Goal: Task Accomplishment & Management: Complete application form

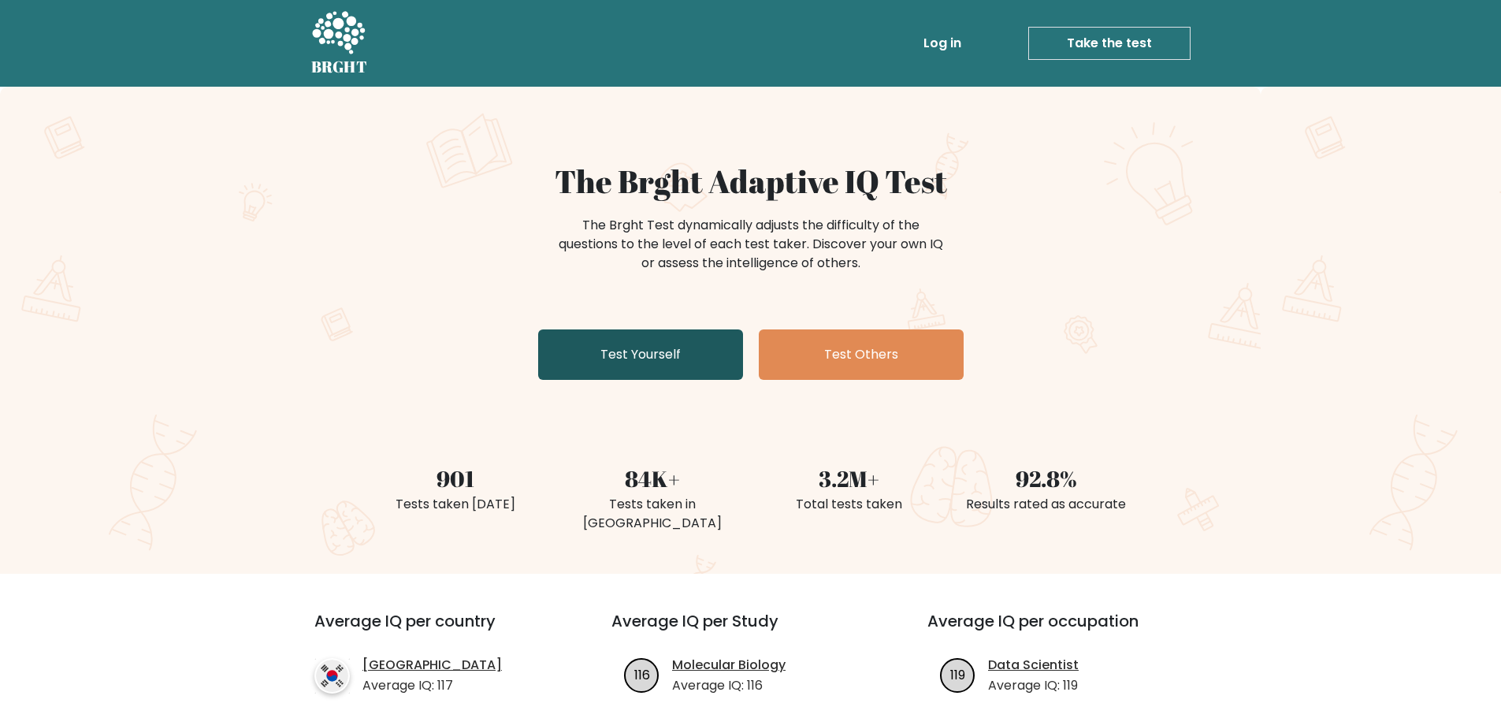
click at [677, 352] on link "Test Yourself" at bounding box center [640, 354] width 205 height 50
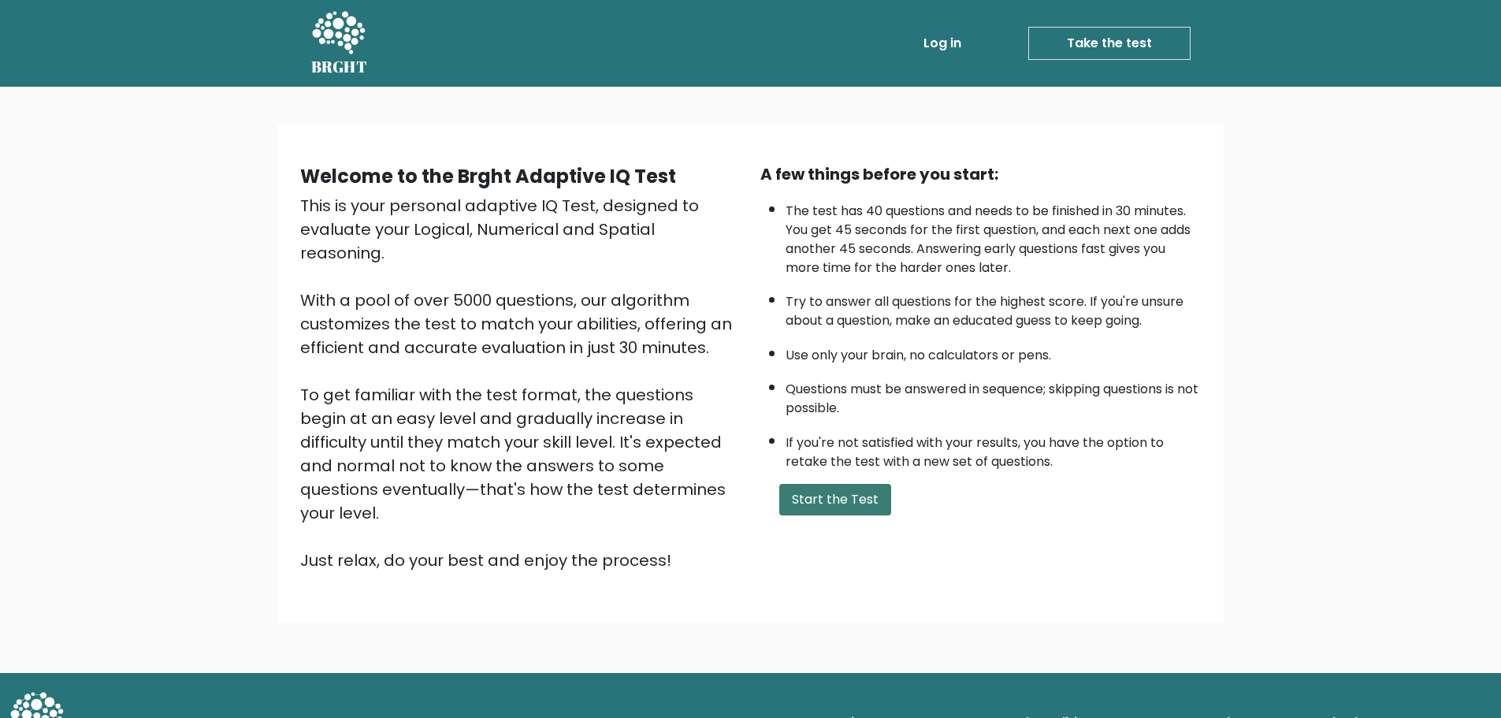
click at [876, 511] on button "Start the Test" at bounding box center [835, 500] width 112 height 32
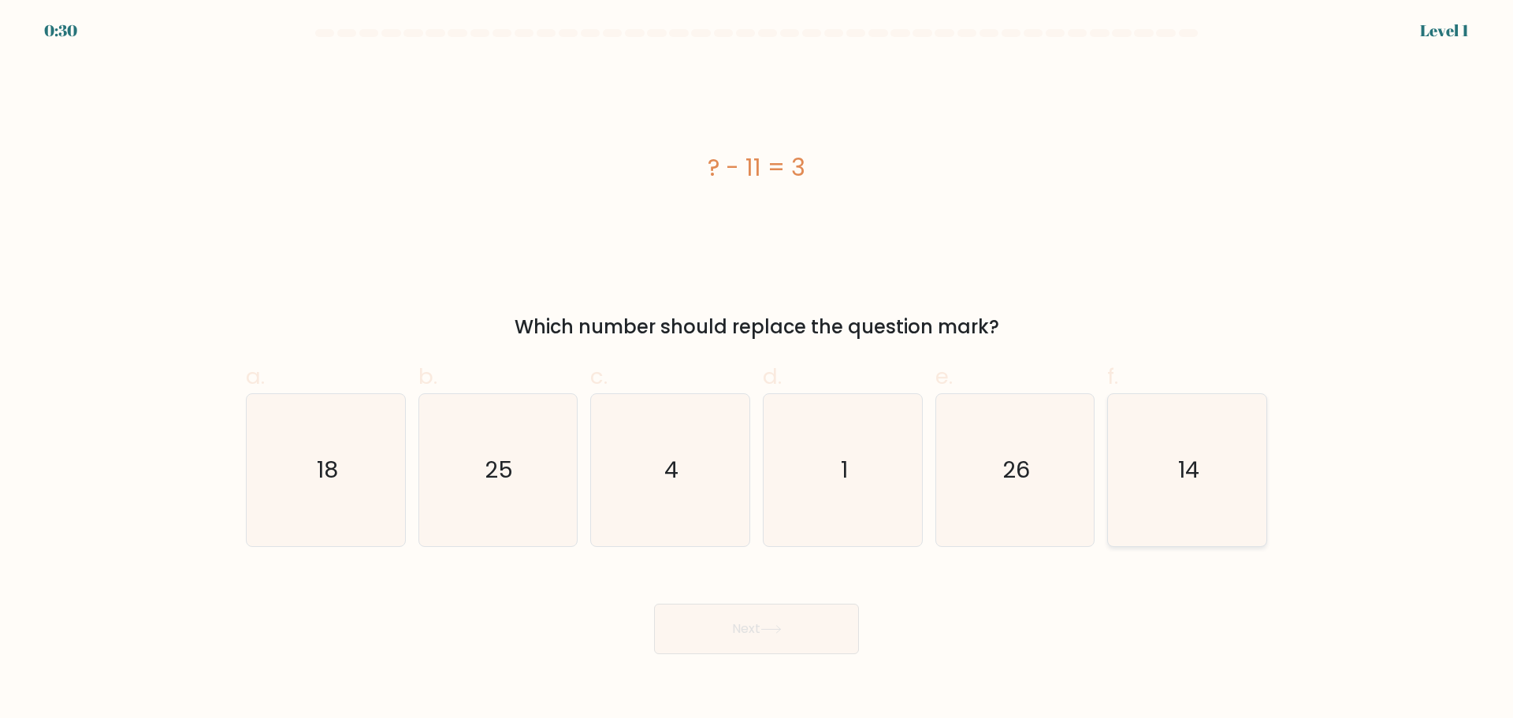
click at [1134, 485] on icon "14" at bounding box center [1187, 470] width 152 height 152
click at [757, 370] on input "f. 14" at bounding box center [756, 364] width 1 height 10
radio input "true"
click at [841, 614] on button "Next" at bounding box center [756, 629] width 205 height 50
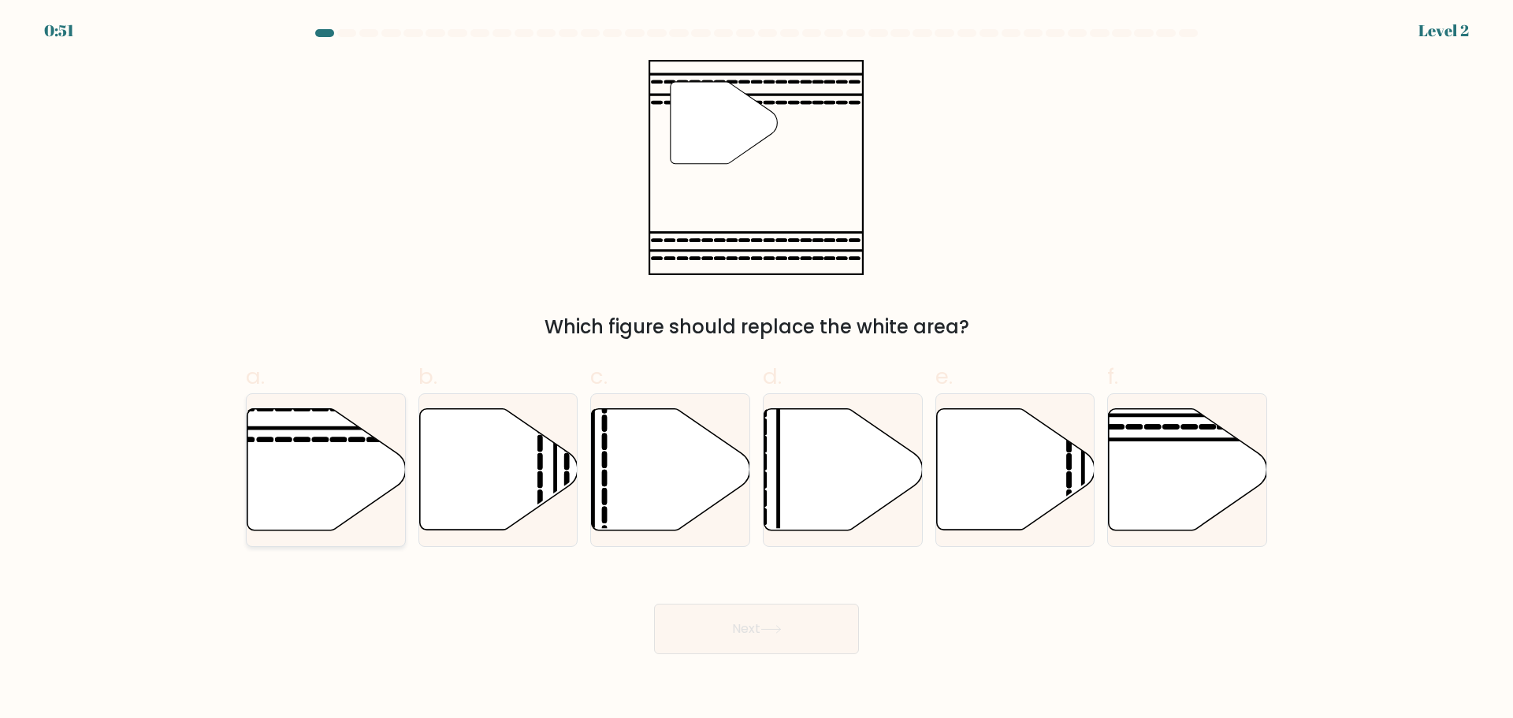
click at [374, 469] on icon at bounding box center [326, 468] width 158 height 121
click at [756, 370] on input "a." at bounding box center [756, 364] width 1 height 10
radio input "true"
click at [663, 611] on button "Next" at bounding box center [756, 629] width 205 height 50
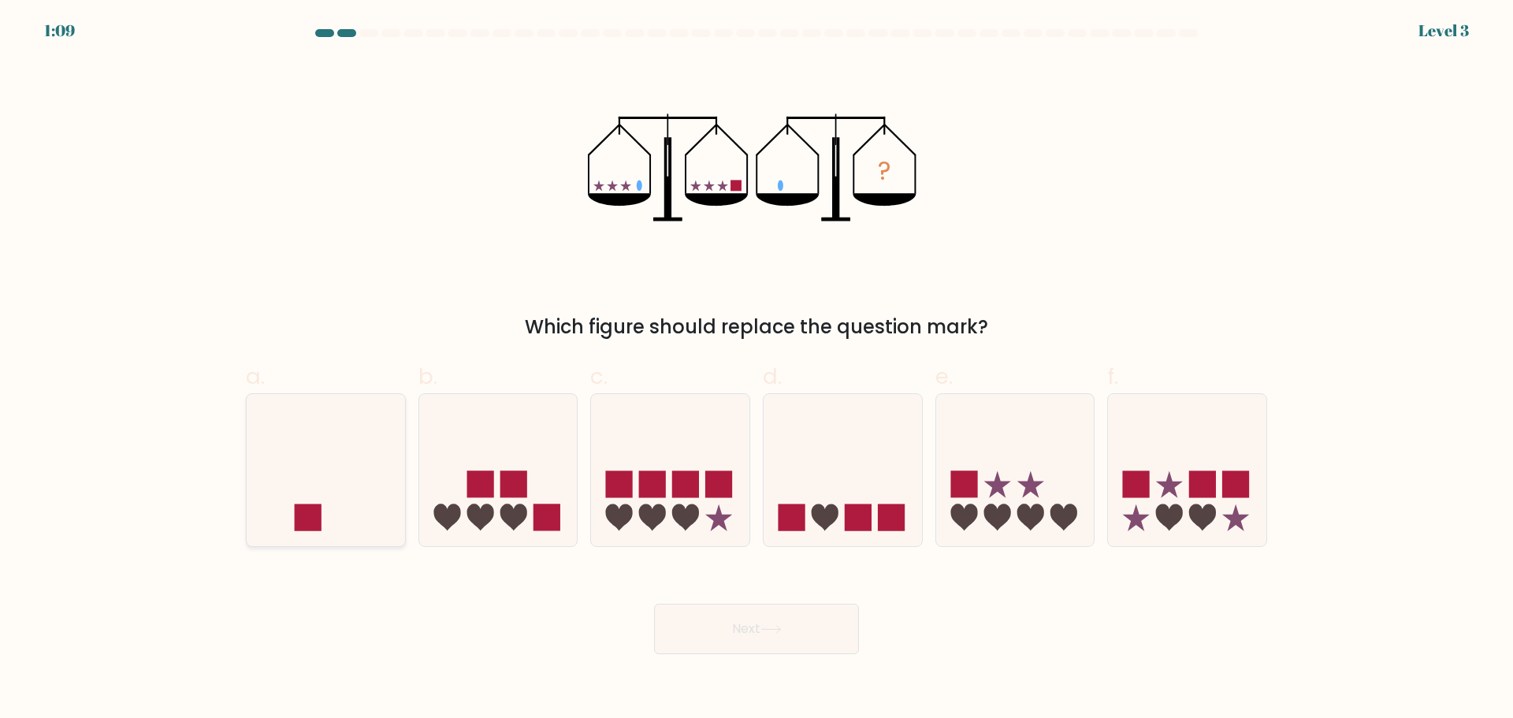
click at [393, 495] on icon at bounding box center [326, 469] width 158 height 131
click at [756, 370] on input "a." at bounding box center [756, 364] width 1 height 10
radio input "true"
click at [674, 623] on button "Next" at bounding box center [756, 629] width 205 height 50
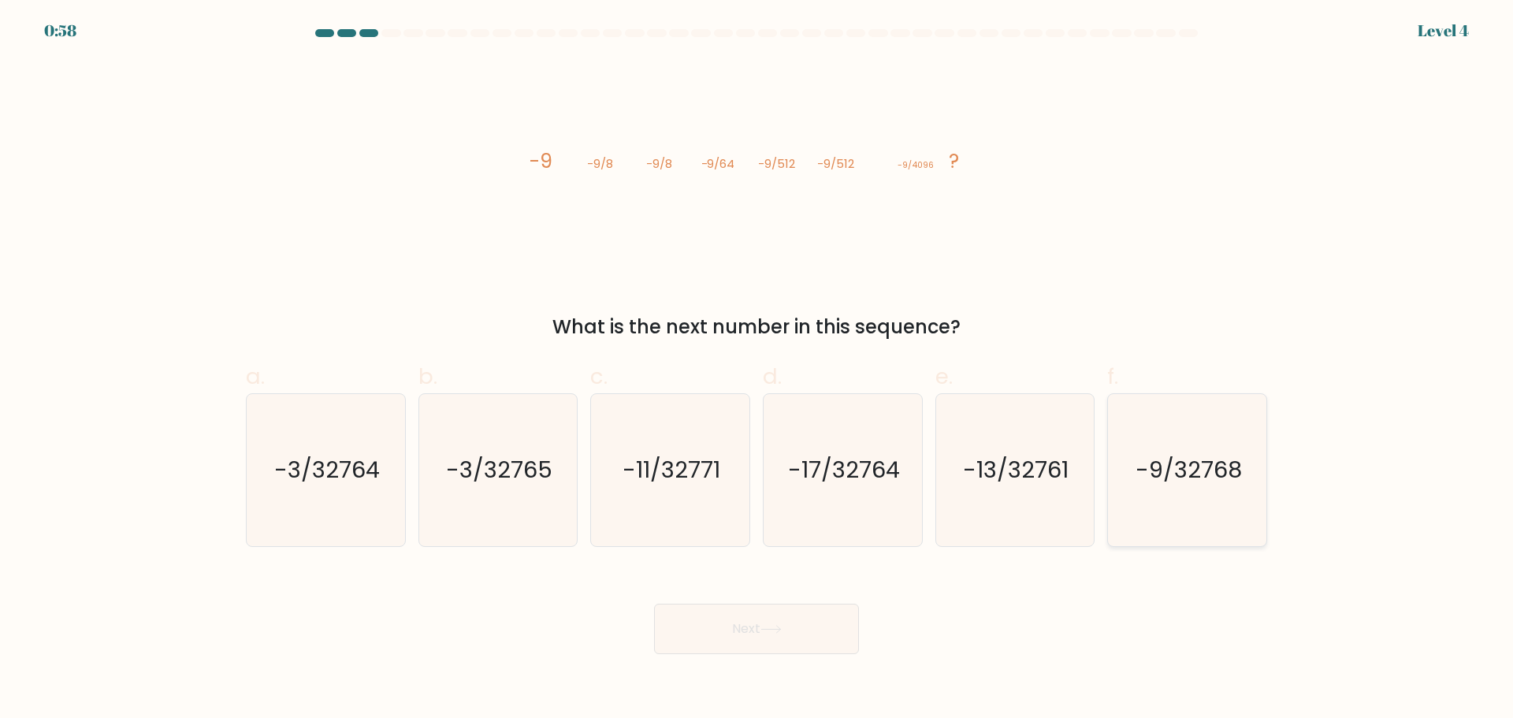
click at [1124, 462] on icon "-9/32768" at bounding box center [1187, 470] width 152 height 152
click at [757, 370] on input "f. -9/32768" at bounding box center [756, 364] width 1 height 10
radio input "true"
click at [805, 618] on button "Next" at bounding box center [756, 629] width 205 height 50
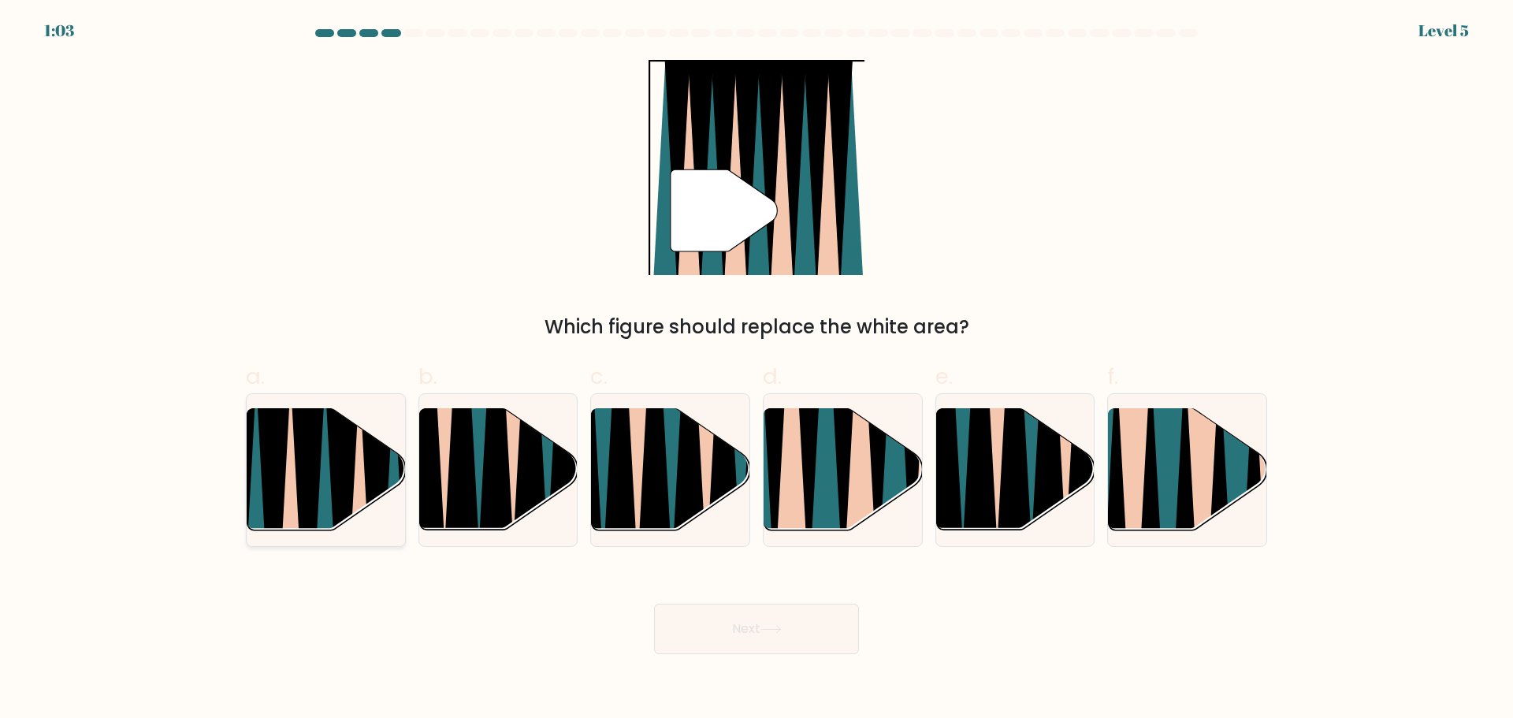
click at [282, 440] on icon at bounding box center [274, 539] width 35 height 316
click at [756, 370] on input "a." at bounding box center [756, 364] width 1 height 10
radio input "true"
click at [680, 617] on button "Next" at bounding box center [756, 629] width 205 height 50
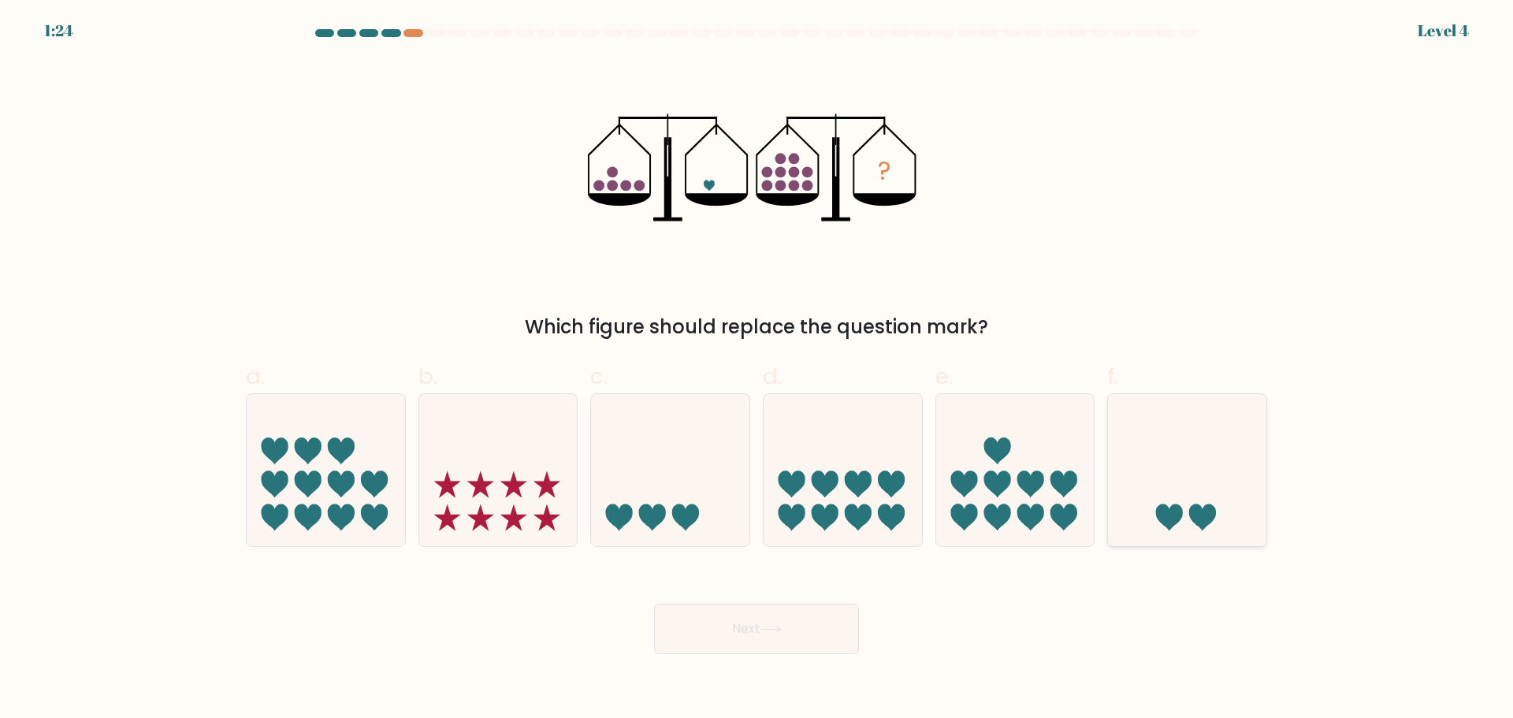
click at [1154, 488] on icon at bounding box center [1187, 469] width 158 height 131
click at [757, 370] on input "f." at bounding box center [756, 364] width 1 height 10
radio input "true"
click at [826, 628] on button "Next" at bounding box center [756, 629] width 205 height 50
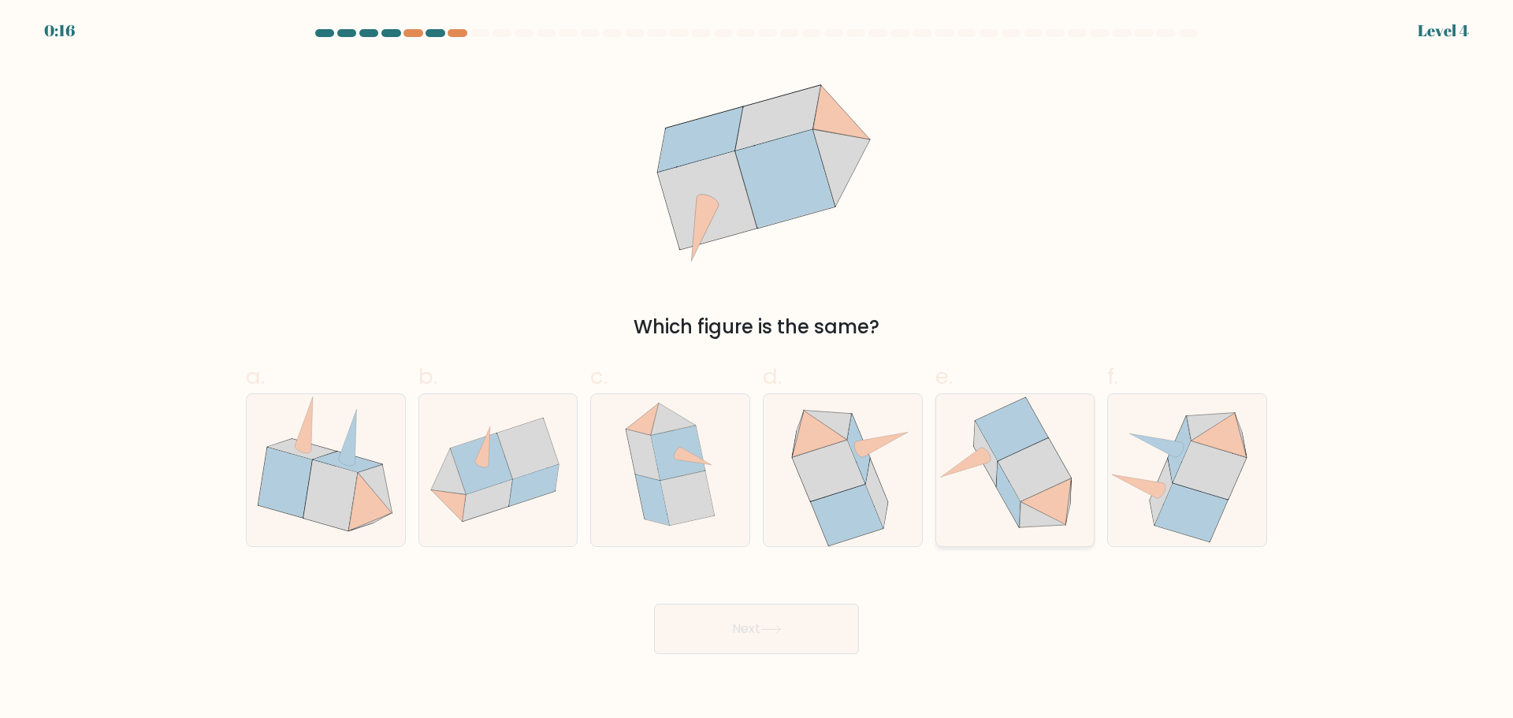
click at [964, 479] on icon at bounding box center [1015, 469] width 158 height 151
click at [757, 370] on input "e." at bounding box center [756, 364] width 1 height 10
radio input "true"
click at [792, 614] on button "Next" at bounding box center [756, 629] width 205 height 50
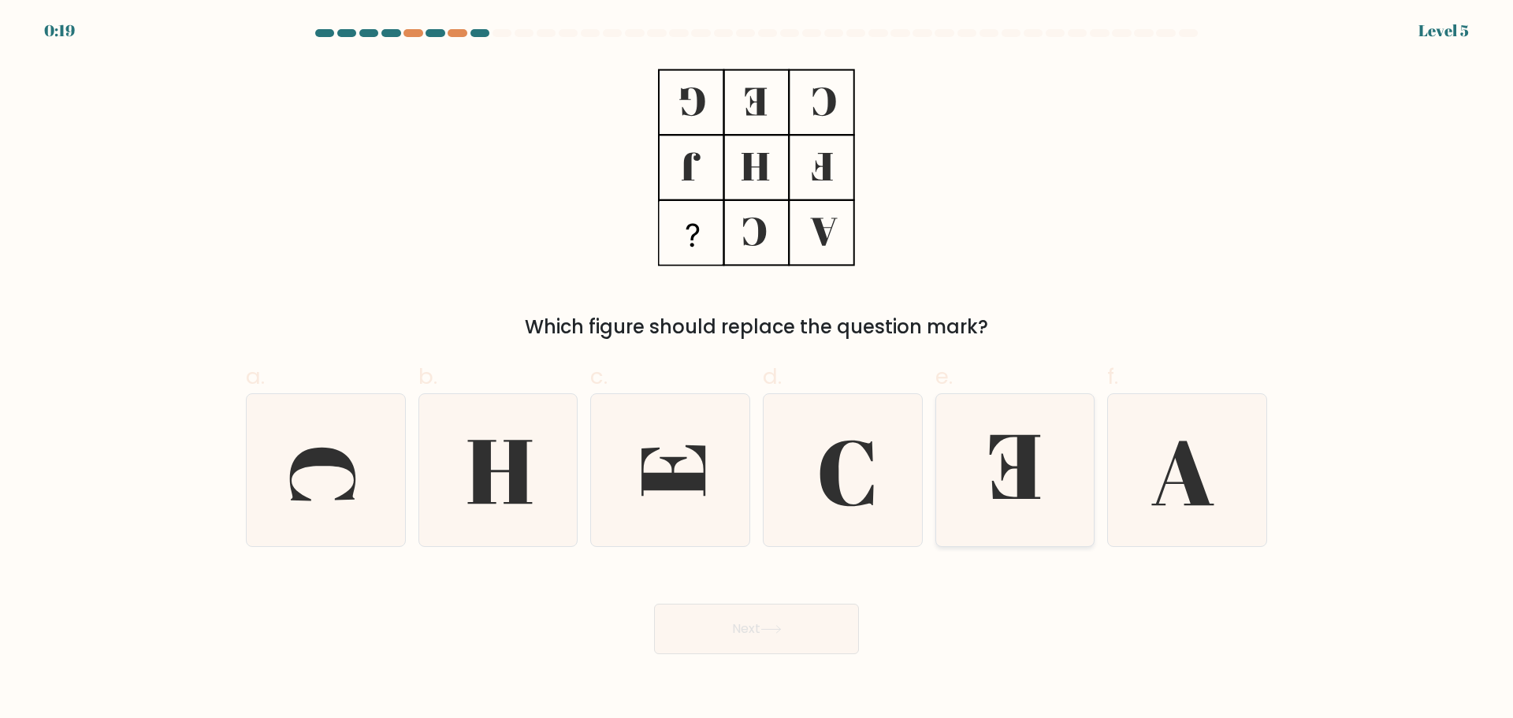
click at [970, 468] on icon at bounding box center [1014, 470] width 152 height 152
click at [757, 370] on input "e." at bounding box center [756, 364] width 1 height 10
radio input "true"
click at [830, 627] on button "Next" at bounding box center [756, 629] width 205 height 50
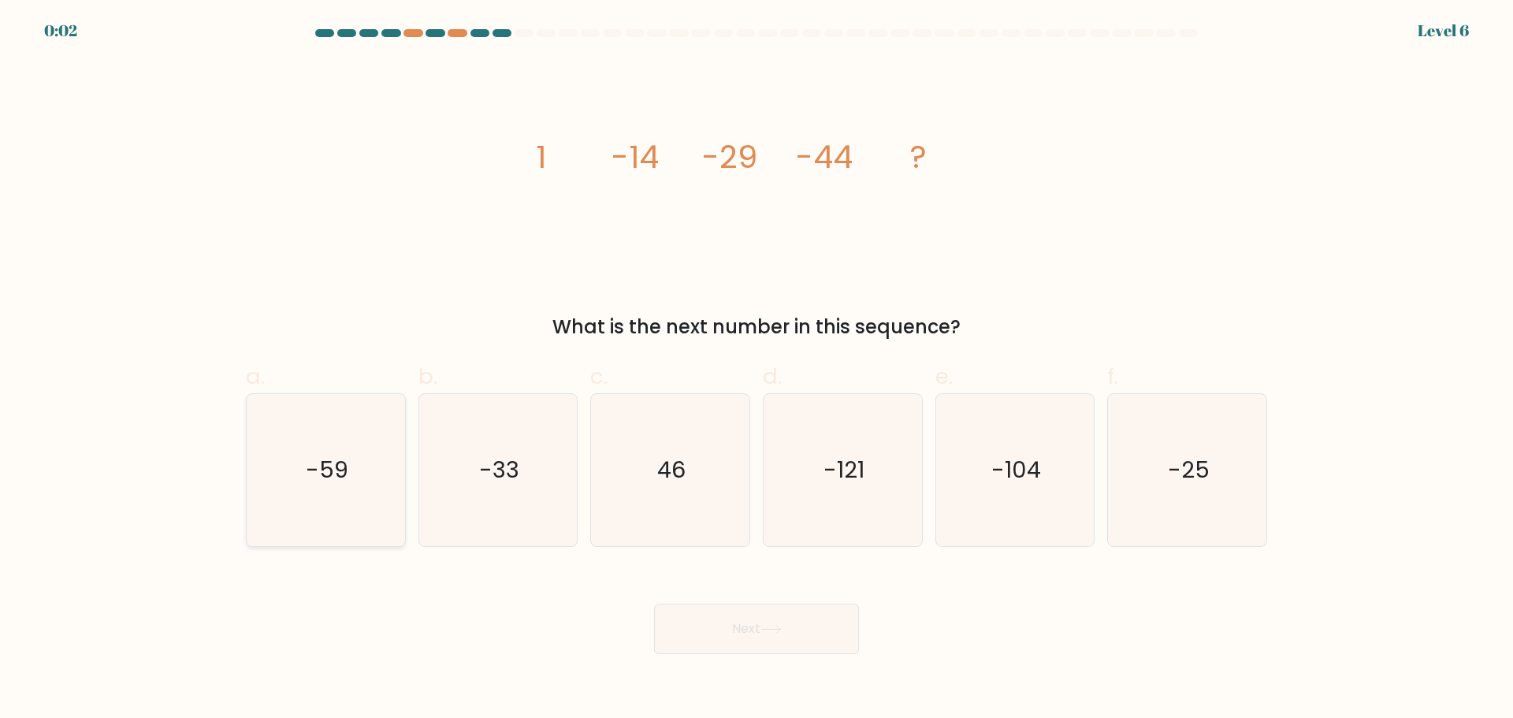
click at [348, 421] on icon "-59" at bounding box center [326, 470] width 152 height 152
click at [756, 370] on input "a. -59" at bounding box center [756, 364] width 1 height 10
radio input "true"
drag, startPoint x: 697, startPoint y: 633, endPoint x: 663, endPoint y: 583, distance: 60.1
click at [697, 630] on button "Next" at bounding box center [756, 629] width 205 height 50
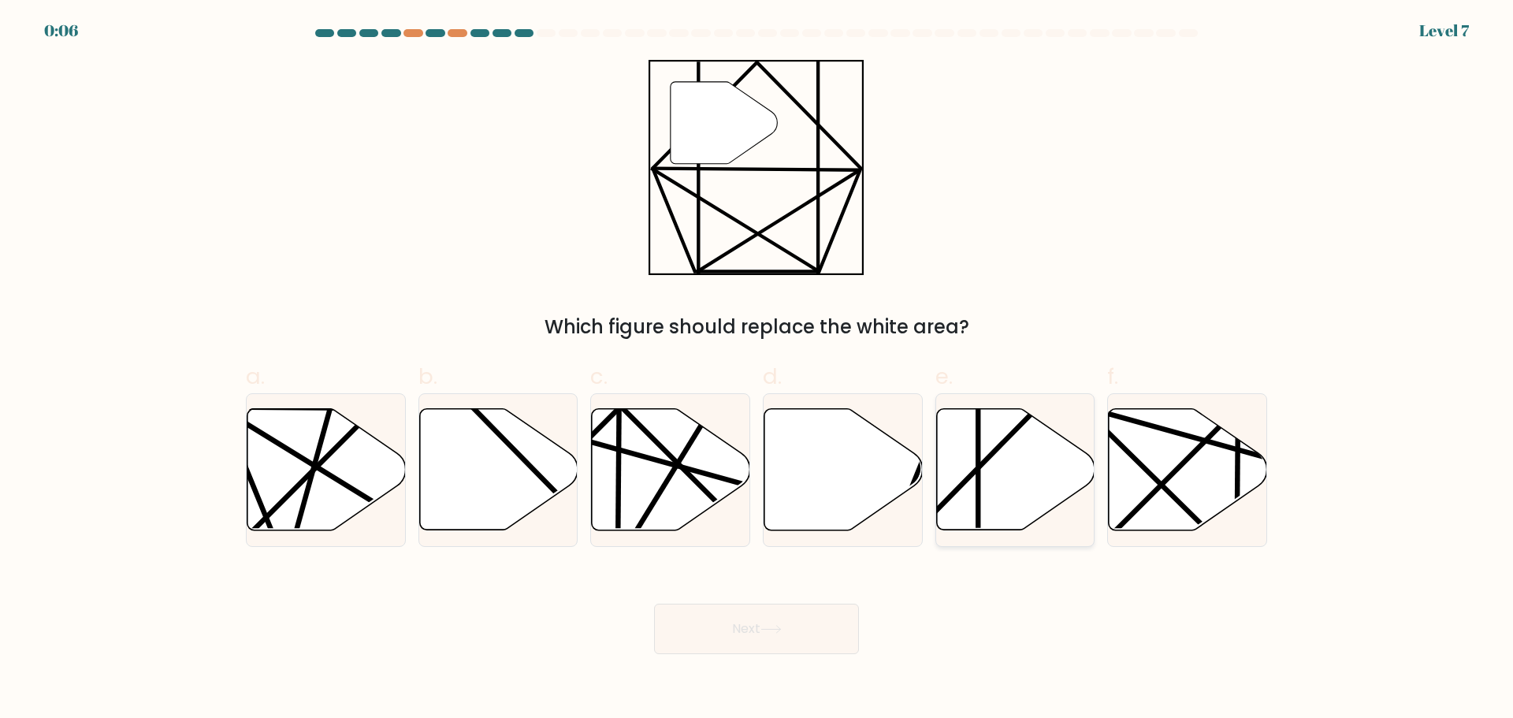
click at [966, 496] on icon at bounding box center [1015, 468] width 158 height 121
click at [757, 370] on input "e." at bounding box center [756, 364] width 1 height 10
radio input "true"
click at [819, 620] on button "Next" at bounding box center [756, 629] width 205 height 50
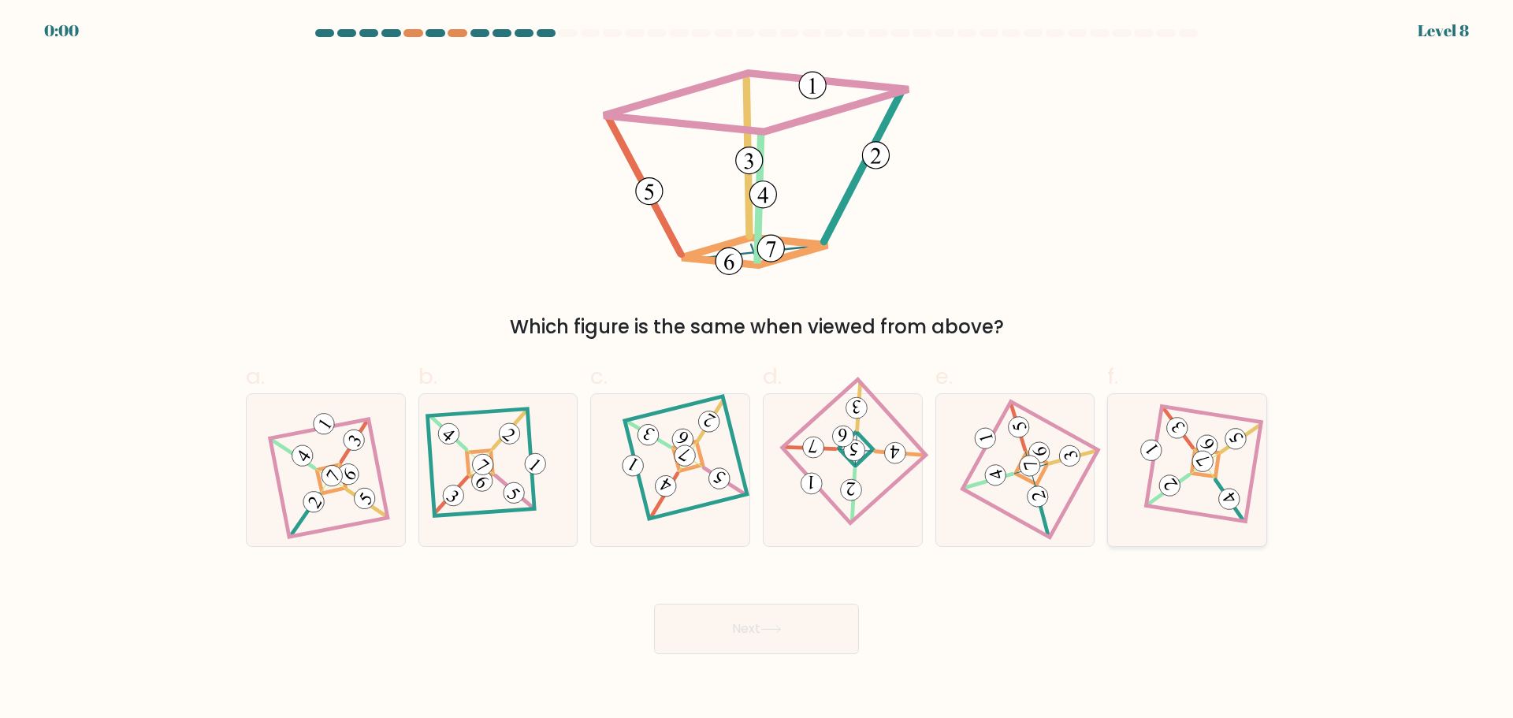
click at [1183, 488] on icon at bounding box center [1187, 469] width 105 height 121
click at [757, 370] on input "f." at bounding box center [756, 364] width 1 height 10
radio input "true"
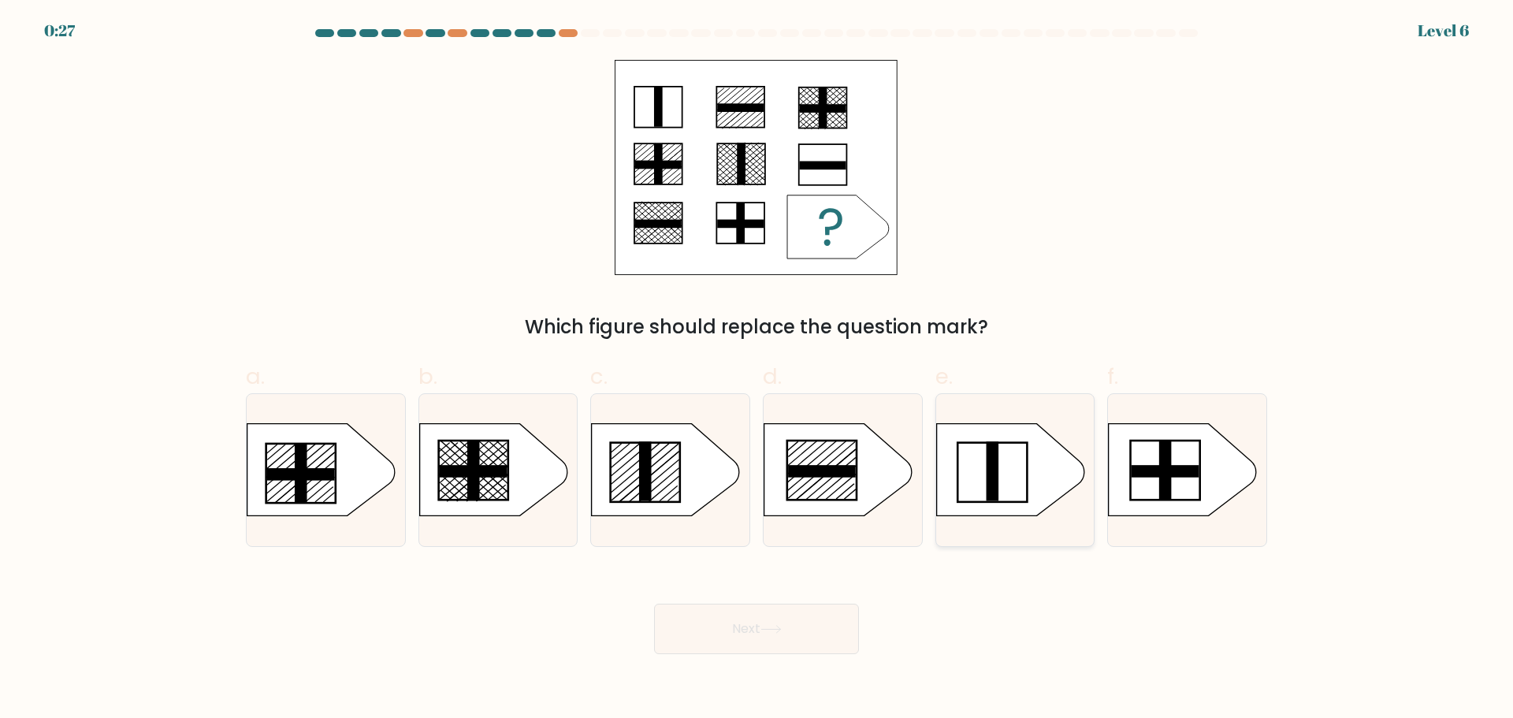
click at [993, 485] on rect at bounding box center [992, 471] width 13 height 60
click at [757, 370] on input "e." at bounding box center [756, 364] width 1 height 10
radio input "true"
click at [819, 463] on icon at bounding box center [838, 469] width 148 height 92
click at [757, 370] on input "d." at bounding box center [756, 364] width 1 height 10
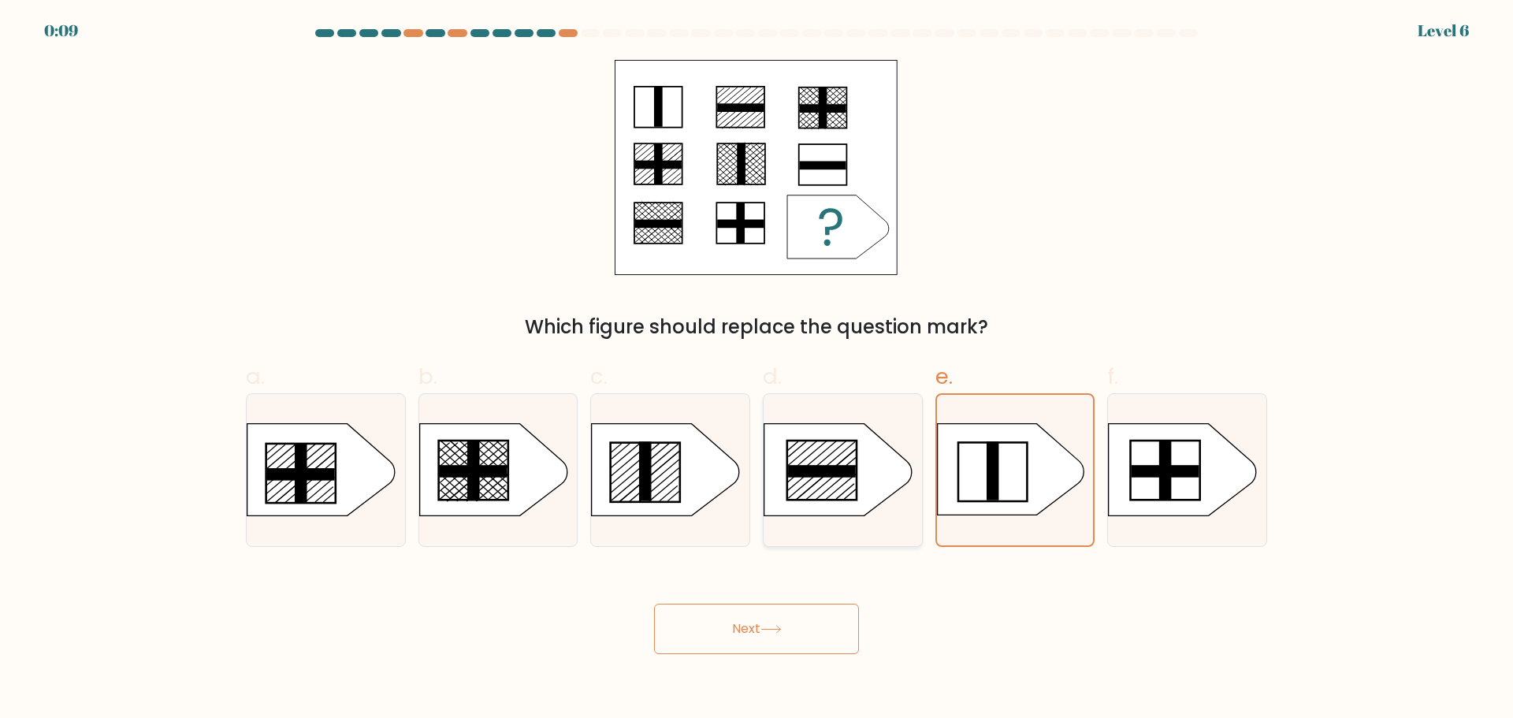
radio input "true"
click at [728, 644] on button "Next" at bounding box center [756, 629] width 205 height 50
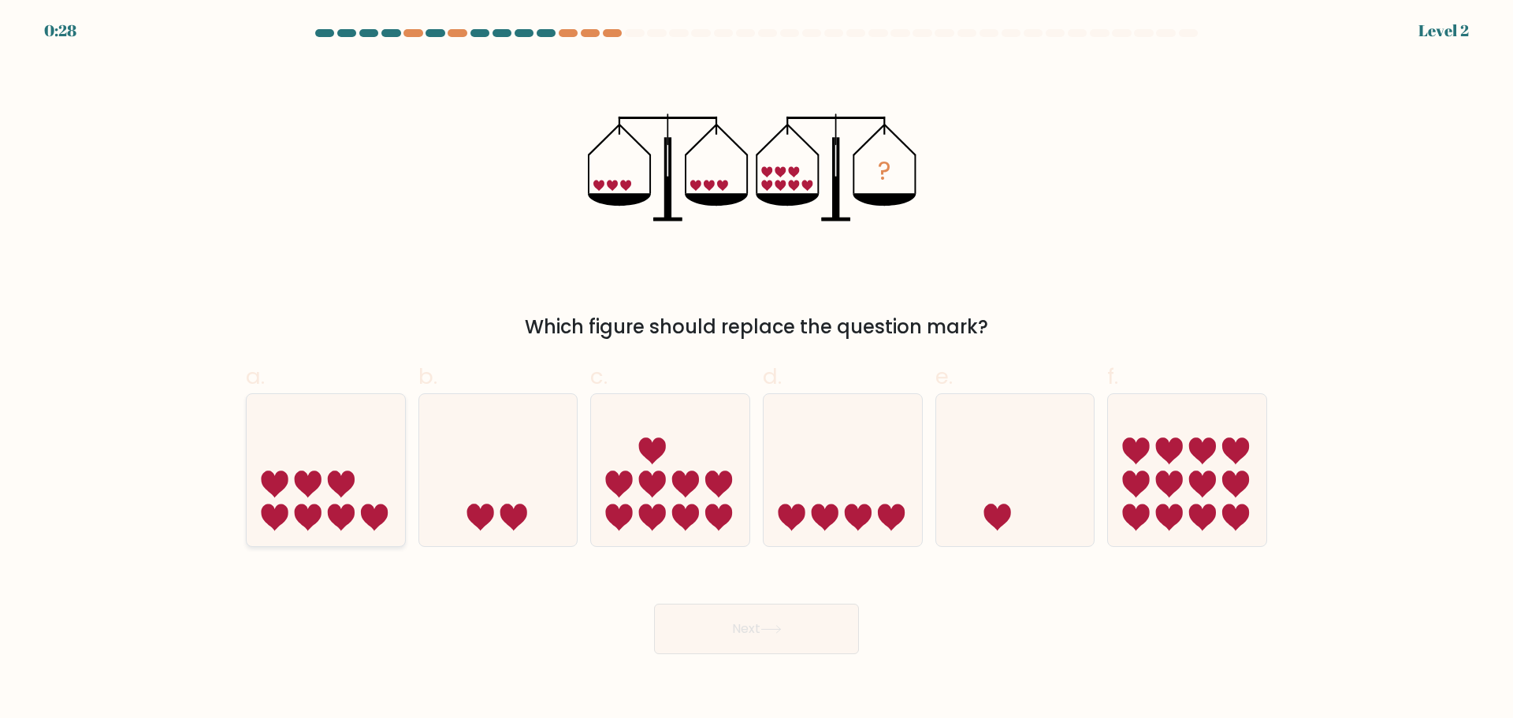
click at [376, 511] on icon at bounding box center [374, 517] width 27 height 27
click at [756, 370] on input "a." at bounding box center [756, 364] width 1 height 10
radio input "true"
click at [696, 641] on button "Next" at bounding box center [756, 629] width 205 height 50
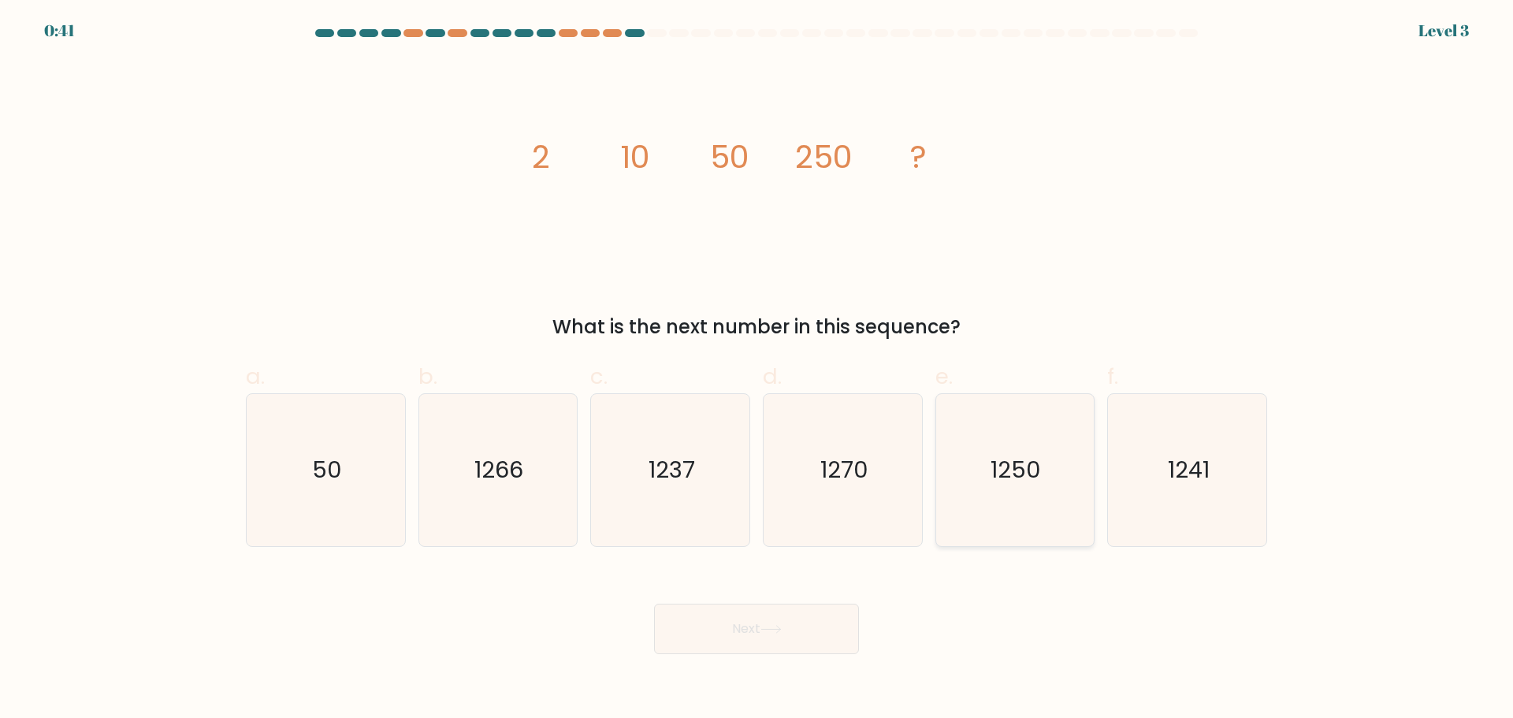
click at [1015, 475] on text "1250" at bounding box center [1016, 470] width 50 height 32
click at [757, 370] on input "e. 1250" at bounding box center [756, 364] width 1 height 10
radio input "true"
click at [832, 626] on button "Next" at bounding box center [756, 629] width 205 height 50
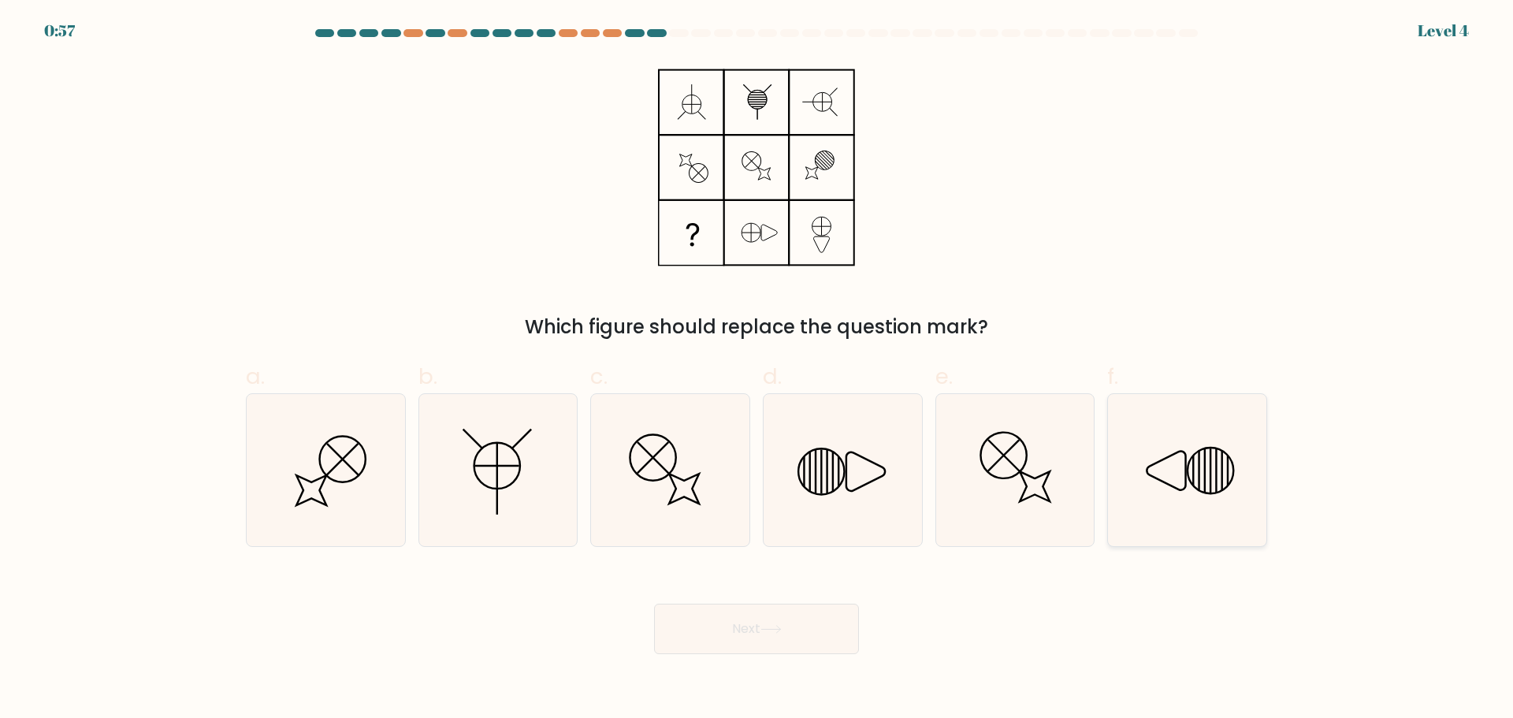
click at [1133, 469] on icon at bounding box center [1187, 470] width 152 height 152
click at [757, 370] on input "f." at bounding box center [756, 364] width 1 height 10
radio input "true"
click at [786, 623] on button "Next" at bounding box center [756, 629] width 205 height 50
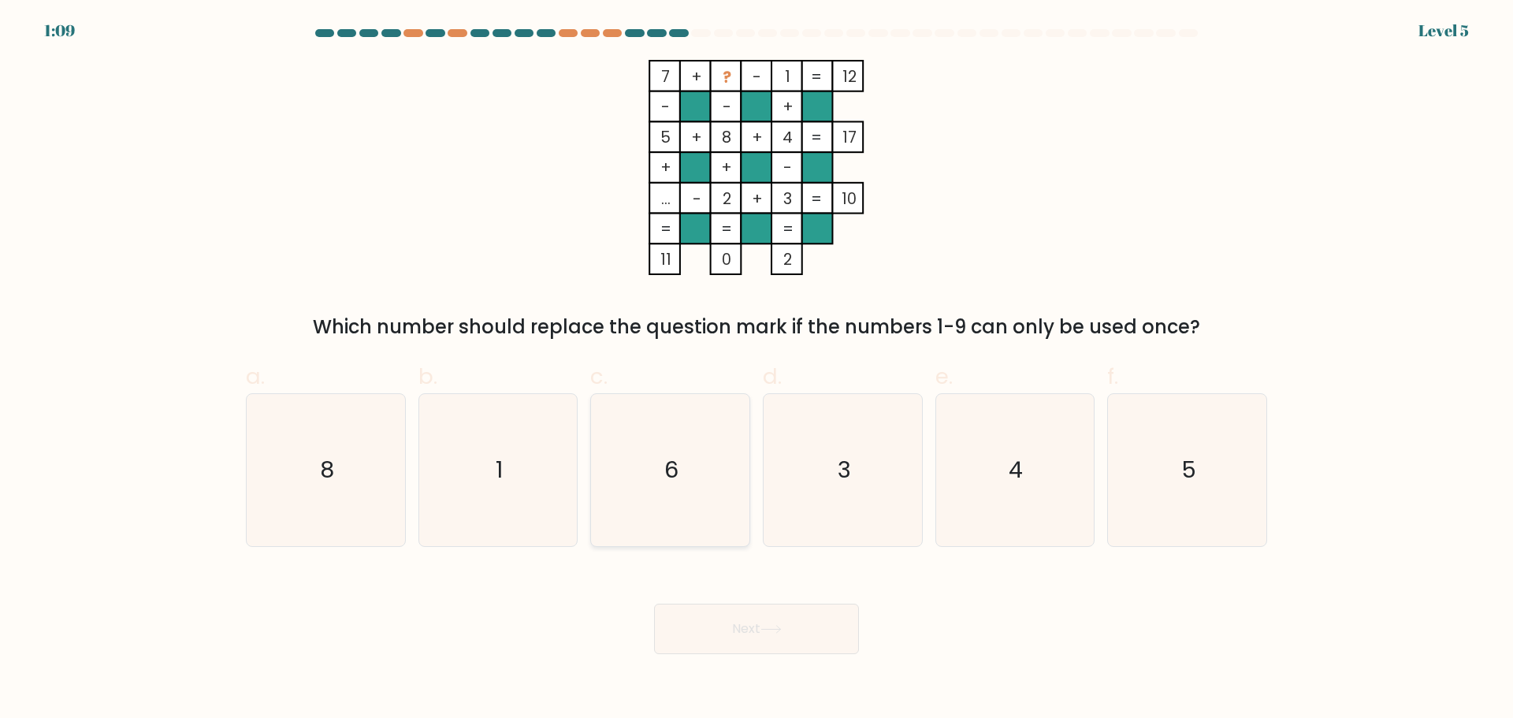
click at [619, 421] on icon "6" at bounding box center [670, 470] width 152 height 152
click at [756, 370] on input "c. 6" at bounding box center [756, 364] width 1 height 10
radio input "true"
click at [659, 618] on button "Next" at bounding box center [756, 629] width 205 height 50
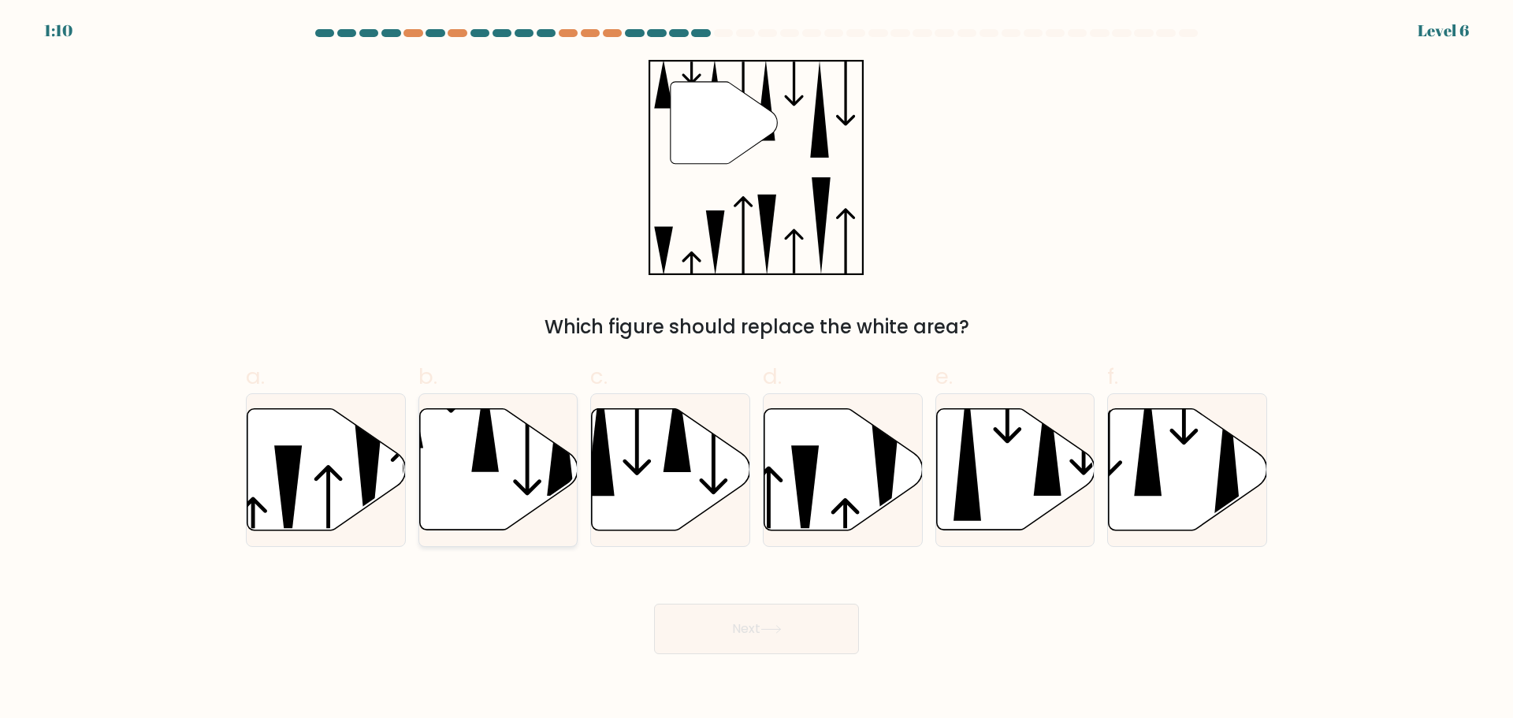
click at [494, 485] on icon at bounding box center [498, 468] width 158 height 121
click at [756, 370] on input "b." at bounding box center [756, 364] width 1 height 10
radio input "true"
click at [667, 613] on button "Next" at bounding box center [756, 629] width 205 height 50
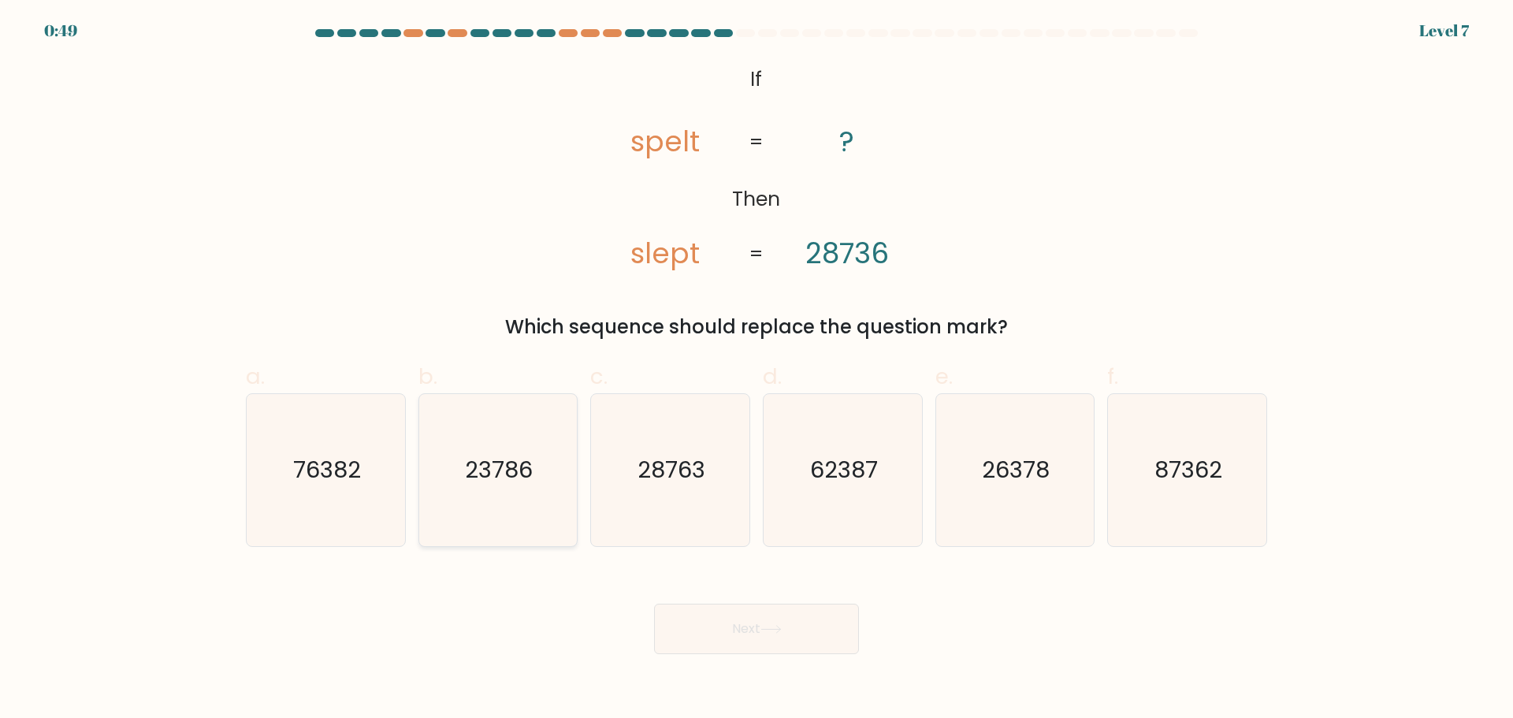
click at [490, 476] on text "23786" at bounding box center [500, 470] width 68 height 32
click at [756, 370] on input "b. 23786" at bounding box center [756, 364] width 1 height 10
radio input "true"
click at [700, 630] on button "Next" at bounding box center [756, 629] width 205 height 50
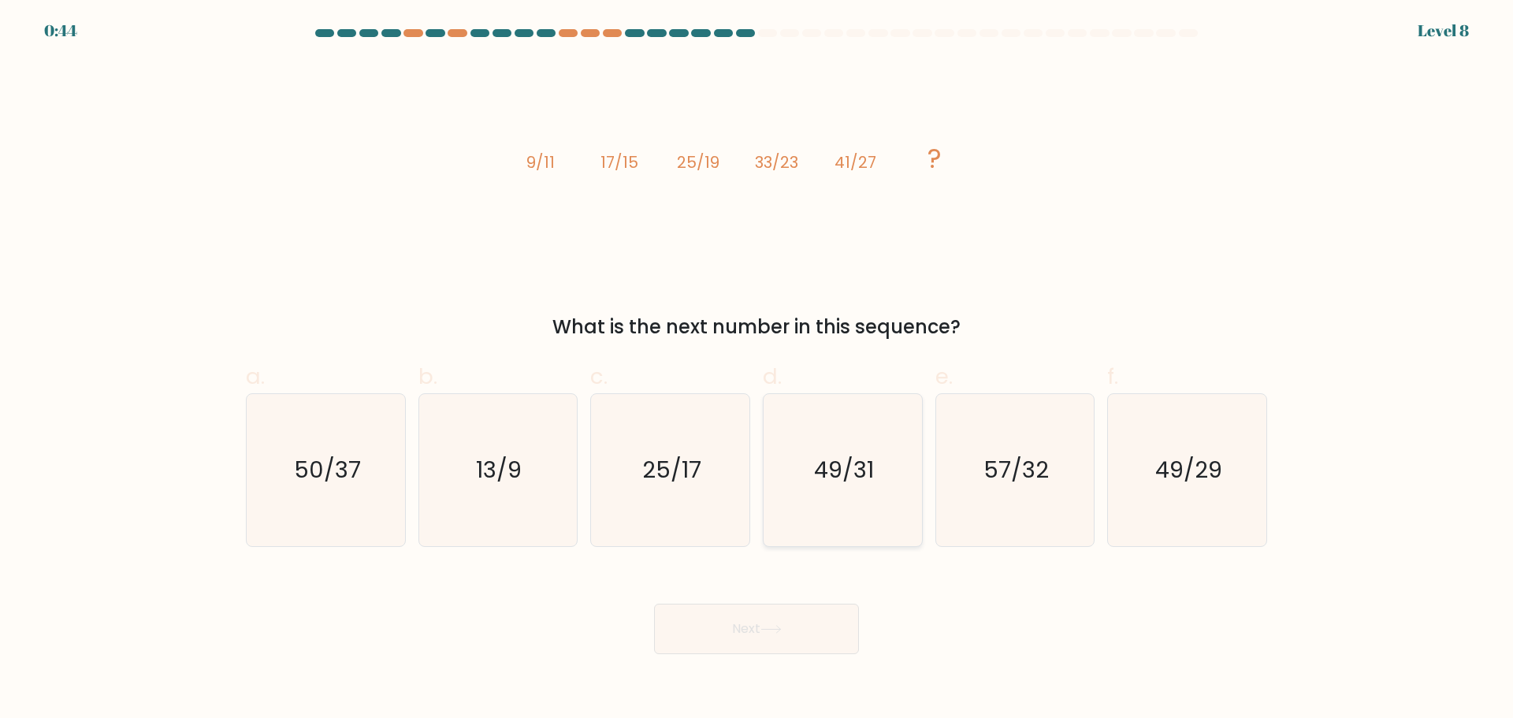
click at [854, 508] on icon "49/31" at bounding box center [843, 470] width 152 height 152
click at [757, 370] on input "d. 49/31" at bounding box center [756, 364] width 1 height 10
radio input "true"
click at [799, 626] on button "Next" at bounding box center [756, 629] width 205 height 50
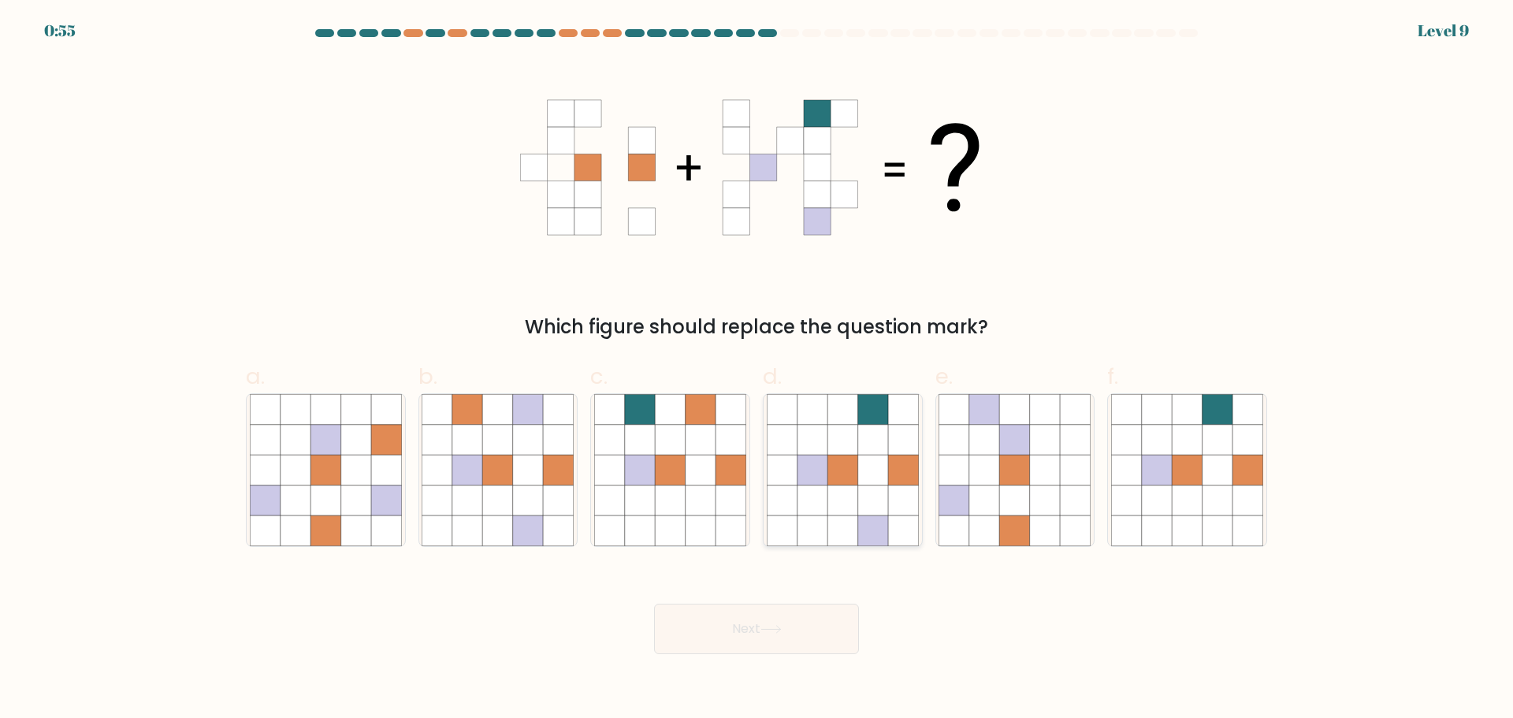
click at [859, 475] on icon at bounding box center [873, 470] width 30 height 30
click at [757, 370] on input "d." at bounding box center [756, 364] width 1 height 10
radio input "true"
click at [812, 622] on button "Next" at bounding box center [756, 629] width 205 height 50
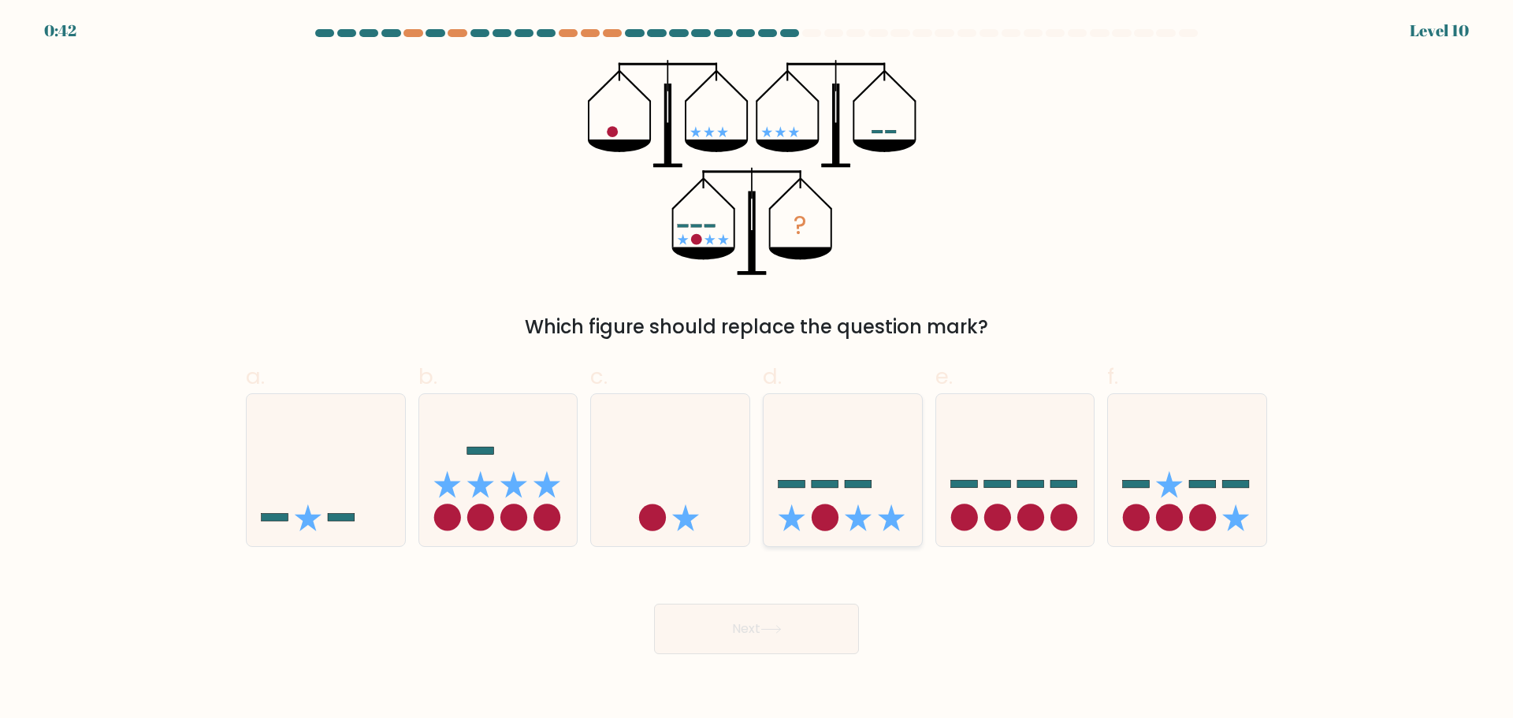
click at [805, 455] on icon at bounding box center [842, 469] width 158 height 131
click at [757, 370] on input "d." at bounding box center [756, 364] width 1 height 10
radio input "true"
click at [784, 622] on button "Next" at bounding box center [756, 629] width 205 height 50
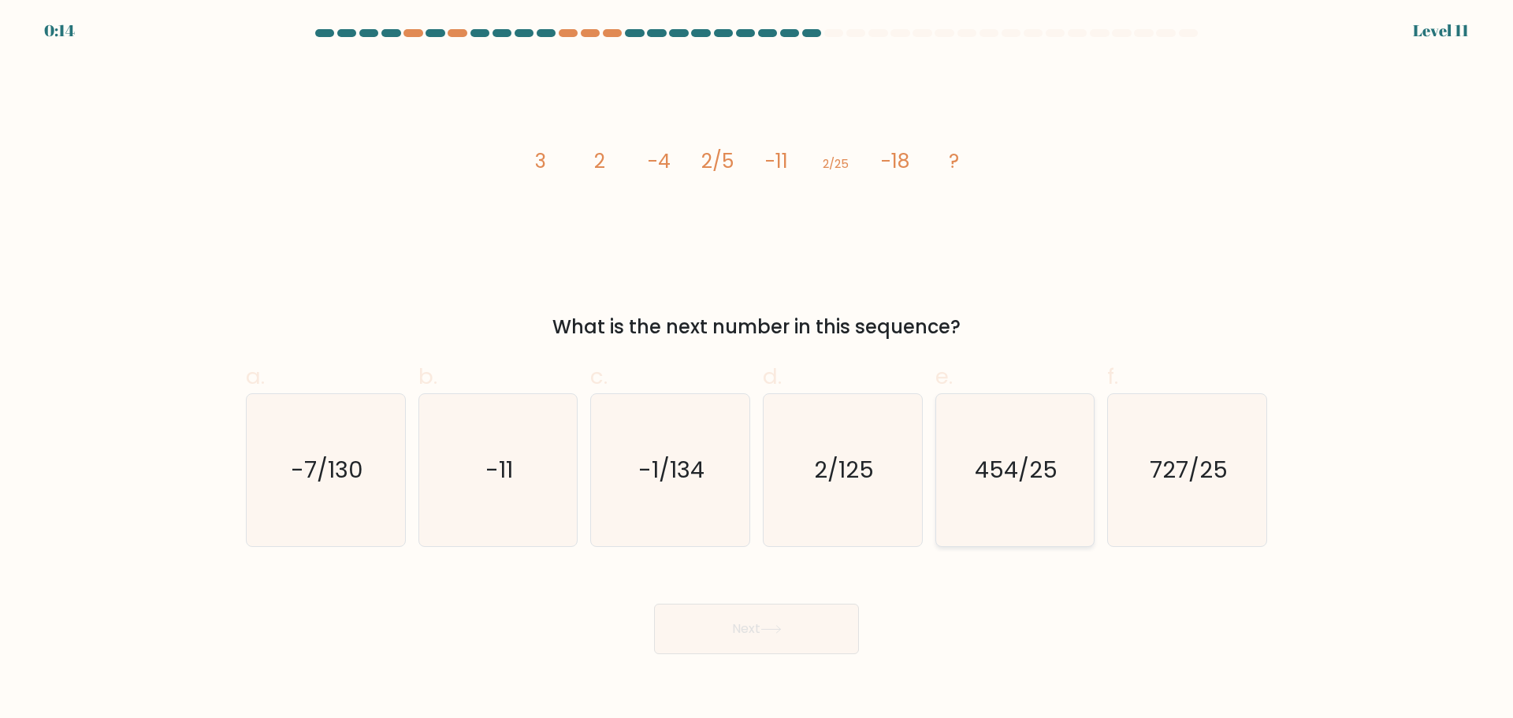
click at [1073, 491] on icon "454/25" at bounding box center [1014, 470] width 152 height 152
click at [757, 370] on input "e. 454/25" at bounding box center [756, 364] width 1 height 10
radio input "true"
click at [841, 618] on button "Next" at bounding box center [756, 629] width 205 height 50
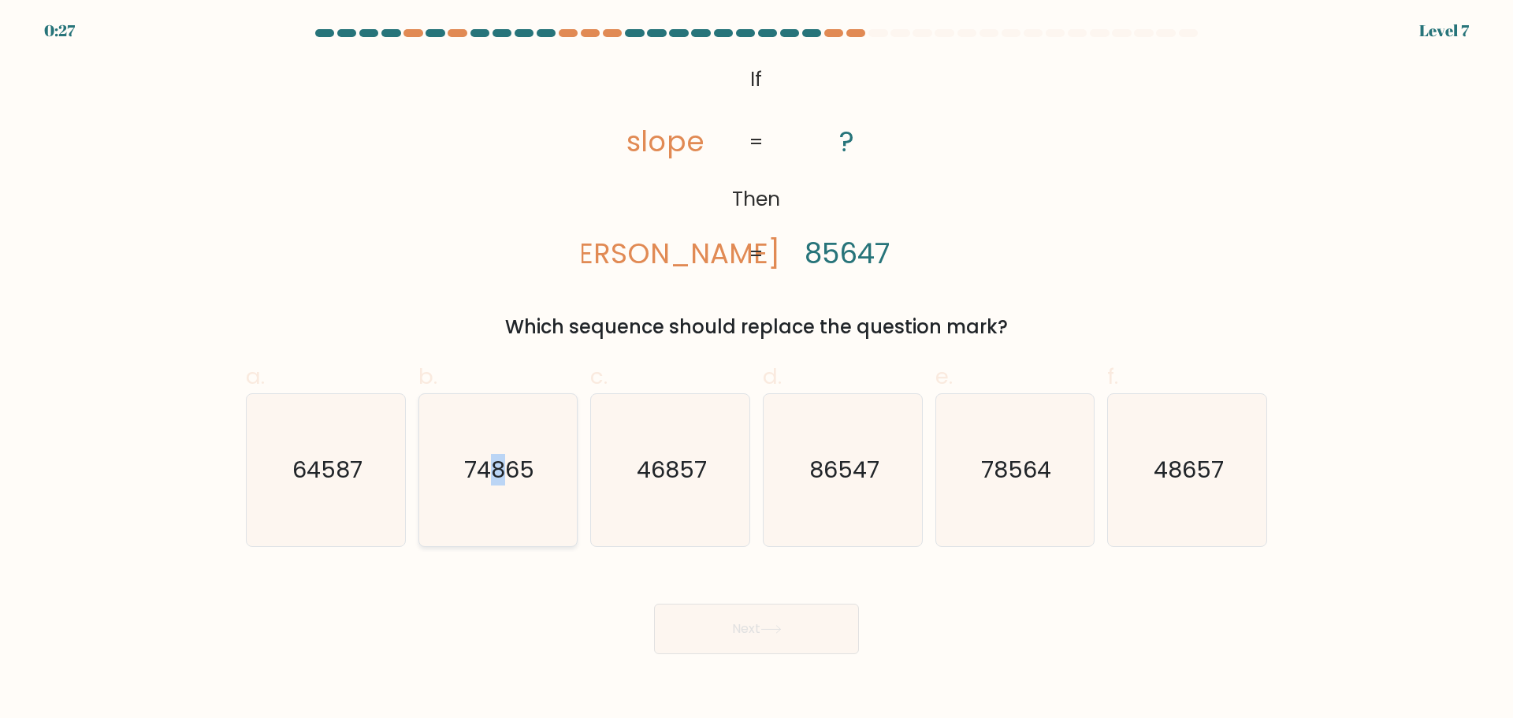
drag, startPoint x: 491, startPoint y: 400, endPoint x: 500, endPoint y: 425, distance: 26.2
click at [503, 422] on icon "74865" at bounding box center [498, 470] width 152 height 152
click at [953, 467] on icon "78564" at bounding box center [1014, 470] width 152 height 152
click at [757, 370] on input "e. 78564" at bounding box center [756, 364] width 1 height 10
radio input "true"
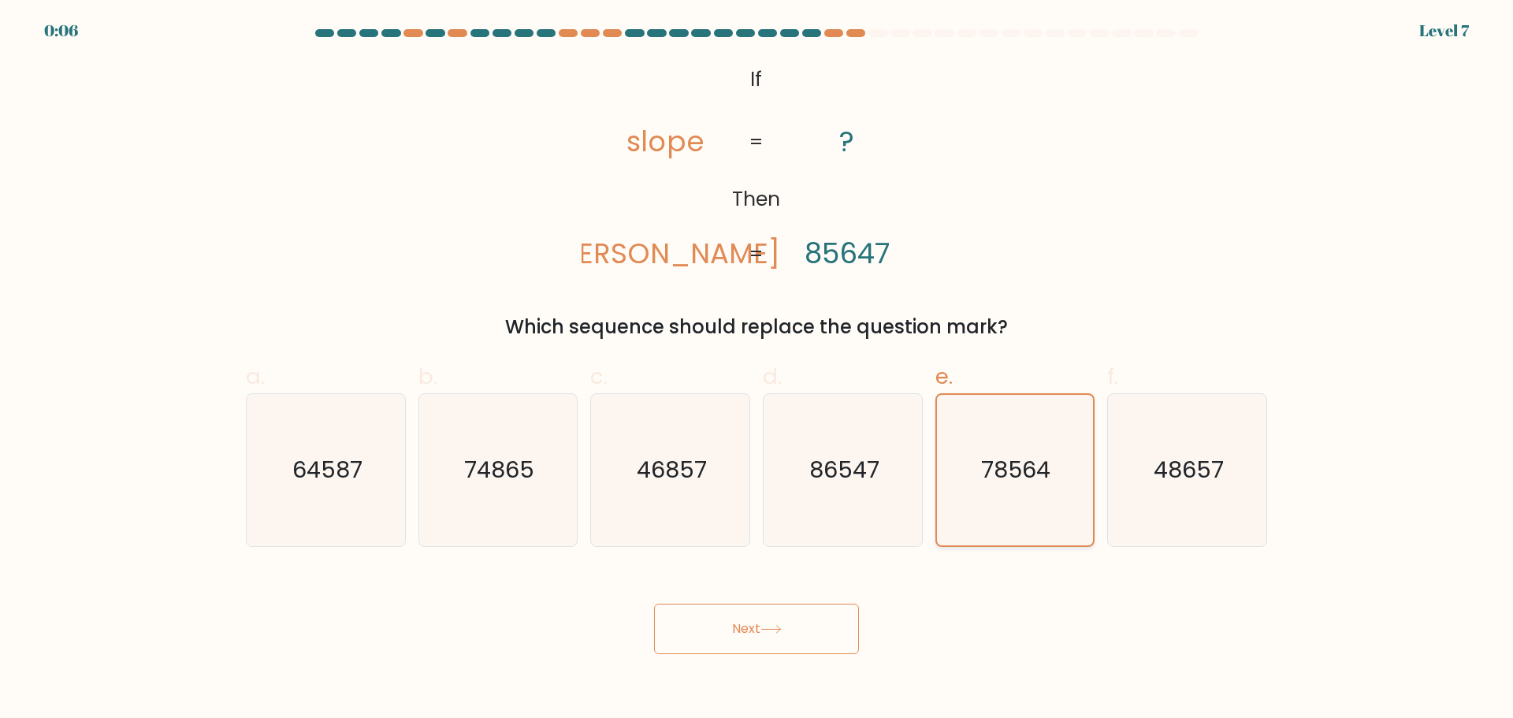
click at [983, 477] on text "78564" at bounding box center [1016, 470] width 69 height 32
click at [757, 370] on input "e. 78564" at bounding box center [756, 364] width 1 height 10
click at [767, 625] on icon at bounding box center [770, 629] width 21 height 9
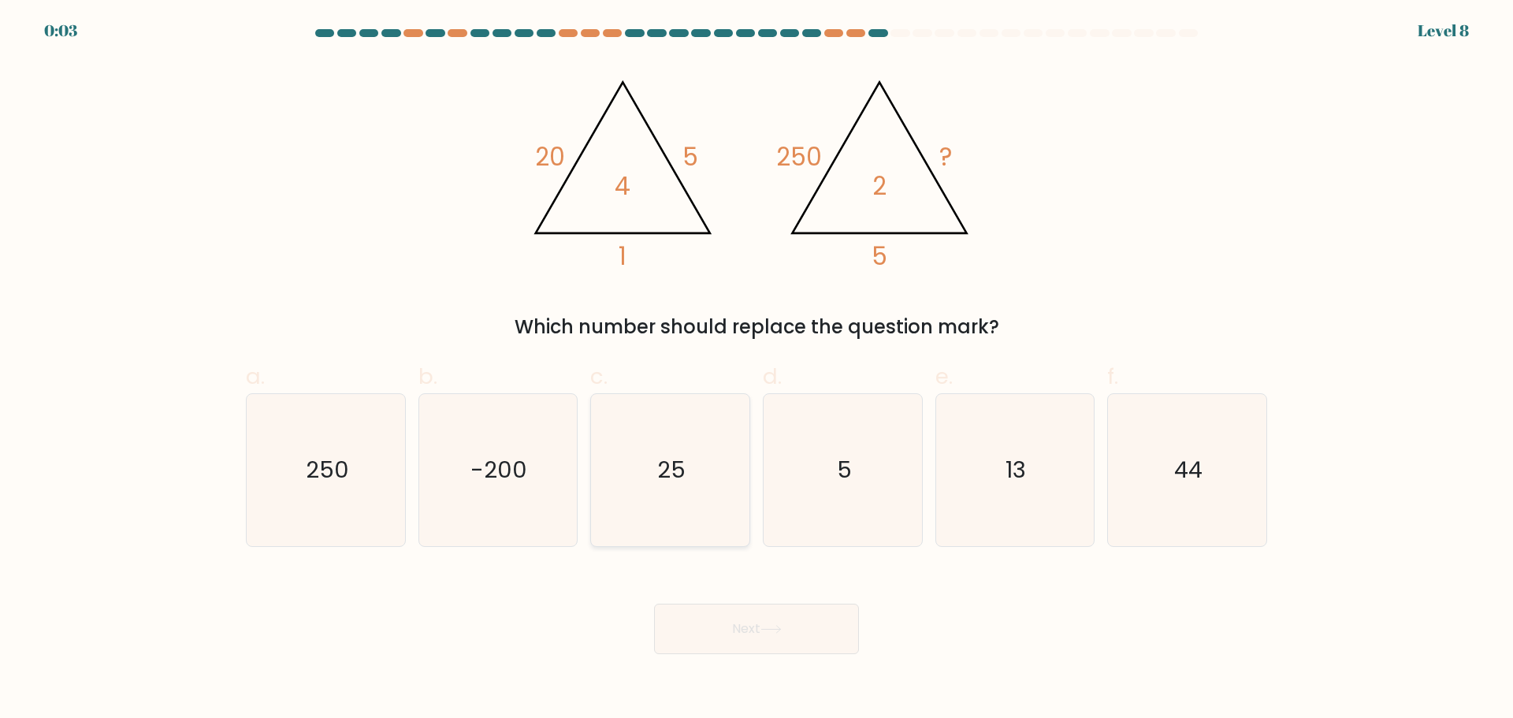
click at [661, 488] on icon "25" at bounding box center [670, 470] width 152 height 152
click at [756, 370] on input "c. 25" at bounding box center [756, 364] width 1 height 10
radio input "true"
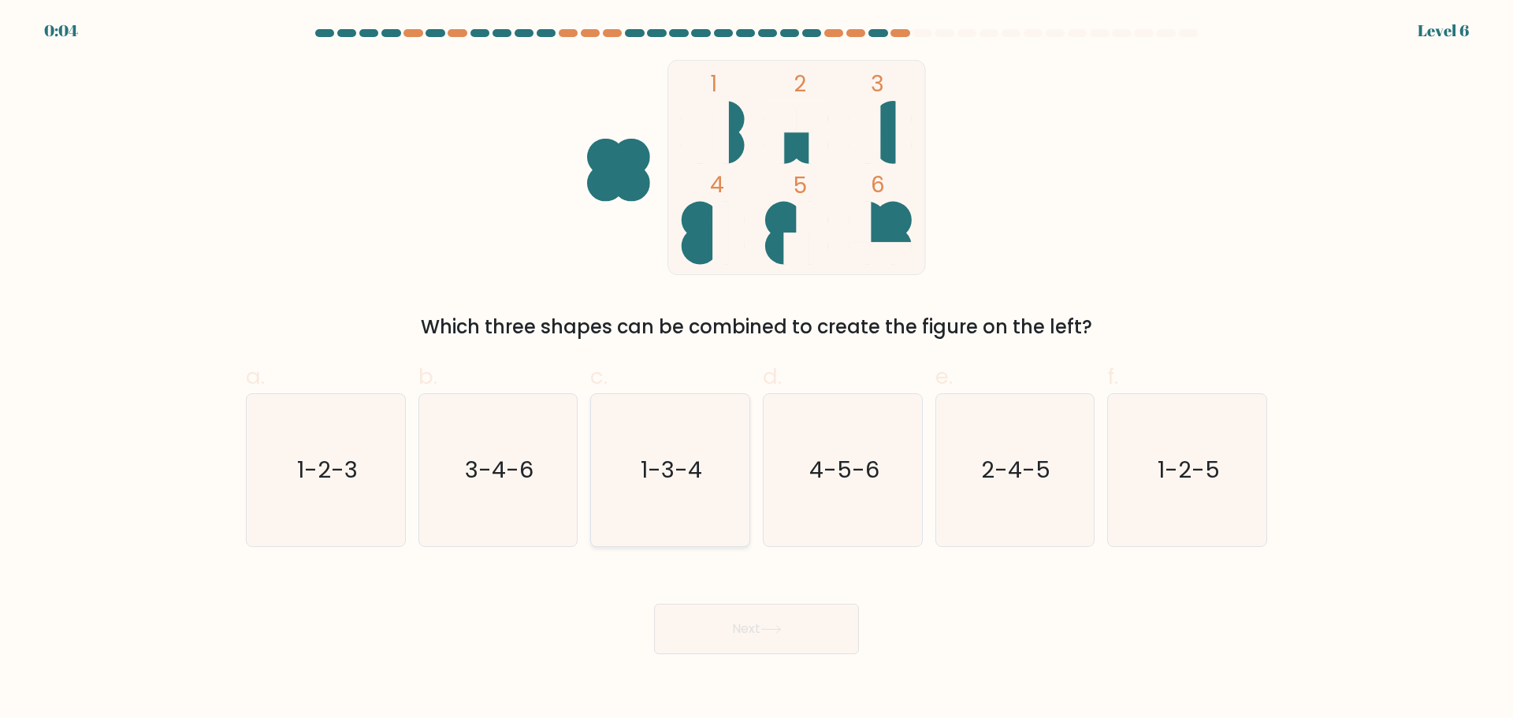
click at [633, 485] on icon "1-3-4" at bounding box center [670, 470] width 152 height 152
click at [756, 370] on input "c. 1-3-4" at bounding box center [756, 364] width 1 height 10
radio input "true"
click at [676, 614] on button "Next" at bounding box center [756, 629] width 205 height 50
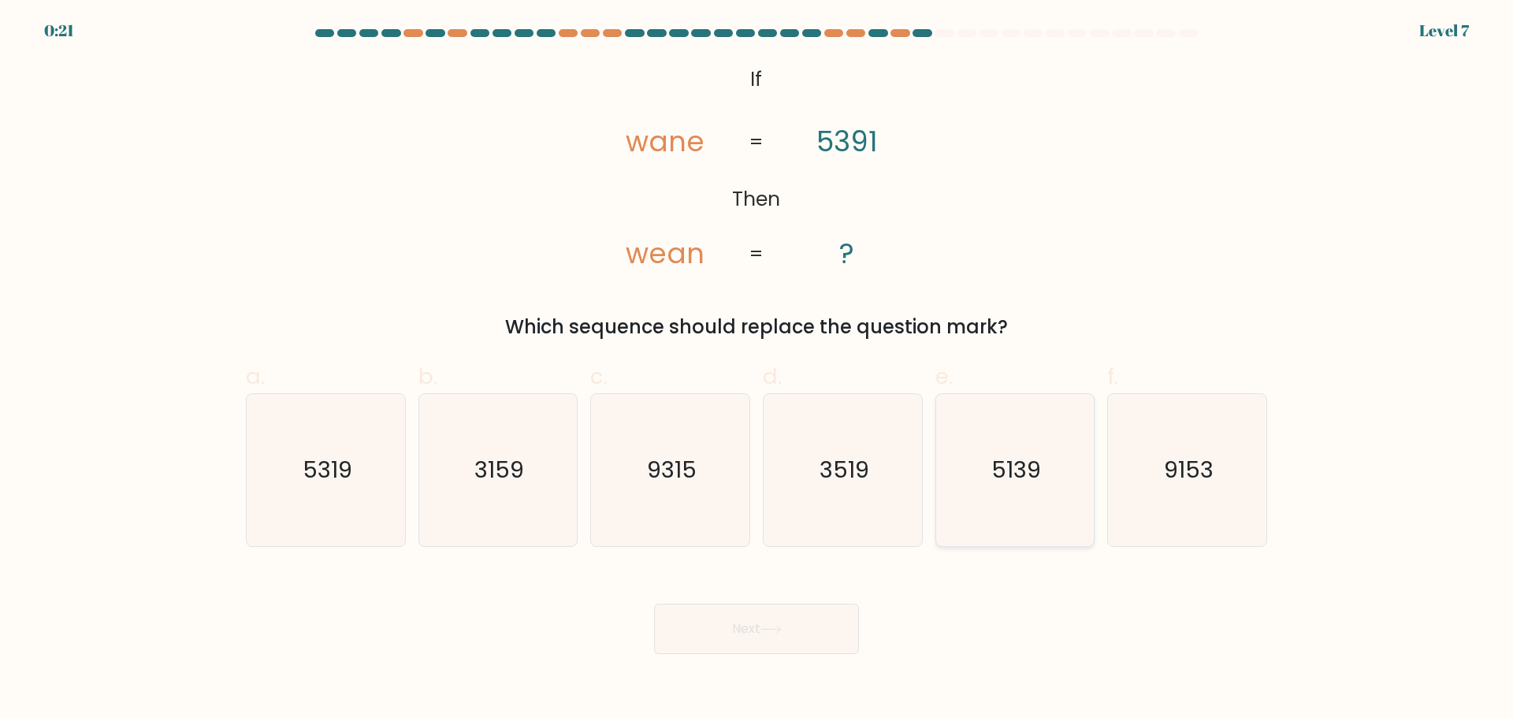
click at [971, 486] on icon "5139" at bounding box center [1014, 470] width 152 height 152
click at [757, 370] on input "e. 5139" at bounding box center [756, 364] width 1 height 10
radio input "true"
click at [835, 643] on button "Next" at bounding box center [756, 629] width 205 height 50
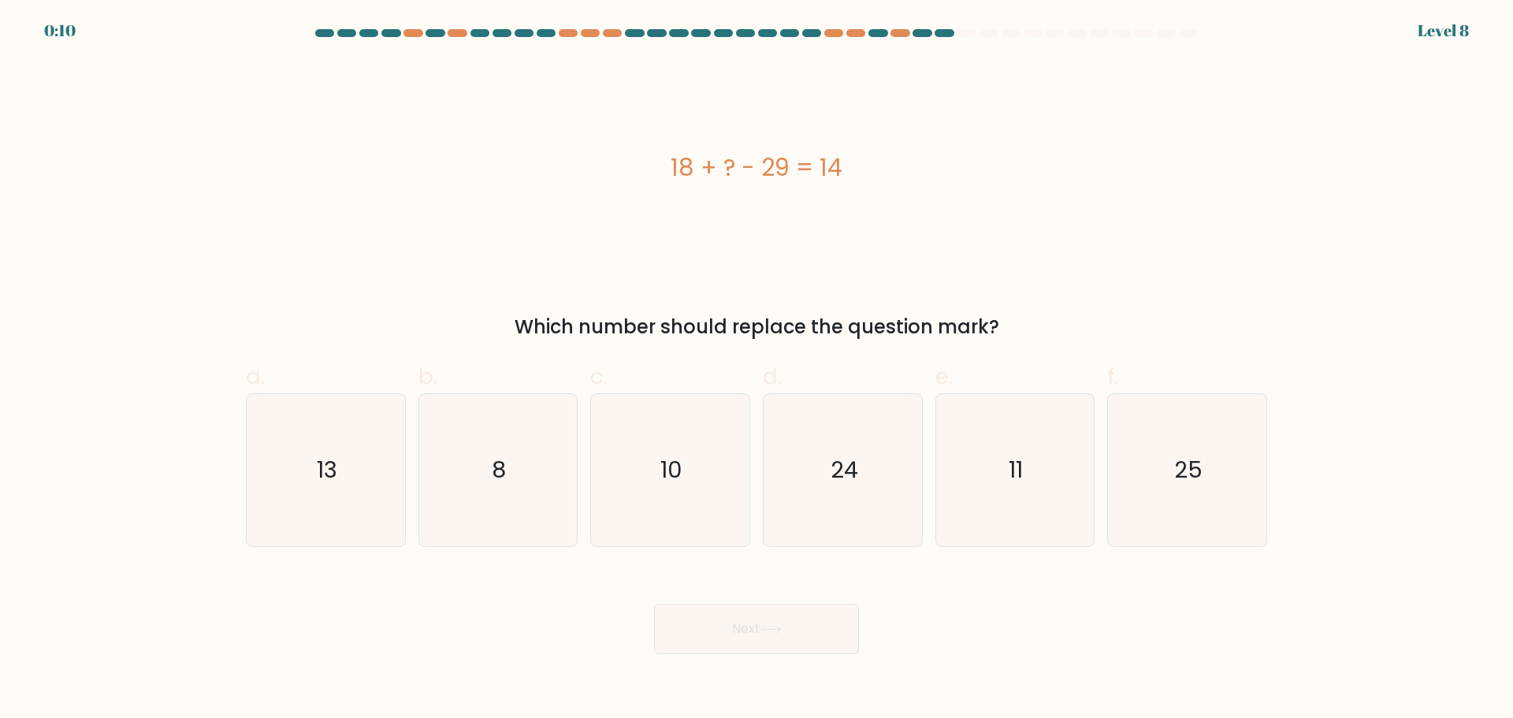
drag, startPoint x: 596, startPoint y: 262, endPoint x: 469, endPoint y: 609, distance: 369.4
click at [224, 534] on form "a. 8" at bounding box center [756, 341] width 1513 height 625
click at [660, 288] on div "18 + ? - 29 = 14 Which number should replace the question mark?" at bounding box center [756, 200] width 1040 height 281
drag, startPoint x: 1158, startPoint y: 407, endPoint x: 1146, endPoint y: 407, distance: 11.8
click at [1149, 407] on icon "25" at bounding box center [1187, 470] width 152 height 152
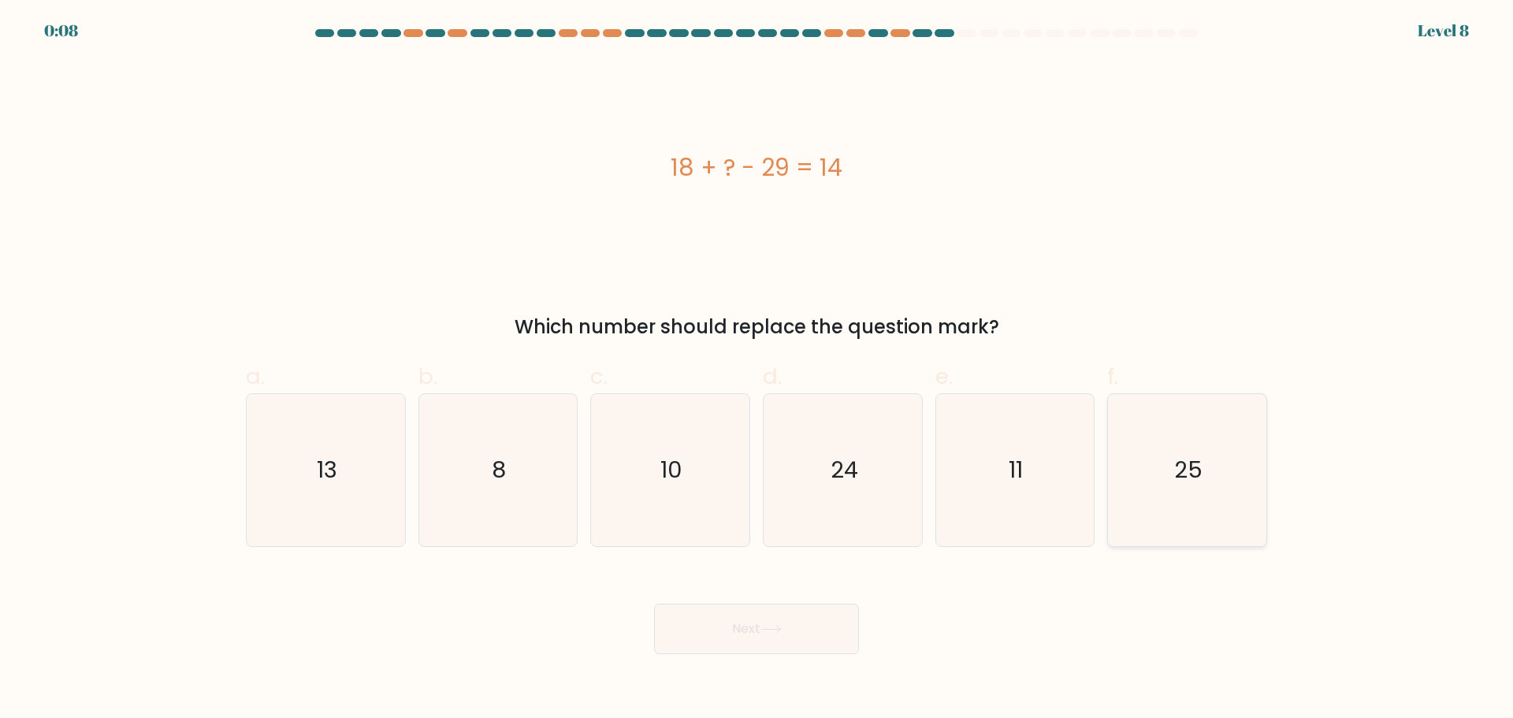
click at [757, 370] on input "f. 25" at bounding box center [756, 364] width 1 height 10
radio input "true"
click at [792, 608] on button "Next" at bounding box center [756, 629] width 205 height 50
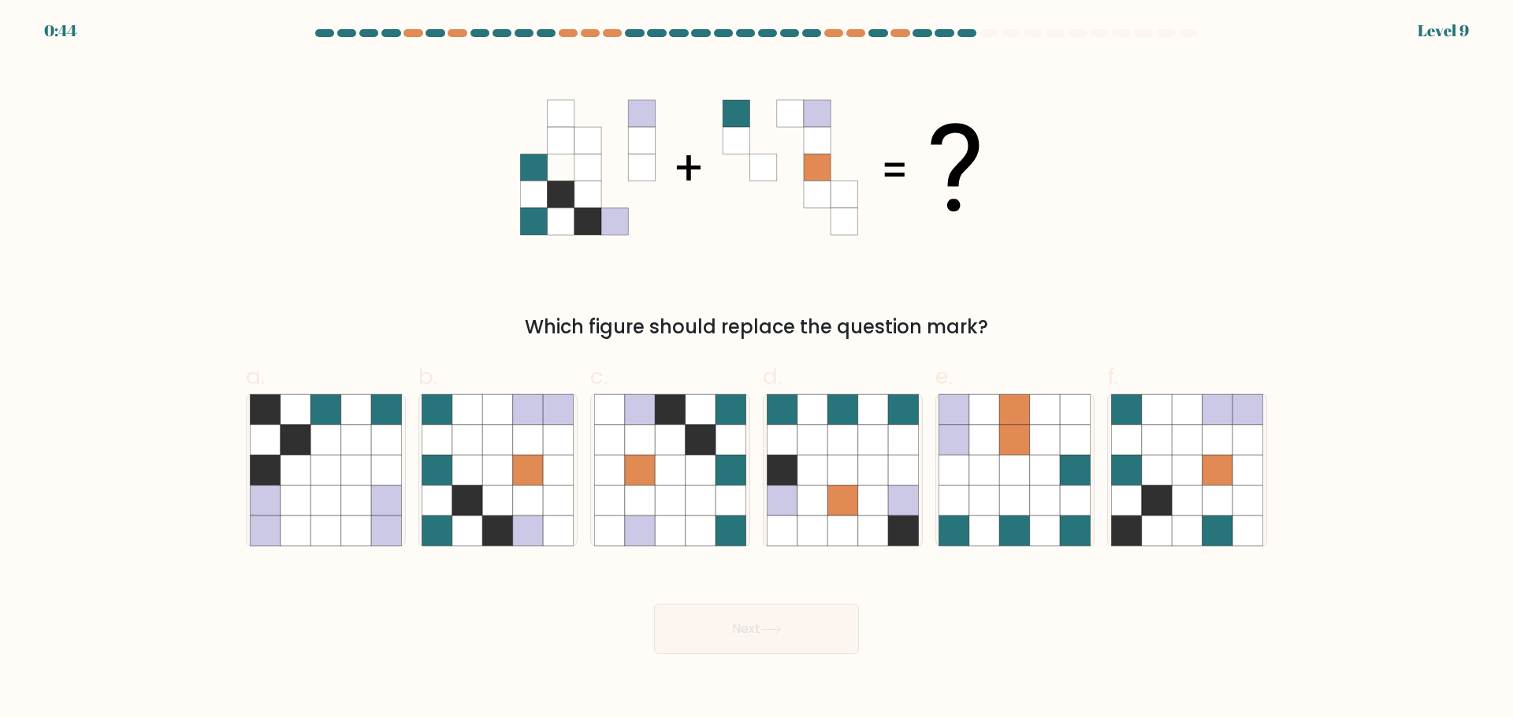
drag, startPoint x: 1076, startPoint y: 125, endPoint x: 1050, endPoint y: 106, distance: 32.1
click at [1075, 124] on div "Which figure should replace the question mark?" at bounding box center [756, 200] width 1040 height 281
click at [526, 492] on icon at bounding box center [528, 500] width 30 height 30
click at [756, 370] on input "b." at bounding box center [756, 364] width 1 height 10
radio input "true"
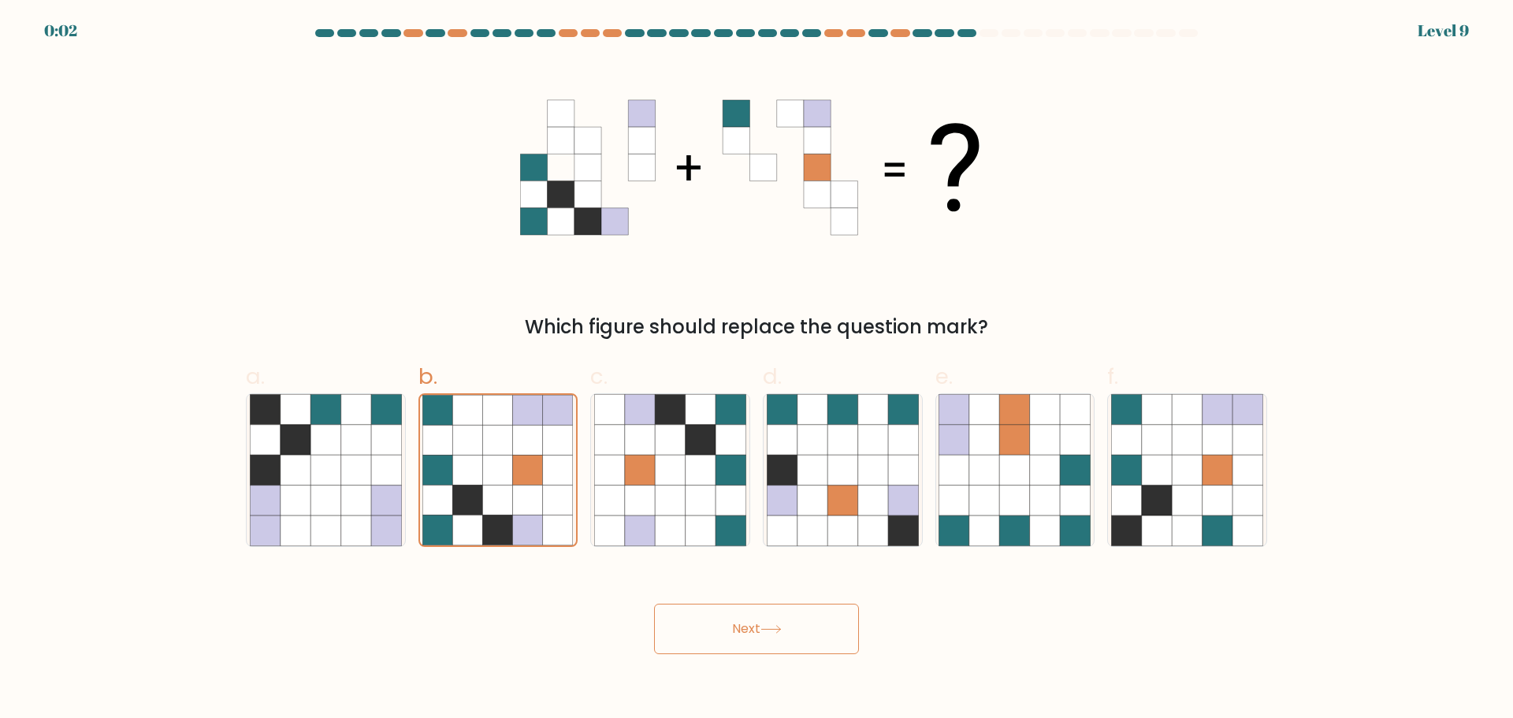
click at [704, 625] on button "Next" at bounding box center [756, 629] width 205 height 50
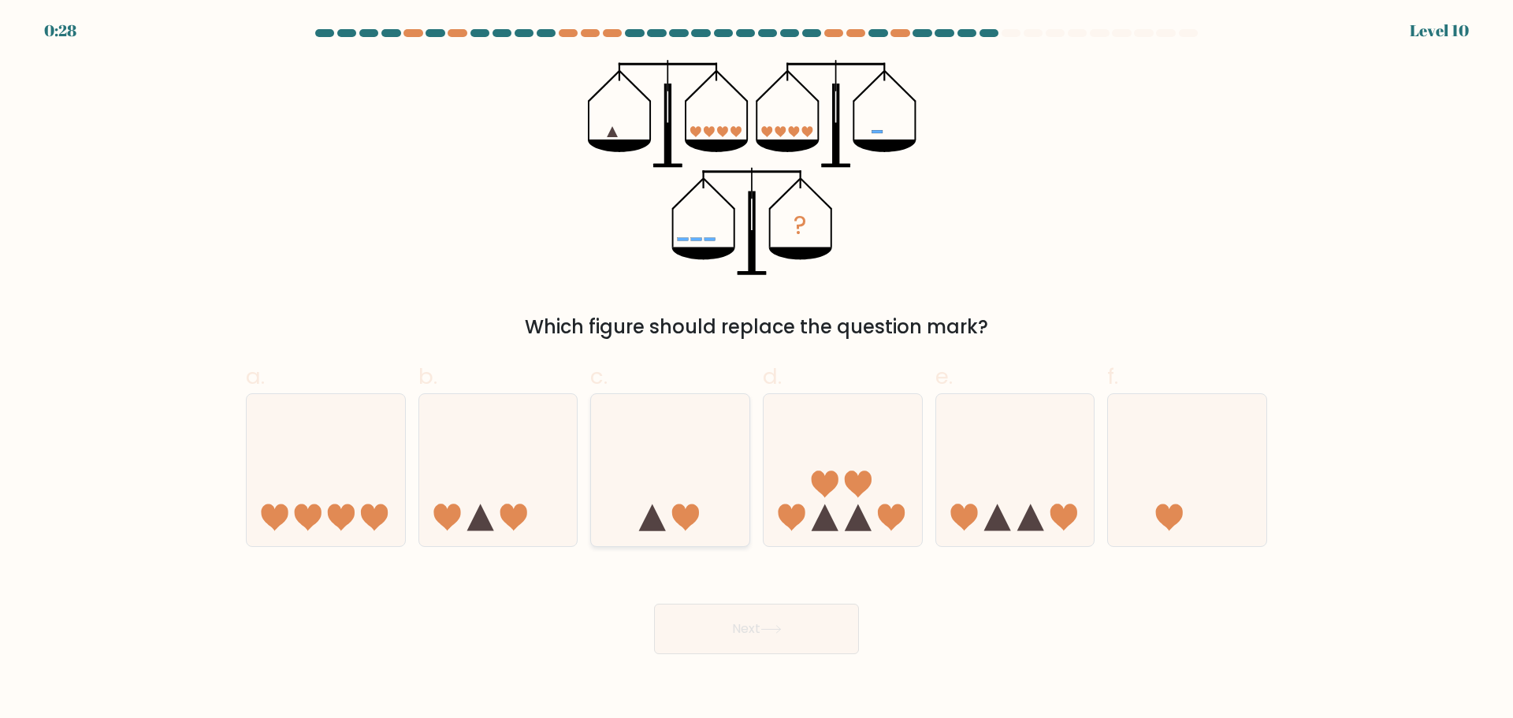
click at [662, 482] on icon at bounding box center [670, 469] width 158 height 131
click at [756, 370] on input "c." at bounding box center [756, 364] width 1 height 10
radio input "true"
click at [701, 622] on button "Next" at bounding box center [756, 629] width 205 height 50
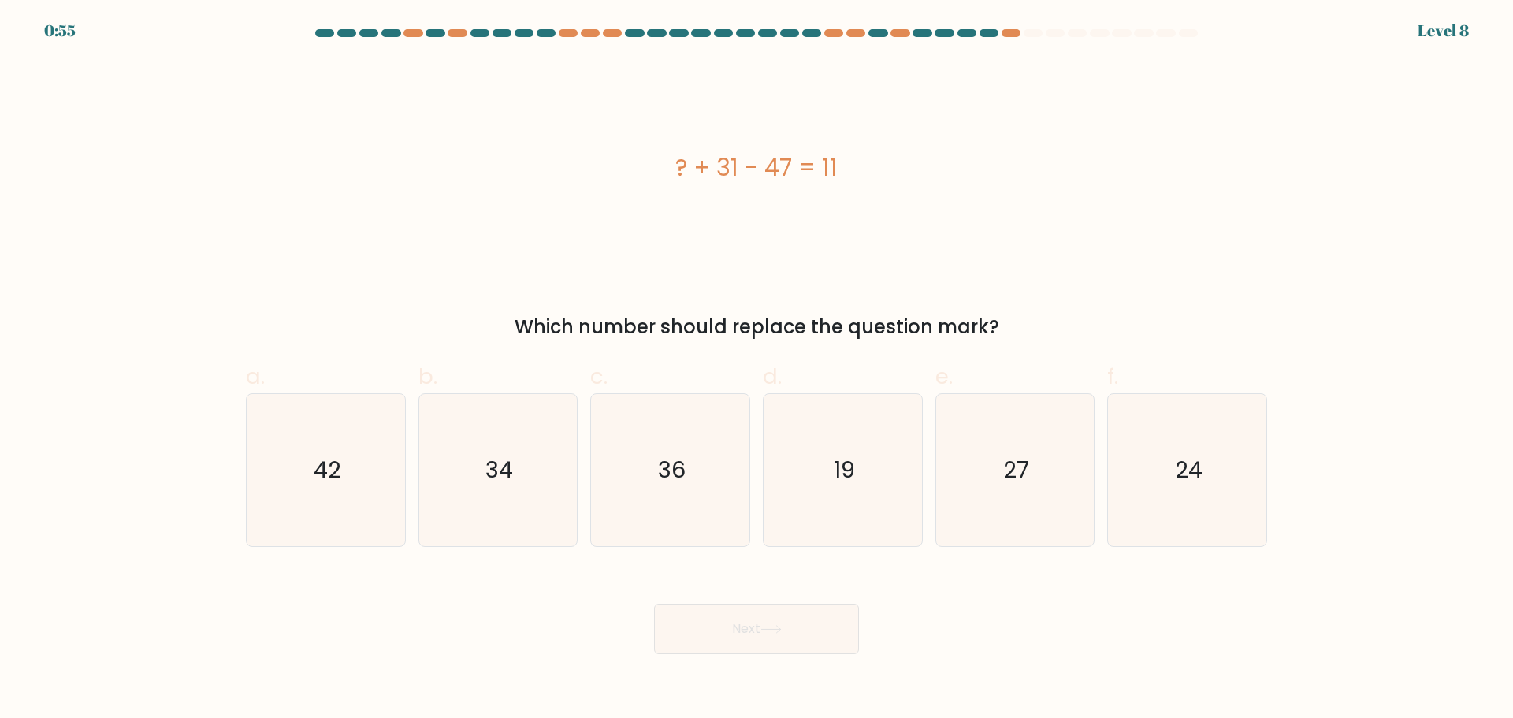
click at [990, 269] on div "? + 31 - 47 = 11" at bounding box center [756, 167] width 1021 height 215
click at [979, 533] on icon "27" at bounding box center [1014, 470] width 152 height 152
click at [757, 370] on input "e. 27" at bounding box center [756, 364] width 1 height 10
radio input "true"
click at [811, 636] on button "Next" at bounding box center [756, 629] width 205 height 50
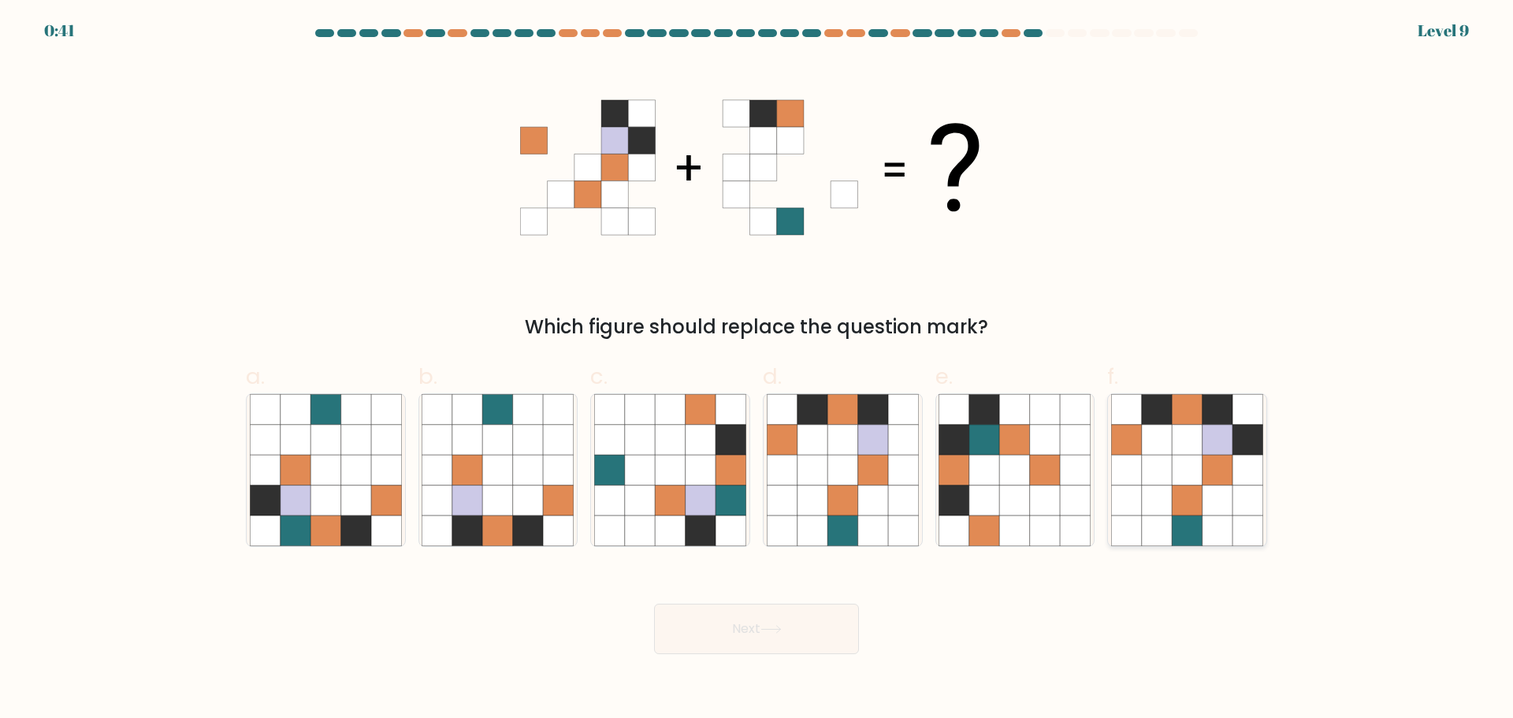
click at [1216, 479] on icon at bounding box center [1217, 470] width 30 height 30
click at [757, 370] on input "f." at bounding box center [756, 364] width 1 height 10
radio input "true"
click at [830, 640] on button "Next" at bounding box center [756, 629] width 205 height 50
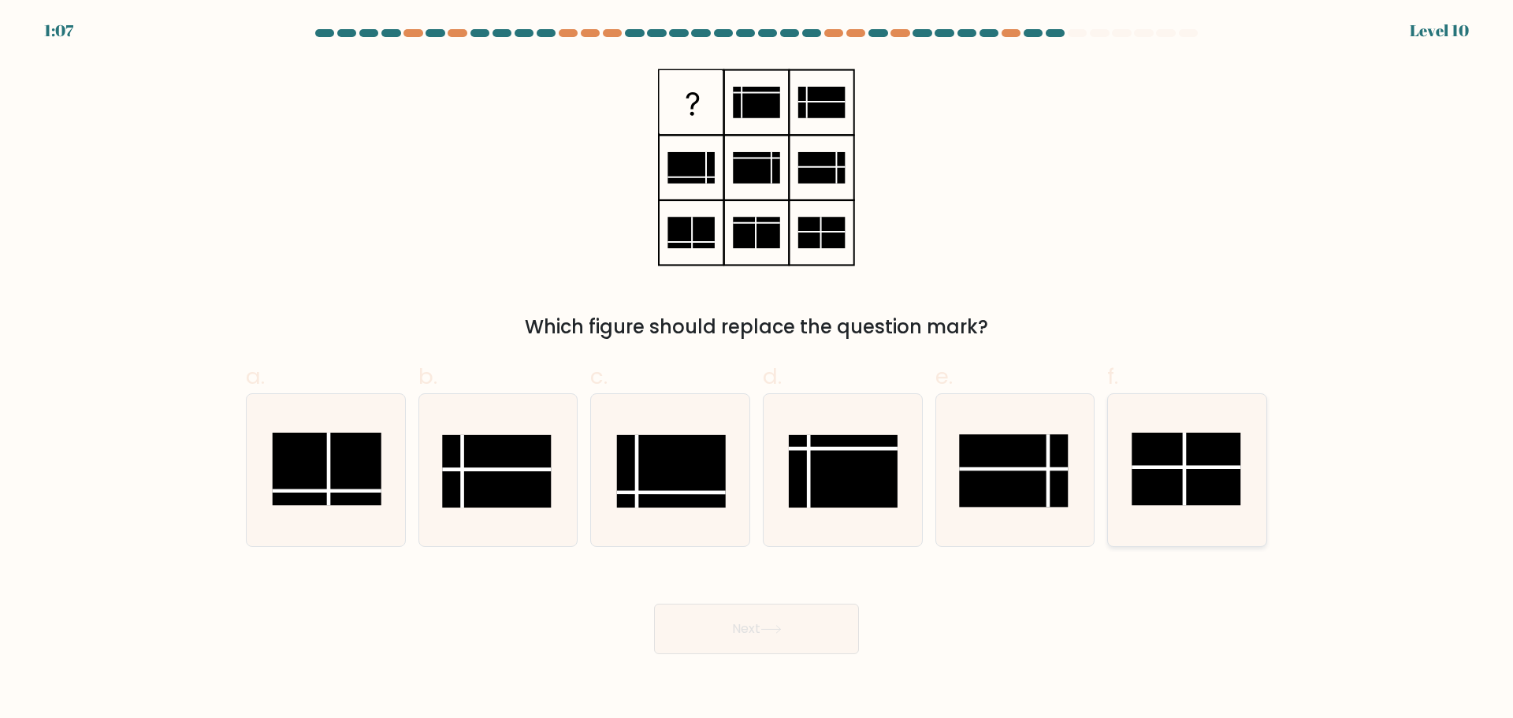
click at [1169, 464] on rect at bounding box center [1185, 469] width 109 height 72
click at [757, 370] on input "f." at bounding box center [756, 364] width 1 height 10
radio input "true"
click at [719, 621] on button "Next" at bounding box center [756, 629] width 205 height 50
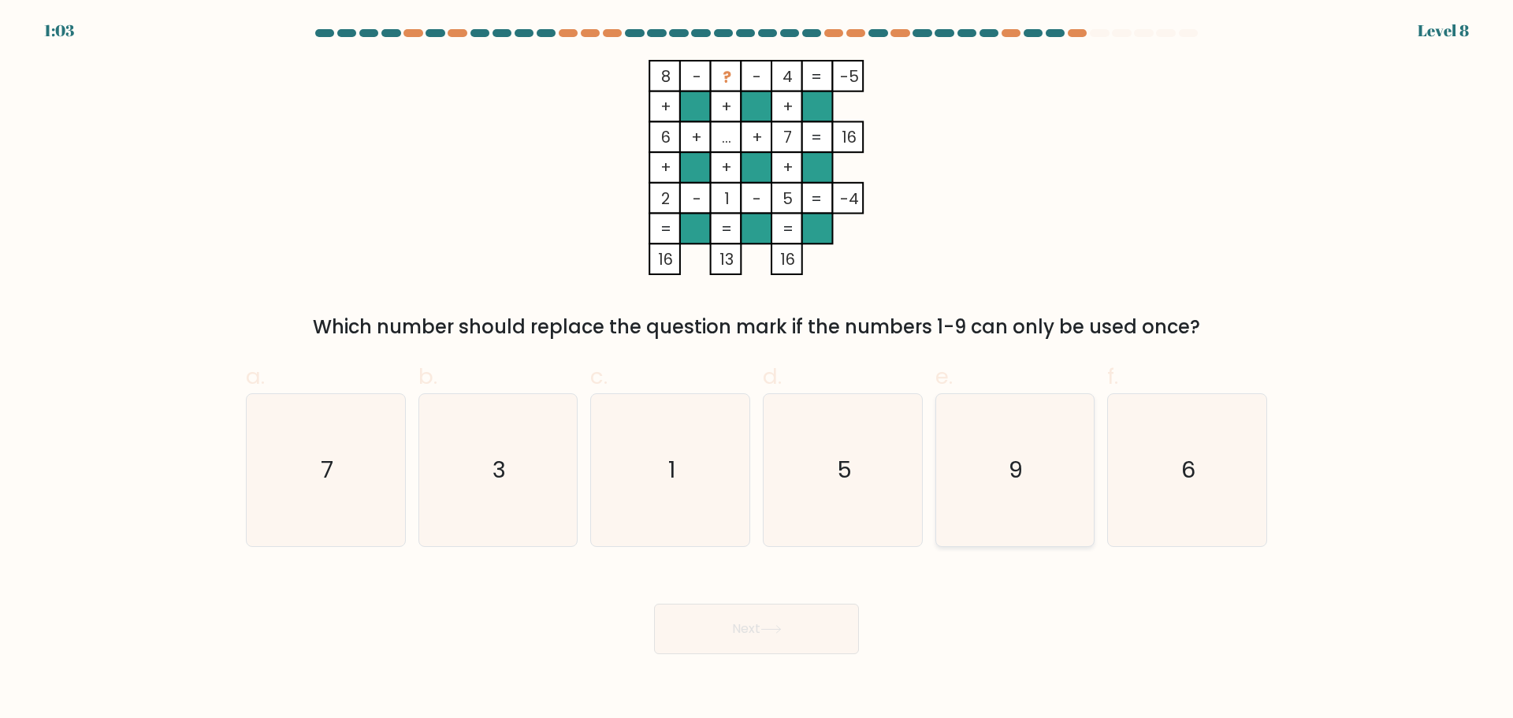
click at [968, 438] on icon "9" at bounding box center [1014, 470] width 152 height 152
click at [757, 370] on input "e. 9" at bounding box center [756, 364] width 1 height 10
radio input "true"
click at [816, 626] on button "Next" at bounding box center [756, 629] width 205 height 50
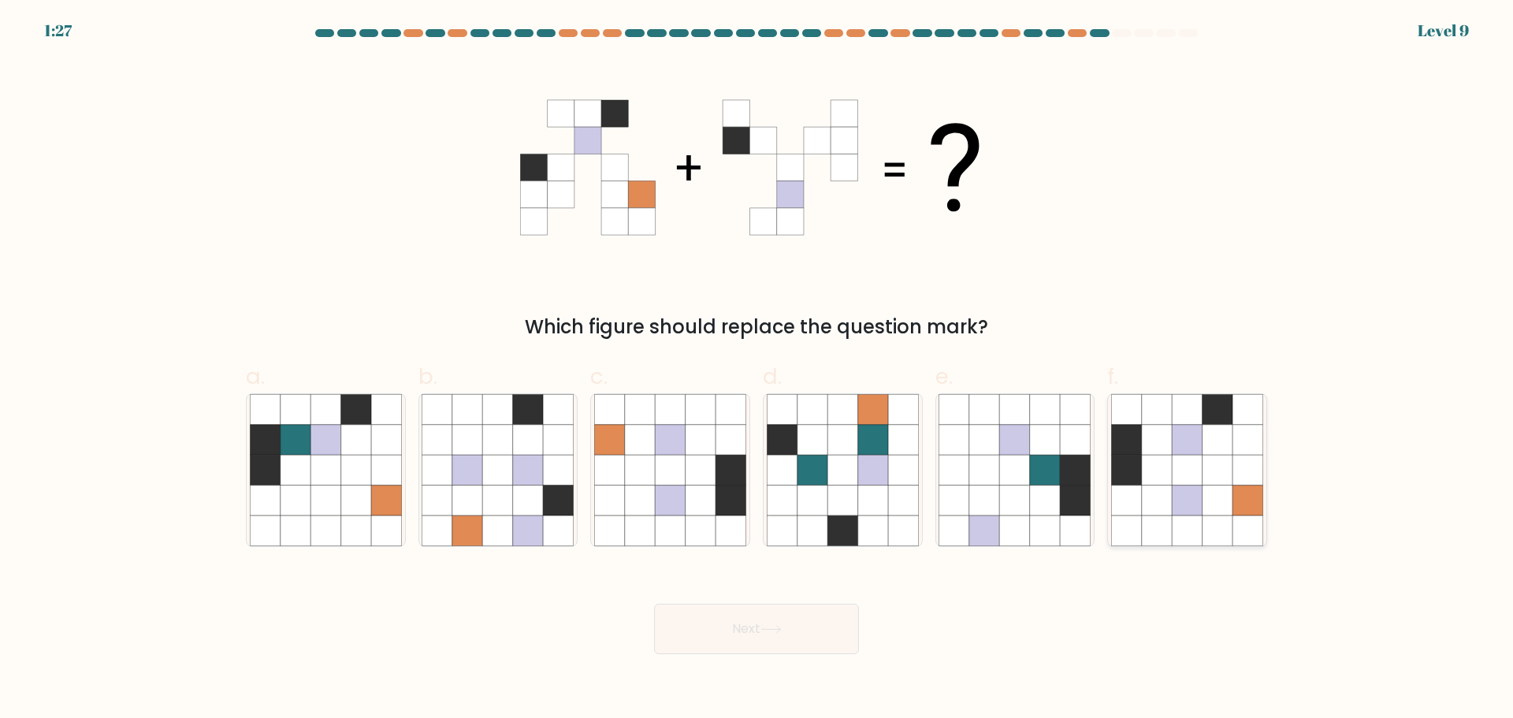
click at [1232, 507] on icon at bounding box center [1217, 500] width 30 height 30
click at [757, 370] on input "f." at bounding box center [756, 364] width 1 height 10
radio input "true"
click at [826, 644] on button "Next" at bounding box center [756, 629] width 205 height 50
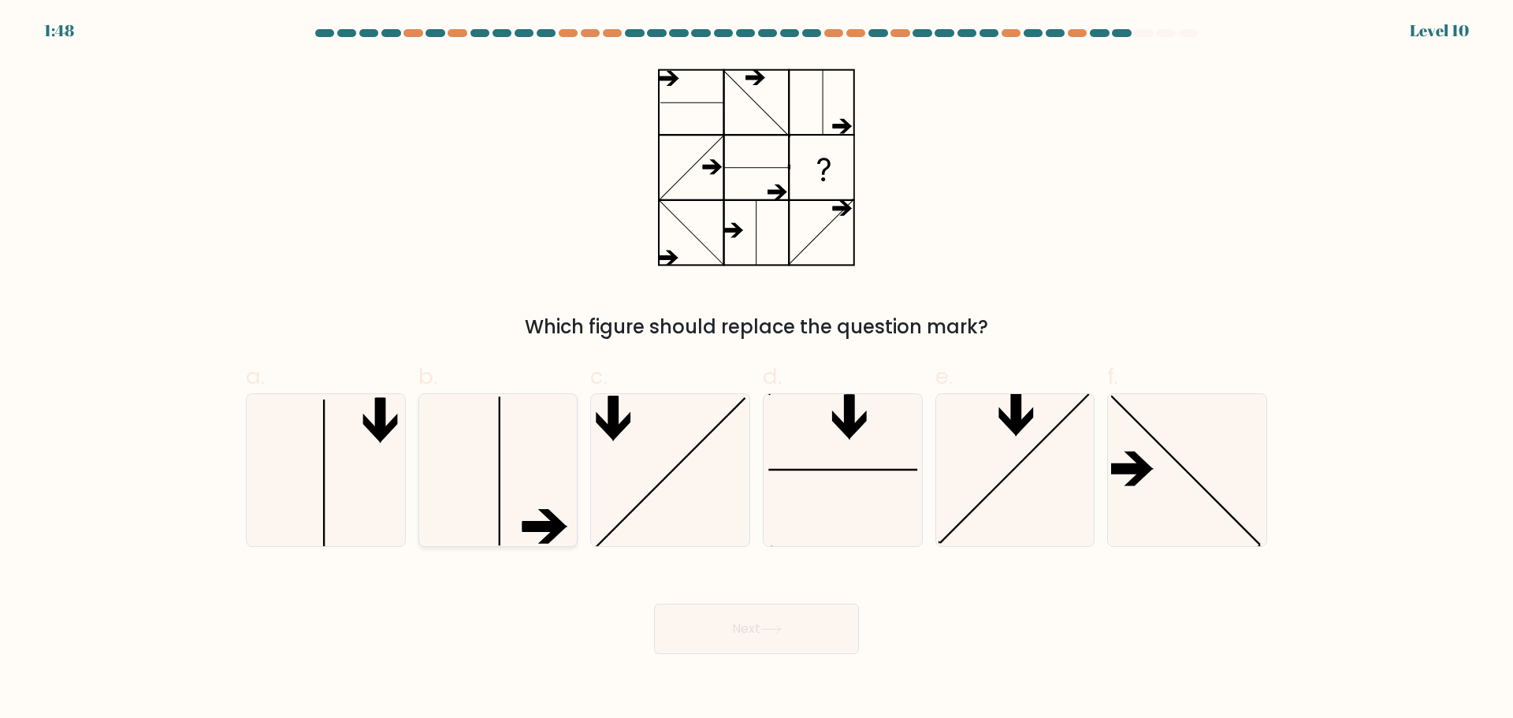
click at [498, 488] on icon at bounding box center [498, 470] width 152 height 152
click at [756, 370] on input "b." at bounding box center [756, 364] width 1 height 10
radio input "true"
click at [712, 626] on button "Next" at bounding box center [756, 629] width 205 height 50
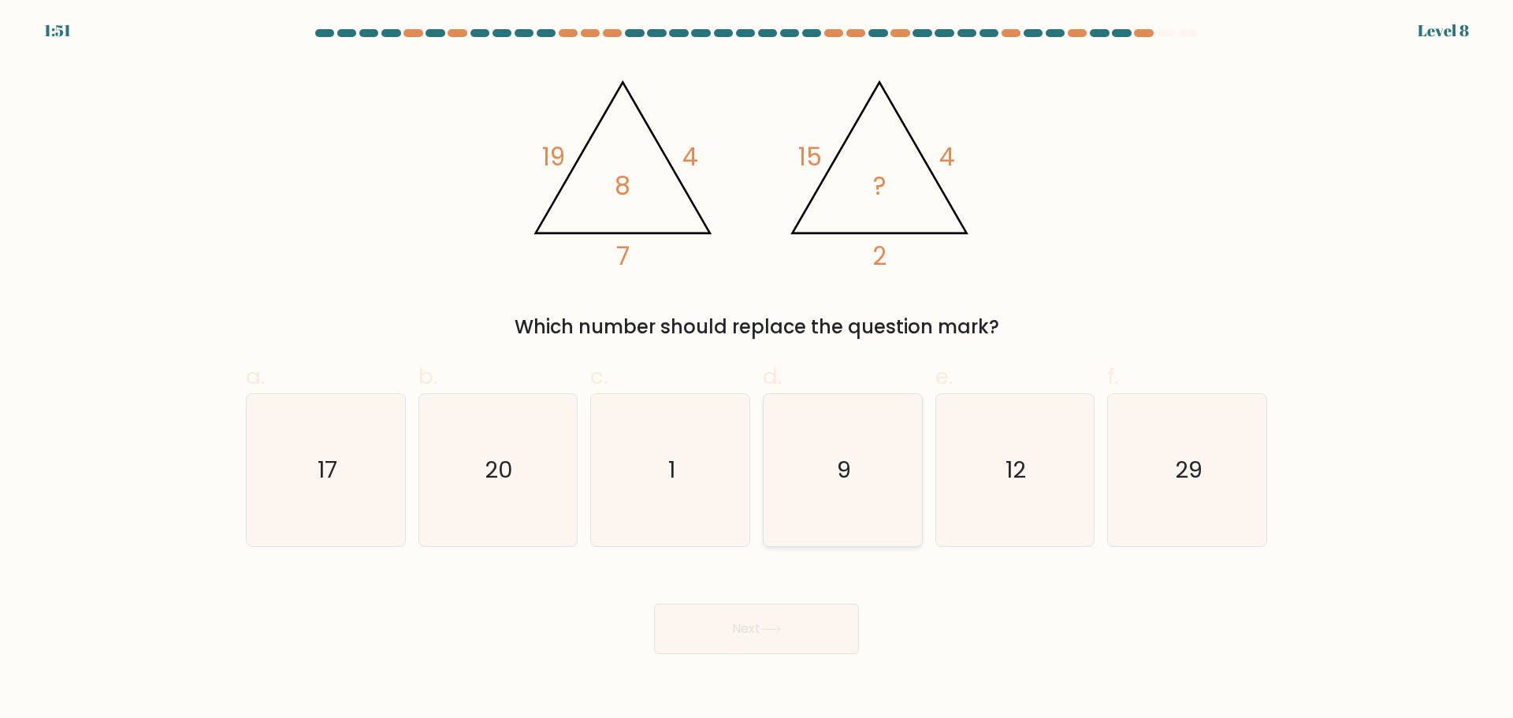
click at [791, 454] on icon "9" at bounding box center [843, 470] width 152 height 152
click at [757, 370] on input "d. 9" at bounding box center [756, 364] width 1 height 10
radio input "true"
click at [739, 635] on button "Next" at bounding box center [756, 629] width 205 height 50
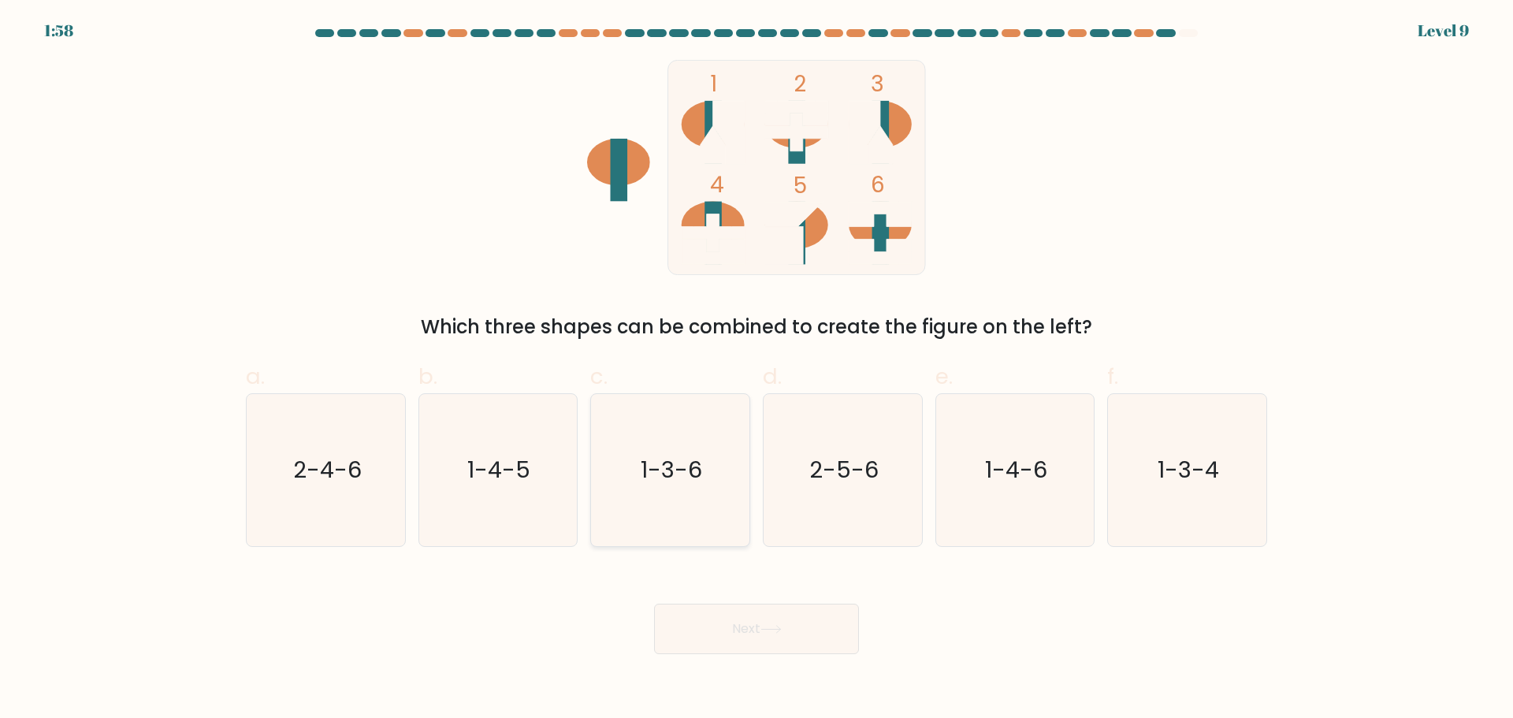
click at [674, 470] on text "1-3-6" at bounding box center [671, 470] width 61 height 32
click at [756, 370] on input "c. 1-3-6" at bounding box center [756, 364] width 1 height 10
radio input "true"
click at [690, 629] on button "Next" at bounding box center [756, 629] width 205 height 50
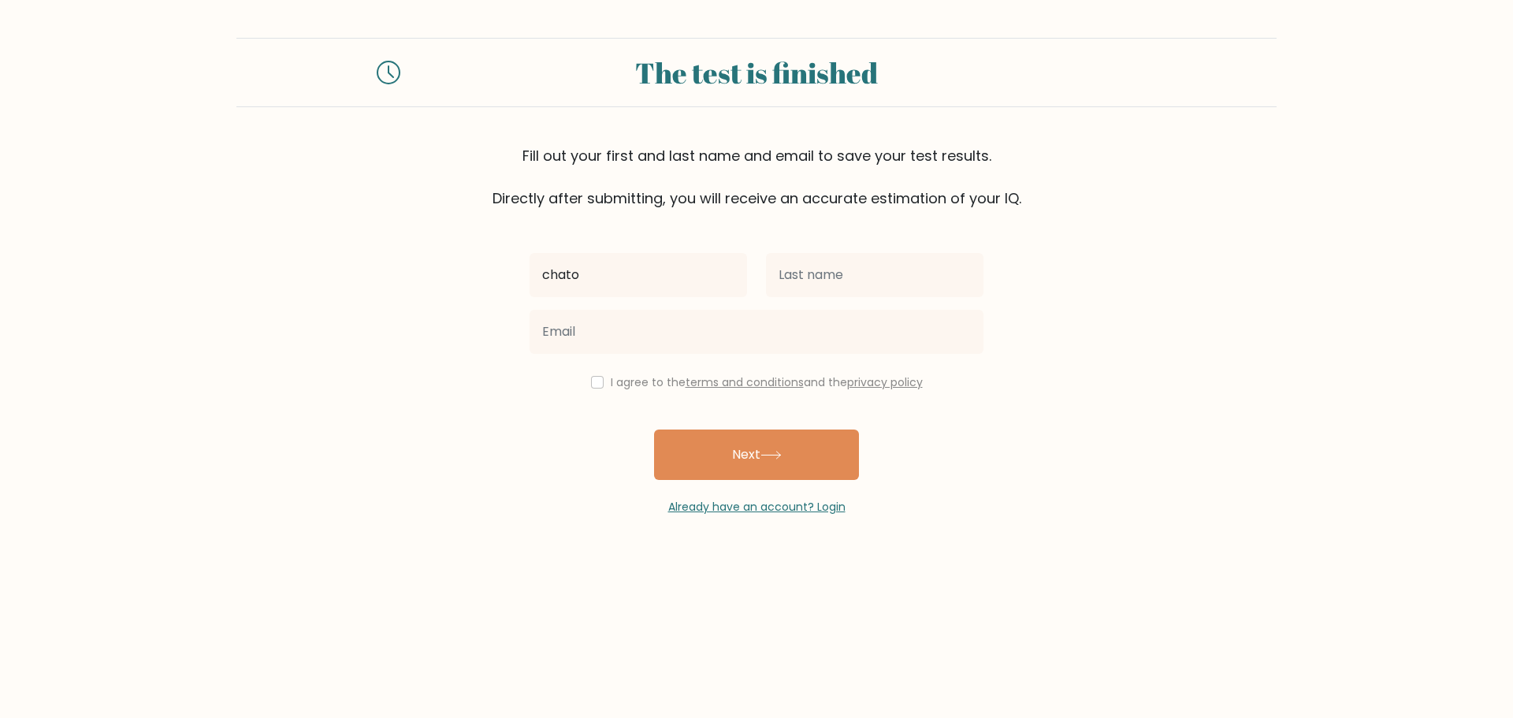
type input "chato"
type input "azuro"
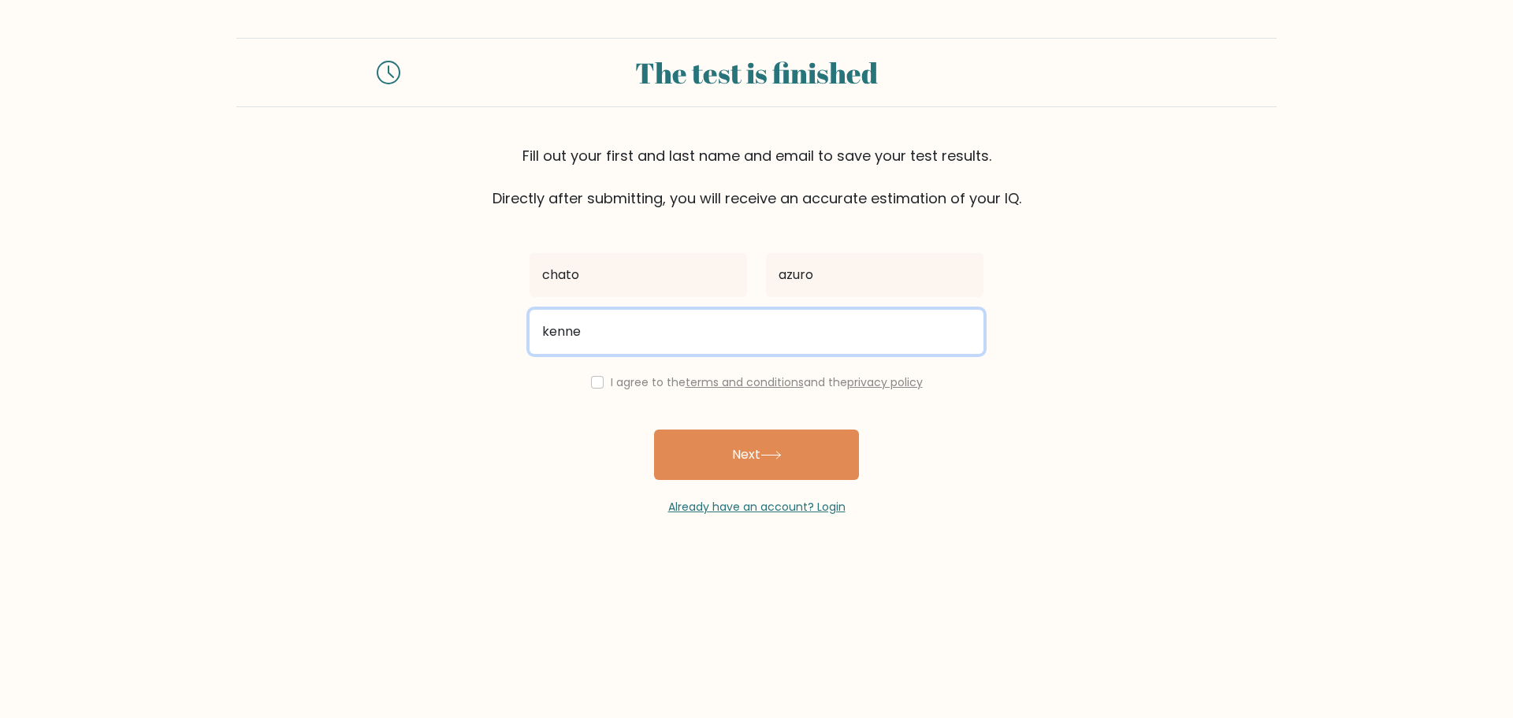
type input "kenneth_06@hotmail.co.uk"
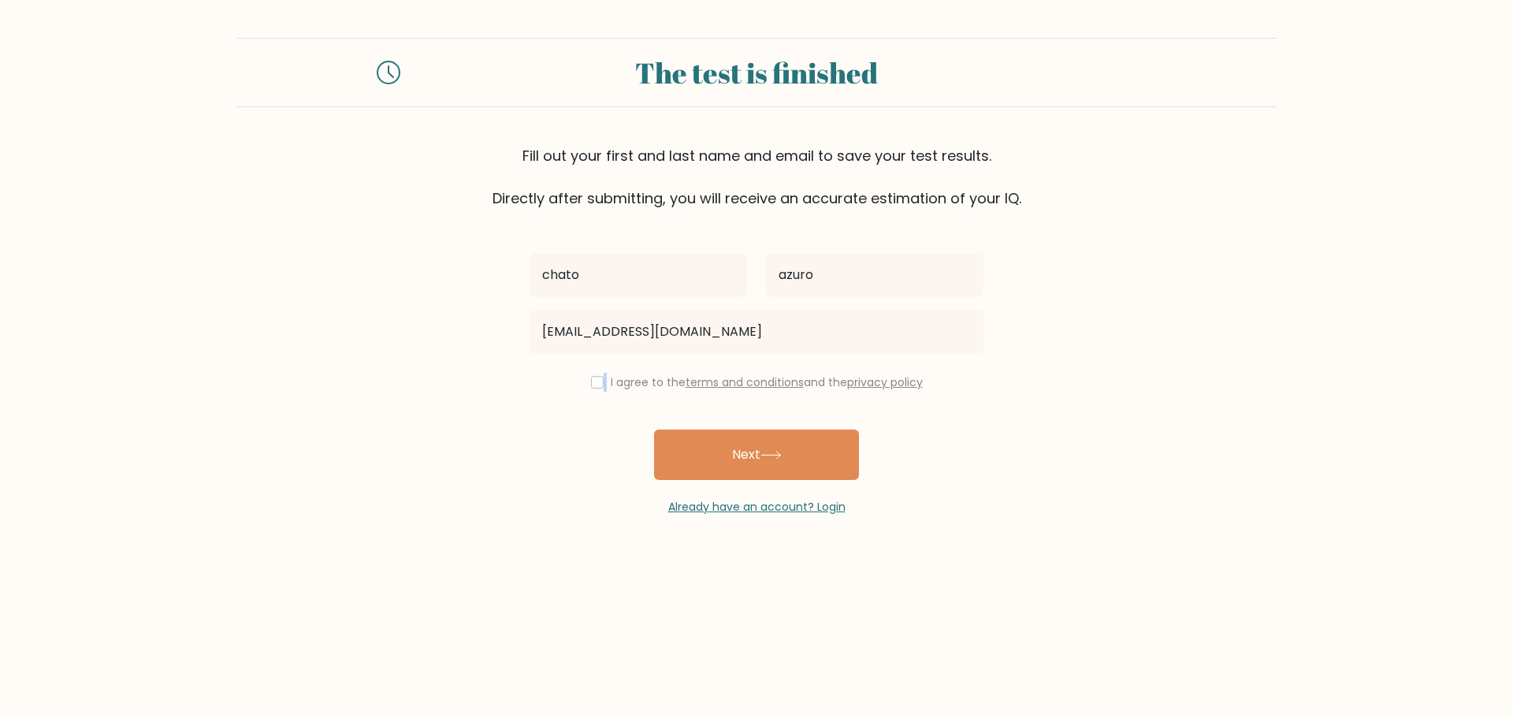
click at [600, 378] on div "I agree to the terms and conditions and the privacy policy" at bounding box center [756, 382] width 473 height 19
click at [600, 384] on div "I agree to the terms and conditions and the privacy policy" at bounding box center [756, 382] width 473 height 19
click at [599, 386] on input "checkbox" at bounding box center [597, 382] width 13 height 13
checkbox input "true"
click at [781, 479] on button "Next" at bounding box center [756, 454] width 205 height 50
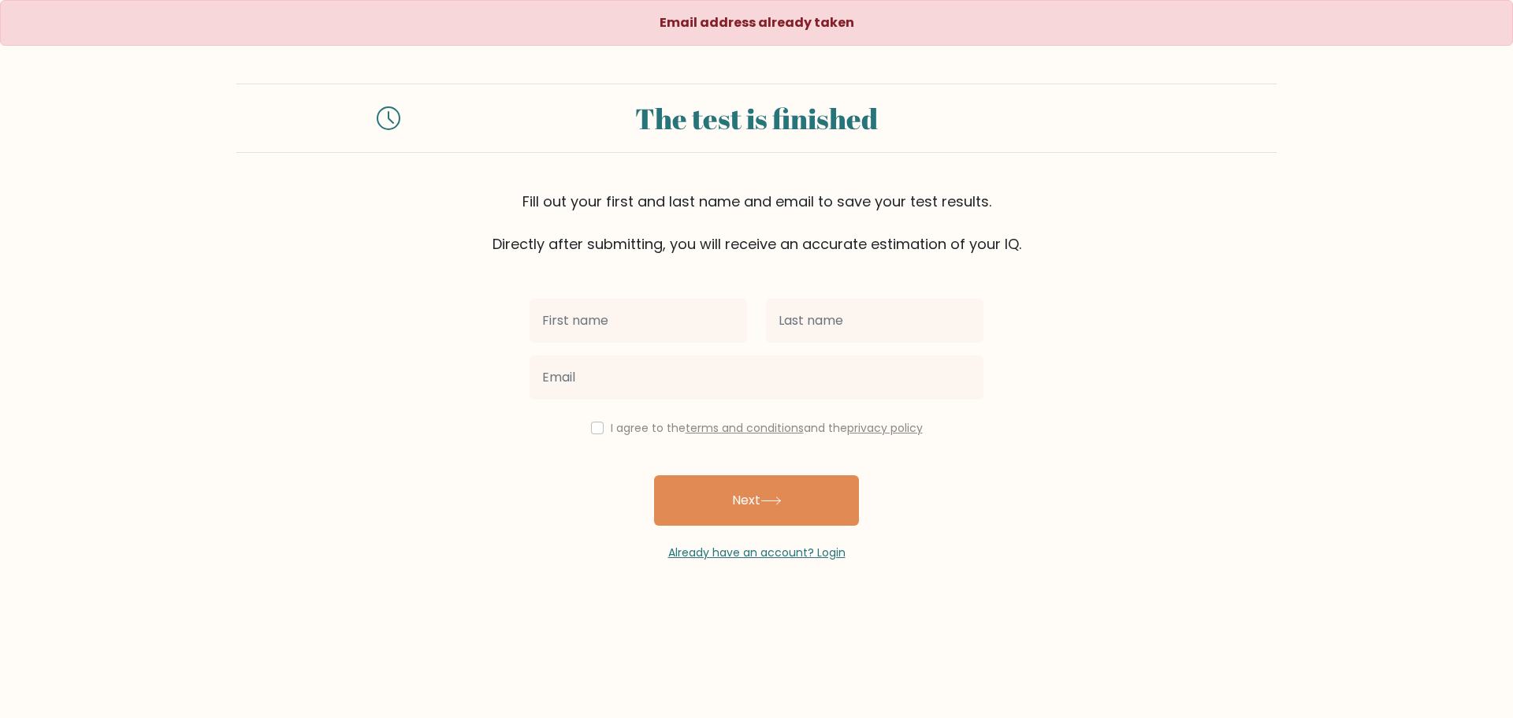
click at [626, 321] on input "text" at bounding box center [637, 321] width 217 height 44
click at [651, 317] on input "text" at bounding box center [637, 321] width 217 height 44
type input "chato"
click at [812, 325] on input "text" at bounding box center [874, 321] width 217 height 44
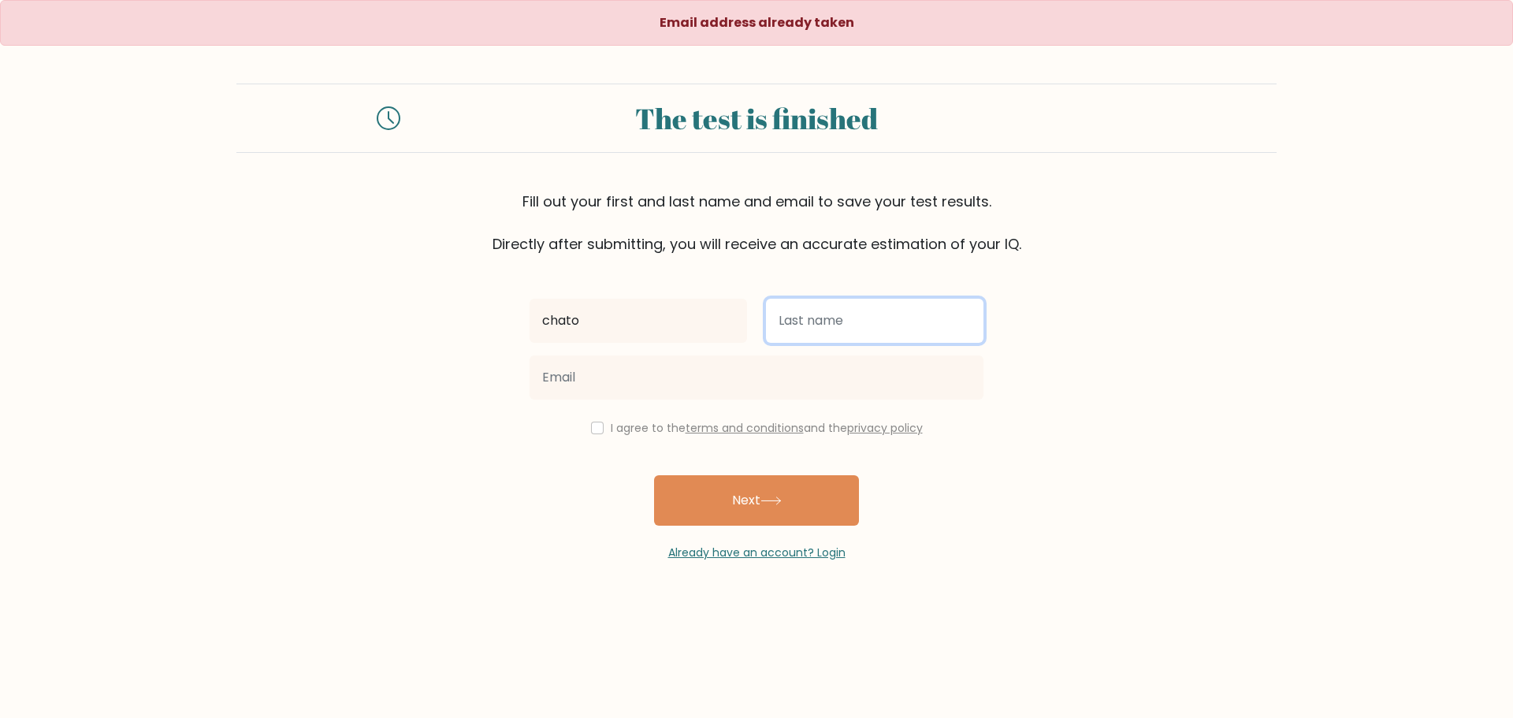
type input "azuro"
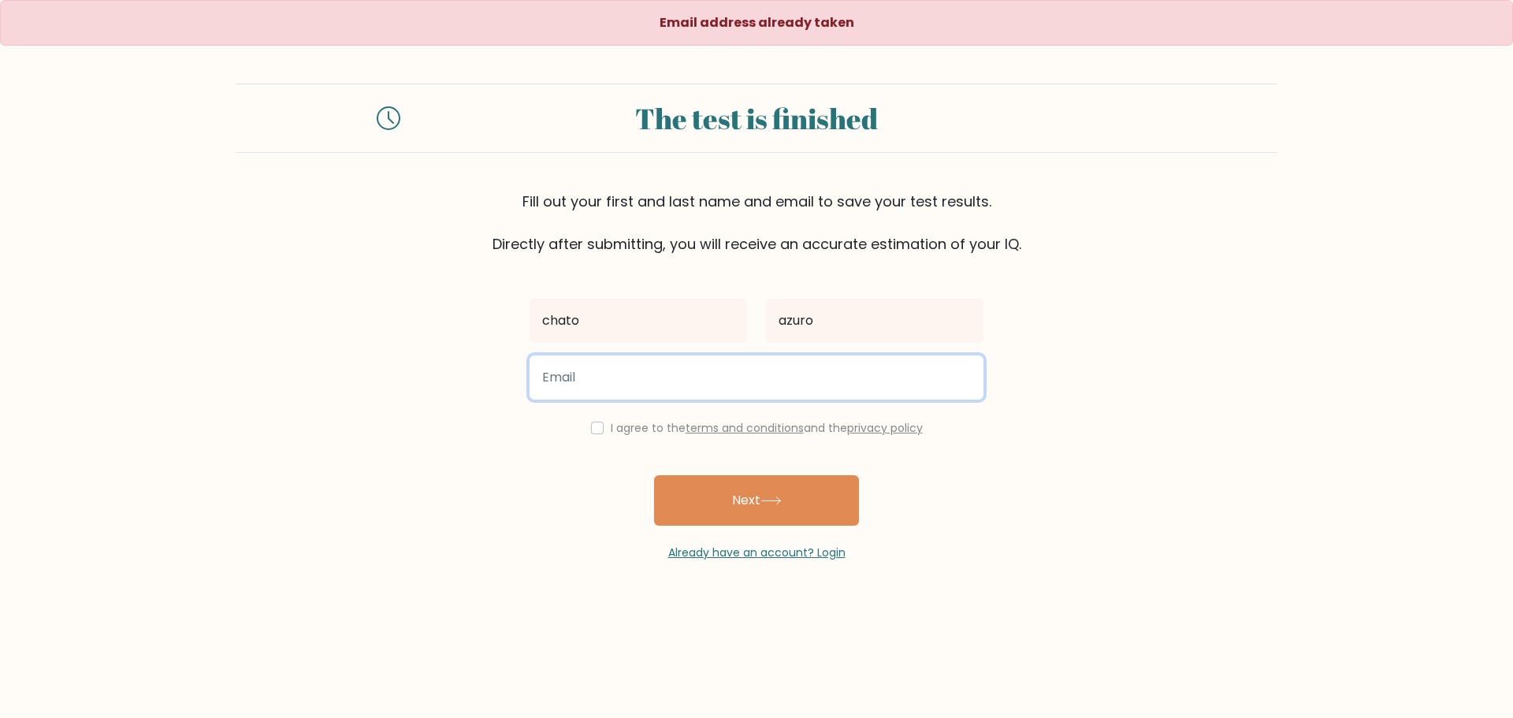
click at [695, 375] on input "email" at bounding box center [756, 377] width 454 height 44
type input "chato2286@yahoo.com"
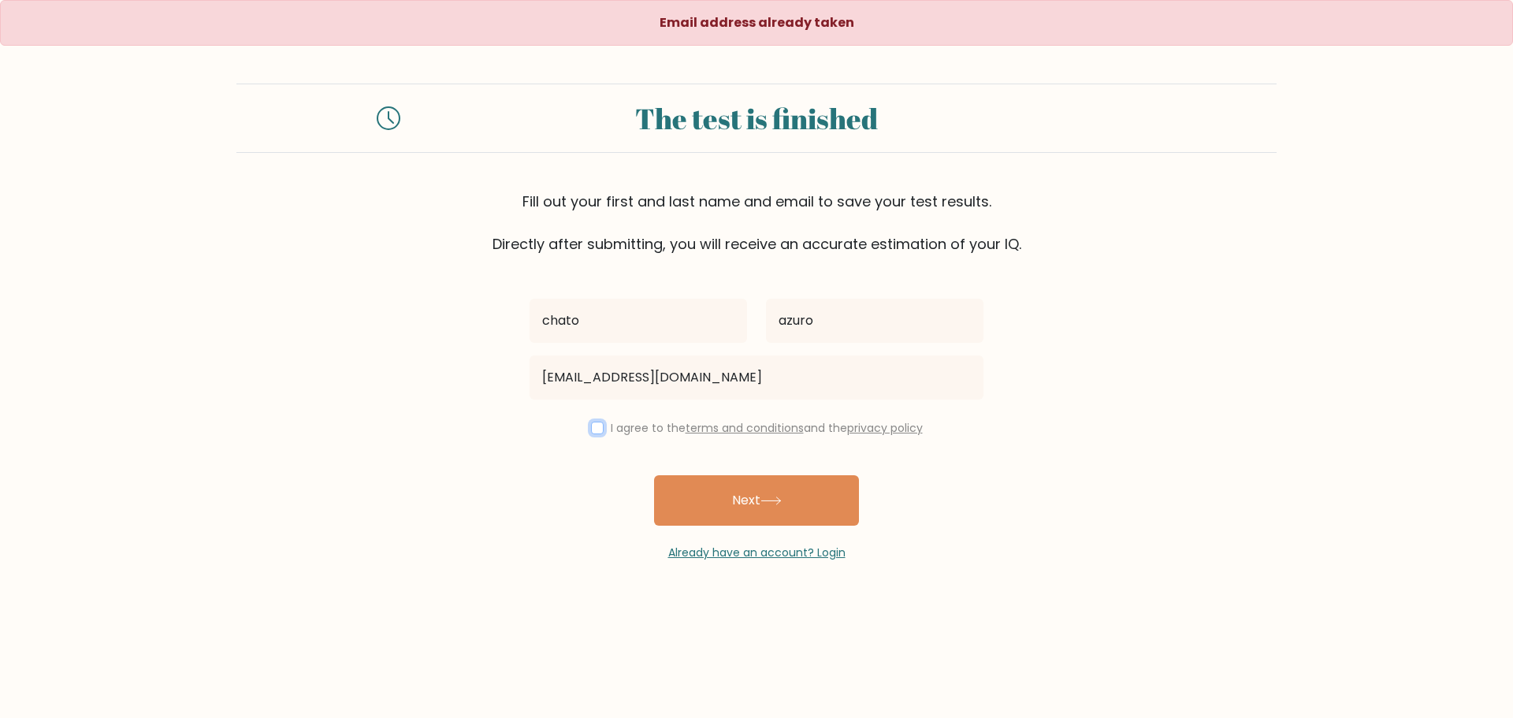
click at [595, 433] on input "checkbox" at bounding box center [597, 428] width 13 height 13
checkbox input "true"
click at [730, 513] on button "Next" at bounding box center [756, 500] width 205 height 50
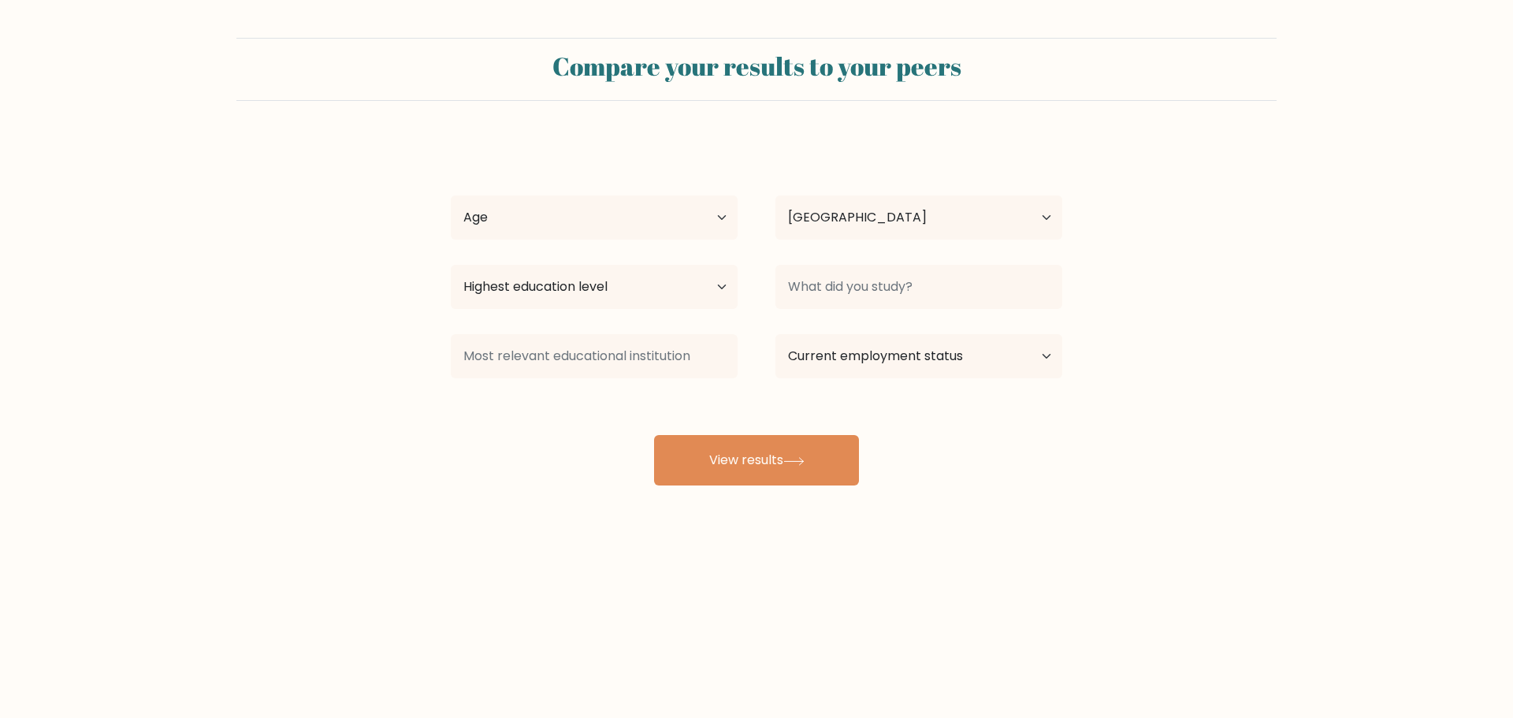
select select "GB"
click at [650, 208] on select "Age Under [DEMOGRAPHIC_DATA] [DEMOGRAPHIC_DATA] [DEMOGRAPHIC_DATA] [DEMOGRAPHIC…" at bounding box center [594, 217] width 287 height 44
select select "55_64"
click at [451, 195] on select "Age Under 18 years old 18-24 years old 25-34 years old 35-44 years old 45-54 ye…" at bounding box center [594, 217] width 287 height 44
click at [902, 213] on select "Country Afghanistan Albania Algeria American Samoa Andorra Angola Anguilla Anta…" at bounding box center [918, 217] width 287 height 44
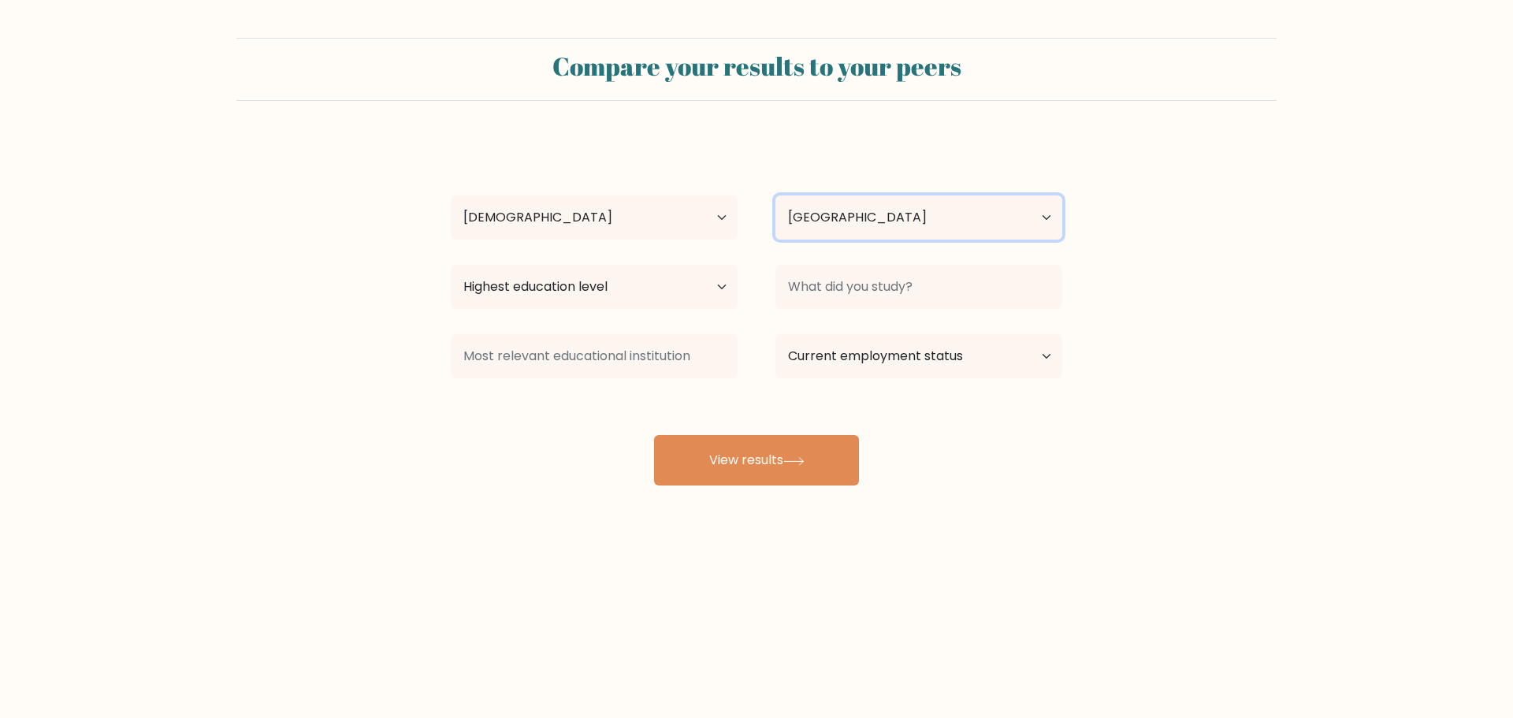
click at [897, 209] on select "Country Afghanistan Albania Algeria American Samoa Andorra Angola Anguilla Anta…" at bounding box center [918, 217] width 287 height 44
click at [663, 281] on select "Highest education level No schooling Primary Lower Secondary Upper Secondary Oc…" at bounding box center [594, 287] width 287 height 44
select select "bachelors_degree"
click at [451, 265] on select "Highest education level No schooling Primary Lower Secondary Upper Secondary Oc…" at bounding box center [594, 287] width 287 height 44
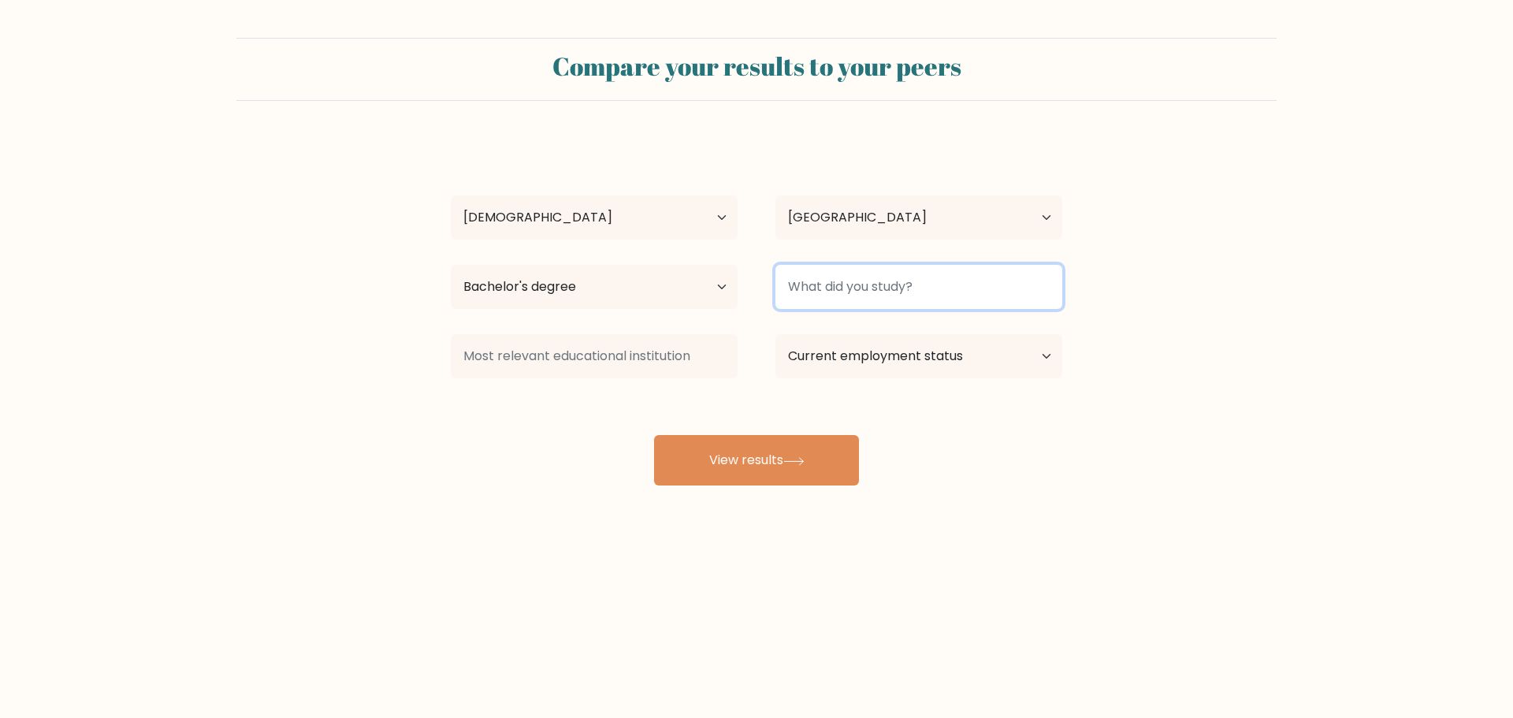
click at [894, 295] on input at bounding box center [918, 287] width 287 height 44
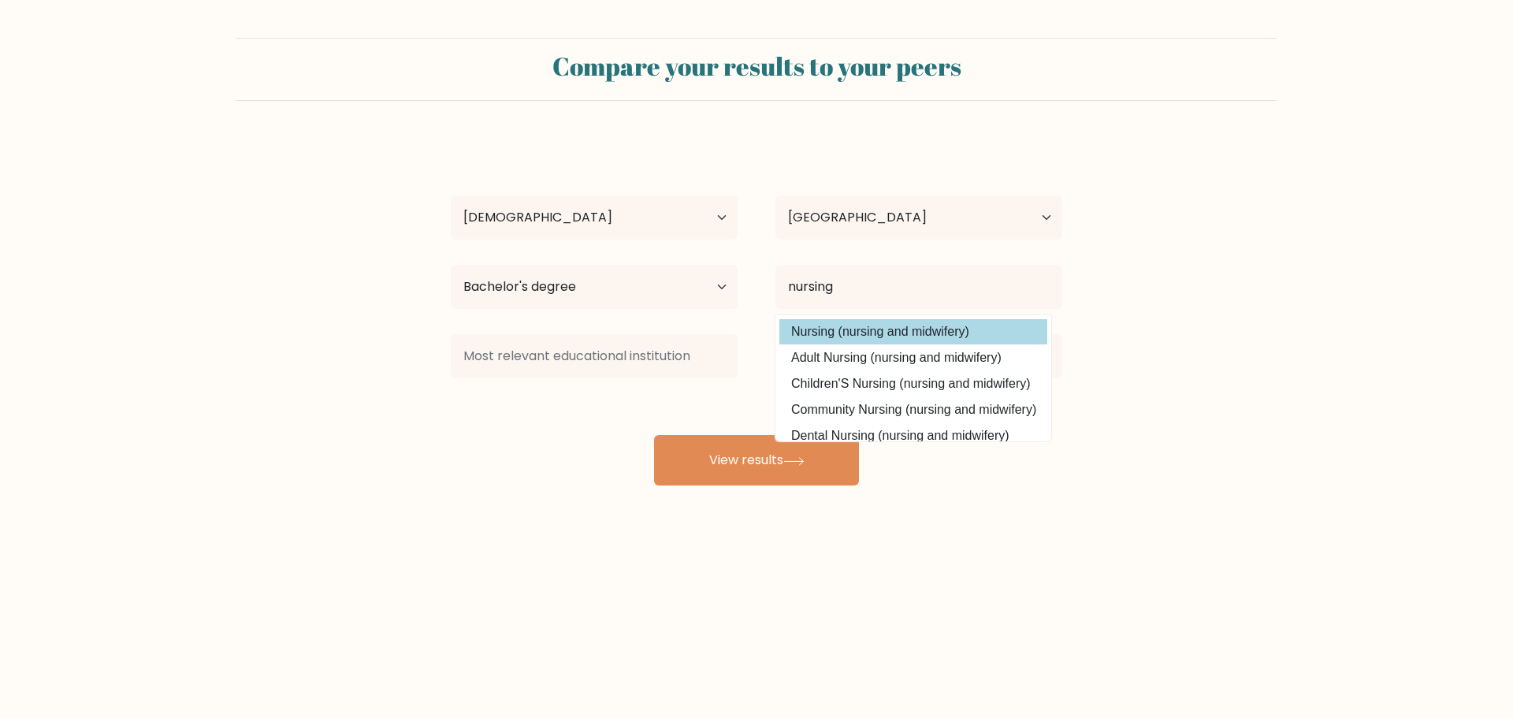
click at [848, 329] on option "Nursing (nursing and midwifery)" at bounding box center [913, 331] width 268 height 25
type input "Nursing"
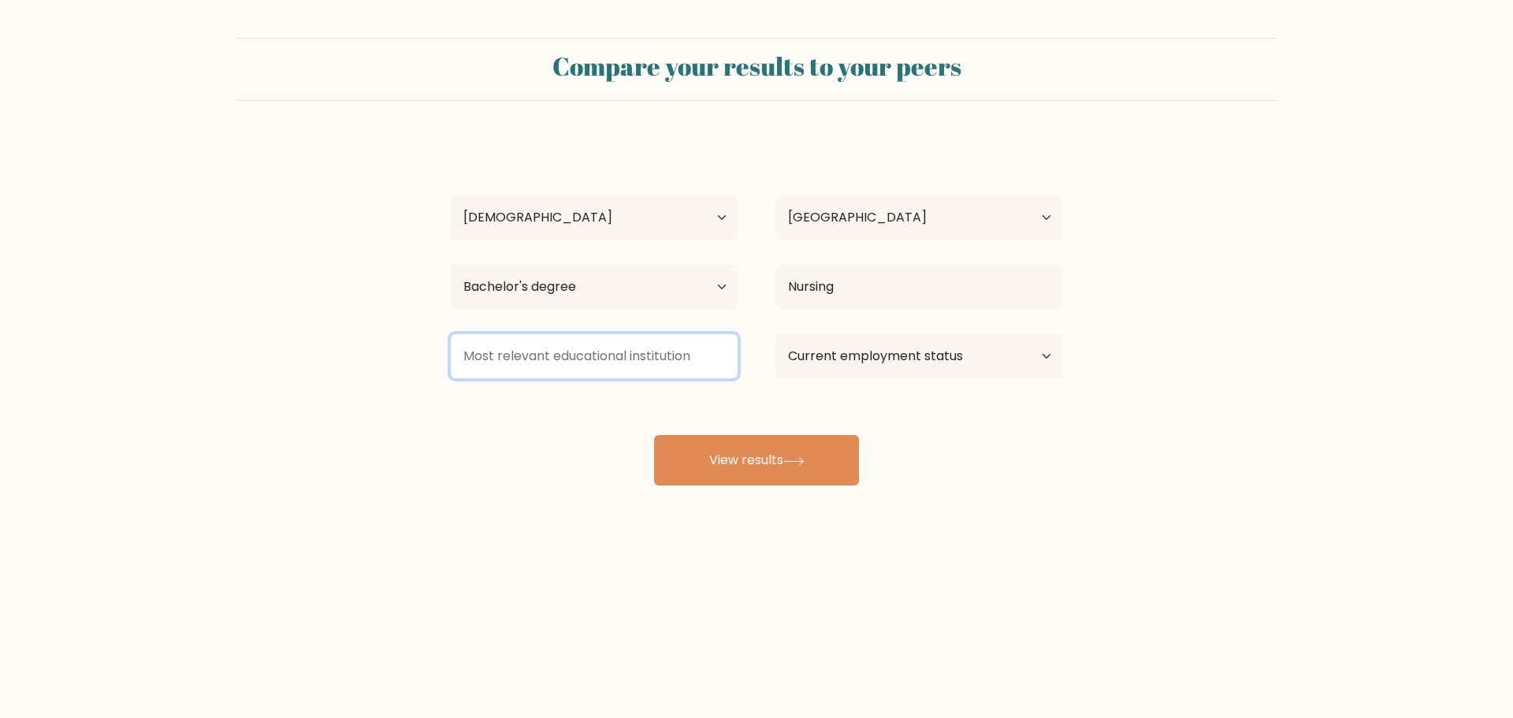
click at [570, 347] on input at bounding box center [594, 356] width 287 height 44
click at [582, 354] on input at bounding box center [594, 356] width 287 height 44
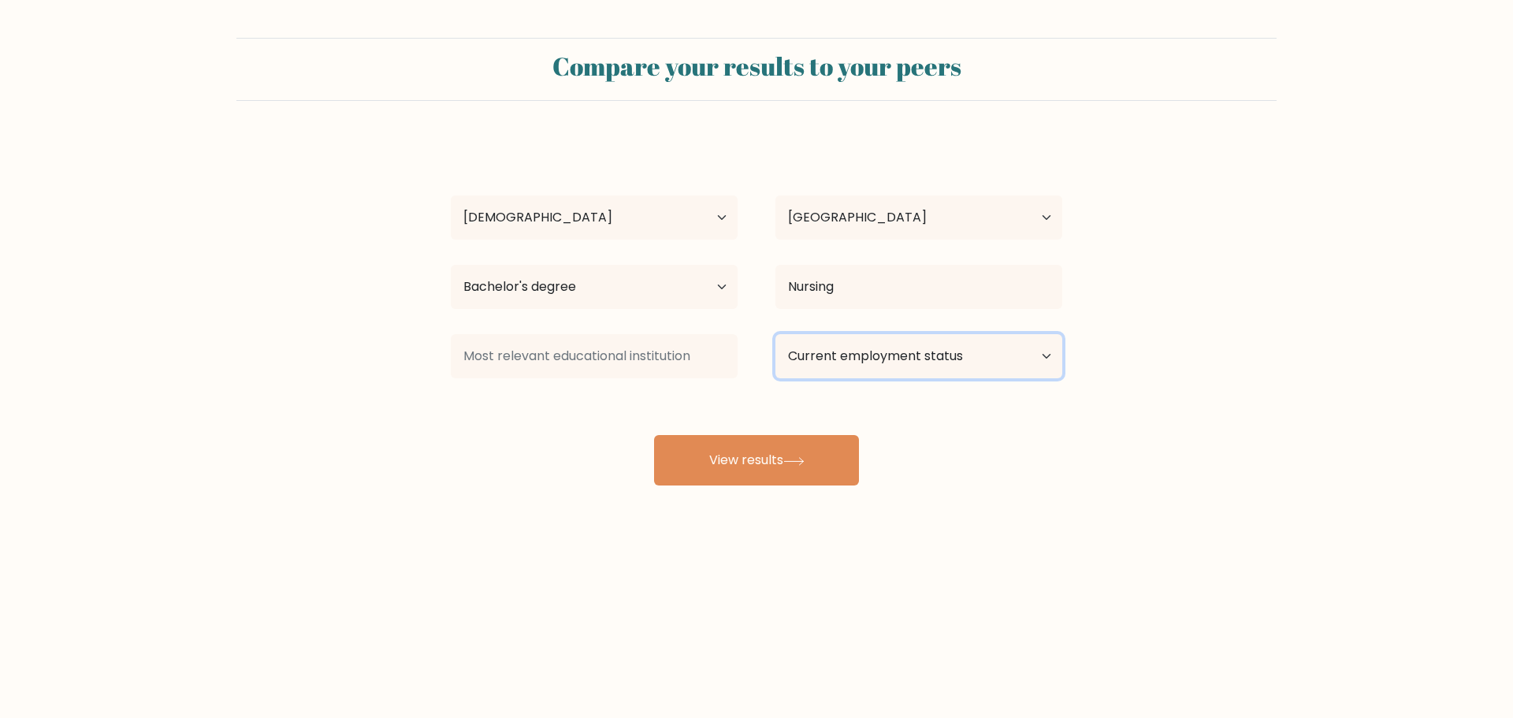
click at [941, 373] on select "Current employment status Employed Student Retired Other / prefer not to answer" at bounding box center [918, 356] width 287 height 44
select select "employed"
click at [775, 334] on select "Current employment status Employed Student Retired Other / prefer not to answer" at bounding box center [918, 356] width 287 height 44
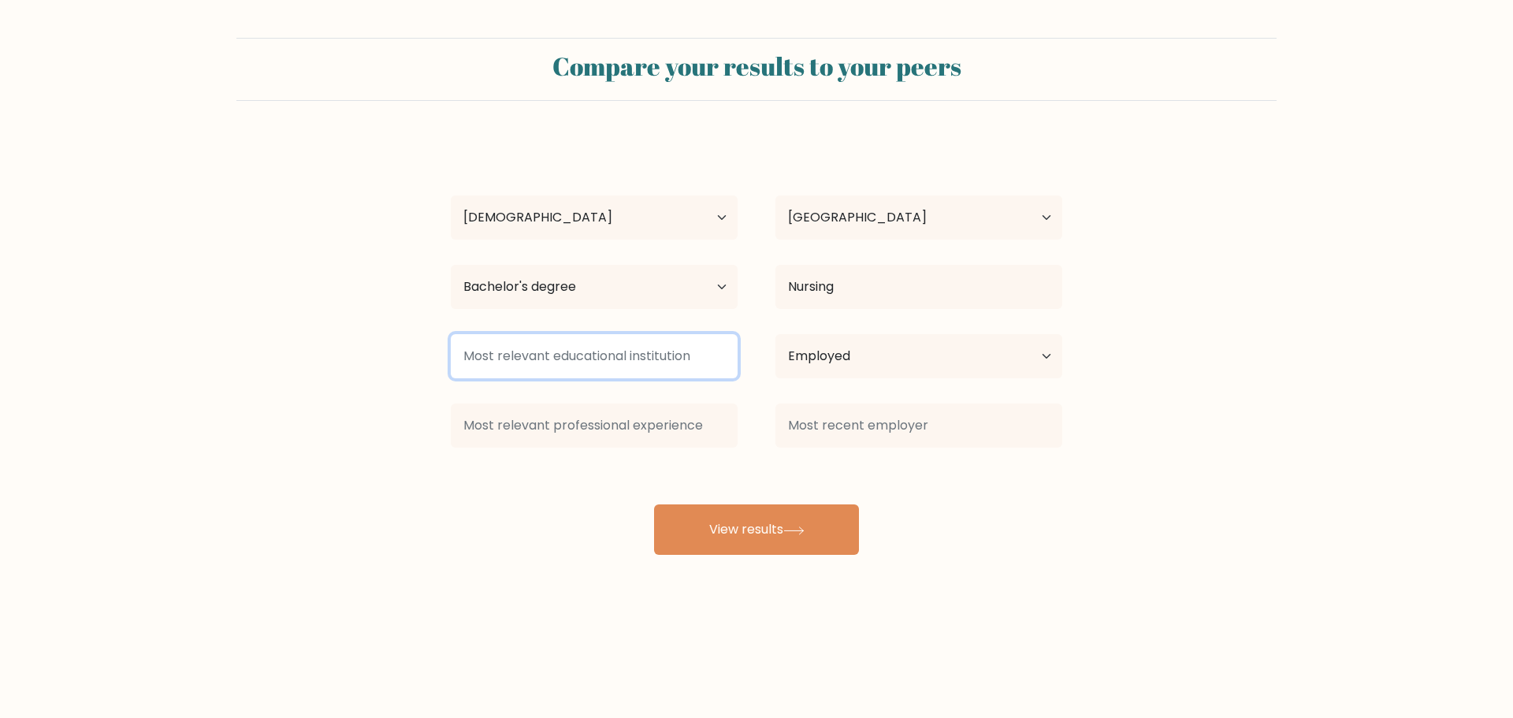
click at [614, 336] on input at bounding box center [594, 356] width 287 height 44
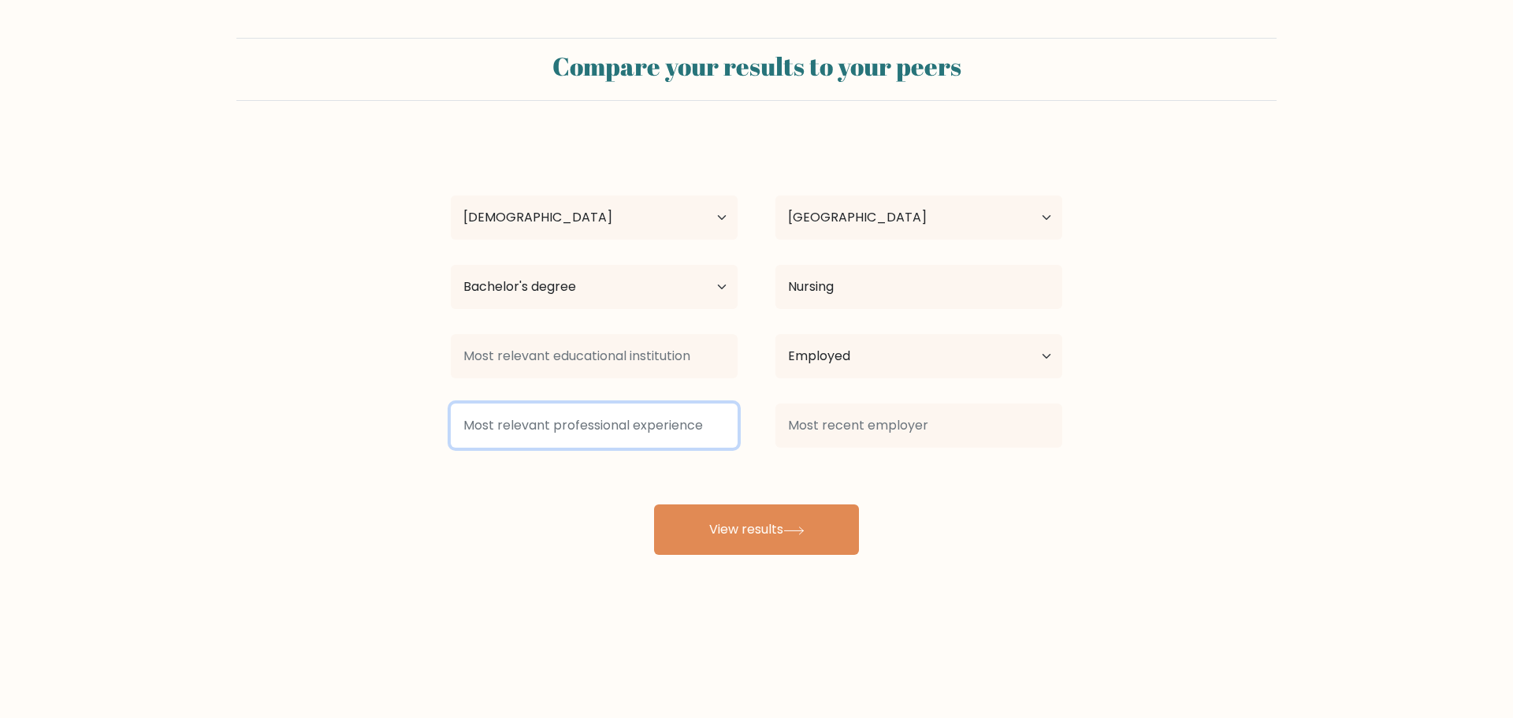
click at [609, 405] on input at bounding box center [594, 425] width 287 height 44
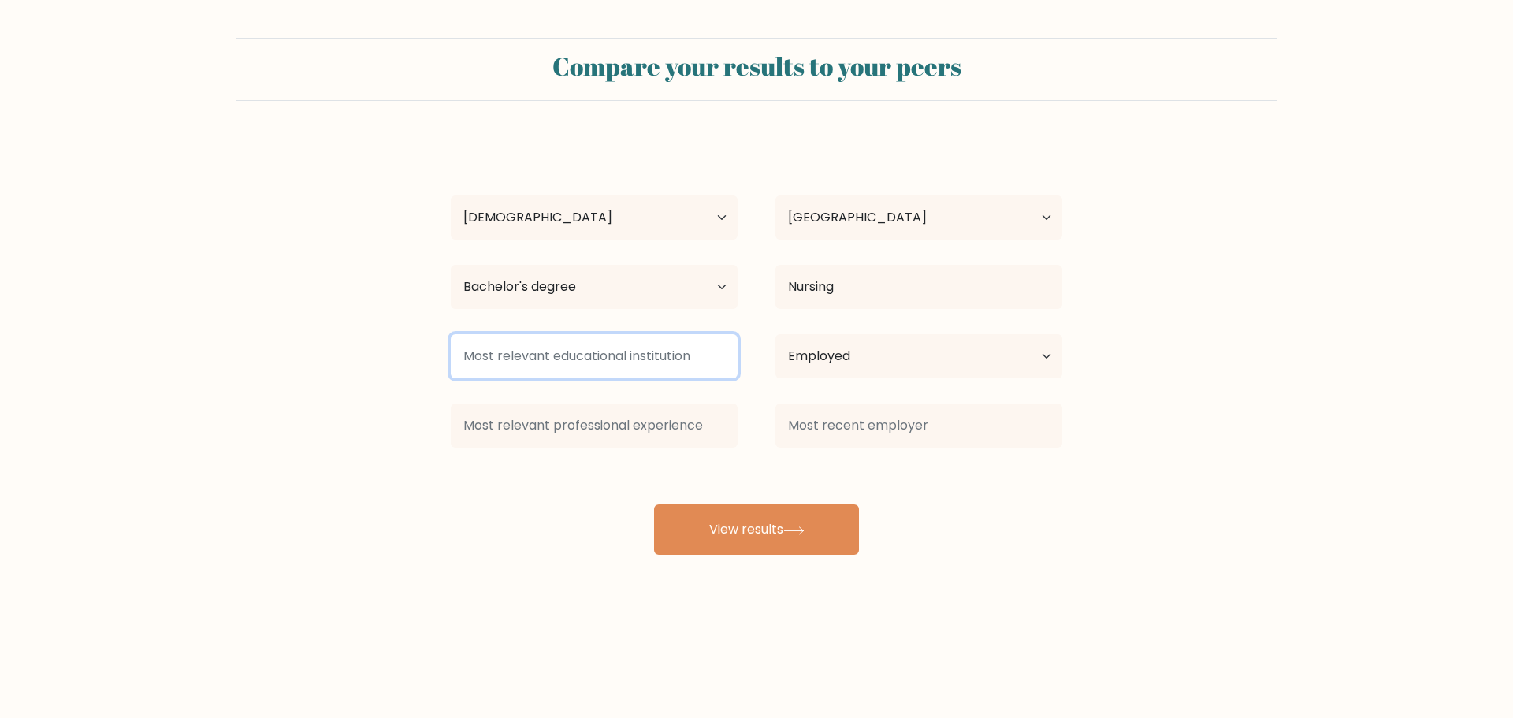
click at [628, 363] on input at bounding box center [594, 356] width 287 height 44
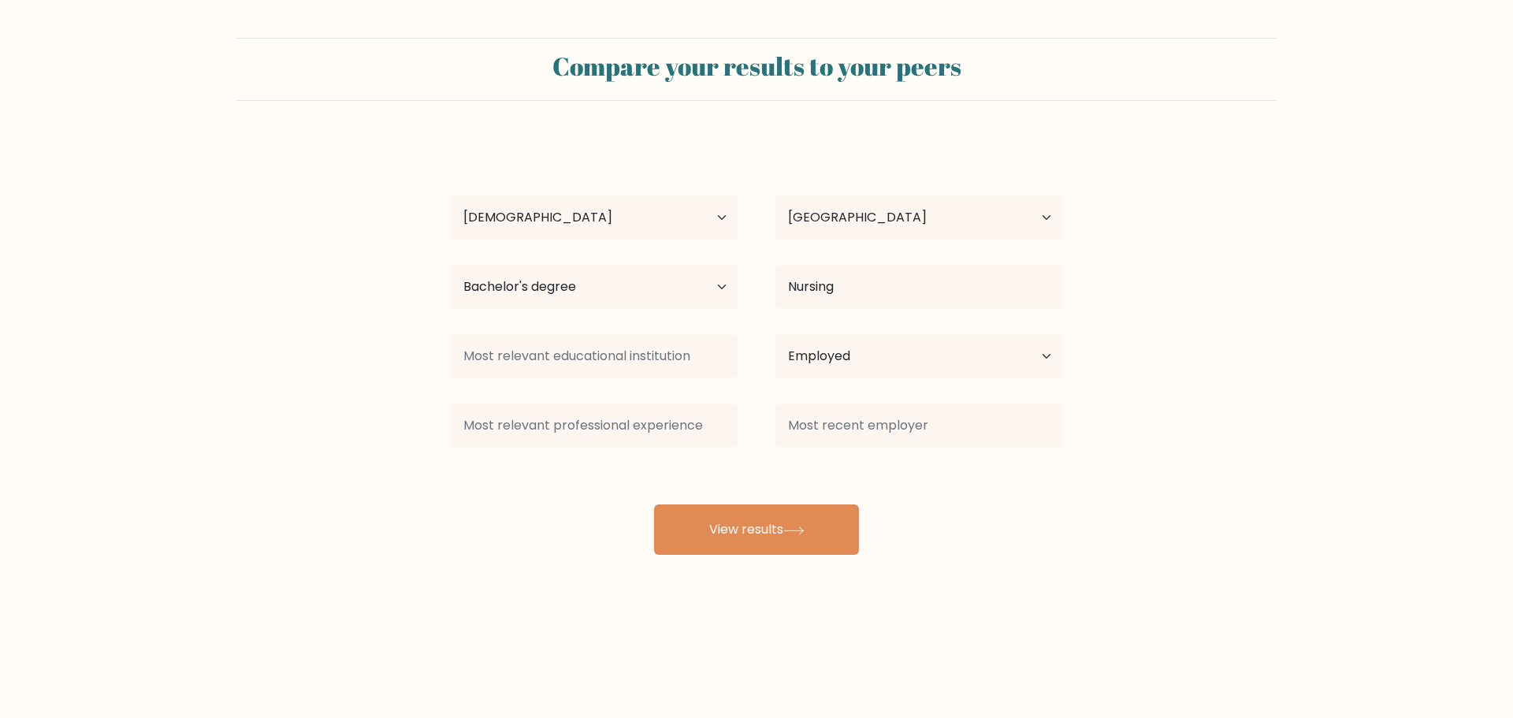
drag, startPoint x: 956, startPoint y: 450, endPoint x: 945, endPoint y: 448, distance: 11.9
click at [945, 448] on div at bounding box center [918, 425] width 325 height 57
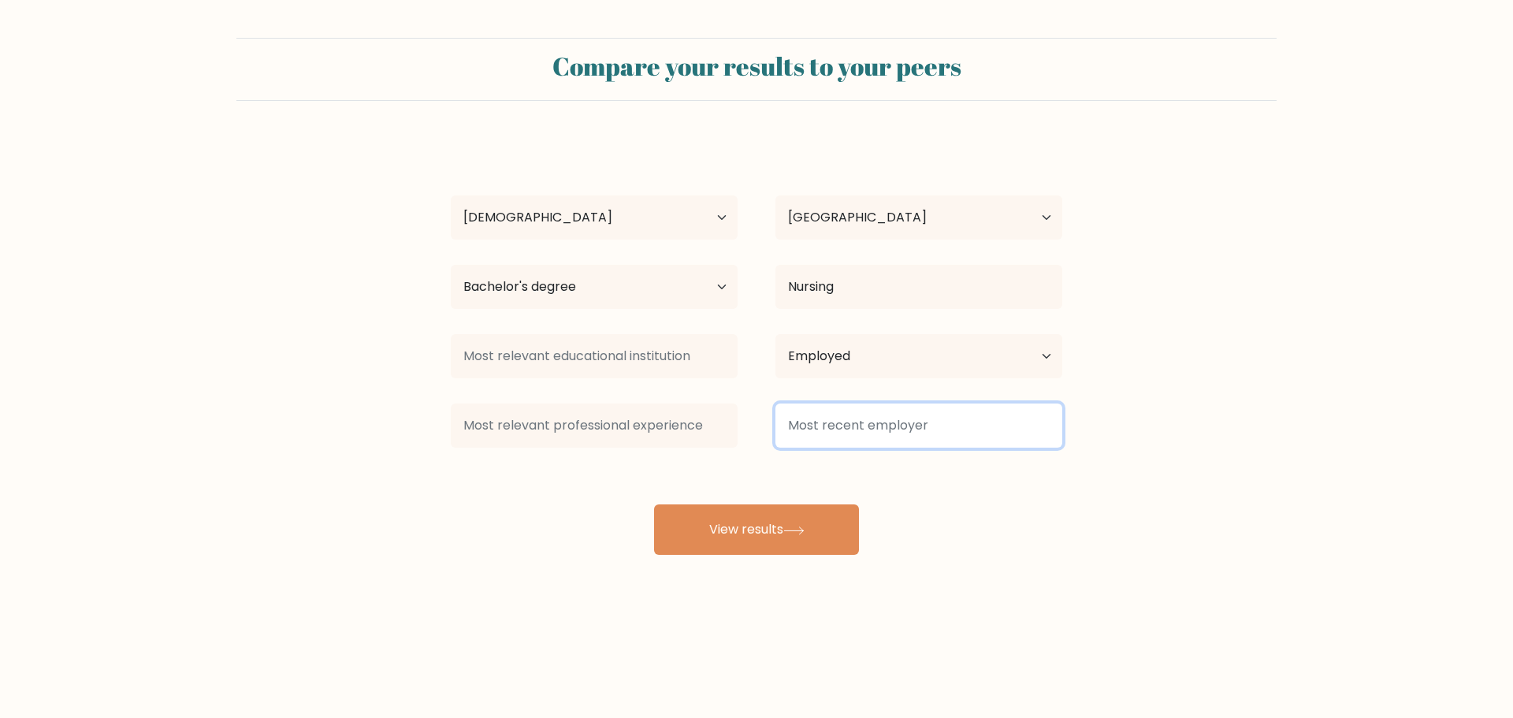
click at [947, 438] on input at bounding box center [918, 425] width 287 height 44
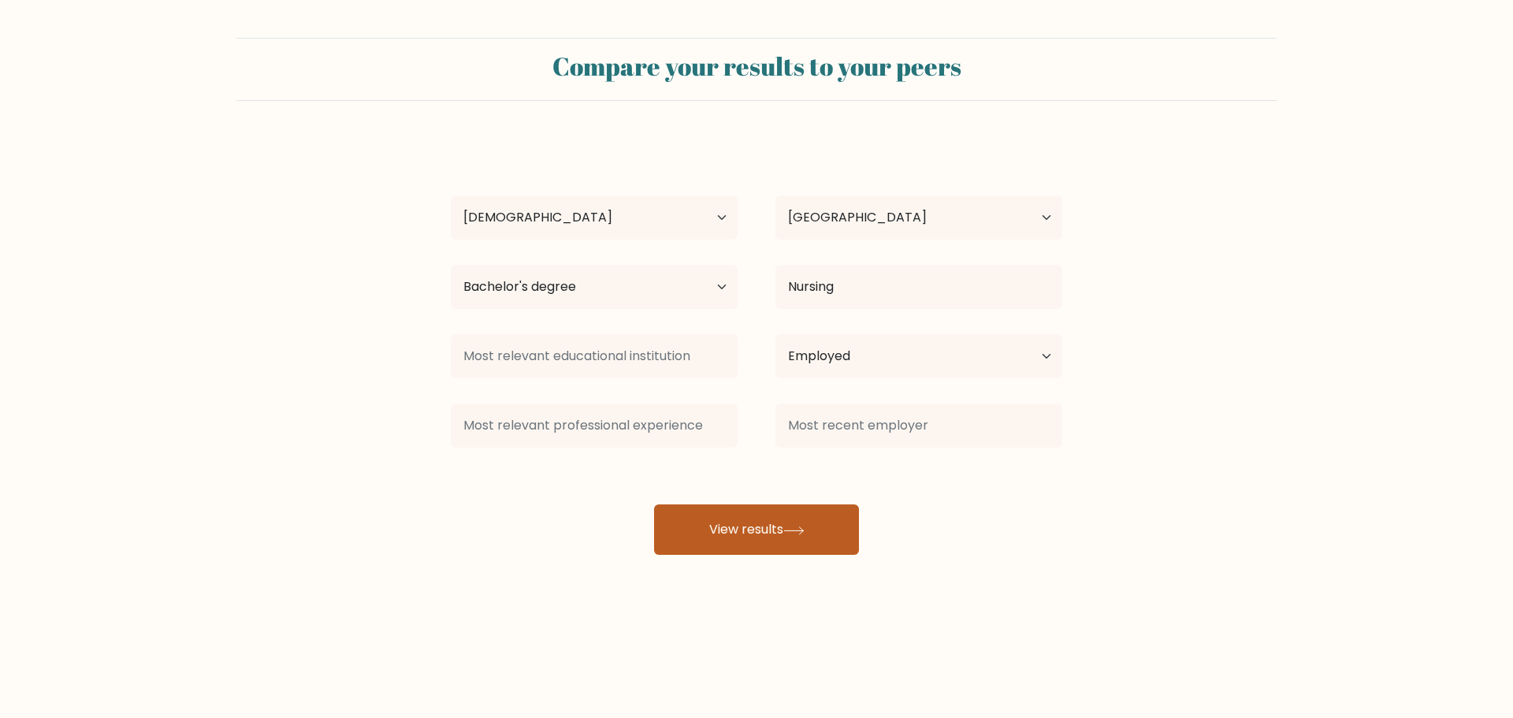
click at [778, 523] on button "View results" at bounding box center [756, 529] width 205 height 50
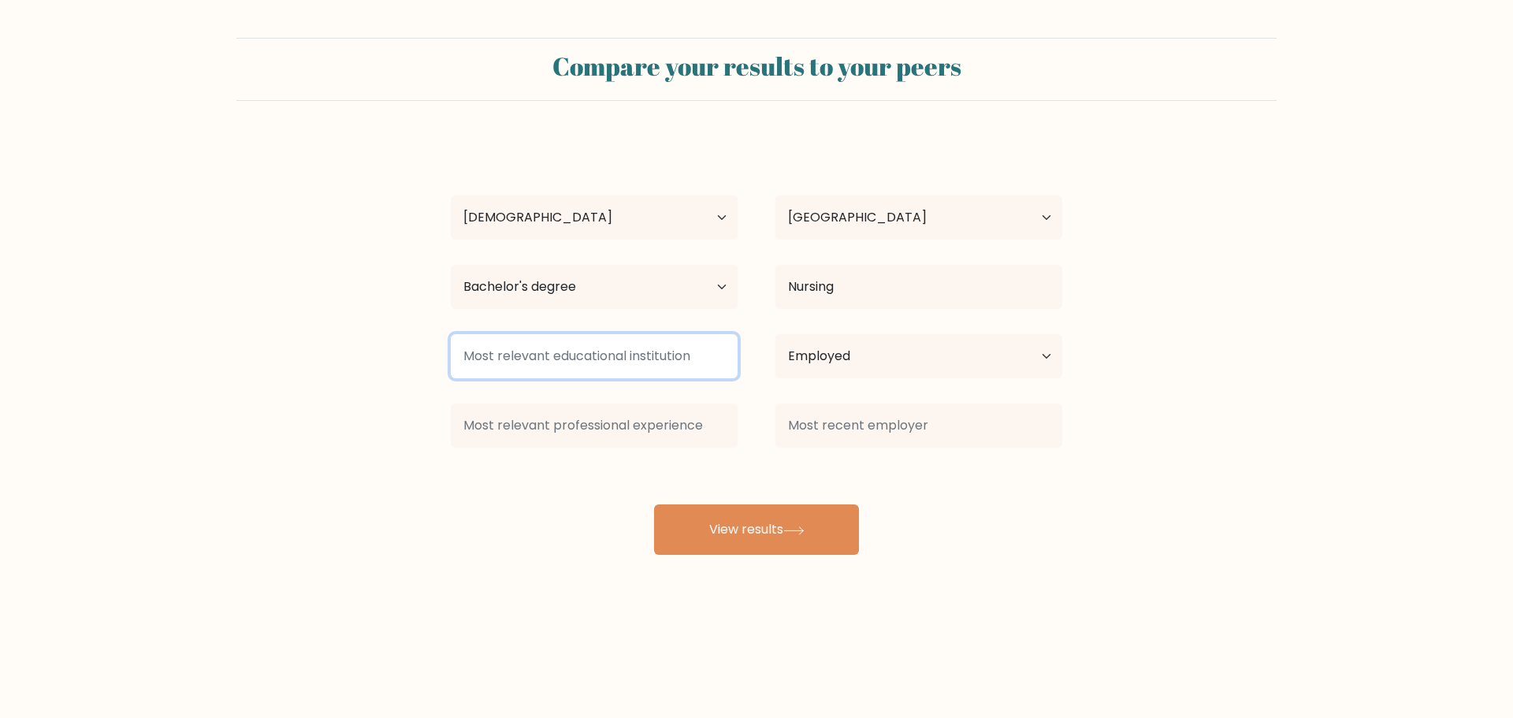
click at [629, 357] on input at bounding box center [594, 356] width 287 height 44
click at [644, 361] on input at bounding box center [594, 356] width 287 height 44
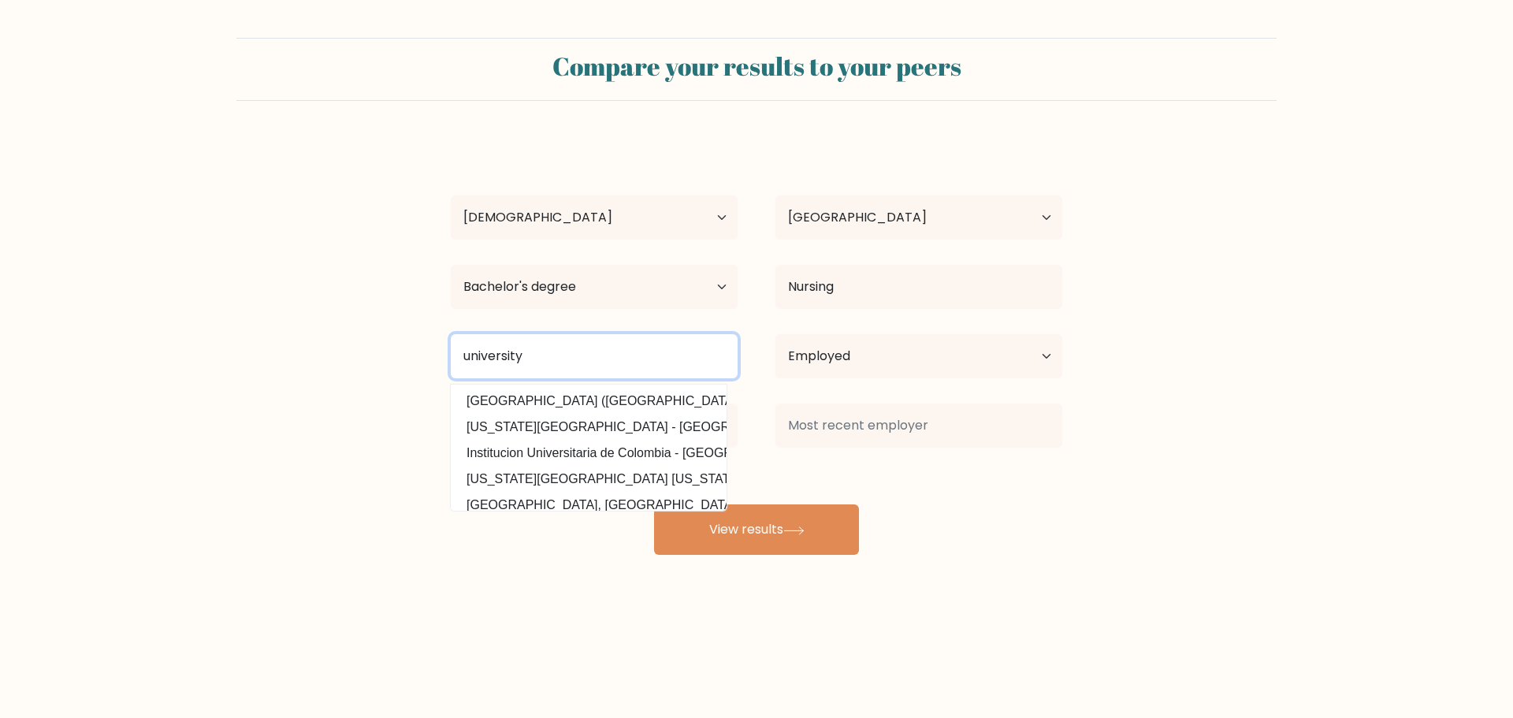
type input "university"
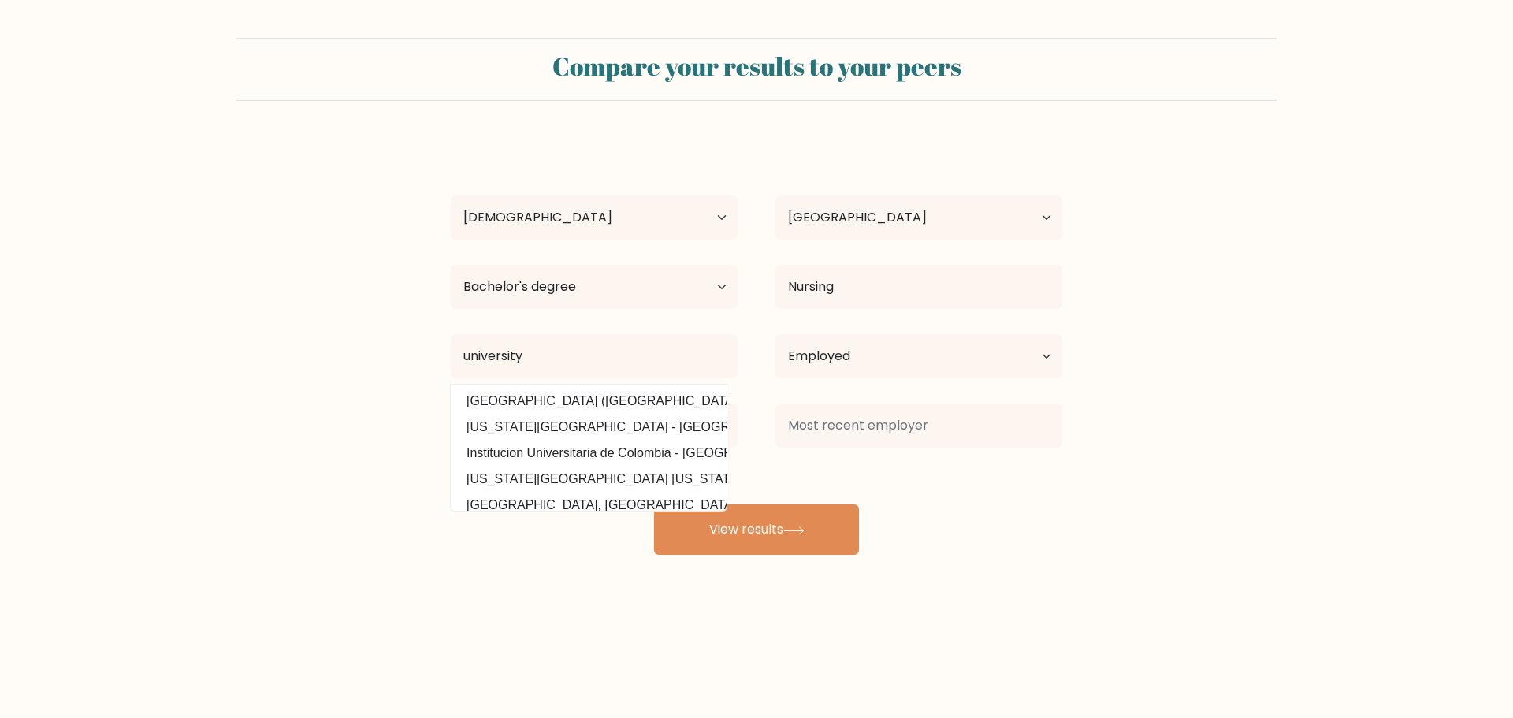
click at [969, 533] on div "chato azuro Age Under 18 years old 18-24 years old 25-34 years old 35-44 years …" at bounding box center [756, 347] width 630 height 416
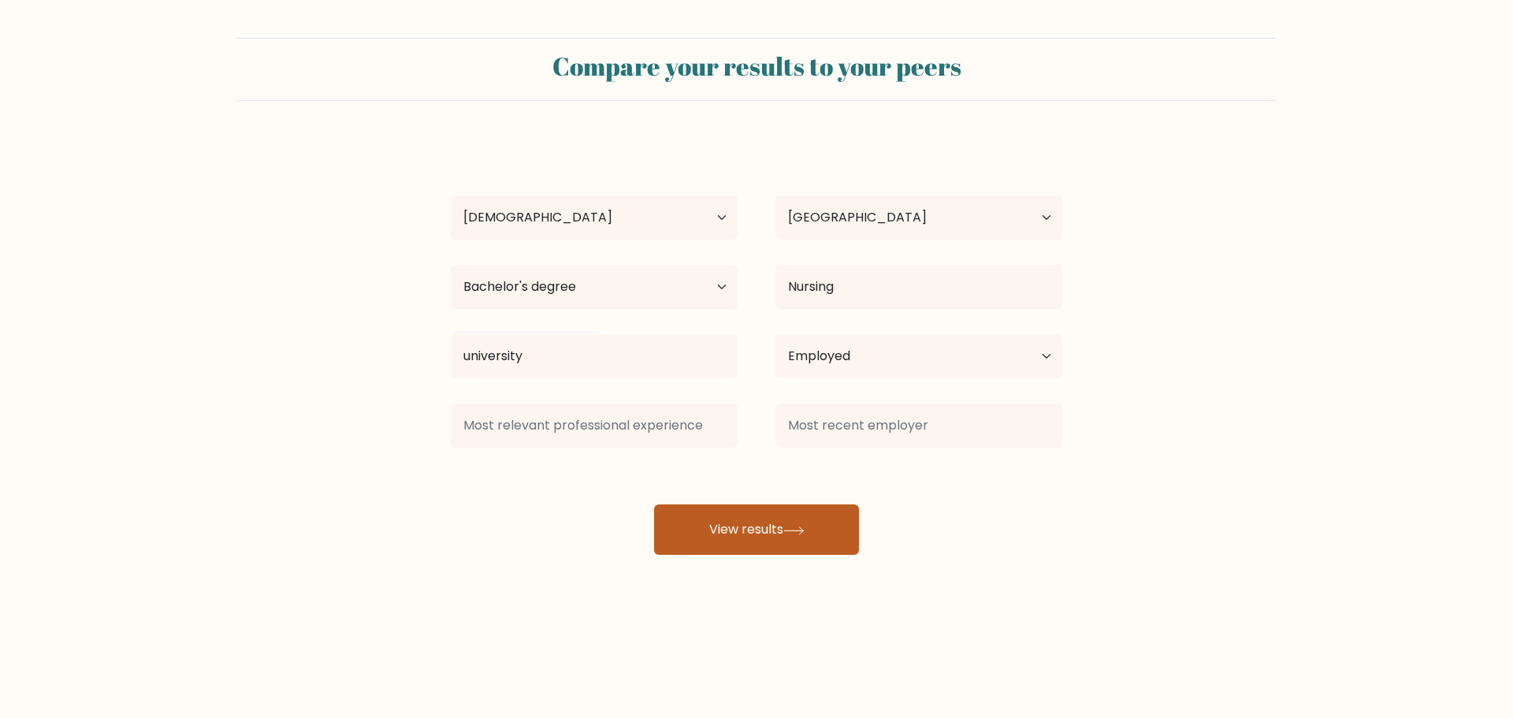
click at [784, 518] on button "View results" at bounding box center [756, 529] width 205 height 50
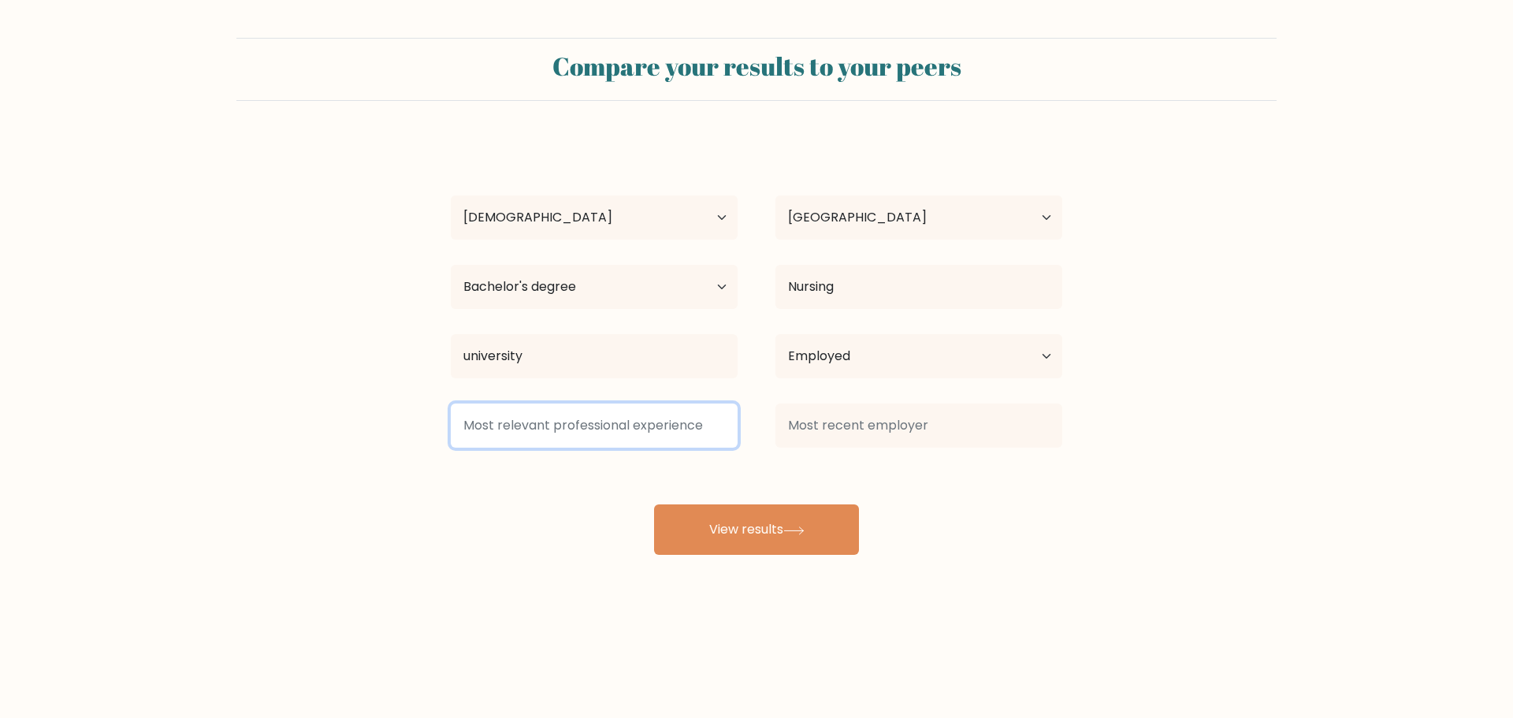
click at [667, 426] on input at bounding box center [594, 425] width 287 height 44
click at [685, 434] on input at bounding box center [594, 425] width 287 height 44
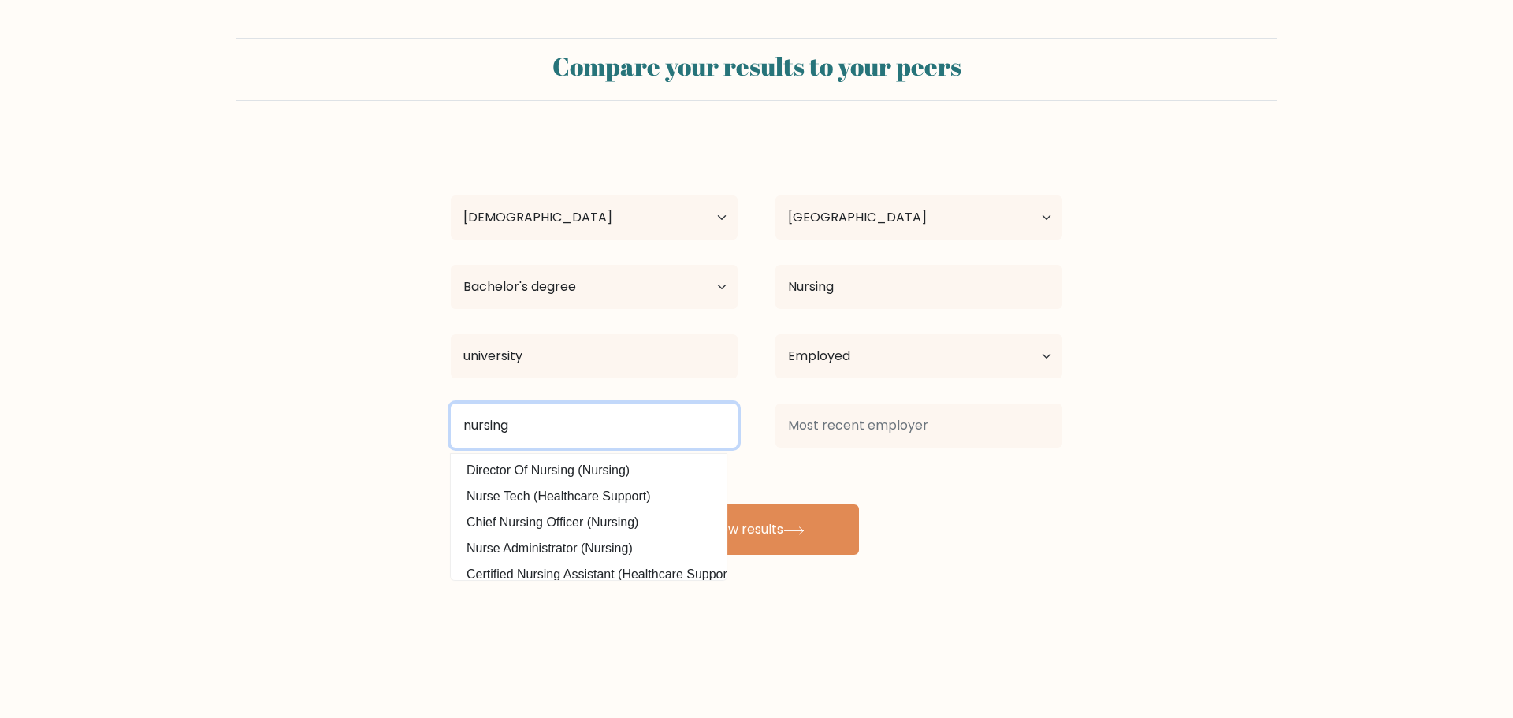
type input "nursing"
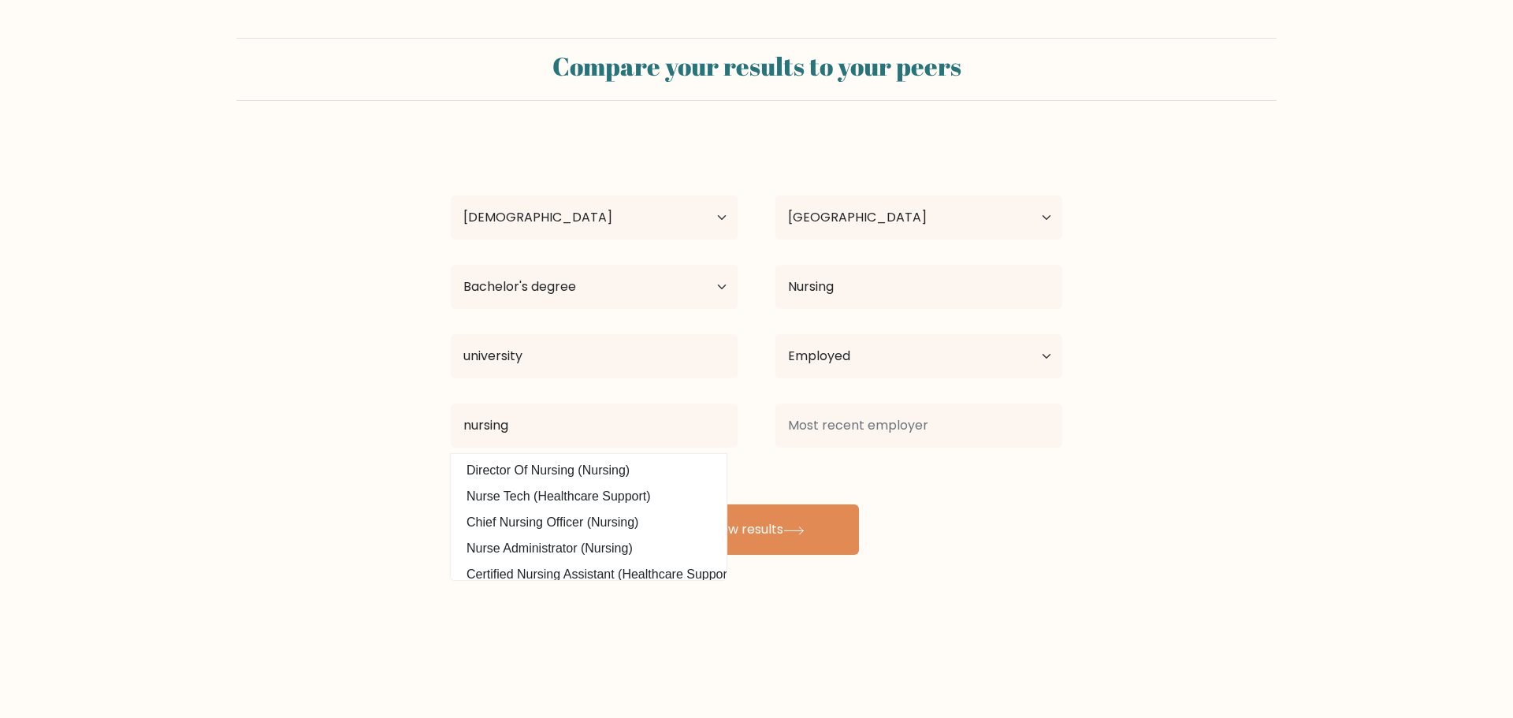
click at [804, 469] on div "chato azuro Age Under 18 years old 18-24 years old 25-34 years old 35-44 years …" at bounding box center [756, 347] width 630 height 416
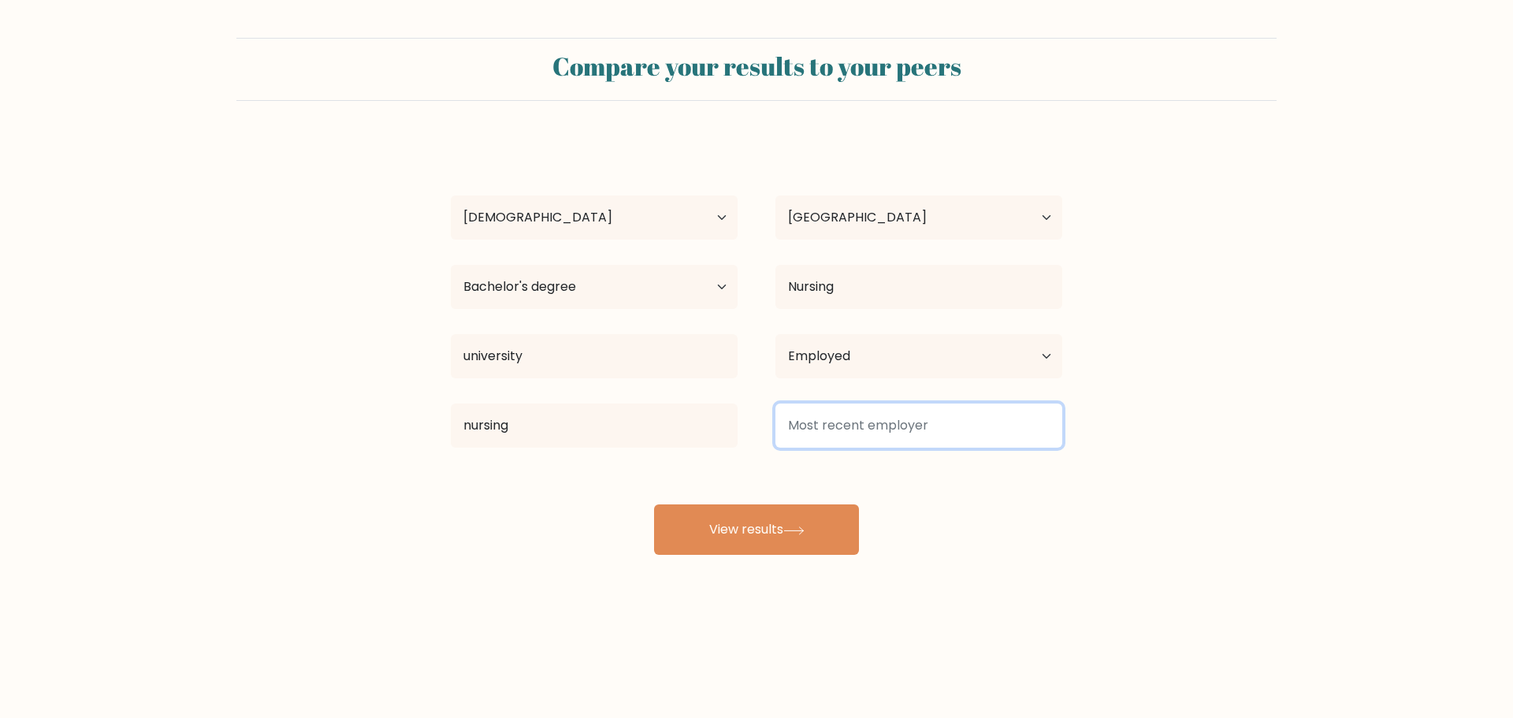
click at [893, 436] on input at bounding box center [918, 425] width 287 height 44
click at [971, 440] on input at bounding box center [918, 425] width 287 height 44
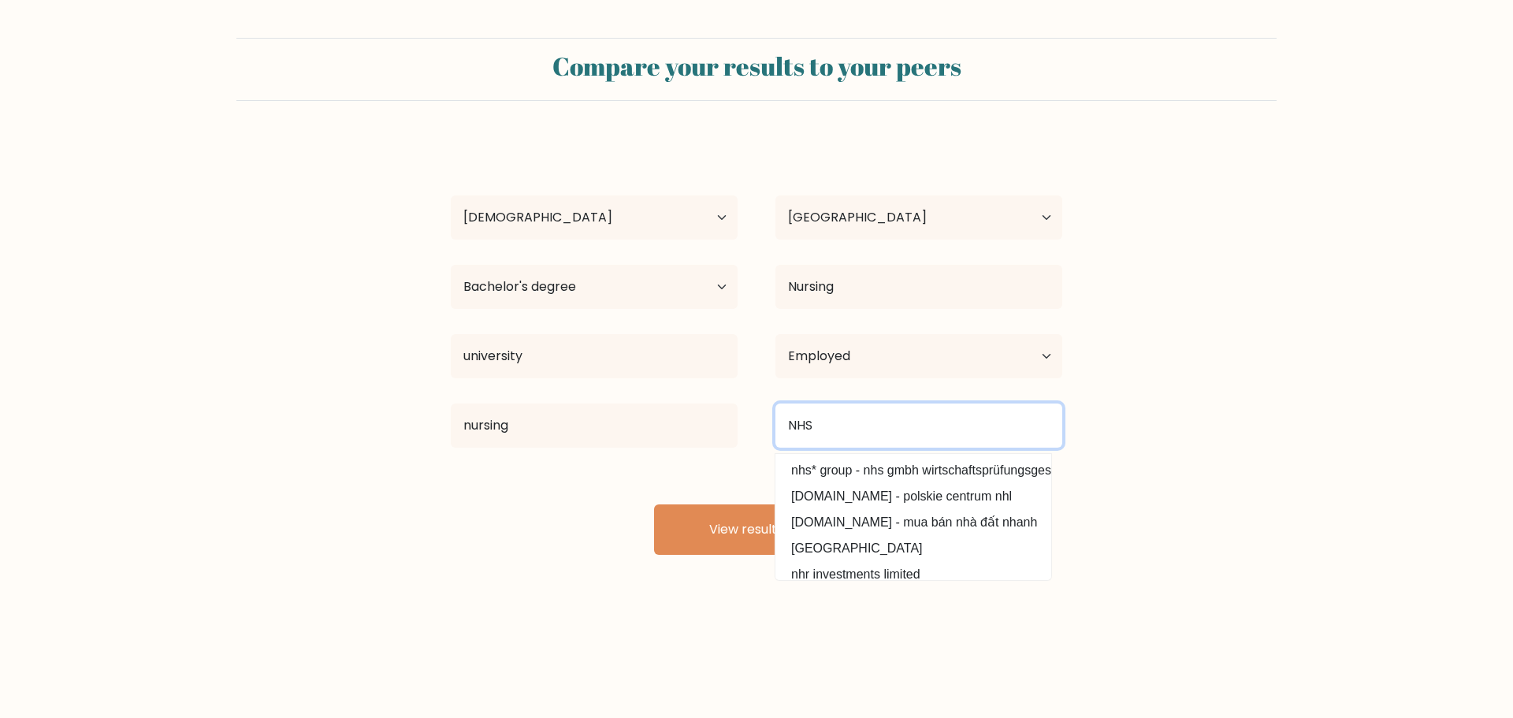
type input "NHS"
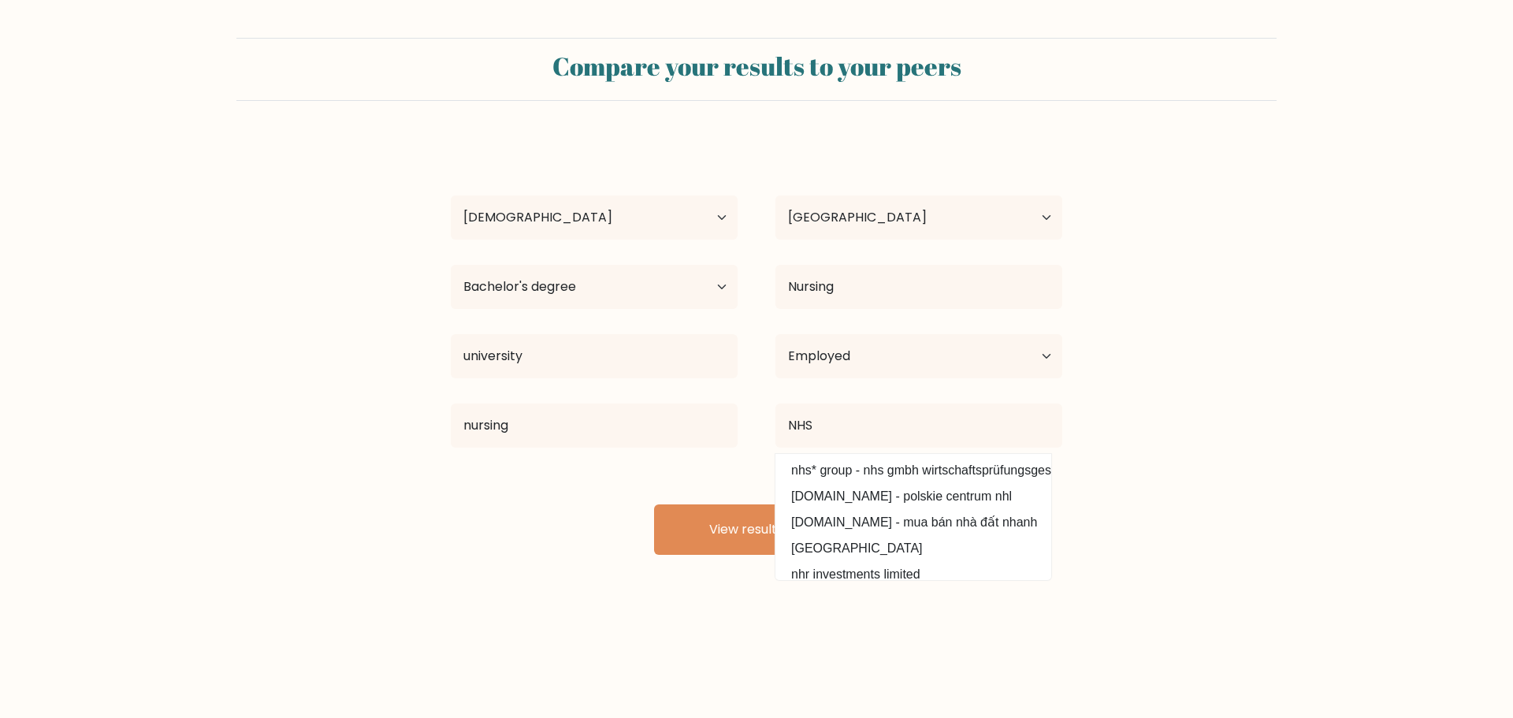
click at [1276, 441] on form "Compare your results to your peers chato azuro Age Under 18 years old 18-24 yea…" at bounding box center [756, 296] width 1513 height 517
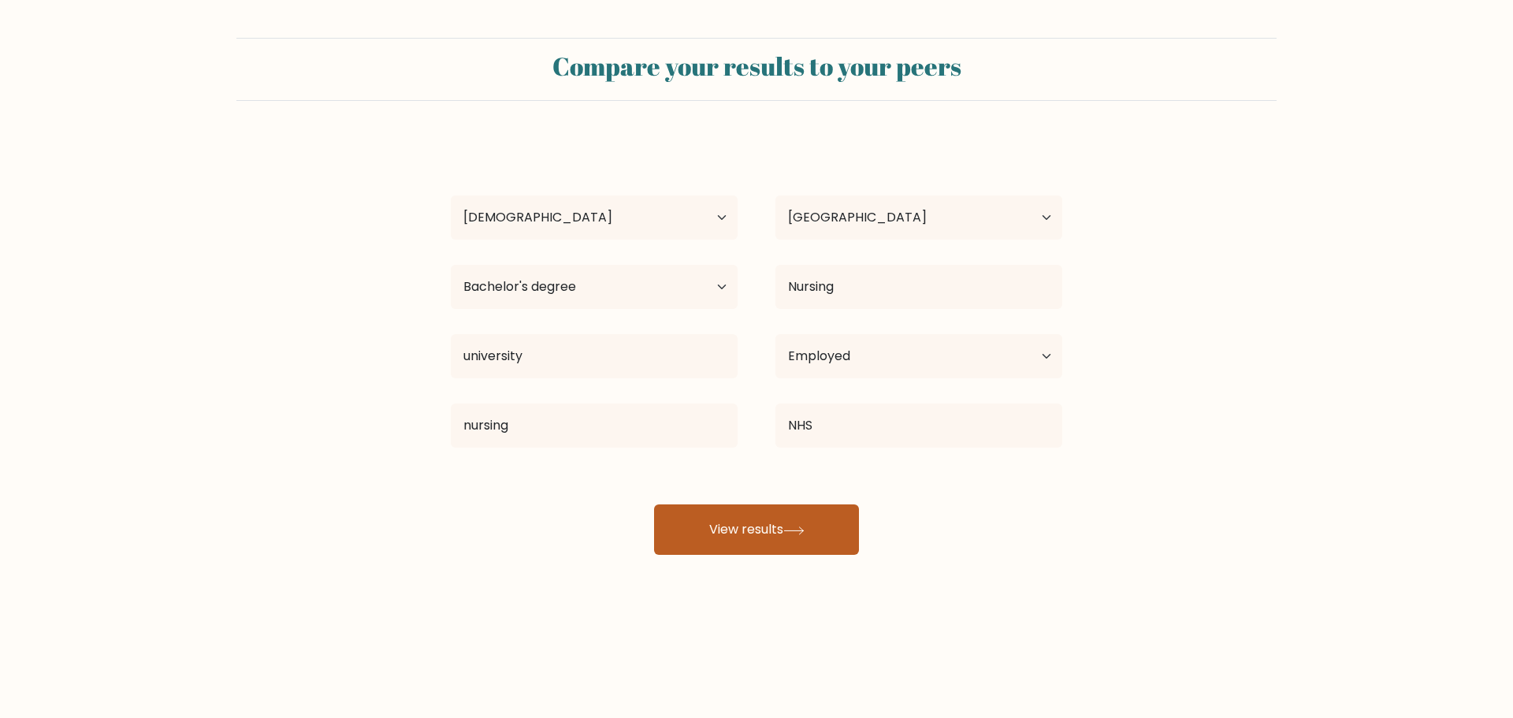
click at [778, 544] on button "View results" at bounding box center [756, 529] width 205 height 50
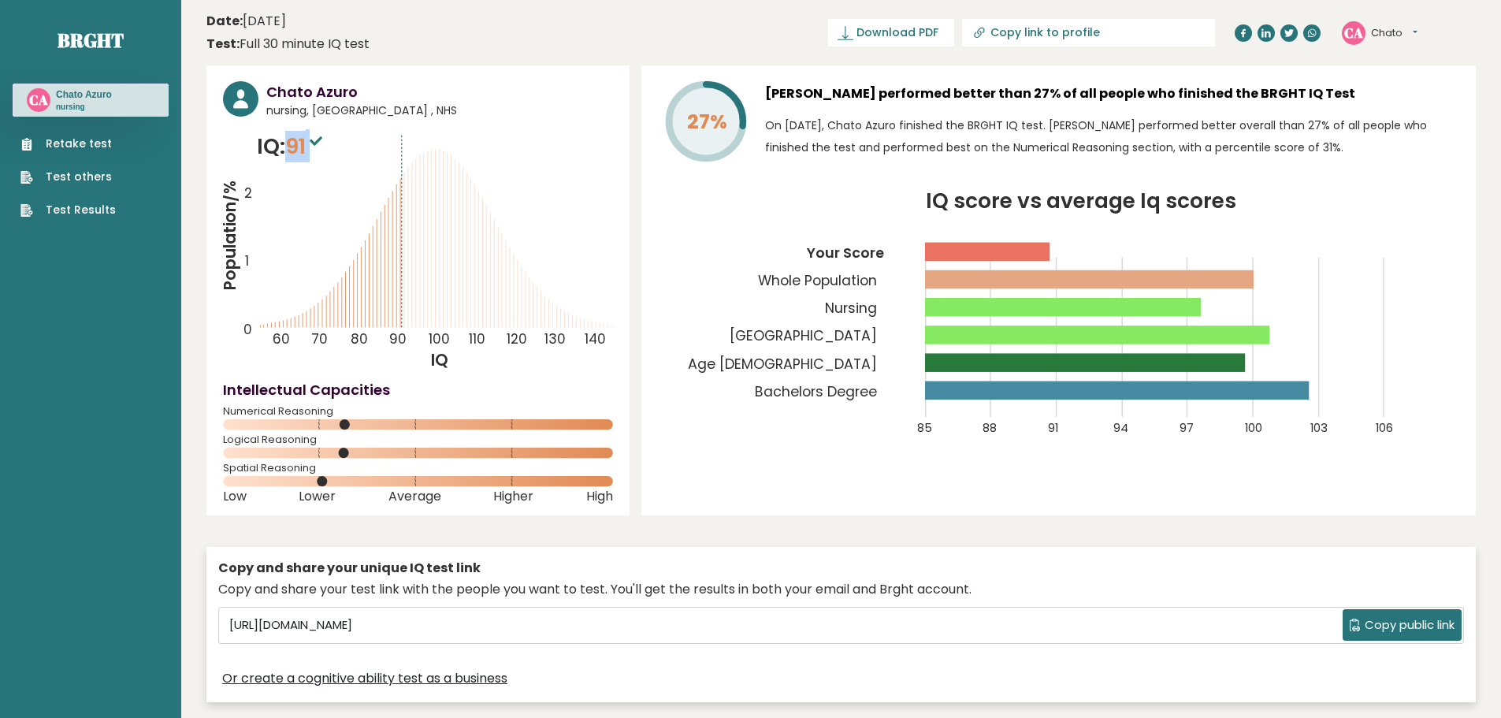
drag, startPoint x: 315, startPoint y: 143, endPoint x: 273, endPoint y: 147, distance: 41.9
click at [277, 147] on p "IQ: 91" at bounding box center [291, 147] width 69 height 32
click at [1057, 309] on rect at bounding box center [1063, 307] width 276 height 18
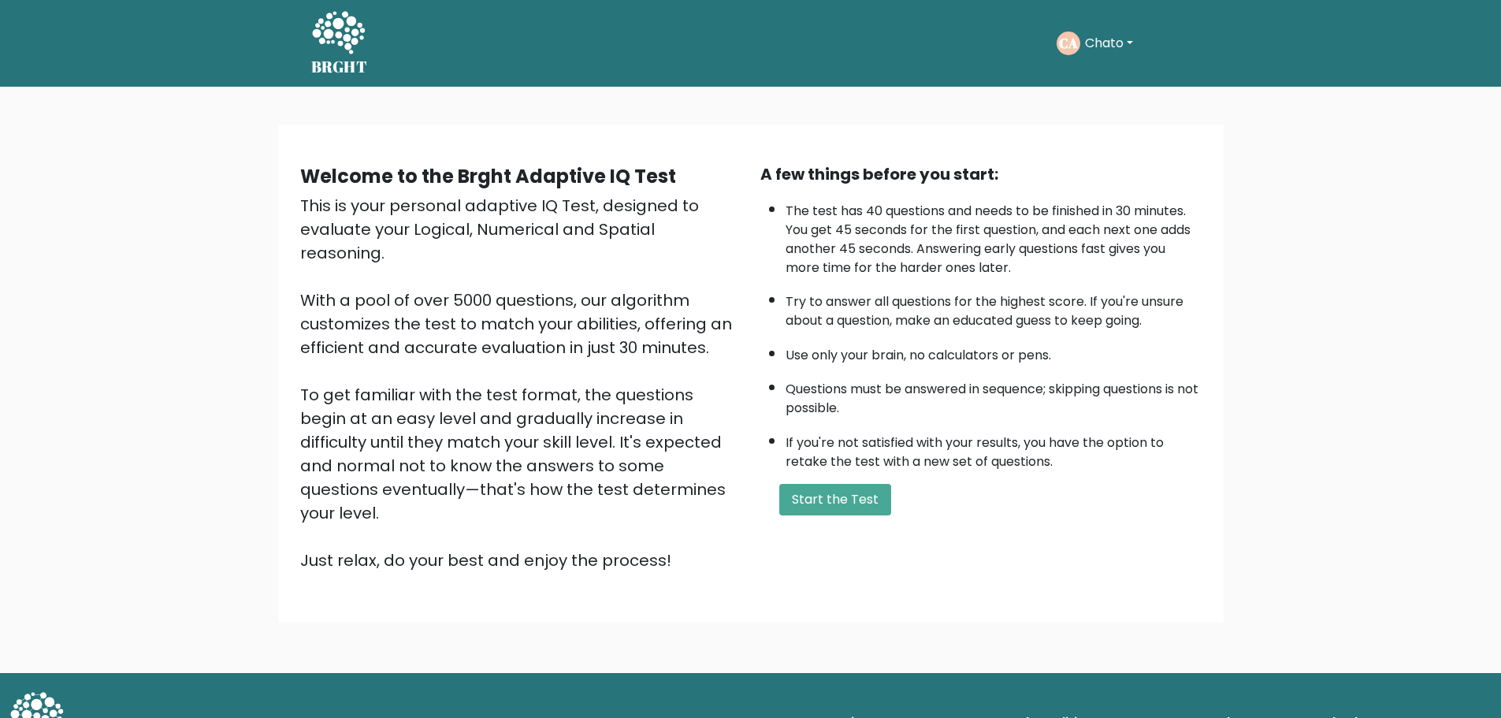
click at [1123, 35] on button "Chato" at bounding box center [1109, 43] width 58 height 20
click at [1110, 181] on link "Logout" at bounding box center [1119, 181] width 124 height 25
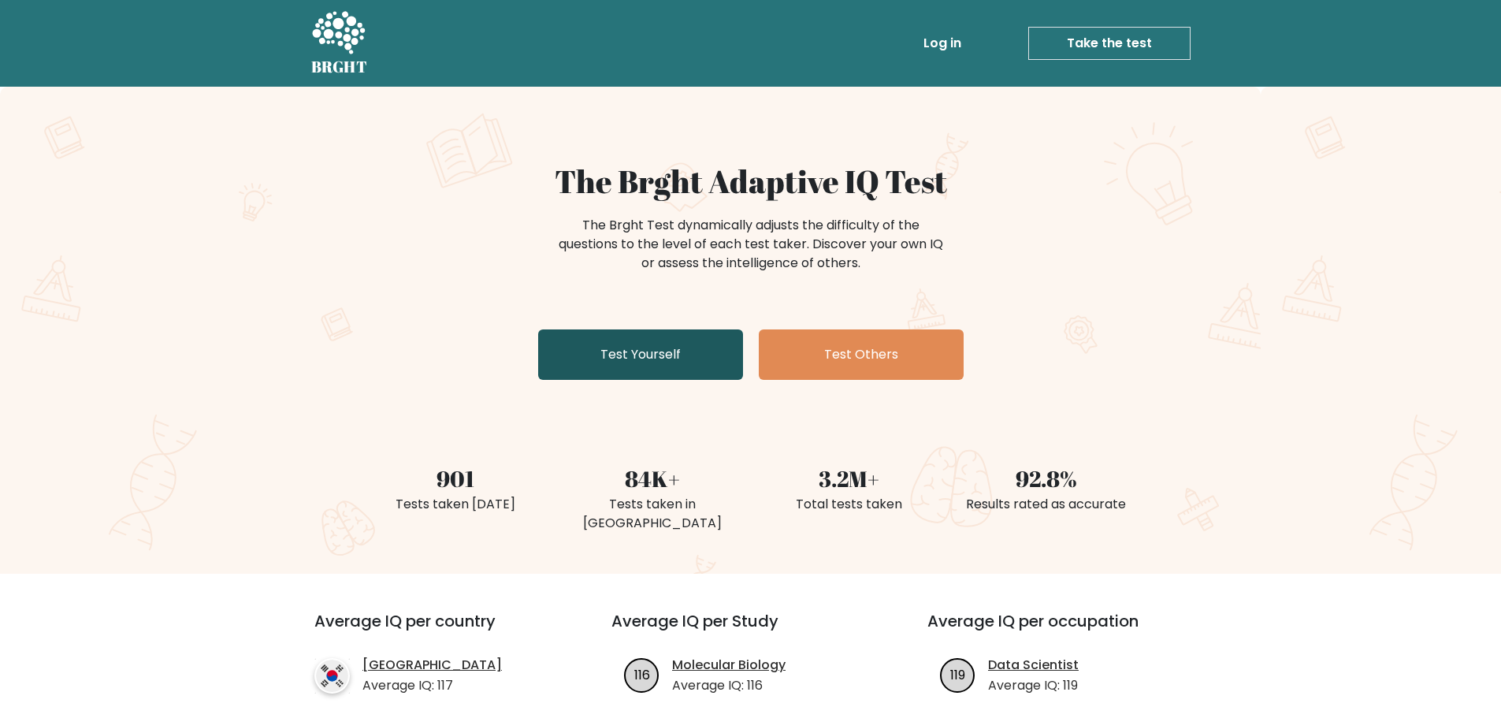
click at [677, 355] on link "Test Yourself" at bounding box center [640, 354] width 205 height 50
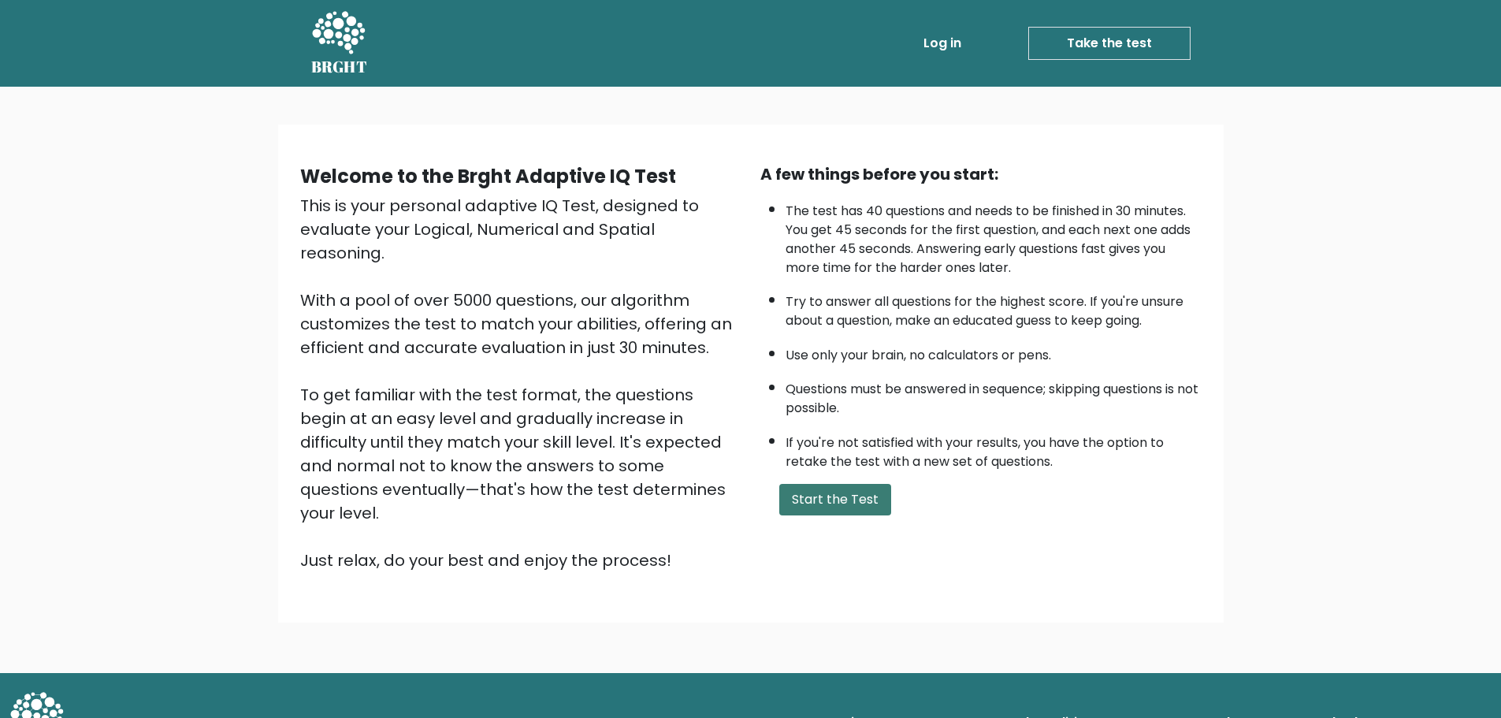
click at [841, 501] on button "Start the Test" at bounding box center [835, 500] width 112 height 32
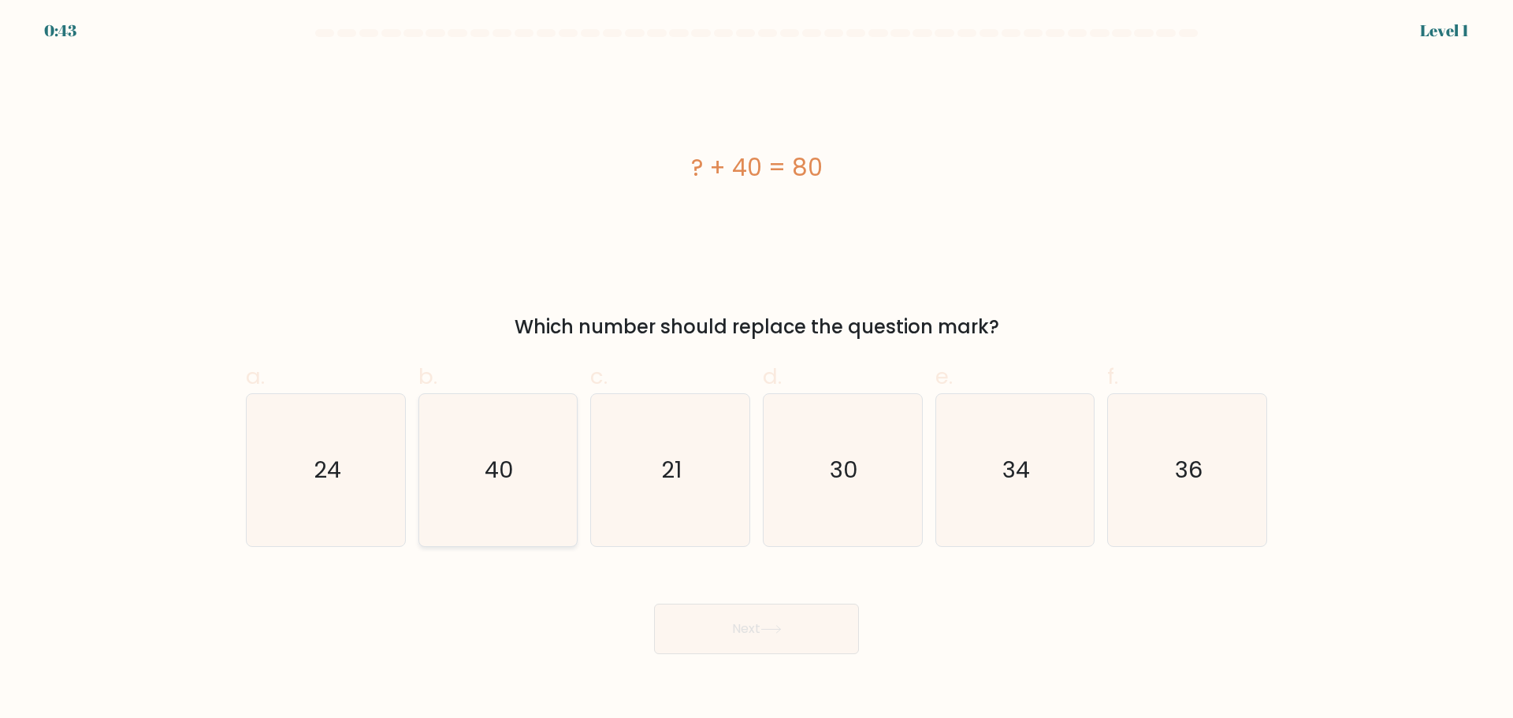
click at [533, 481] on icon "40" at bounding box center [498, 470] width 152 height 152
click at [756, 370] on input "b. 40" at bounding box center [756, 364] width 1 height 10
radio input "true"
click at [702, 633] on button "Next" at bounding box center [756, 629] width 205 height 50
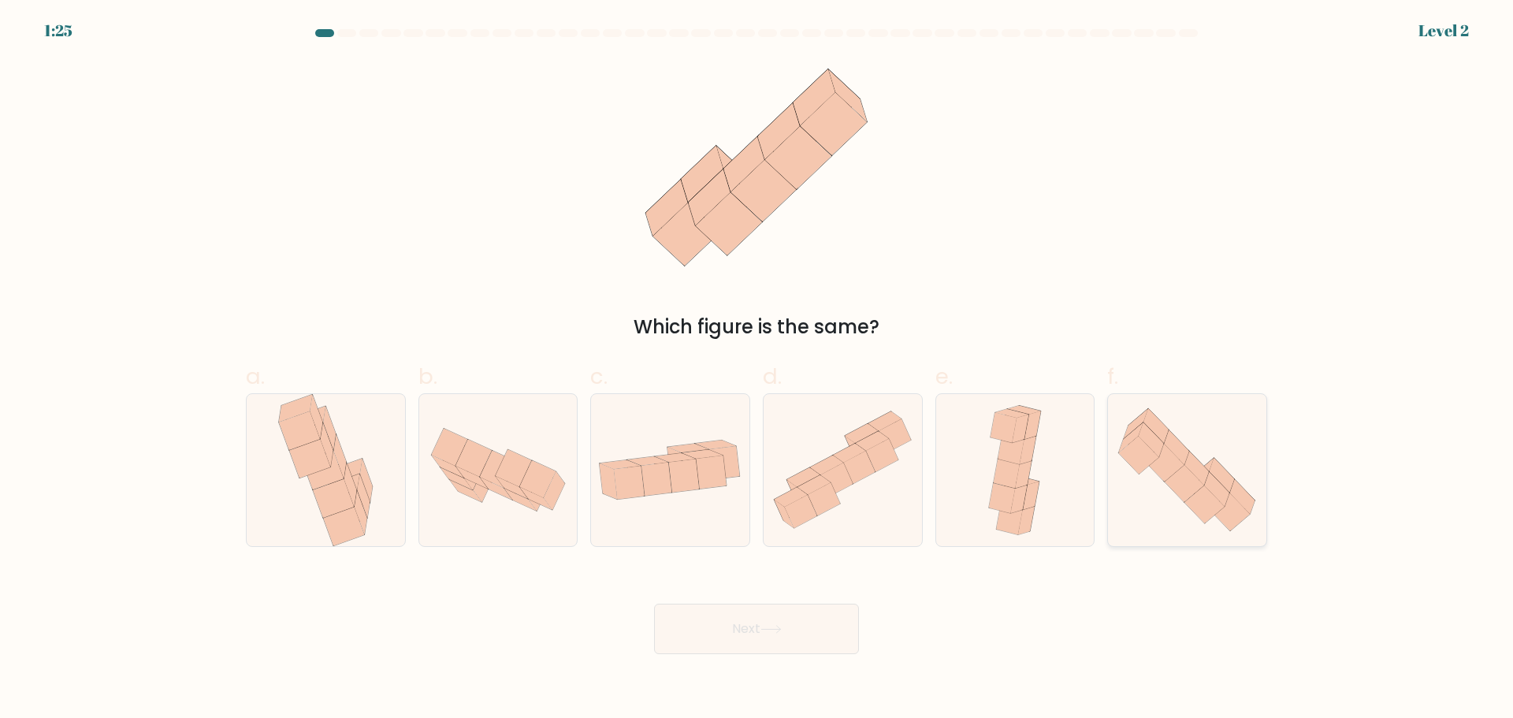
click at [1131, 484] on icon at bounding box center [1187, 470] width 158 height 136
click at [757, 370] on input "f." at bounding box center [756, 364] width 1 height 10
radio input "true"
click at [782, 621] on button "Next" at bounding box center [756, 629] width 205 height 50
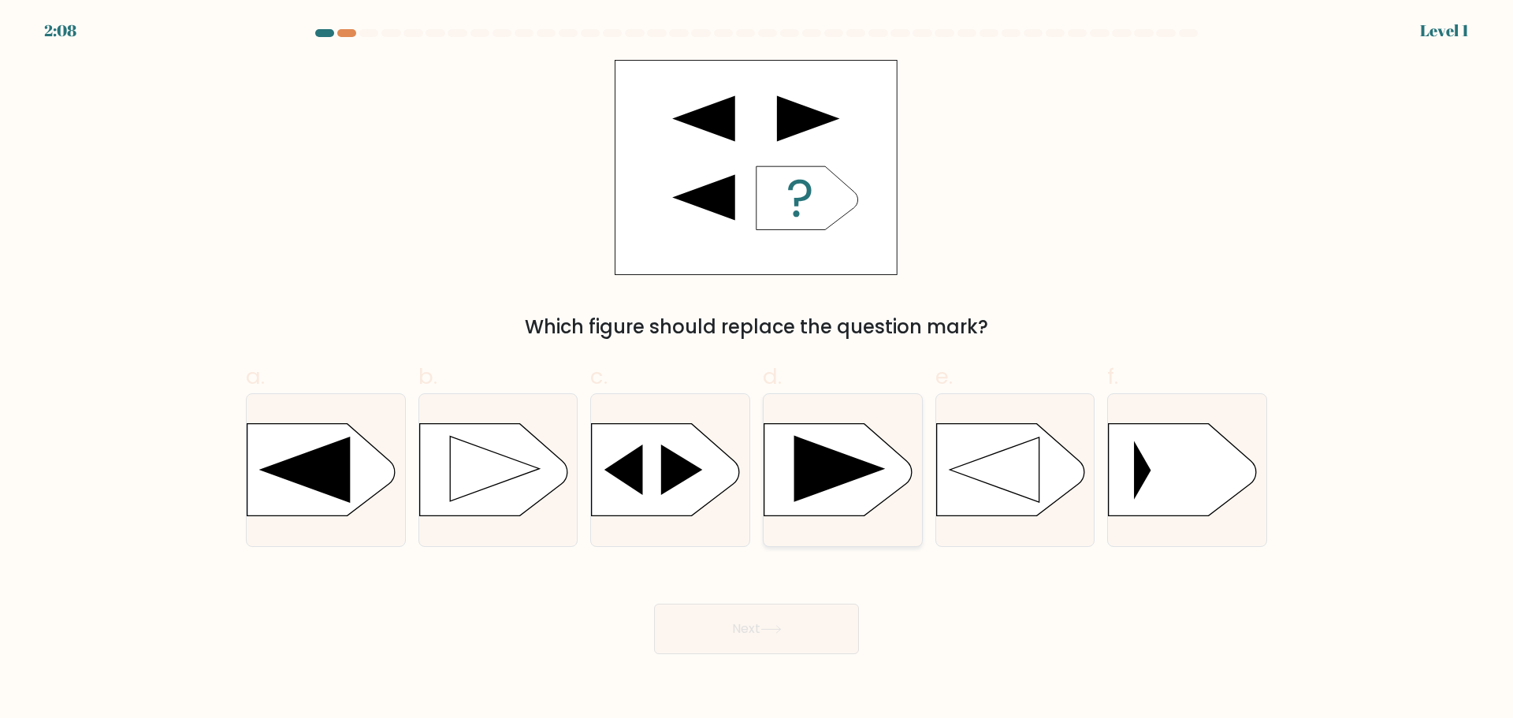
click at [837, 474] on icon at bounding box center [839, 468] width 91 height 67
click at [757, 370] on input "d." at bounding box center [756, 364] width 1 height 10
radio input "true"
click at [744, 627] on button "Next" at bounding box center [756, 629] width 205 height 50
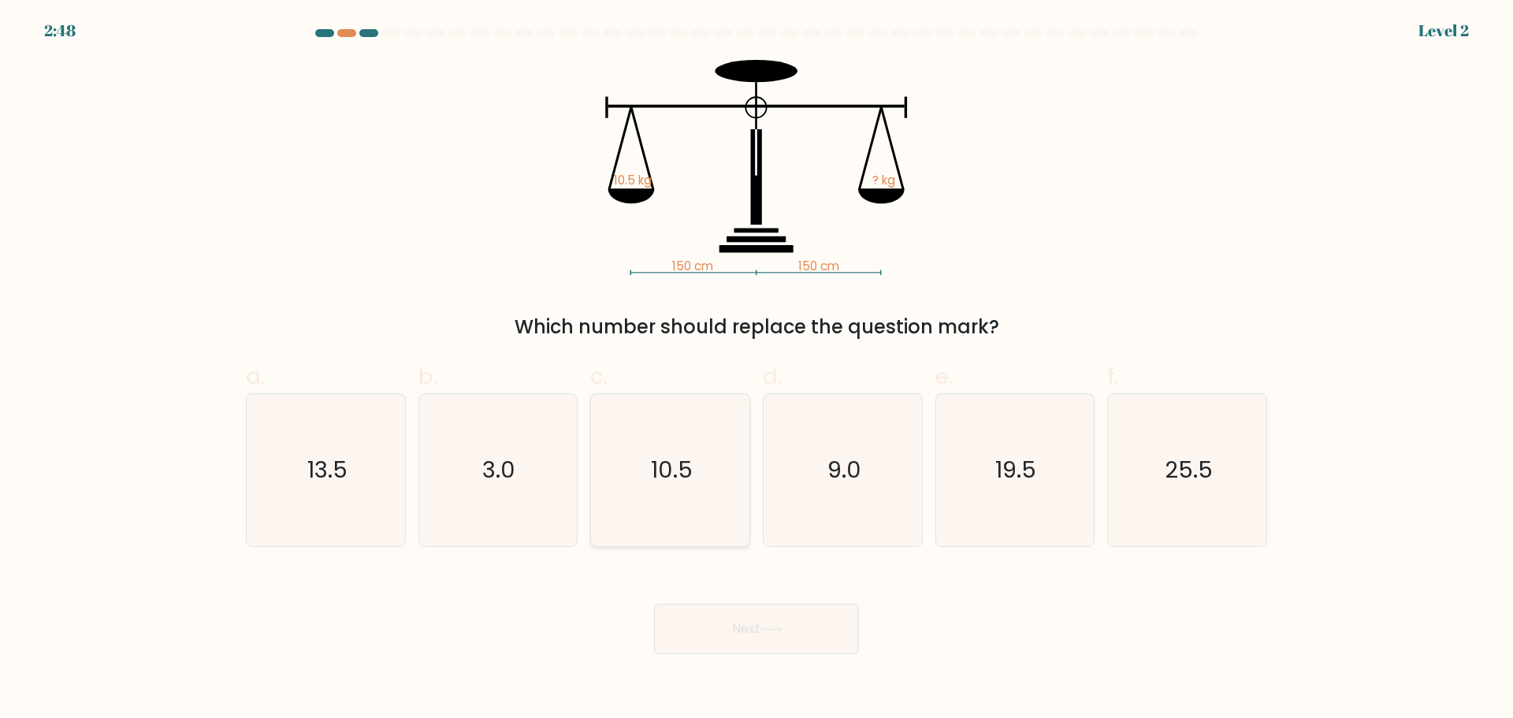
click at [690, 489] on icon "10.5" at bounding box center [670, 470] width 152 height 152
click at [756, 370] on input "c. 10.5" at bounding box center [756, 364] width 1 height 10
radio input "true"
click at [726, 610] on button "Next" at bounding box center [756, 629] width 205 height 50
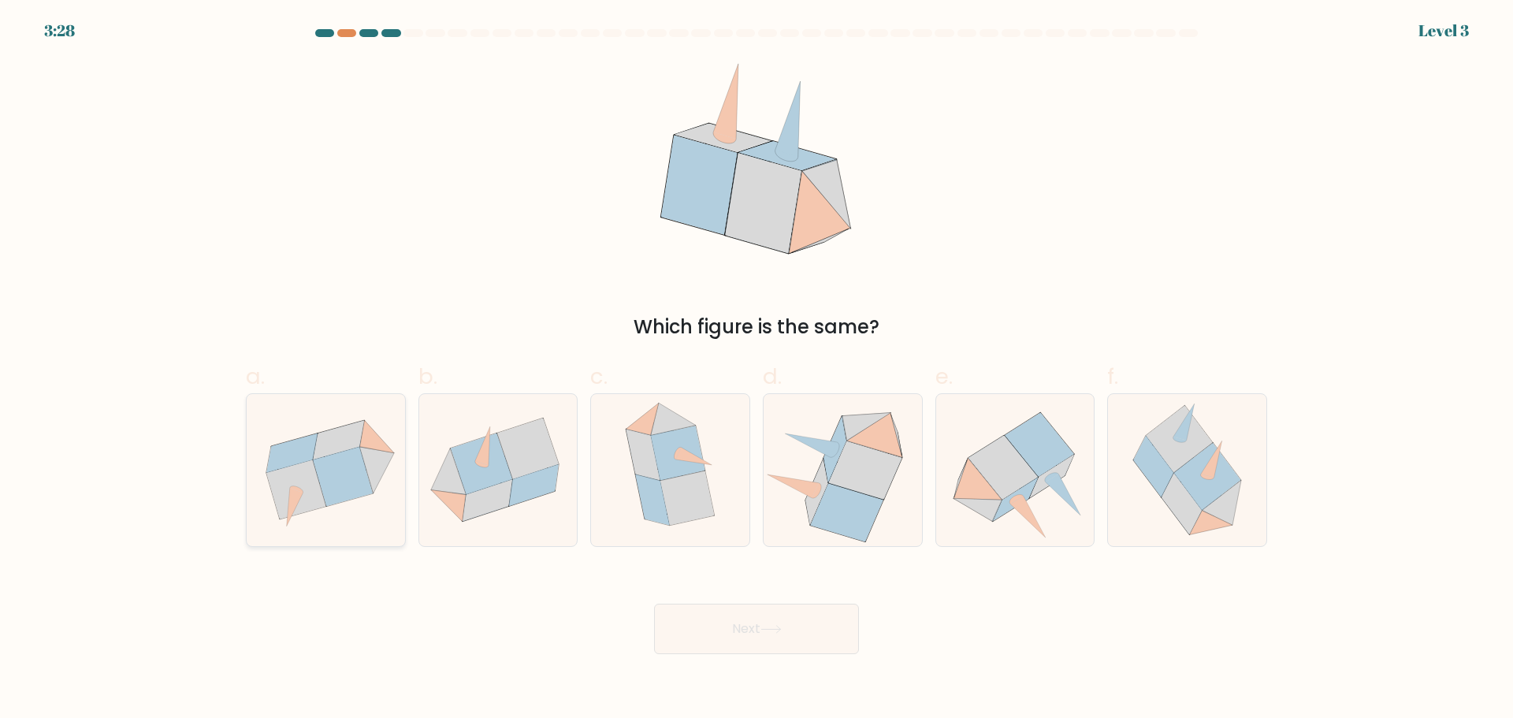
click at [314, 496] on icon at bounding box center [296, 489] width 60 height 59
click at [756, 370] on input "a." at bounding box center [756, 364] width 1 height 10
radio input "true"
click at [828, 474] on icon at bounding box center [834, 449] width 23 height 65
click at [757, 370] on input "d." at bounding box center [756, 364] width 1 height 10
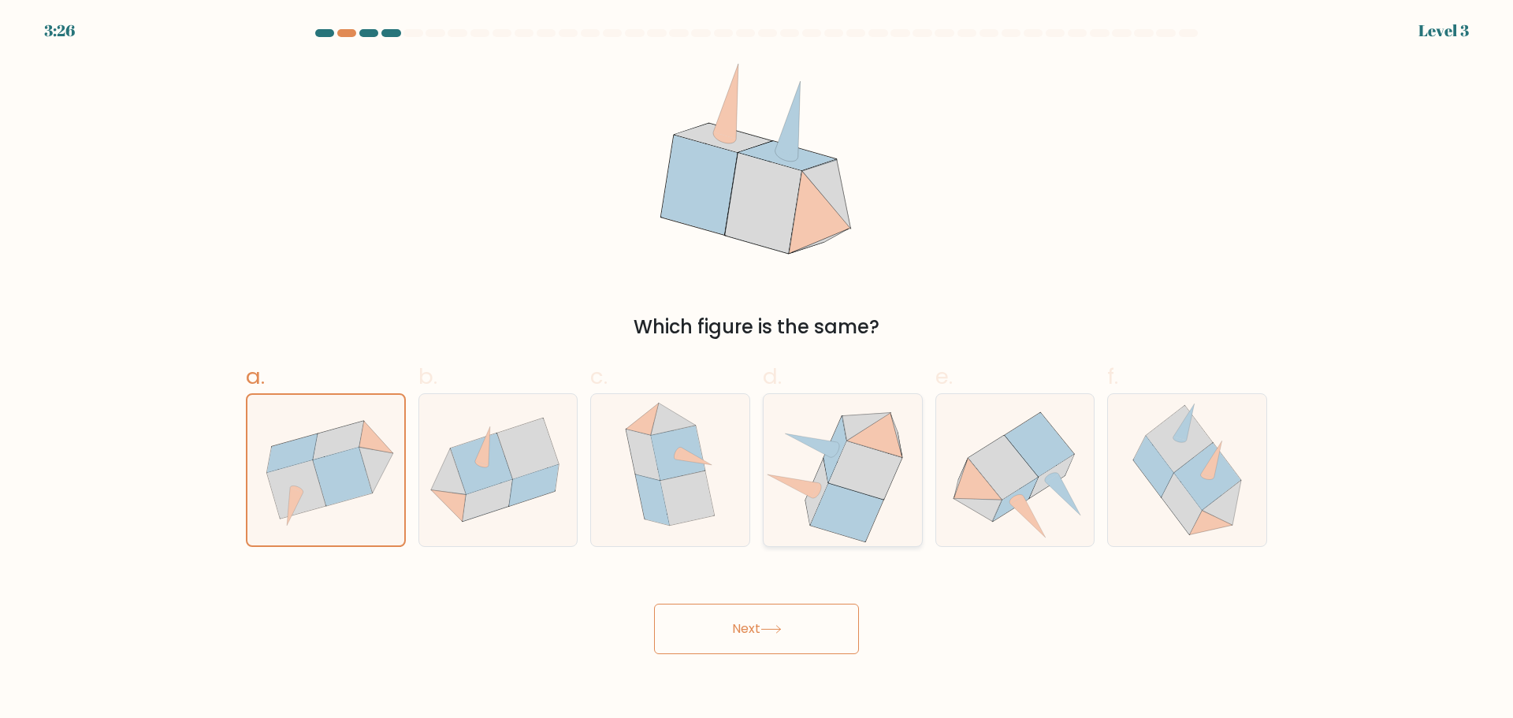
radio input "true"
click at [799, 620] on button "Next" at bounding box center [756, 629] width 205 height 50
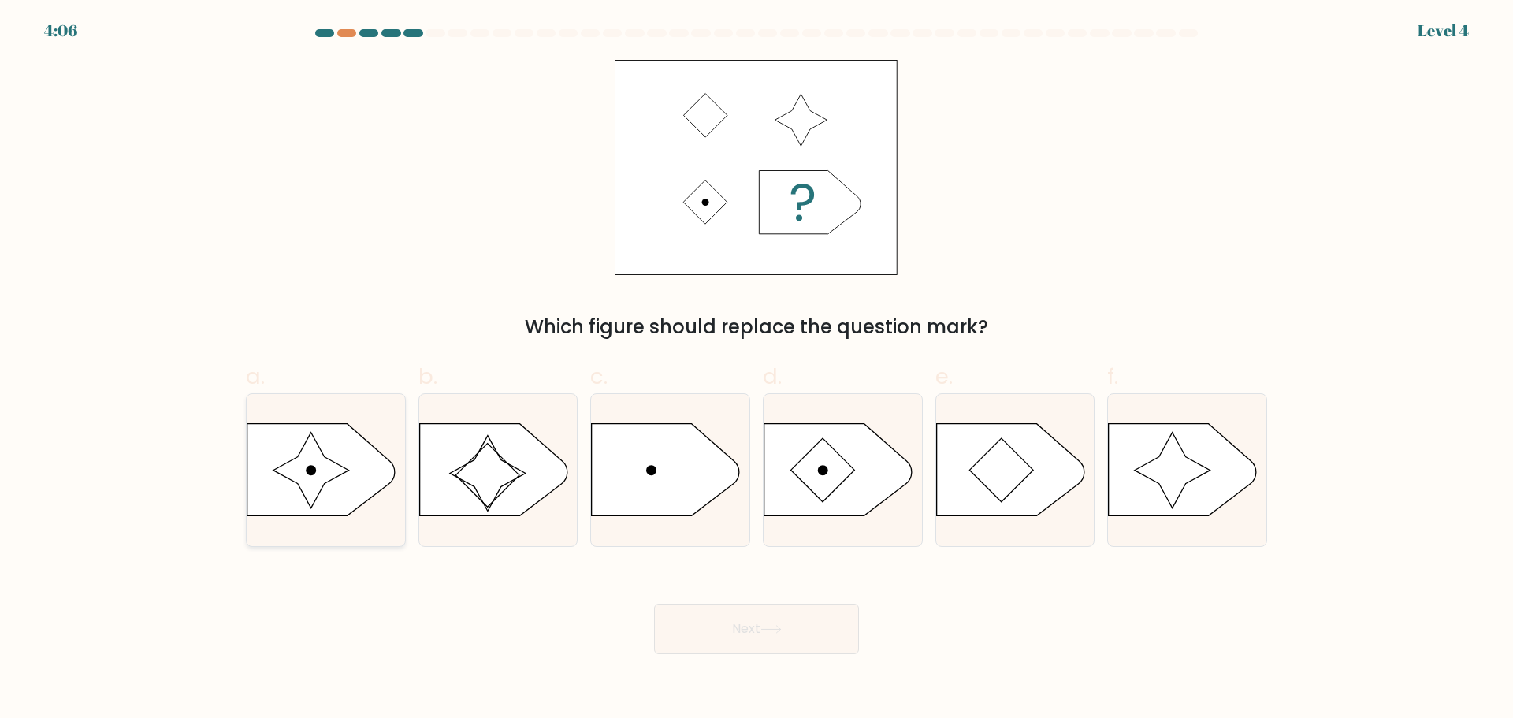
click at [325, 474] on icon at bounding box center [311, 471] width 76 height 76
click at [756, 370] on input "a." at bounding box center [756, 364] width 1 height 10
radio input "true"
drag, startPoint x: 741, startPoint y: 621, endPoint x: 726, endPoint y: 615, distance: 16.2
click at [740, 621] on button "Next" at bounding box center [756, 629] width 205 height 50
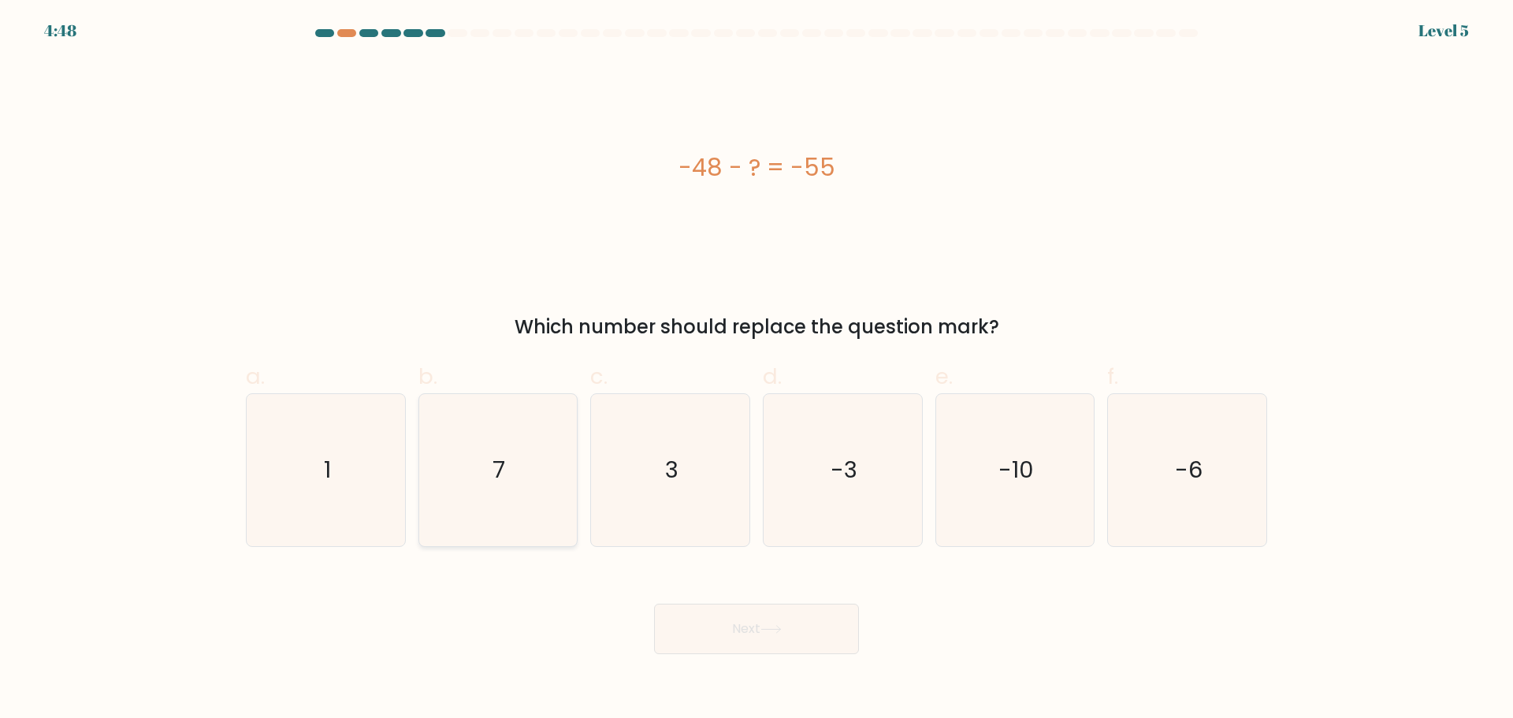
click at [493, 478] on text "7" at bounding box center [499, 470] width 13 height 32
click at [756, 370] on input "b. 7" at bounding box center [756, 364] width 1 height 10
radio input "true"
drag, startPoint x: 734, startPoint y: 636, endPoint x: 727, endPoint y: 624, distance: 13.4
click at [731, 636] on button "Next" at bounding box center [756, 629] width 205 height 50
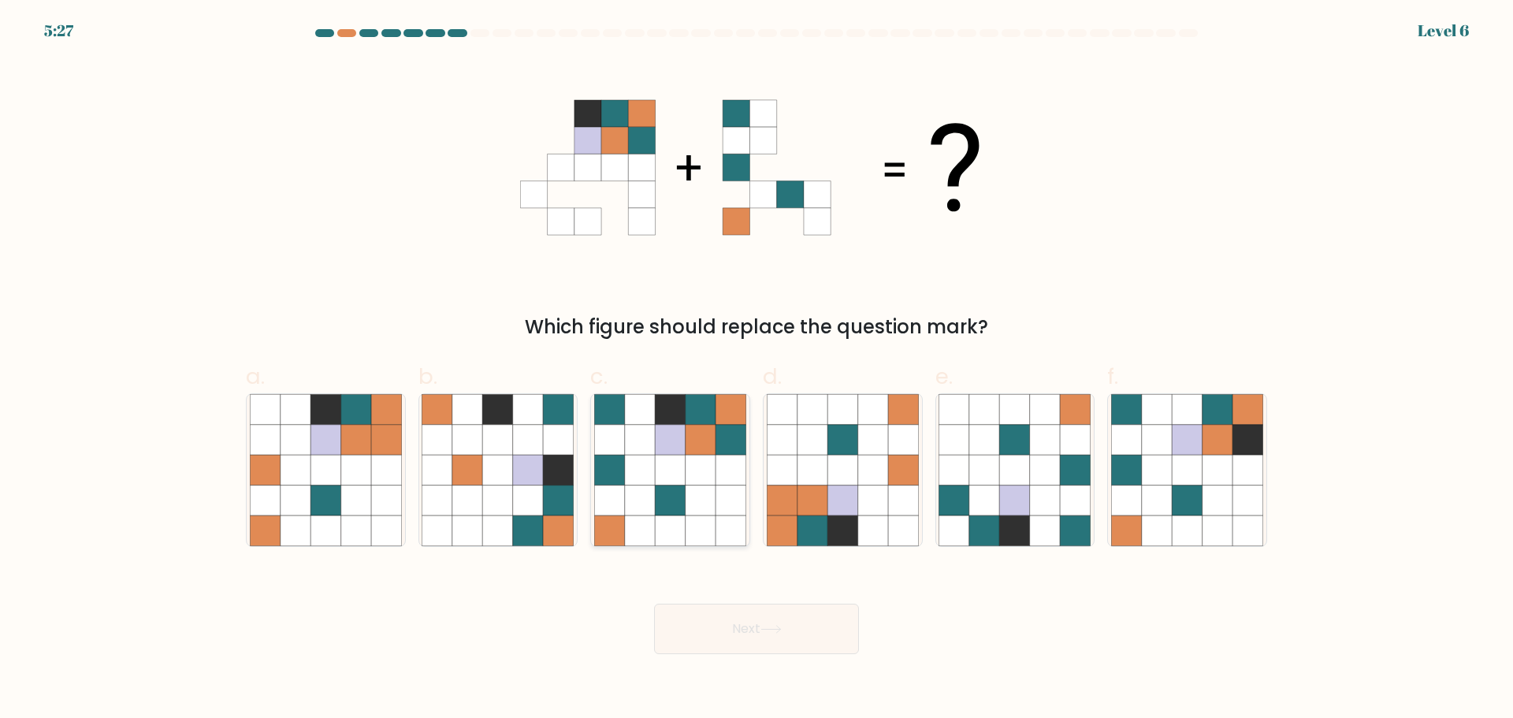
click at [694, 489] on icon at bounding box center [700, 500] width 30 height 30
click at [756, 370] on input "c." at bounding box center [756, 364] width 1 height 10
radio input "true"
click at [715, 641] on button "Next" at bounding box center [756, 629] width 205 height 50
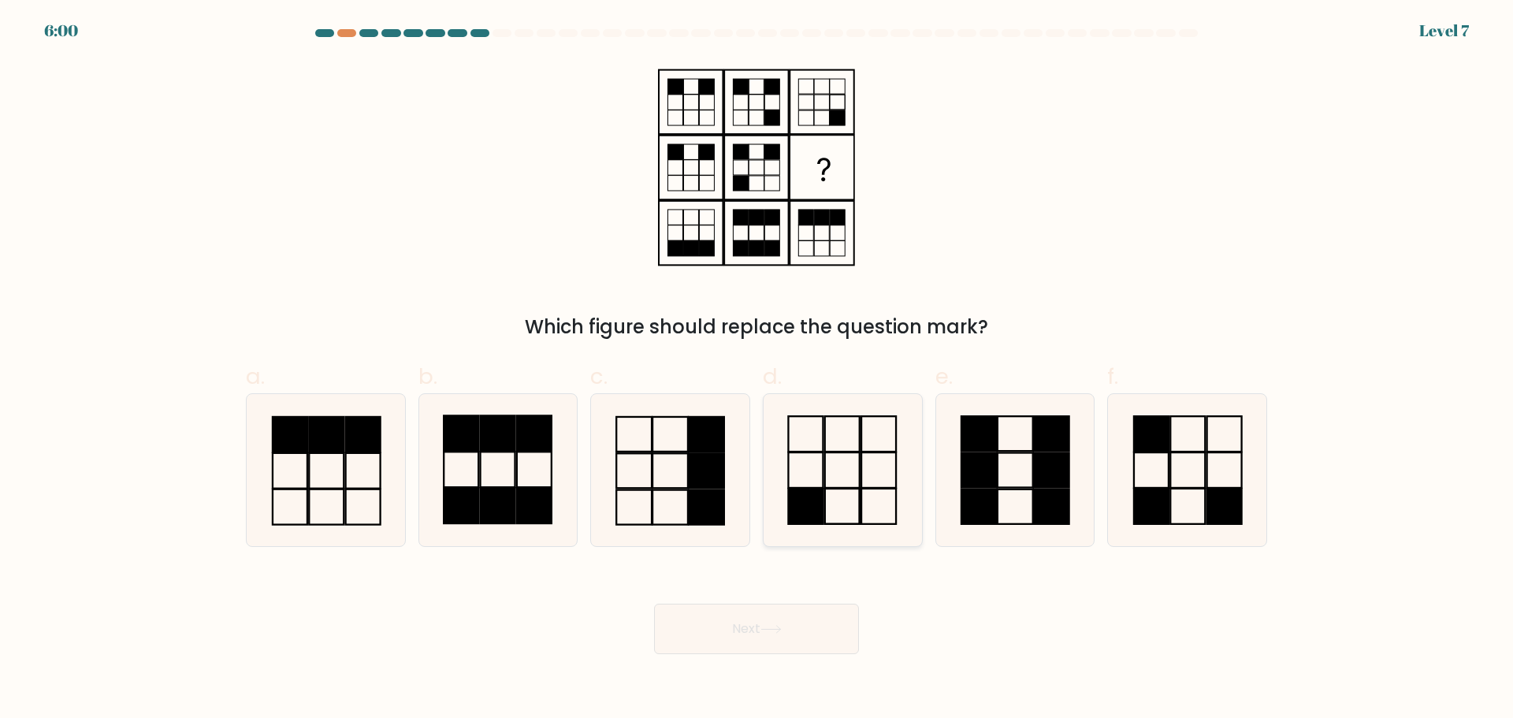
click at [793, 446] on icon at bounding box center [843, 470] width 152 height 152
click at [757, 370] on input "d." at bounding box center [756, 364] width 1 height 10
radio input "true"
click at [748, 623] on button "Next" at bounding box center [756, 629] width 205 height 50
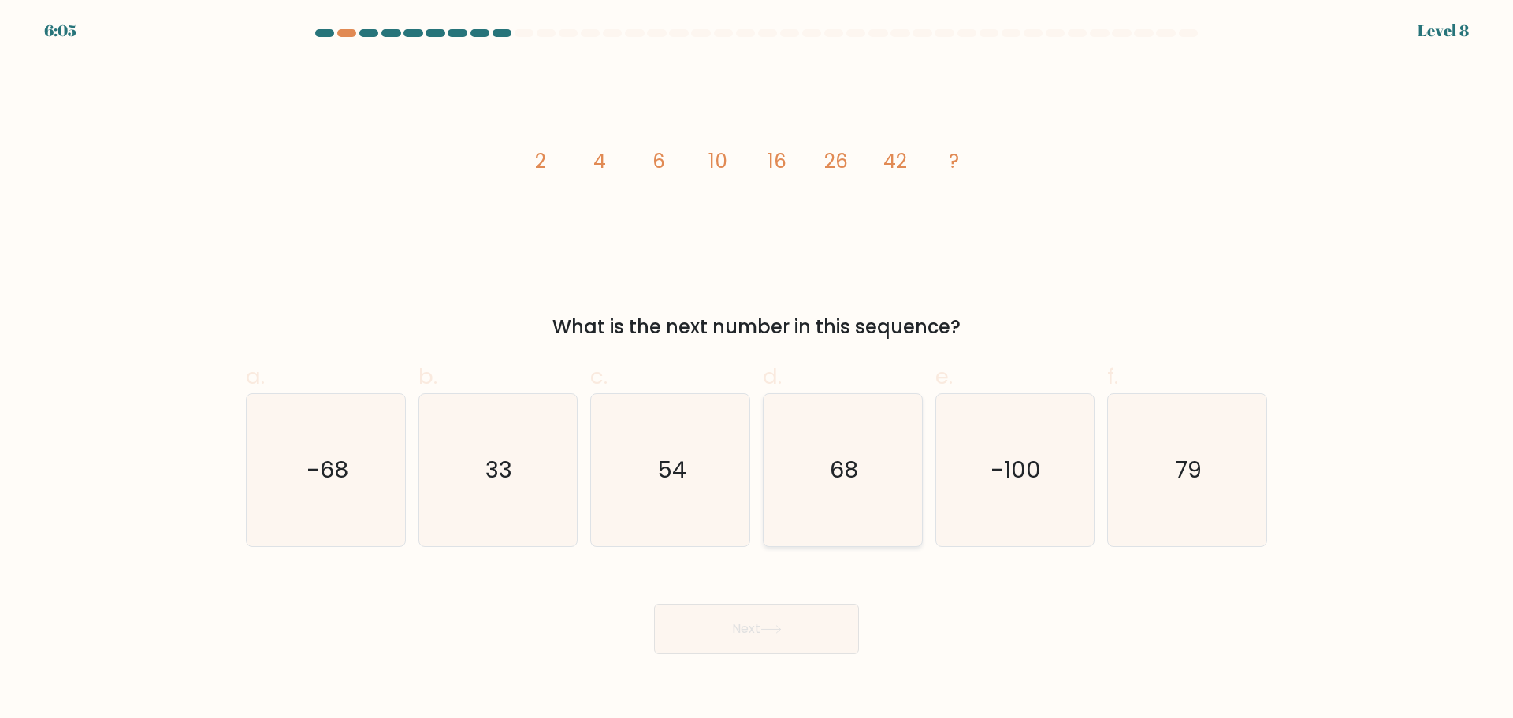
click at [823, 447] on icon "68" at bounding box center [843, 470] width 152 height 152
click at [757, 370] on input "d. 68" at bounding box center [756, 364] width 1 height 10
radio input "true"
click at [760, 613] on button "Next" at bounding box center [756, 629] width 205 height 50
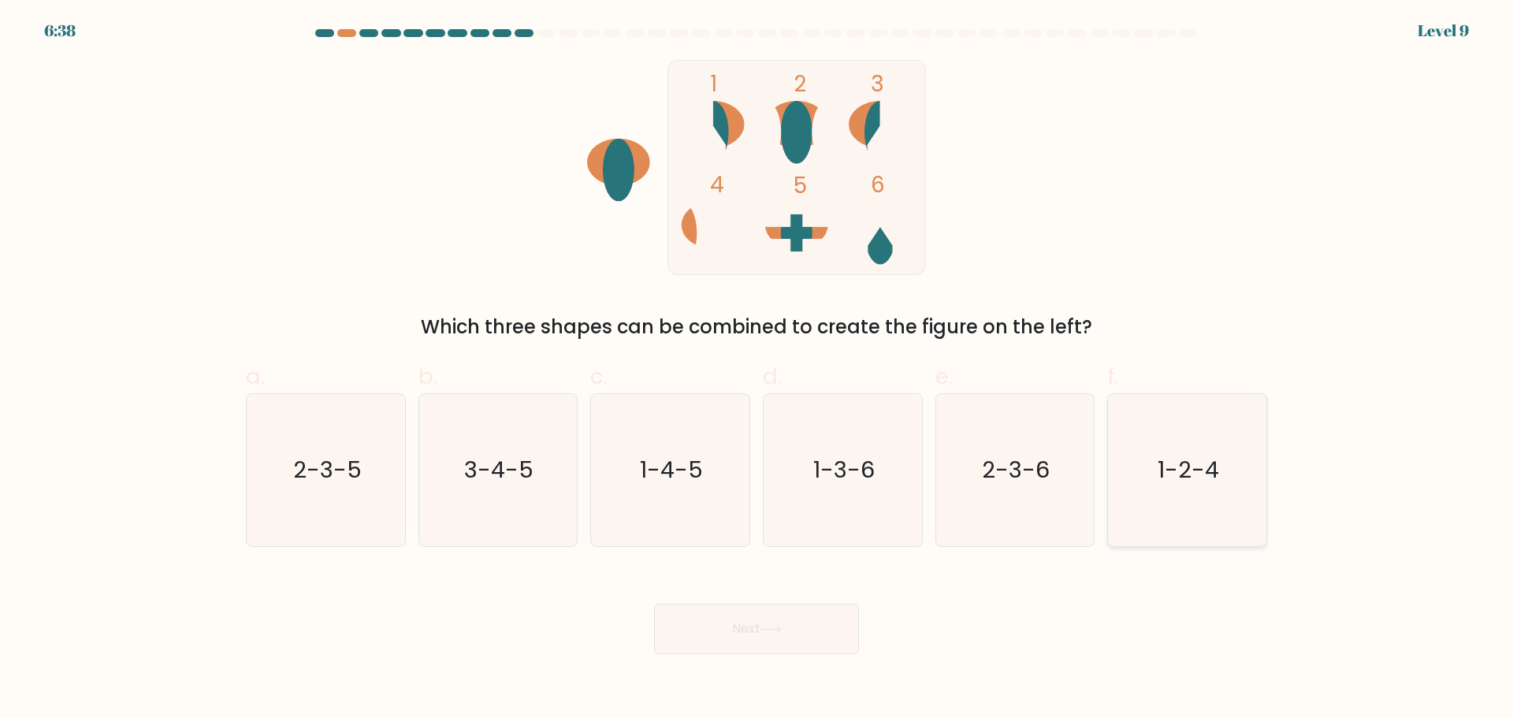
click at [1164, 484] on text "1-2-4" at bounding box center [1188, 470] width 61 height 32
click at [757, 370] on input "f. 1-2-4" at bounding box center [756, 364] width 1 height 10
radio input "true"
click at [809, 612] on button "Next" at bounding box center [756, 629] width 205 height 50
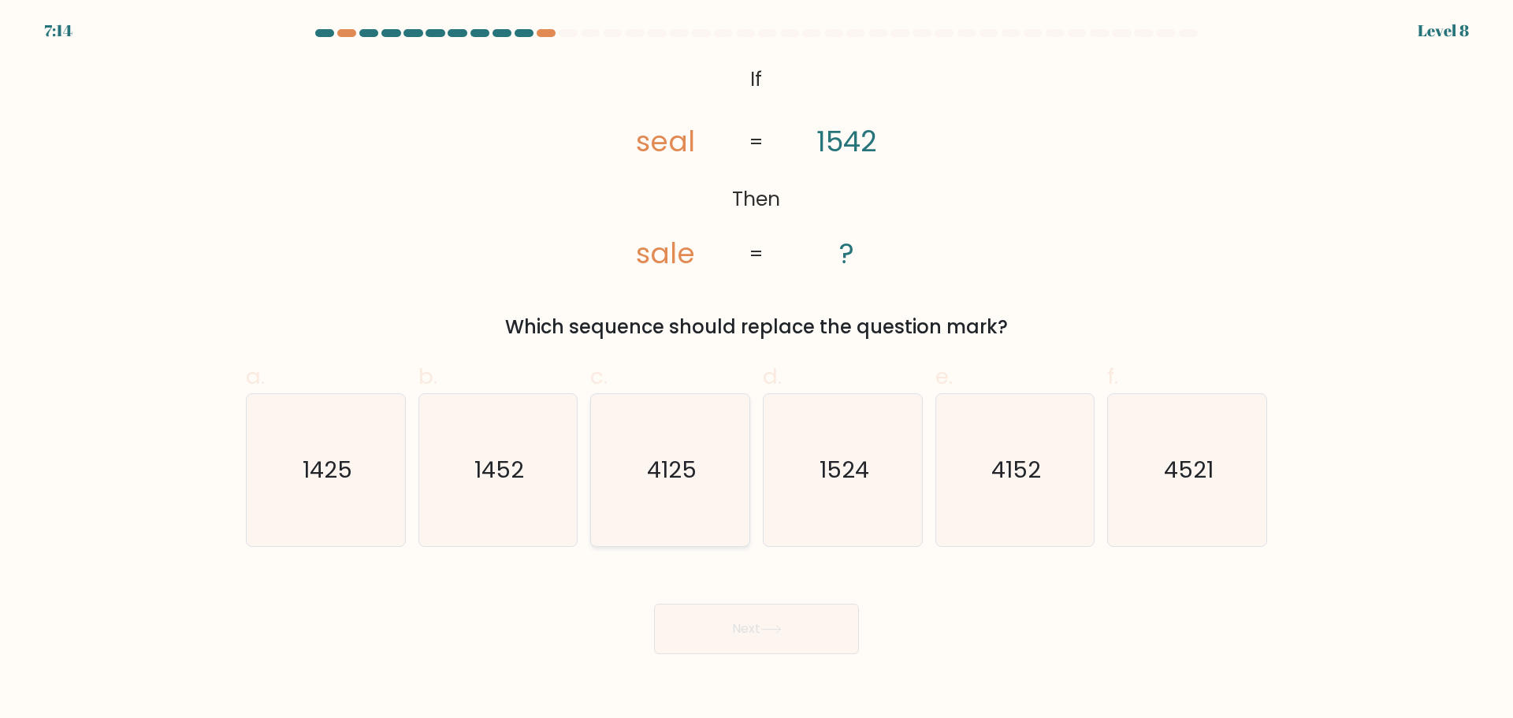
click at [700, 466] on icon "4125" at bounding box center [670, 470] width 152 height 152
click at [756, 370] on input "c. 4125" at bounding box center [756, 364] width 1 height 10
radio input "true"
click at [355, 507] on icon "1425" at bounding box center [326, 470] width 152 height 152
click at [756, 370] on input "a. 1425" at bounding box center [756, 364] width 1 height 10
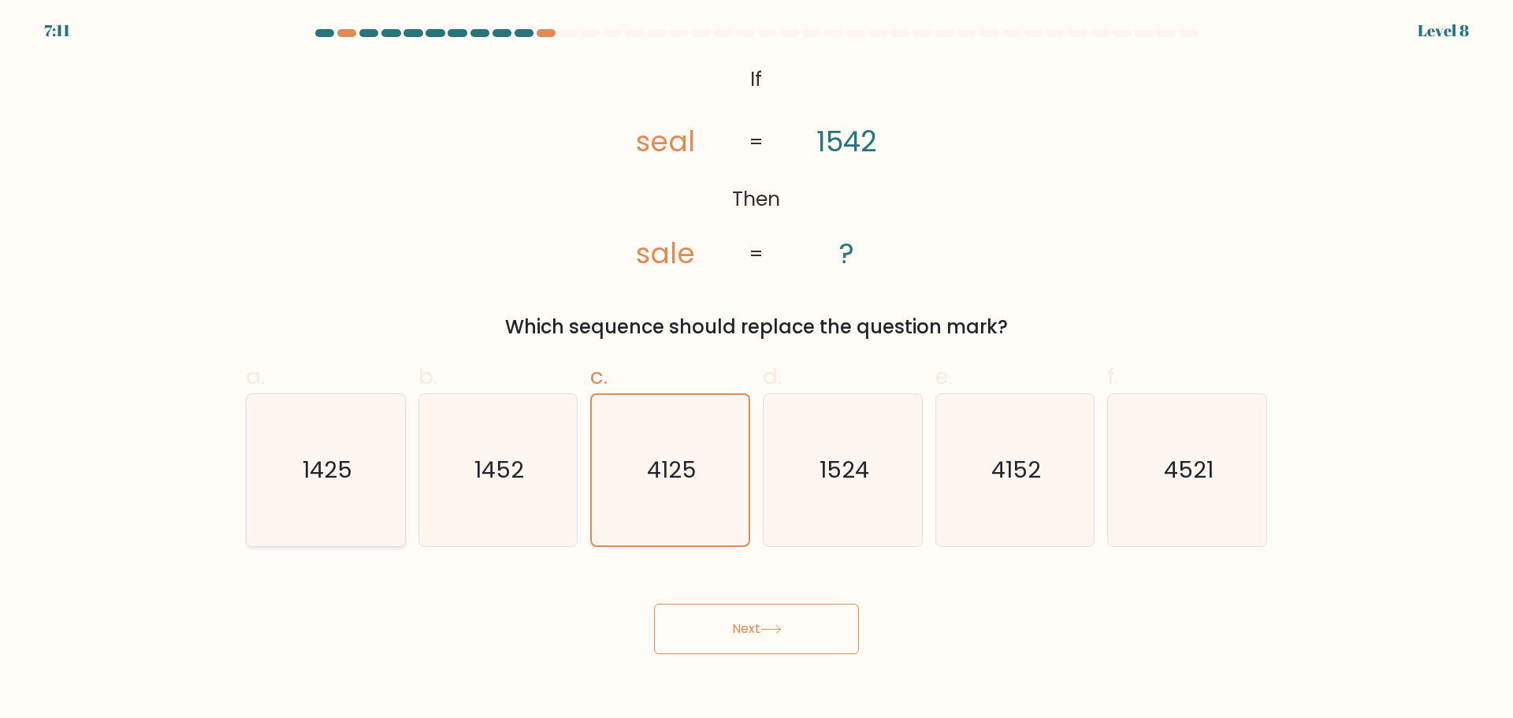
radio input "true"
click at [793, 615] on button "Next" at bounding box center [756, 629] width 205 height 50
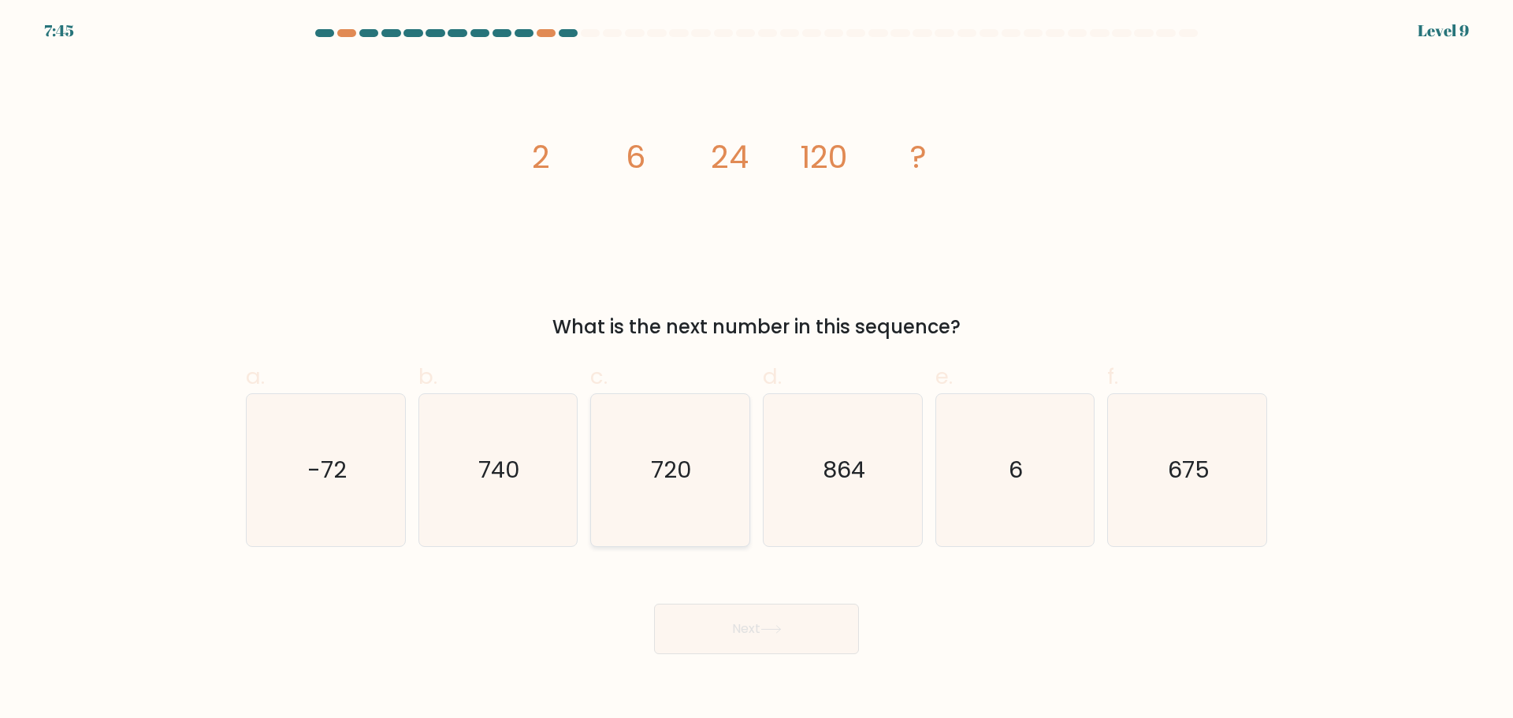
click at [684, 458] on text "720" at bounding box center [672, 470] width 41 height 32
click at [756, 370] on input "c. 720" at bounding box center [756, 364] width 1 height 10
radio input "true"
click at [747, 630] on button "Next" at bounding box center [756, 629] width 205 height 50
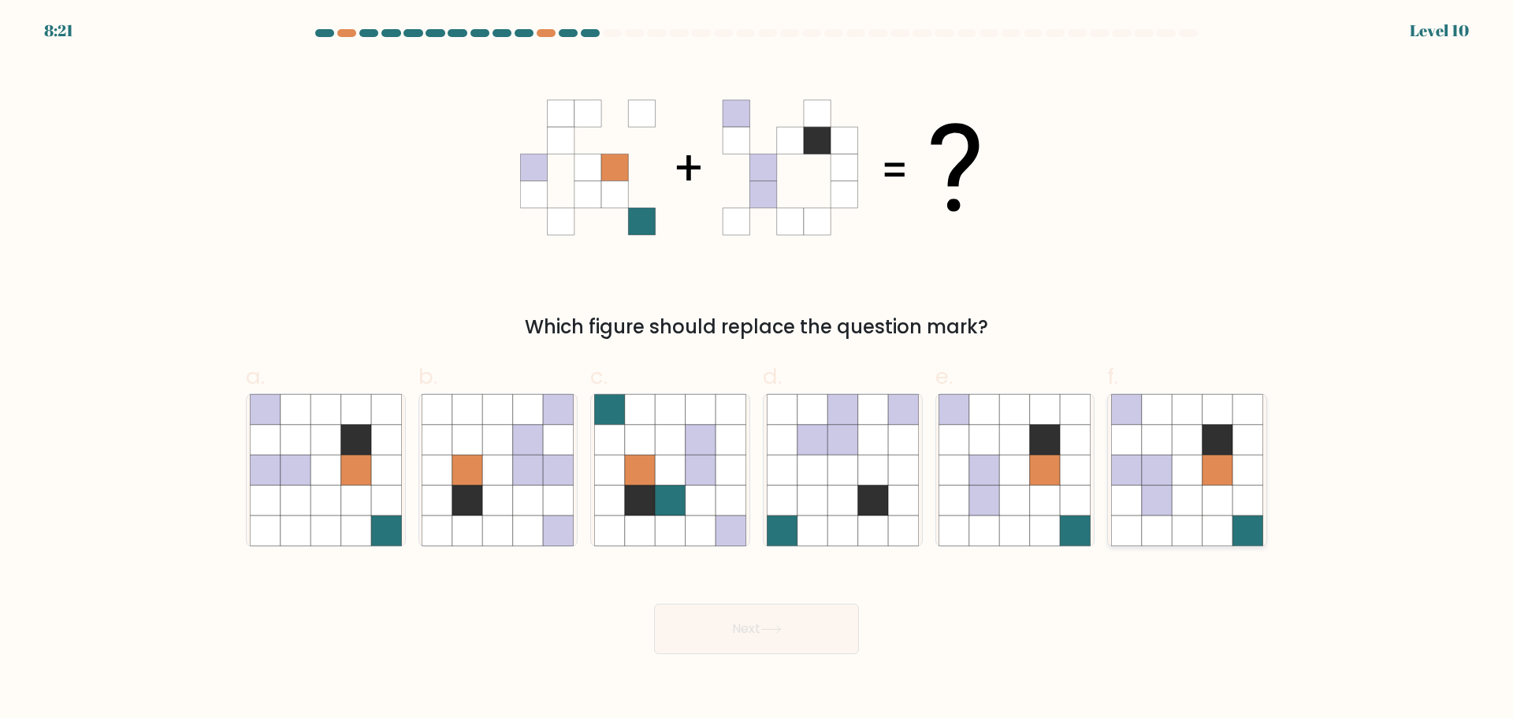
click at [1153, 474] on icon at bounding box center [1157, 470] width 30 height 30
click at [757, 370] on input "f." at bounding box center [756, 364] width 1 height 10
radio input "true"
click at [811, 619] on button "Next" at bounding box center [756, 629] width 205 height 50
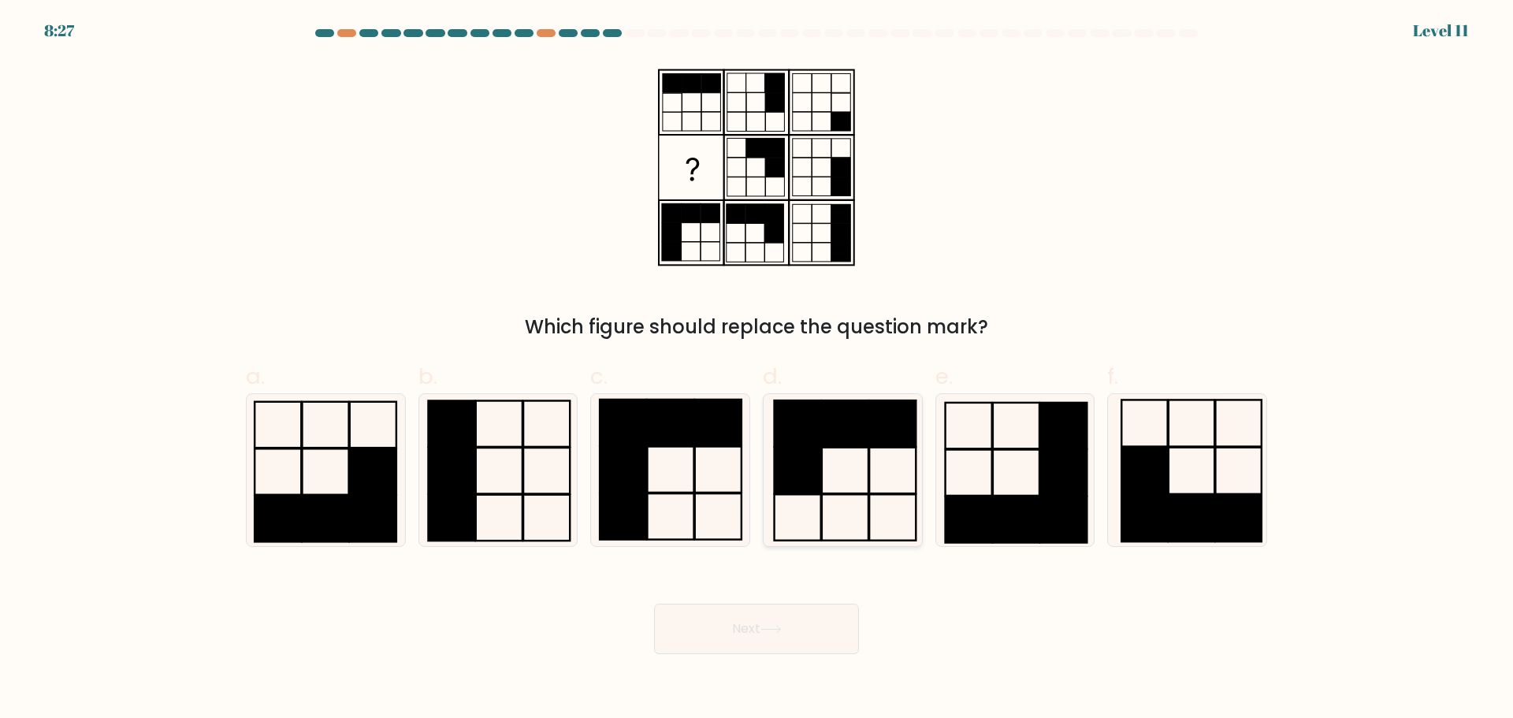
click at [812, 478] on rect at bounding box center [797, 470] width 46 height 46
click at [757, 370] on input "d." at bounding box center [756, 364] width 1 height 10
radio input "true"
click at [758, 628] on button "Next" at bounding box center [756, 629] width 205 height 50
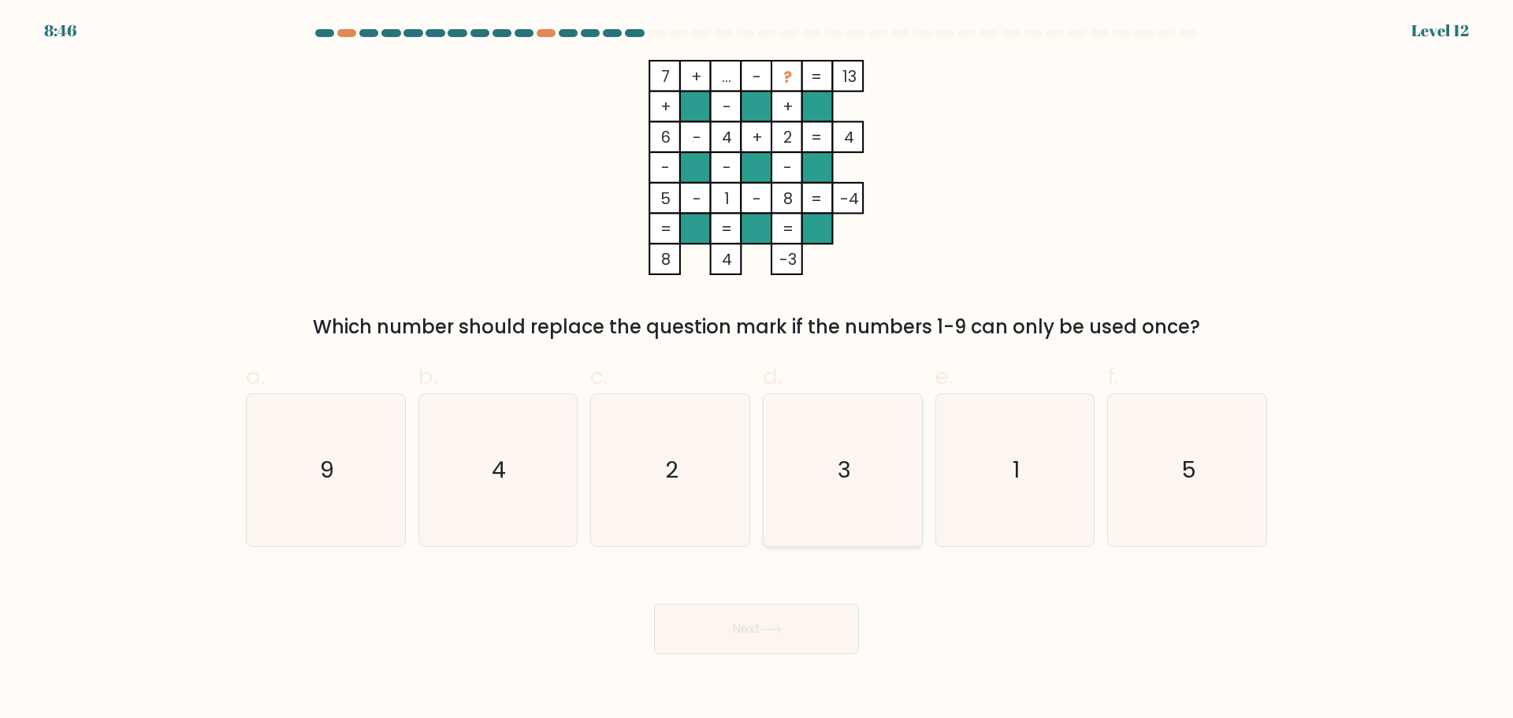
click at [815, 464] on icon "3" at bounding box center [843, 470] width 152 height 152
click at [757, 370] on input "d. 3" at bounding box center [756, 364] width 1 height 10
radio input "true"
click at [767, 623] on button "Next" at bounding box center [756, 629] width 205 height 50
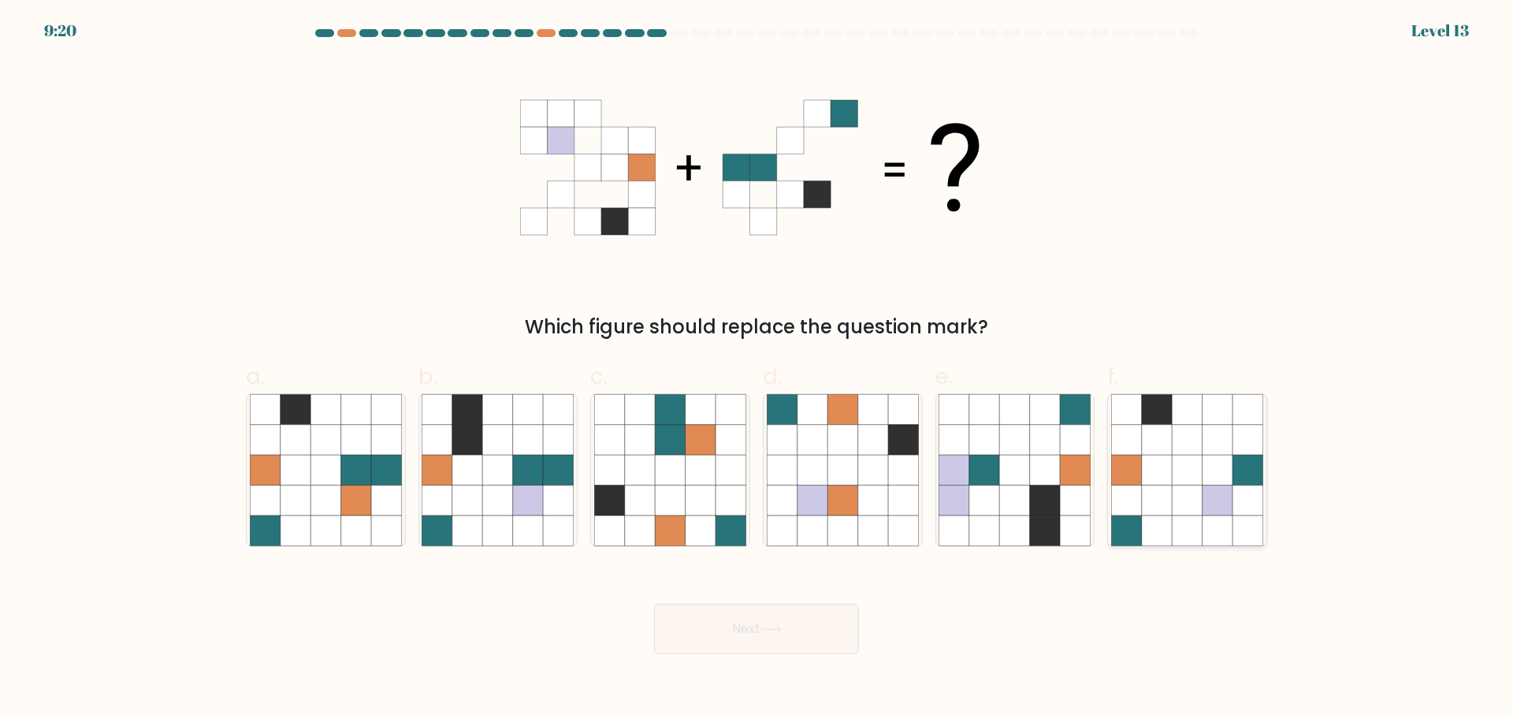
click at [1223, 497] on icon at bounding box center [1217, 500] width 30 height 30
click at [757, 370] on input "f." at bounding box center [756, 364] width 1 height 10
radio input "true"
click at [1153, 465] on icon at bounding box center [1157, 470] width 30 height 30
click at [757, 370] on input "f." at bounding box center [756, 364] width 1 height 10
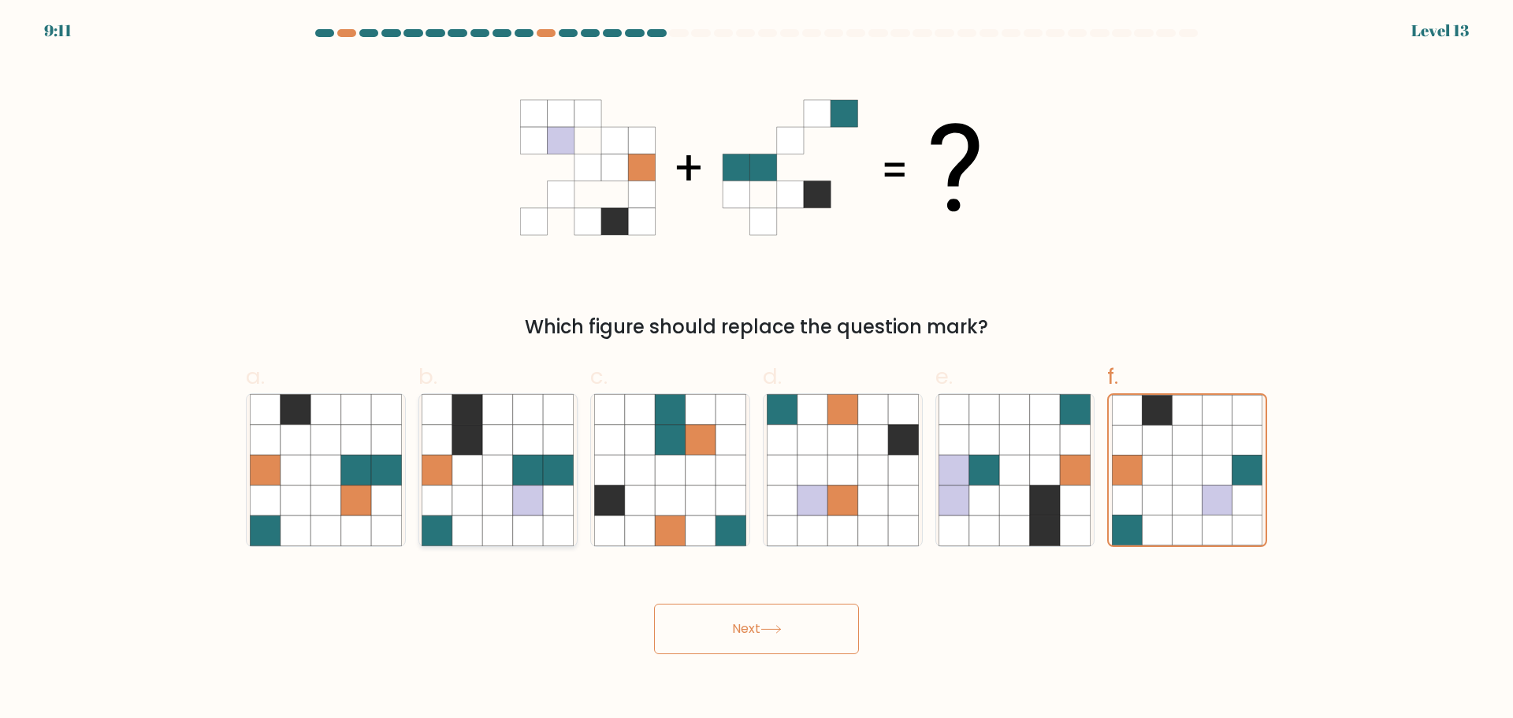
click at [506, 471] on icon at bounding box center [498, 470] width 30 height 30
click at [756, 370] on input "b." at bounding box center [756, 364] width 1 height 10
radio input "true"
click at [721, 628] on button "Next" at bounding box center [756, 629] width 205 height 50
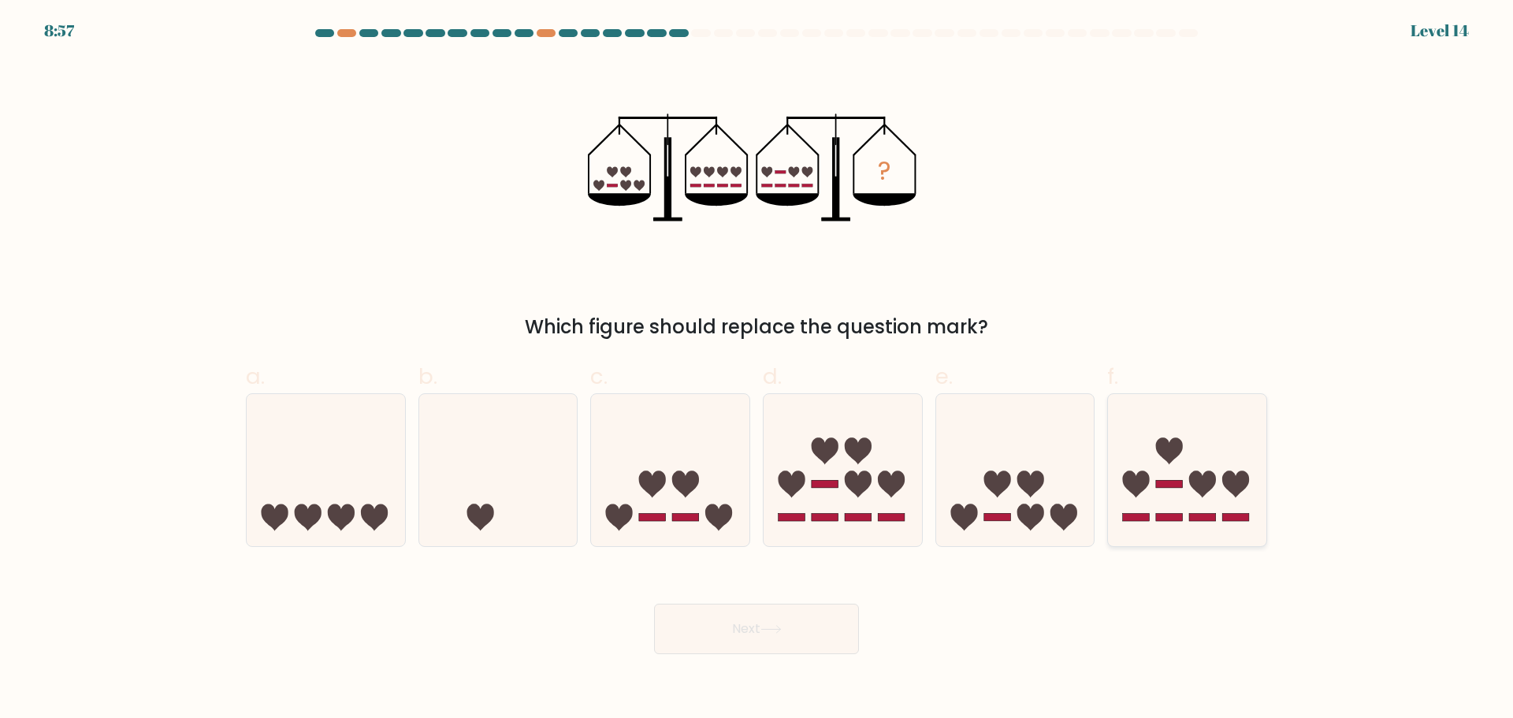
drag, startPoint x: 1150, startPoint y: 505, endPoint x: 1128, endPoint y: 504, distance: 22.1
click at [1148, 504] on icon at bounding box center [1187, 469] width 158 height 131
click at [757, 370] on input "f." at bounding box center [756, 364] width 1 height 10
radio input "true"
click at [1239, 461] on icon at bounding box center [1187, 470] width 157 height 130
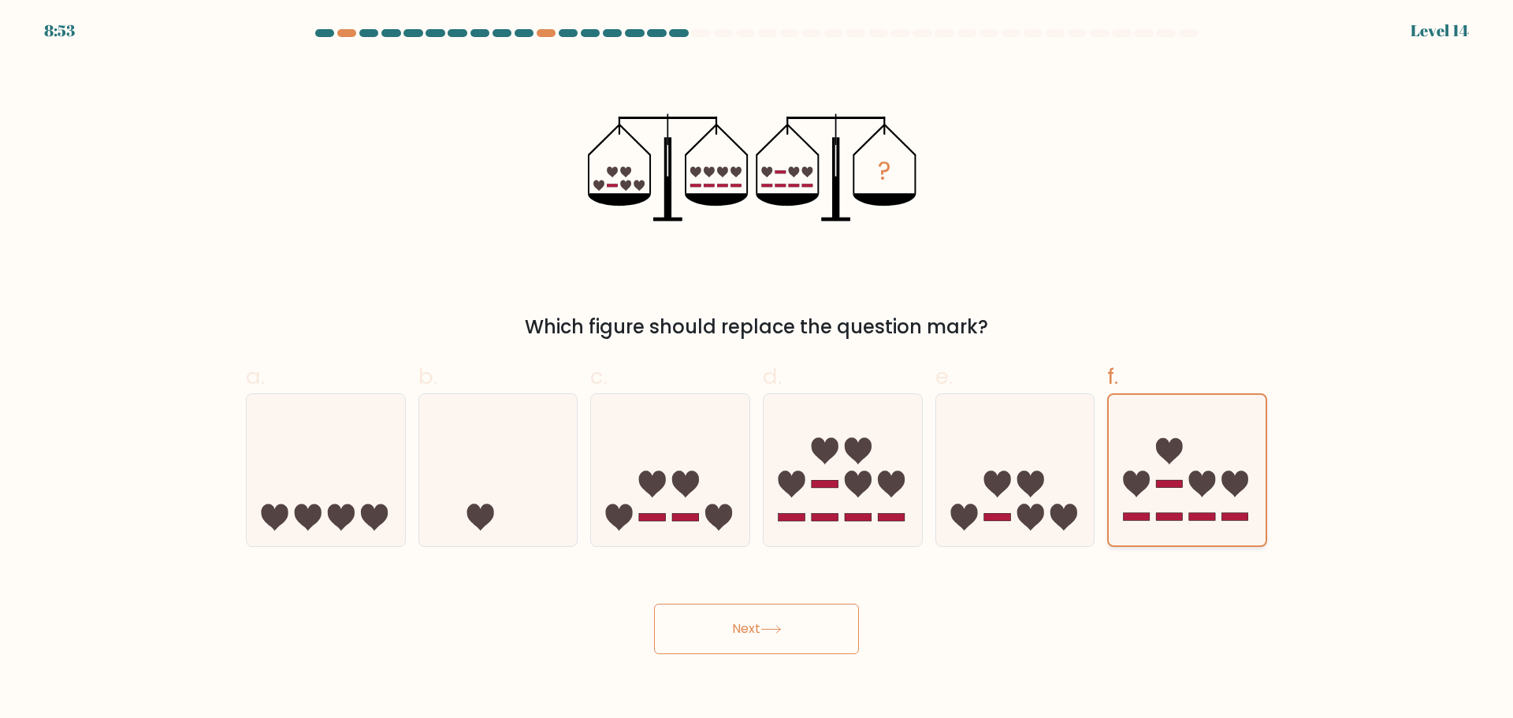
click at [757, 370] on input "f." at bounding box center [756, 364] width 1 height 10
click at [713, 496] on icon at bounding box center [670, 469] width 158 height 131
click at [756, 370] on input "c." at bounding box center [756, 364] width 1 height 10
radio input "true"
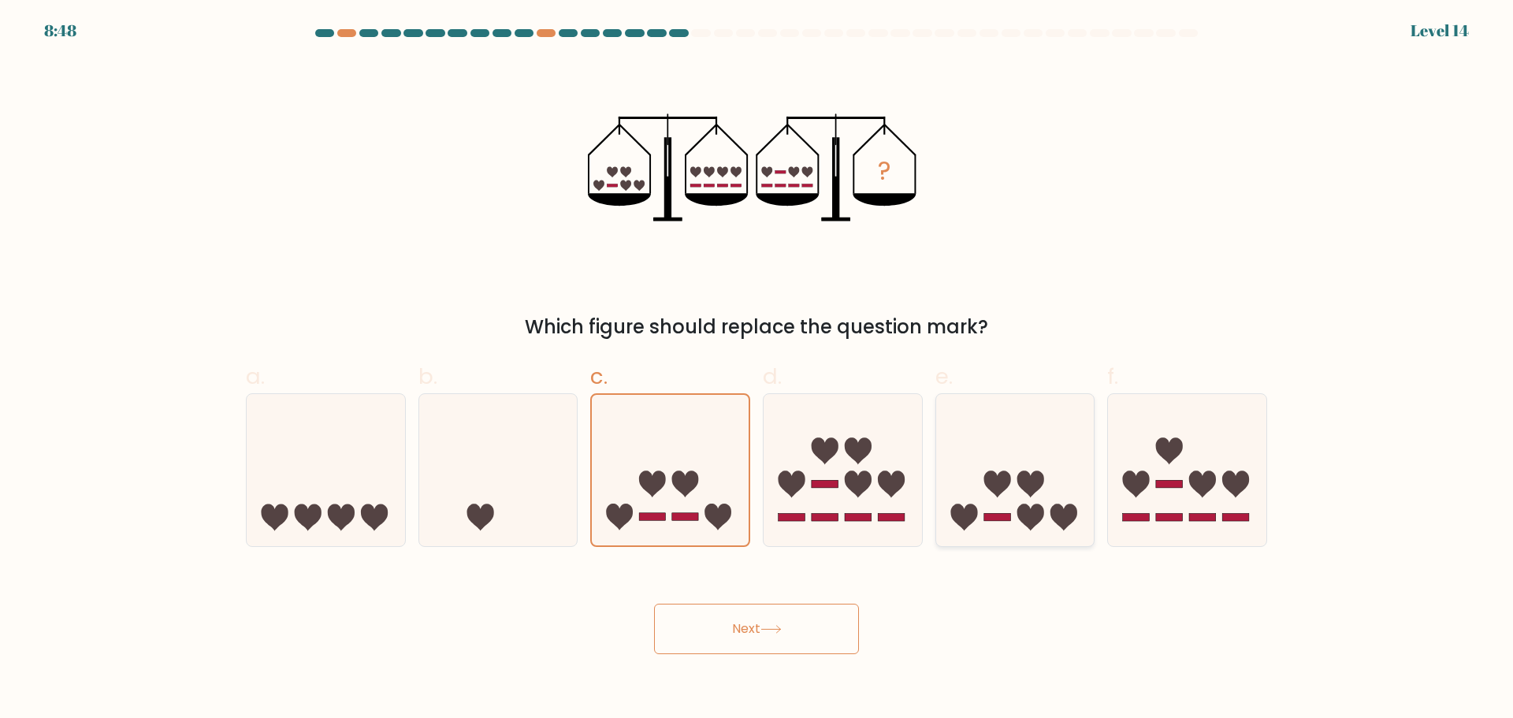
click at [1013, 503] on icon at bounding box center [1015, 469] width 158 height 131
click at [757, 370] on input "e." at bounding box center [756, 364] width 1 height 10
radio input "true"
click at [773, 621] on button "Next" at bounding box center [756, 629] width 205 height 50
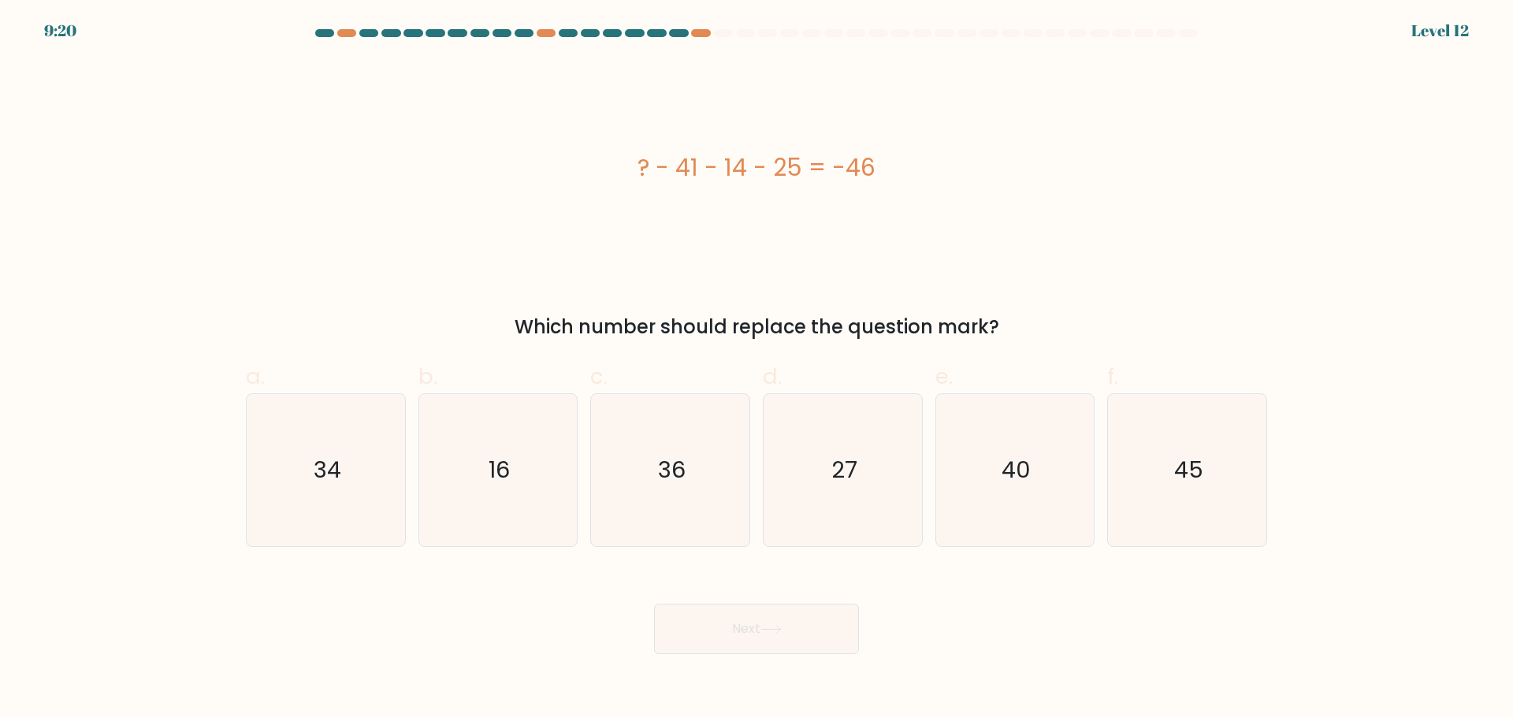
drag, startPoint x: 729, startPoint y: 173, endPoint x: 805, endPoint y: 180, distance: 76.8
click at [803, 180] on div "? - 41 - 14 - 25 = -46" at bounding box center [756, 167] width 1021 height 35
click at [819, 209] on div "? - 41 - 14 - 25 = -46" at bounding box center [756, 167] width 1021 height 215
drag, startPoint x: 725, startPoint y: 172, endPoint x: 812, endPoint y: 180, distance: 87.1
click at [810, 180] on div "? - 41 - 14 - 25 = -46" at bounding box center [756, 167] width 1021 height 35
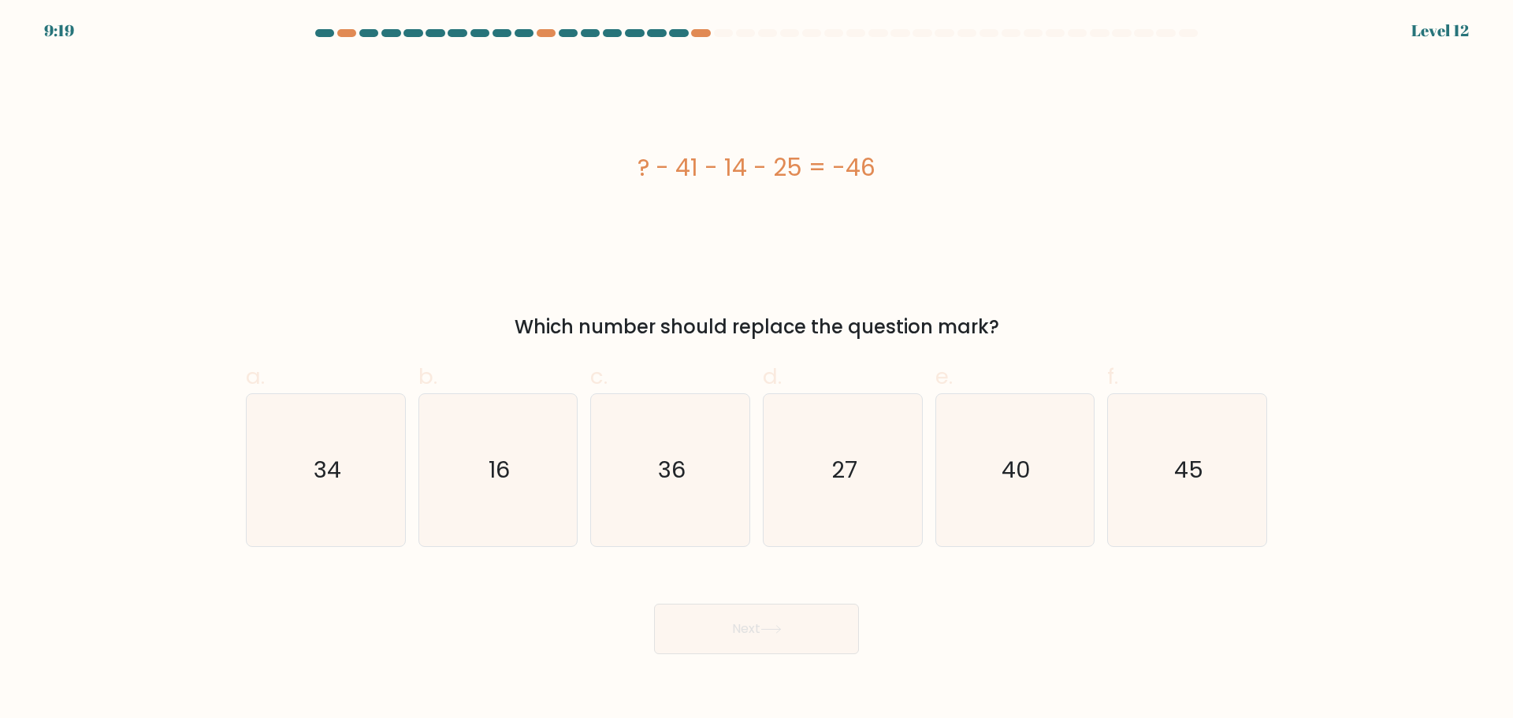
click at [823, 218] on div "? - 41 - 14 - 25 = -46" at bounding box center [756, 167] width 1021 height 215
drag, startPoint x: 724, startPoint y: 165, endPoint x: 841, endPoint y: 178, distance: 118.1
click at [839, 178] on div "? - 41 - 14 - 25 = -46" at bounding box center [756, 167] width 1021 height 35
click at [838, 217] on div "? - 41 - 14 - 25 = -46" at bounding box center [756, 167] width 1021 height 215
click at [717, 179] on div "? - 41 - 14 - 25 = -46" at bounding box center [756, 167] width 1021 height 35
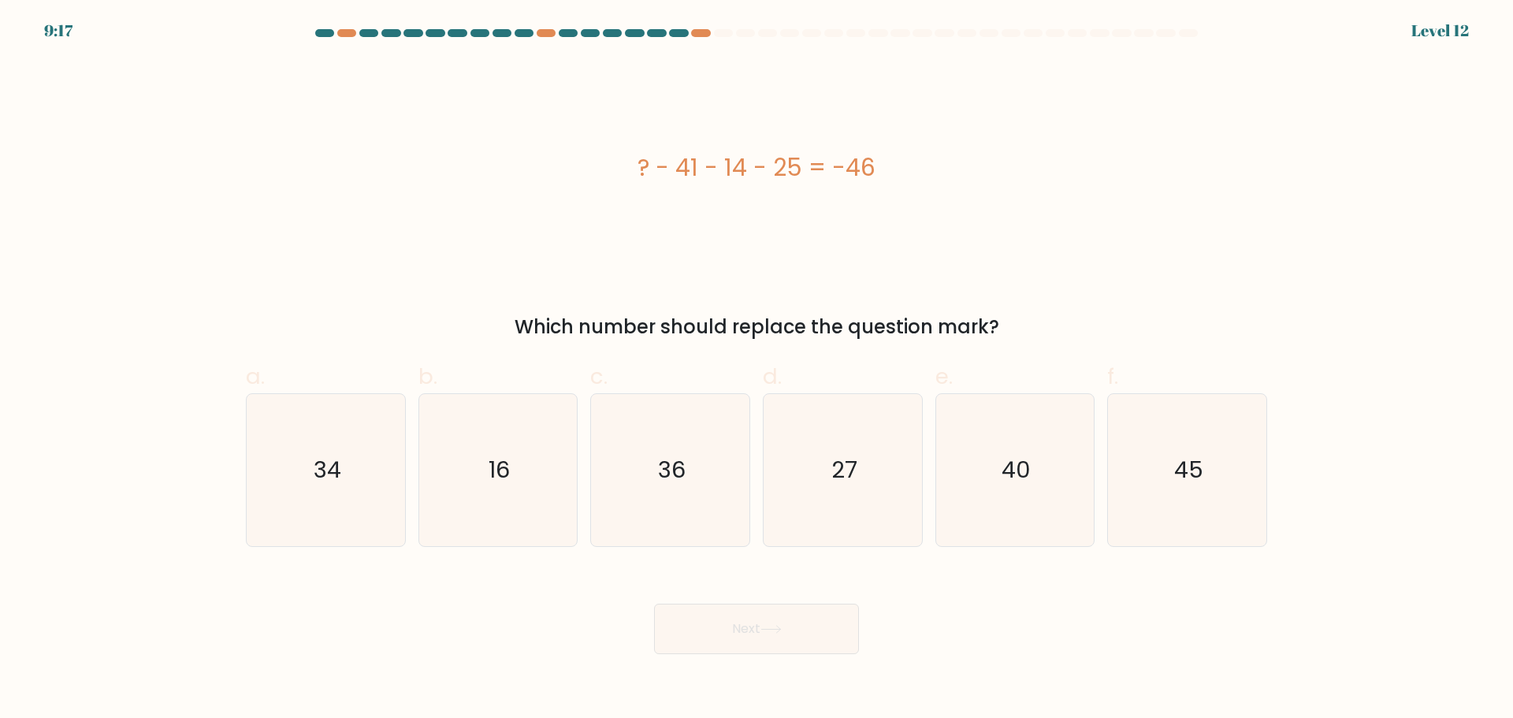
drag, startPoint x: 737, startPoint y: 220, endPoint x: 724, endPoint y: 205, distance: 20.1
click at [737, 221] on div "? - 41 - 14 - 25 = -46" at bounding box center [756, 167] width 1021 height 215
click at [685, 167] on div "? - 41 - 14 - 25 = -46" at bounding box center [756, 167] width 1021 height 35
drag, startPoint x: 680, startPoint y: 171, endPoint x: 706, endPoint y: 173, distance: 26.1
click at [706, 173] on div "? - 41 - 14 - 25 = -46" at bounding box center [756, 167] width 1021 height 35
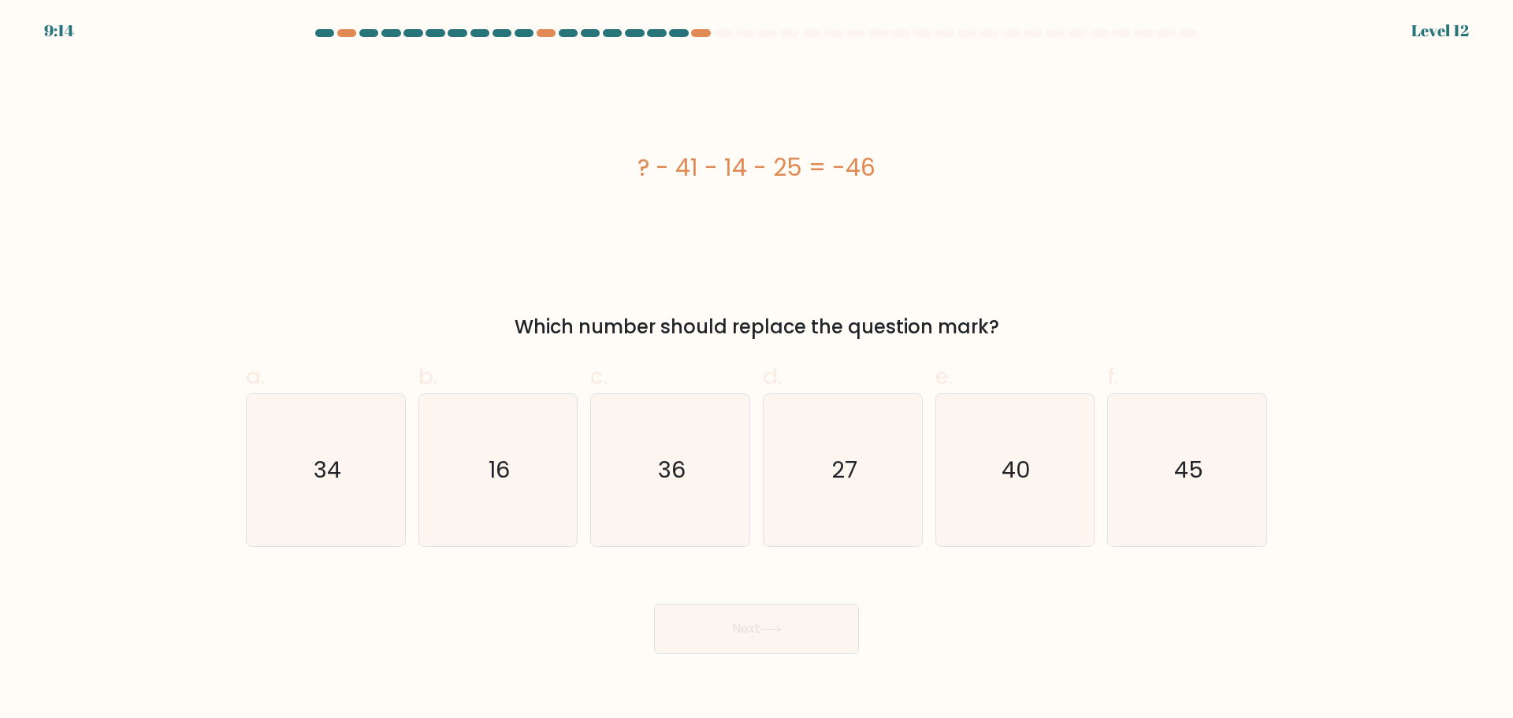
click at [728, 210] on div "? - 41 - 14 - 25 = -46" at bounding box center [756, 167] width 1021 height 215
click at [734, 459] on icon "36" at bounding box center [670, 470] width 152 height 152
click at [756, 370] on input "c. 36" at bounding box center [756, 364] width 1 height 10
radio input "true"
click at [767, 626] on icon at bounding box center [770, 629] width 21 height 9
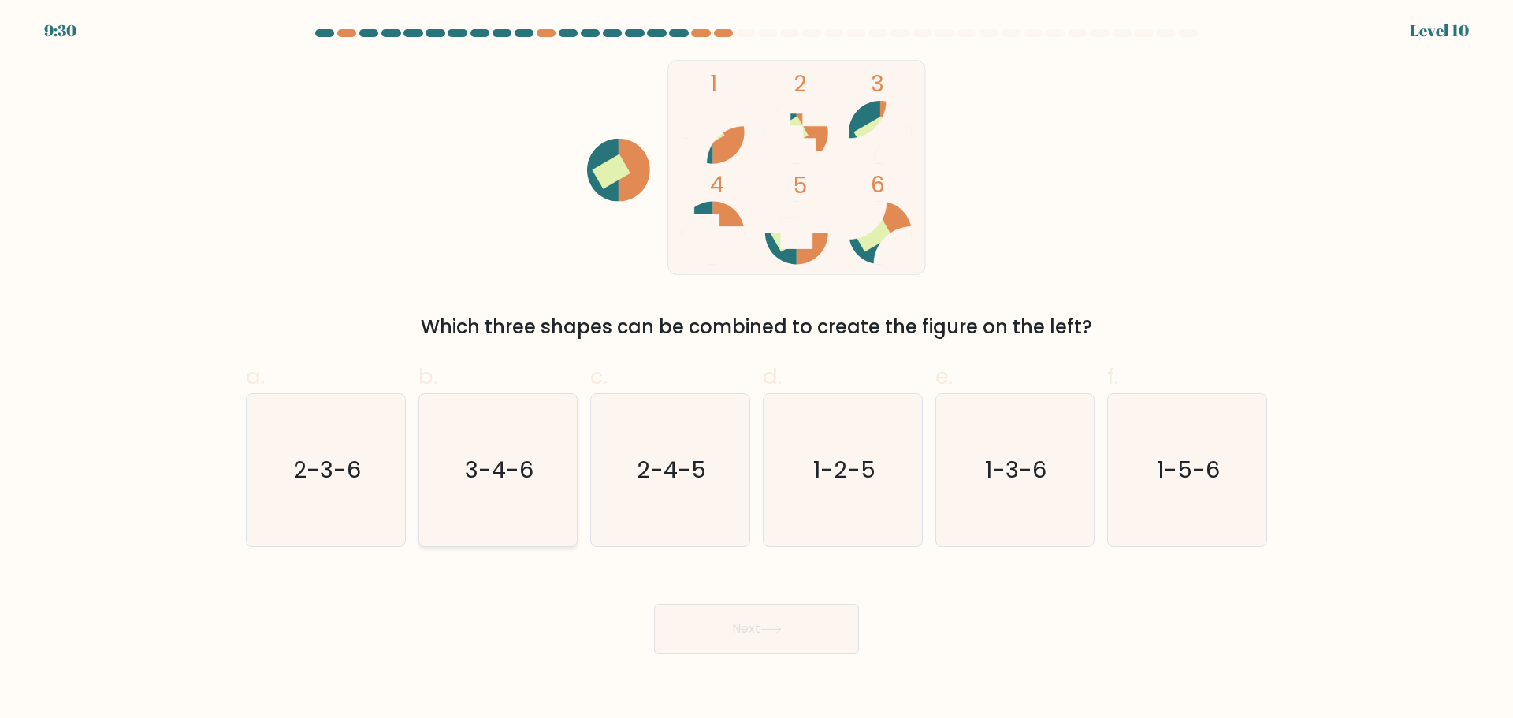
click at [518, 485] on text "3-4-6" at bounding box center [499, 470] width 69 height 32
click at [756, 370] on input "b. 3-4-6" at bounding box center [756, 364] width 1 height 10
radio input "true"
click at [747, 625] on button "Next" at bounding box center [756, 629] width 205 height 50
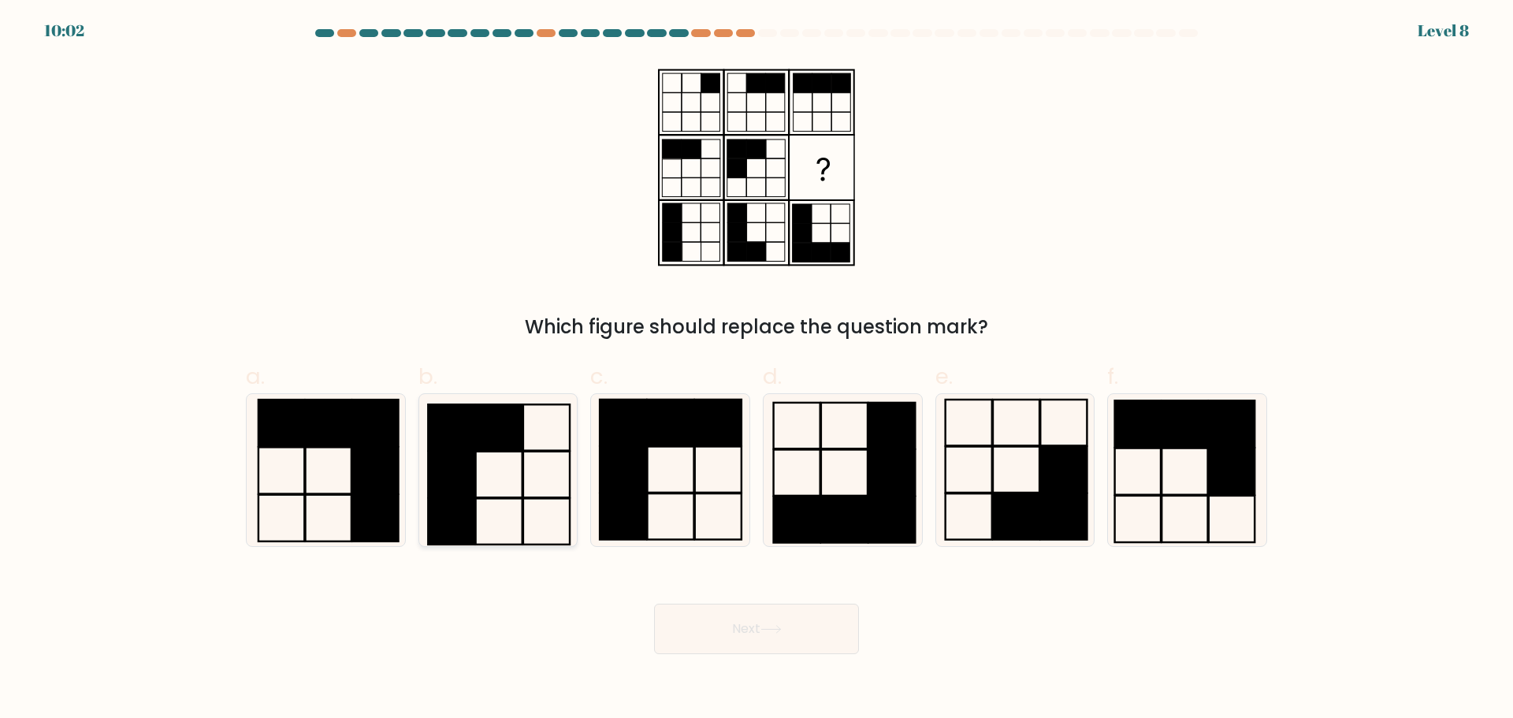
click at [505, 481] on icon at bounding box center [498, 470] width 152 height 152
click at [756, 370] on input "b." at bounding box center [756, 364] width 1 height 10
radio input "true"
click at [745, 637] on button "Next" at bounding box center [756, 629] width 205 height 50
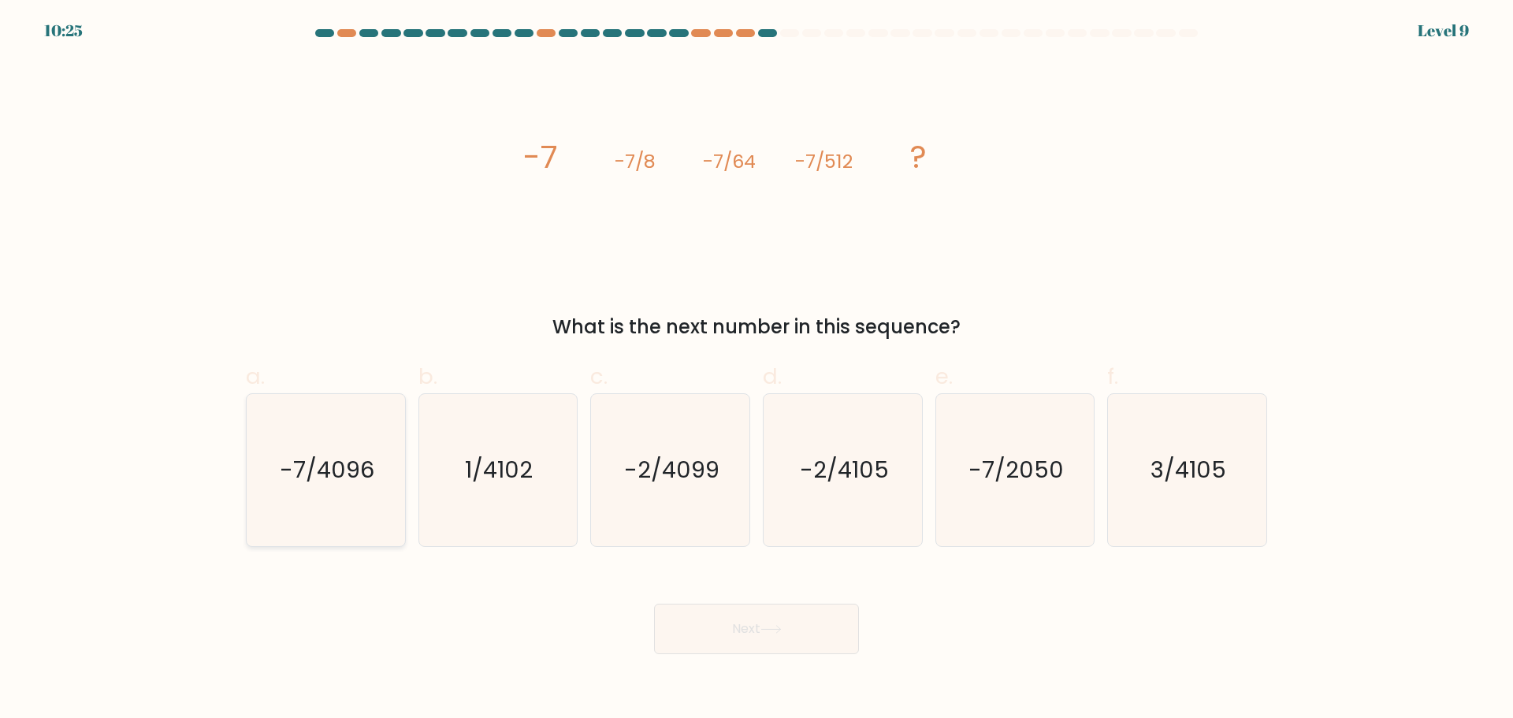
click at [373, 470] on text "-7/4096" at bounding box center [327, 470] width 95 height 32
click at [756, 370] on input "a. -7/4096" at bounding box center [756, 364] width 1 height 10
radio input "true"
click at [809, 641] on button "Next" at bounding box center [756, 629] width 205 height 50
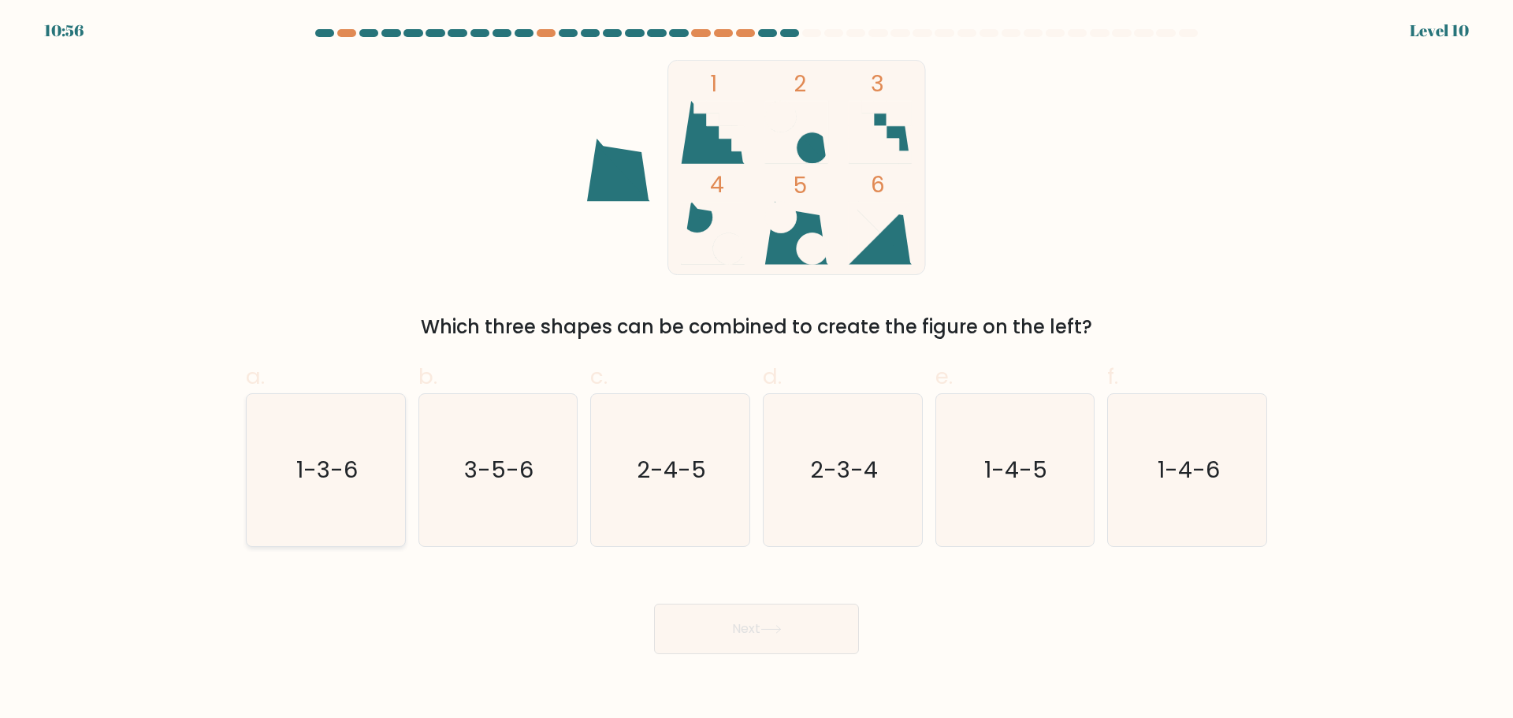
click at [364, 477] on icon "1-3-6" at bounding box center [326, 470] width 152 height 152
click at [756, 370] on input "a. 1-3-6" at bounding box center [756, 364] width 1 height 10
radio input "true"
click at [739, 633] on button "Next" at bounding box center [756, 629] width 205 height 50
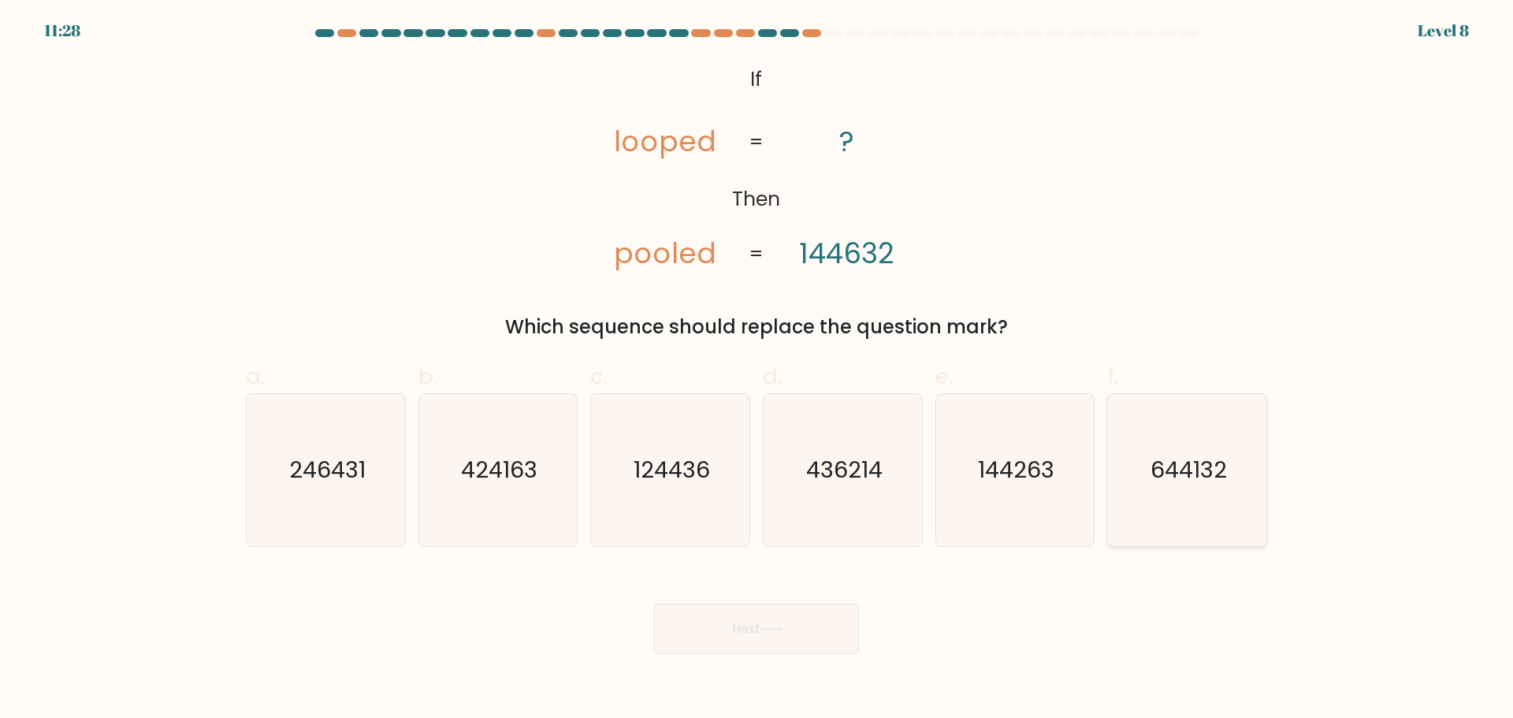
click at [1147, 453] on icon "644132" at bounding box center [1187, 470] width 152 height 152
click at [757, 370] on input "f. 644132" at bounding box center [756, 364] width 1 height 10
radio input "true"
click at [809, 626] on button "Next" at bounding box center [756, 629] width 205 height 50
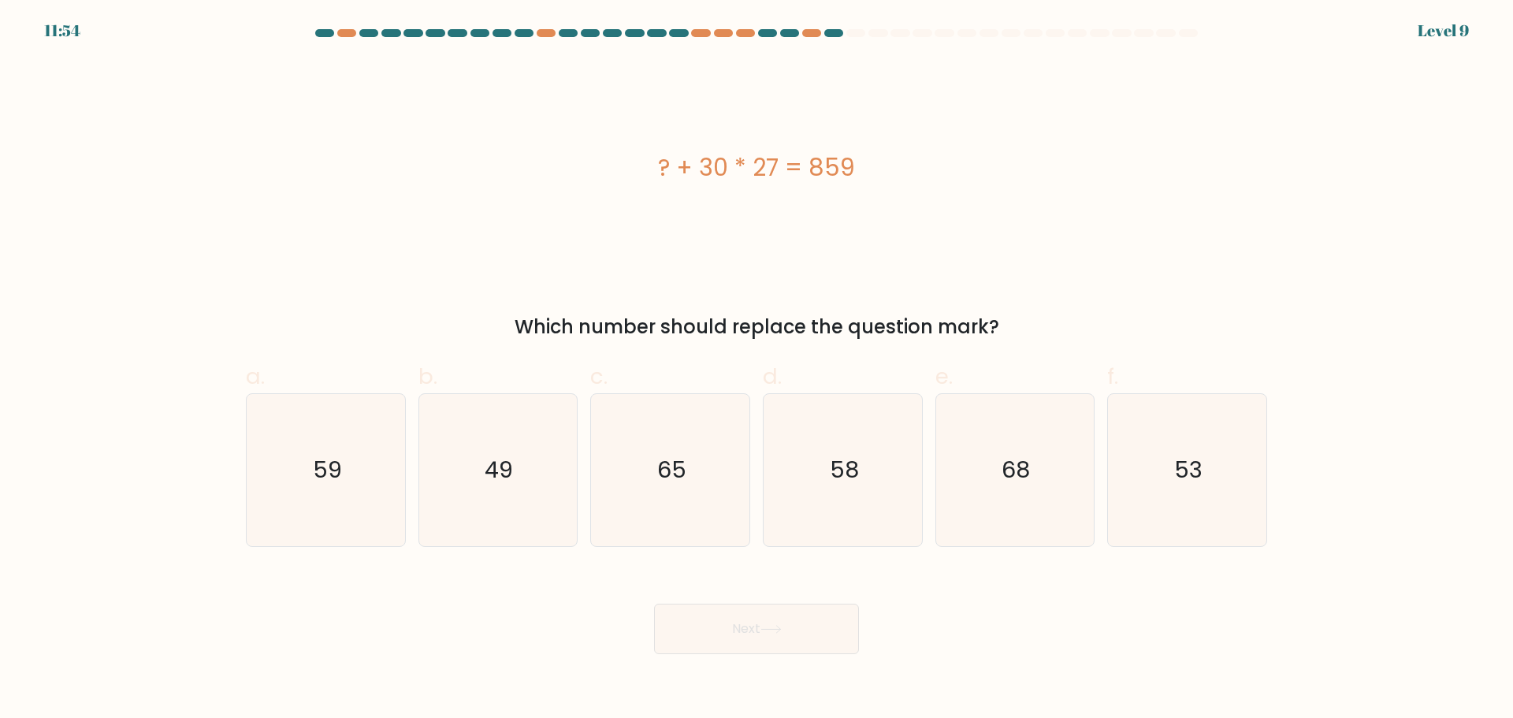
drag, startPoint x: 1107, startPoint y: 494, endPoint x: 960, endPoint y: 570, distance: 164.9
click at [1107, 493] on div "53" at bounding box center [1187, 470] width 160 height 154
click at [757, 370] on input "f. 53" at bounding box center [756, 364] width 1 height 10
radio input "true"
click at [760, 634] on button "Next" at bounding box center [756, 629] width 205 height 50
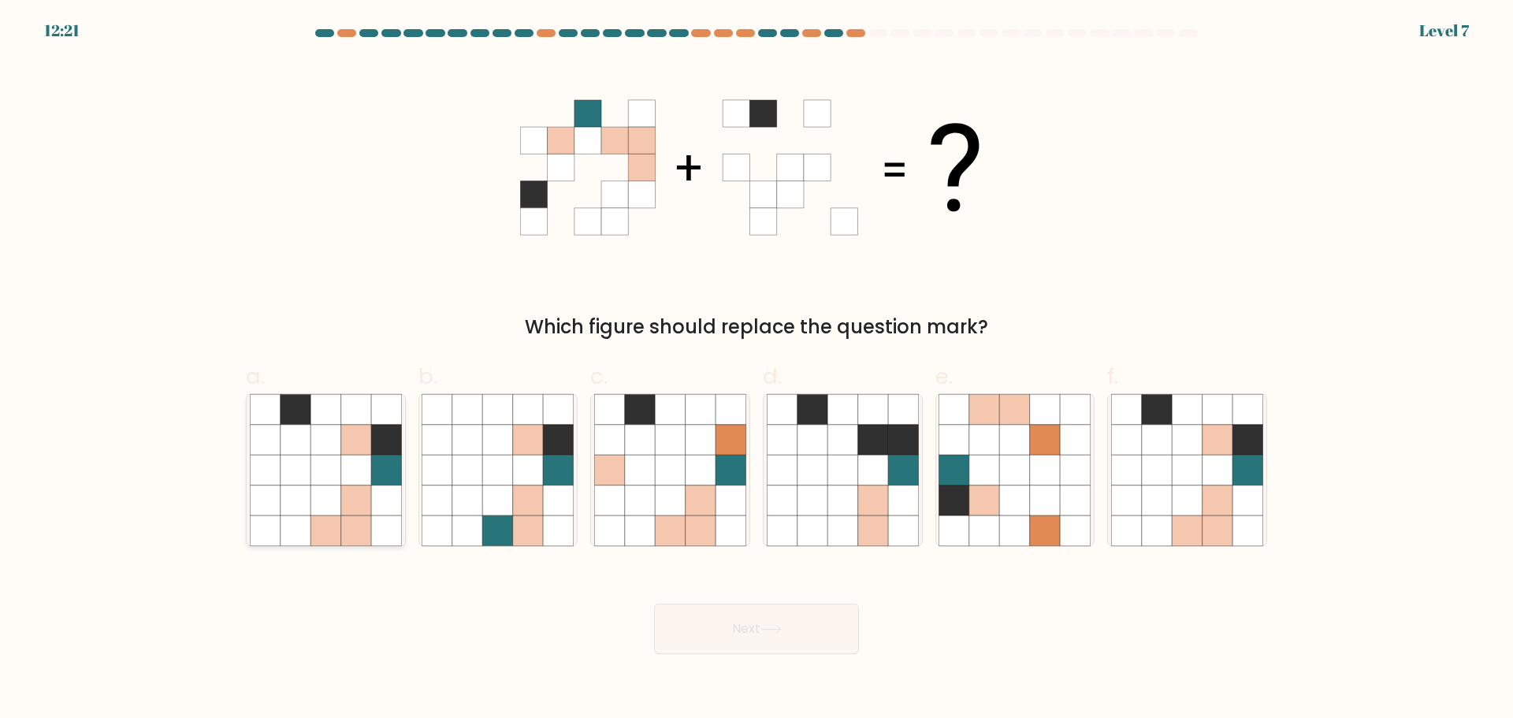
click at [338, 427] on icon at bounding box center [325, 439] width 30 height 30
click at [756, 370] on input "a." at bounding box center [756, 364] width 1 height 10
radio input "true"
click at [725, 641] on button "Next" at bounding box center [756, 629] width 205 height 50
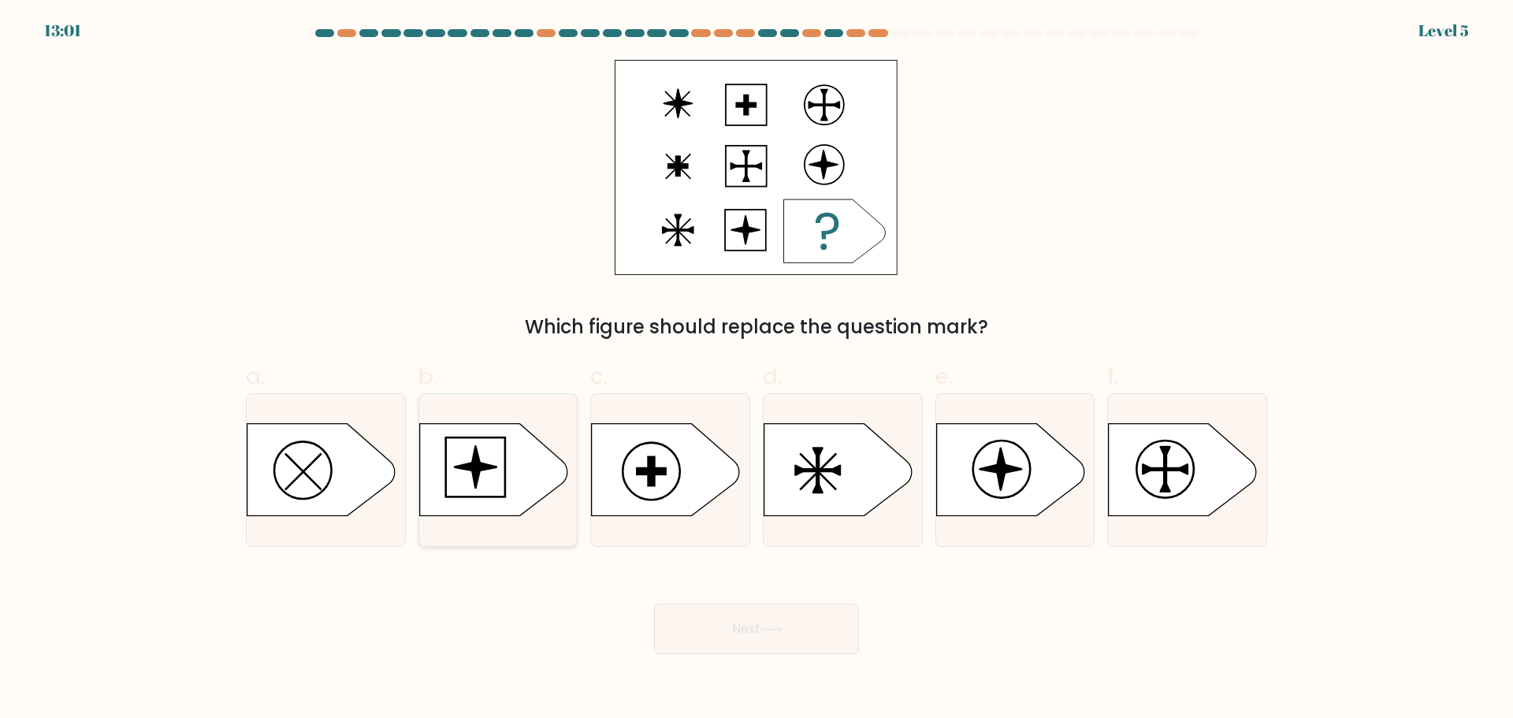
click at [503, 472] on icon at bounding box center [493, 469] width 148 height 92
click at [756, 370] on input "b." at bounding box center [756, 364] width 1 height 10
radio input "true"
click at [526, 466] on icon at bounding box center [493, 469] width 147 height 91
click at [756, 370] on input "b." at bounding box center [756, 364] width 1 height 10
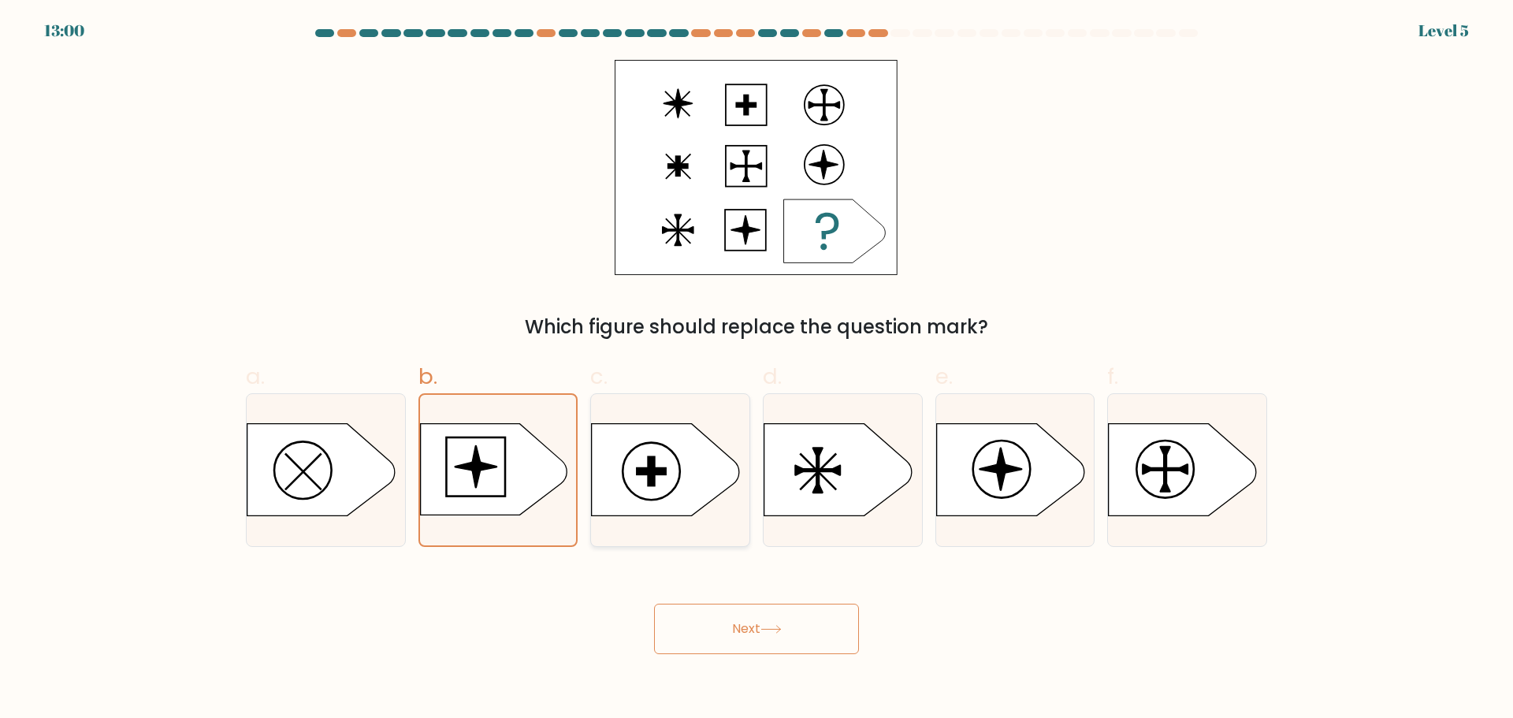
click at [686, 473] on icon at bounding box center [666, 469] width 148 height 92
click at [756, 370] on input "c." at bounding box center [756, 364] width 1 height 10
radio input "true"
click at [768, 631] on icon at bounding box center [770, 629] width 21 height 9
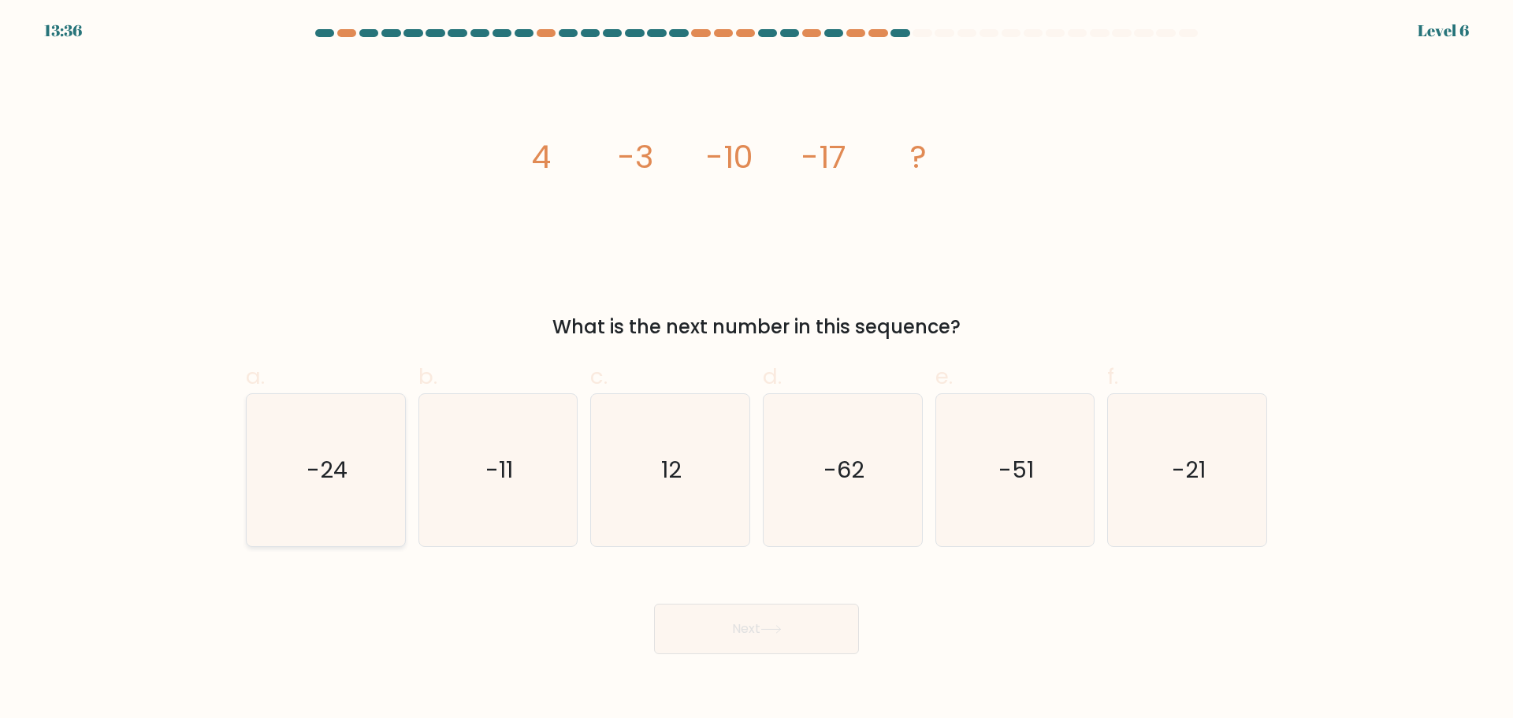
click at [392, 497] on icon "-24" at bounding box center [326, 470] width 152 height 152
click at [756, 370] on input "a. -24" at bounding box center [756, 364] width 1 height 10
radio input "true"
click at [744, 633] on button "Next" at bounding box center [756, 629] width 205 height 50
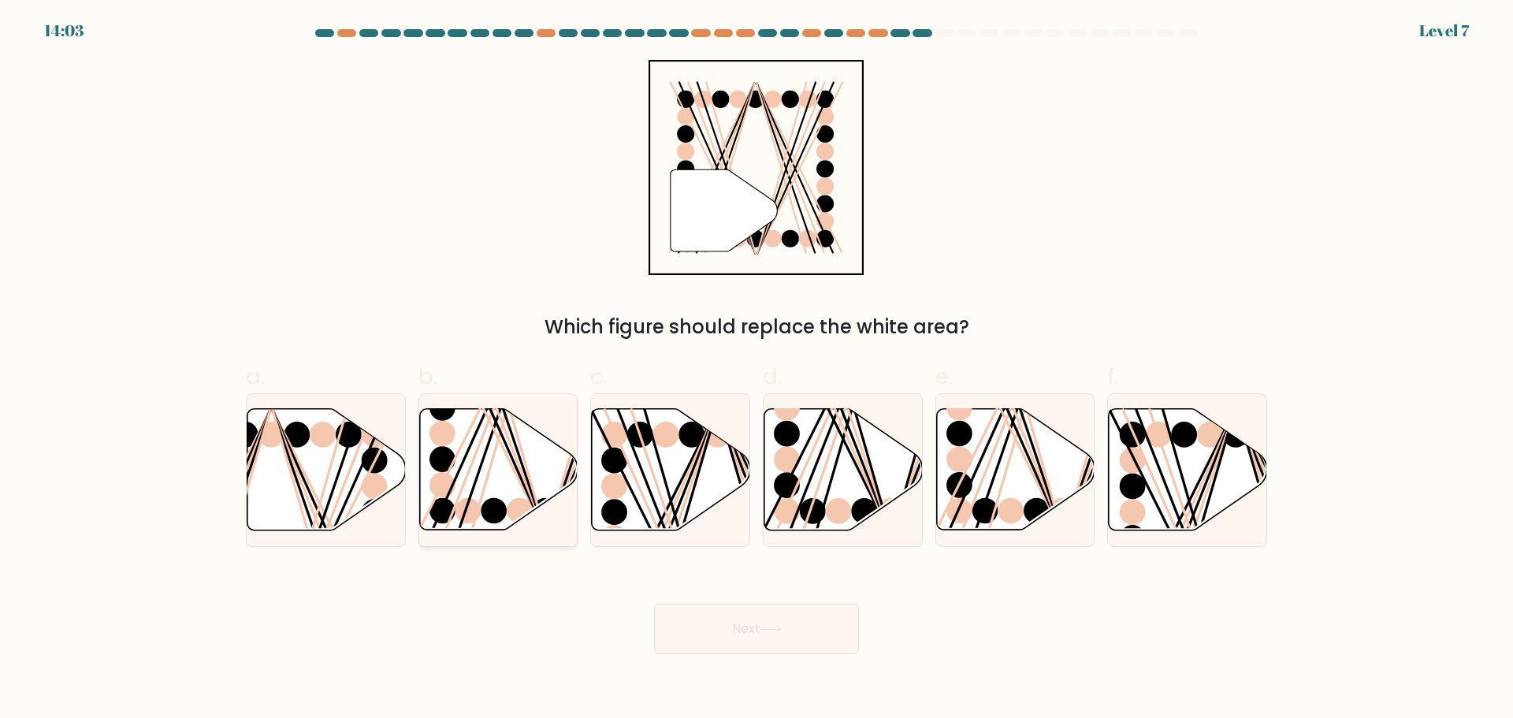
click at [490, 455] on icon at bounding box center [498, 468] width 158 height 121
click at [756, 370] on input "b." at bounding box center [756, 364] width 1 height 10
radio input "true"
click at [767, 626] on icon at bounding box center [770, 629] width 21 height 9
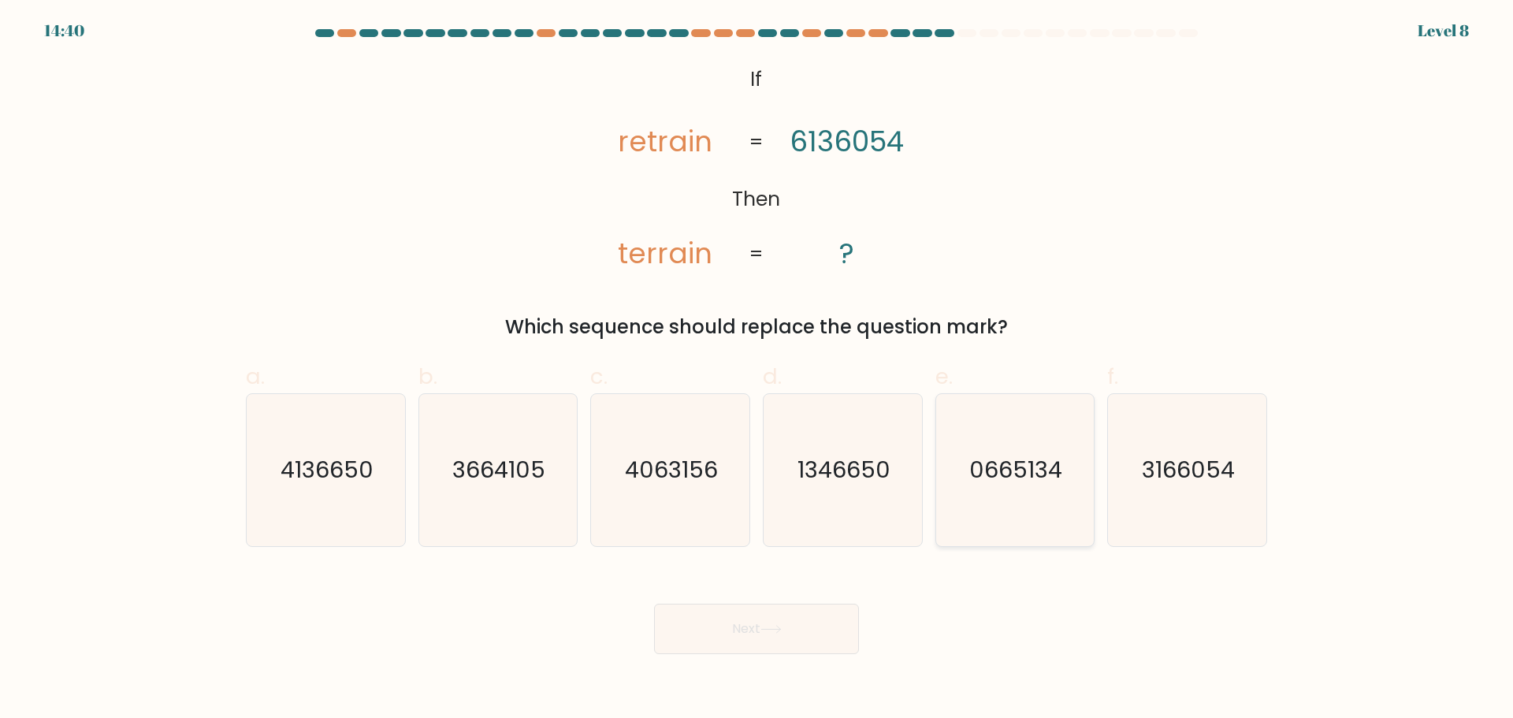
click at [1041, 489] on icon "0665134" at bounding box center [1014, 470] width 152 height 152
click at [757, 370] on input "e. 0665134" at bounding box center [756, 364] width 1 height 10
radio input "true"
drag, startPoint x: 1172, startPoint y: 492, endPoint x: 1151, endPoint y: 508, distance: 25.8
click at [1174, 492] on icon "3166054" at bounding box center [1187, 470] width 152 height 152
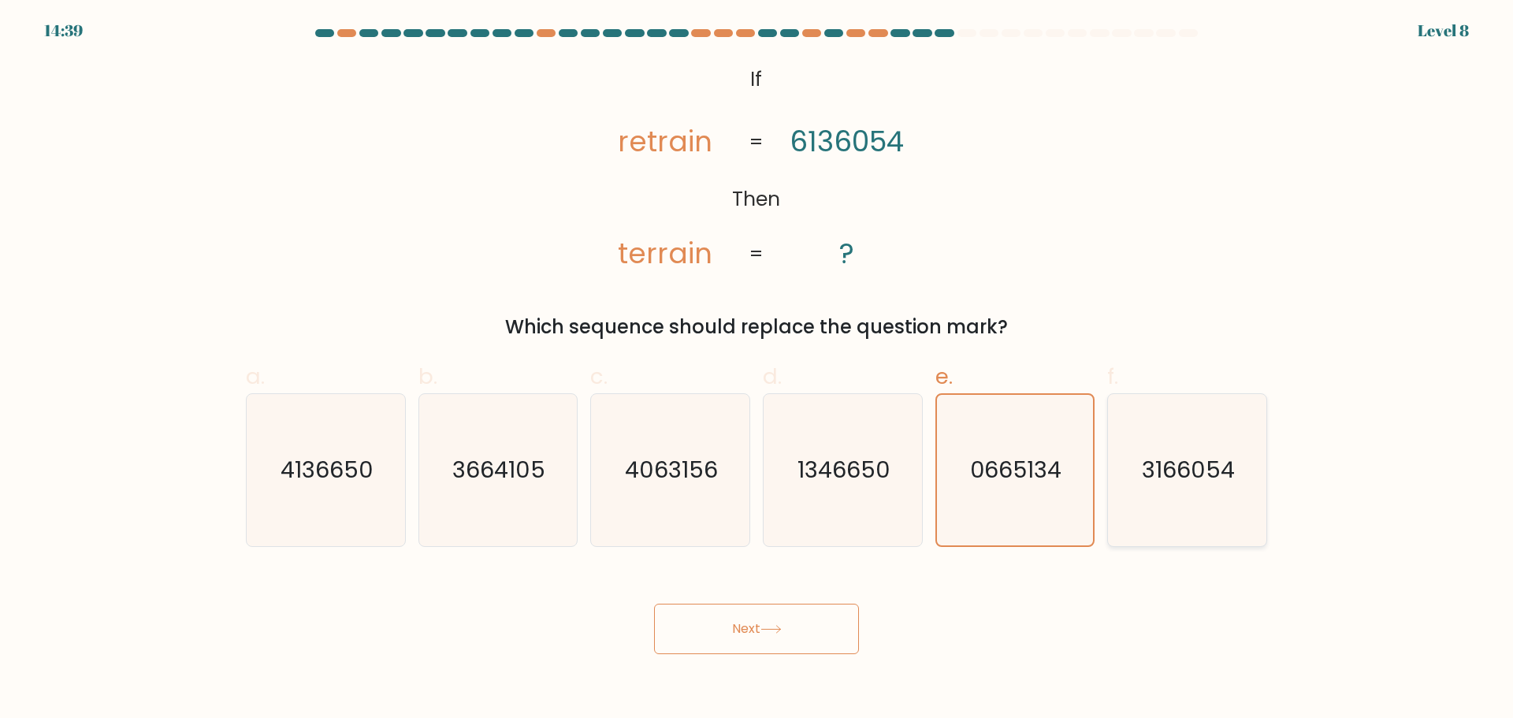
click at [757, 370] on input "f. 3166054" at bounding box center [756, 364] width 1 height 10
radio input "true"
click at [760, 626] on button "Next" at bounding box center [756, 629] width 205 height 50
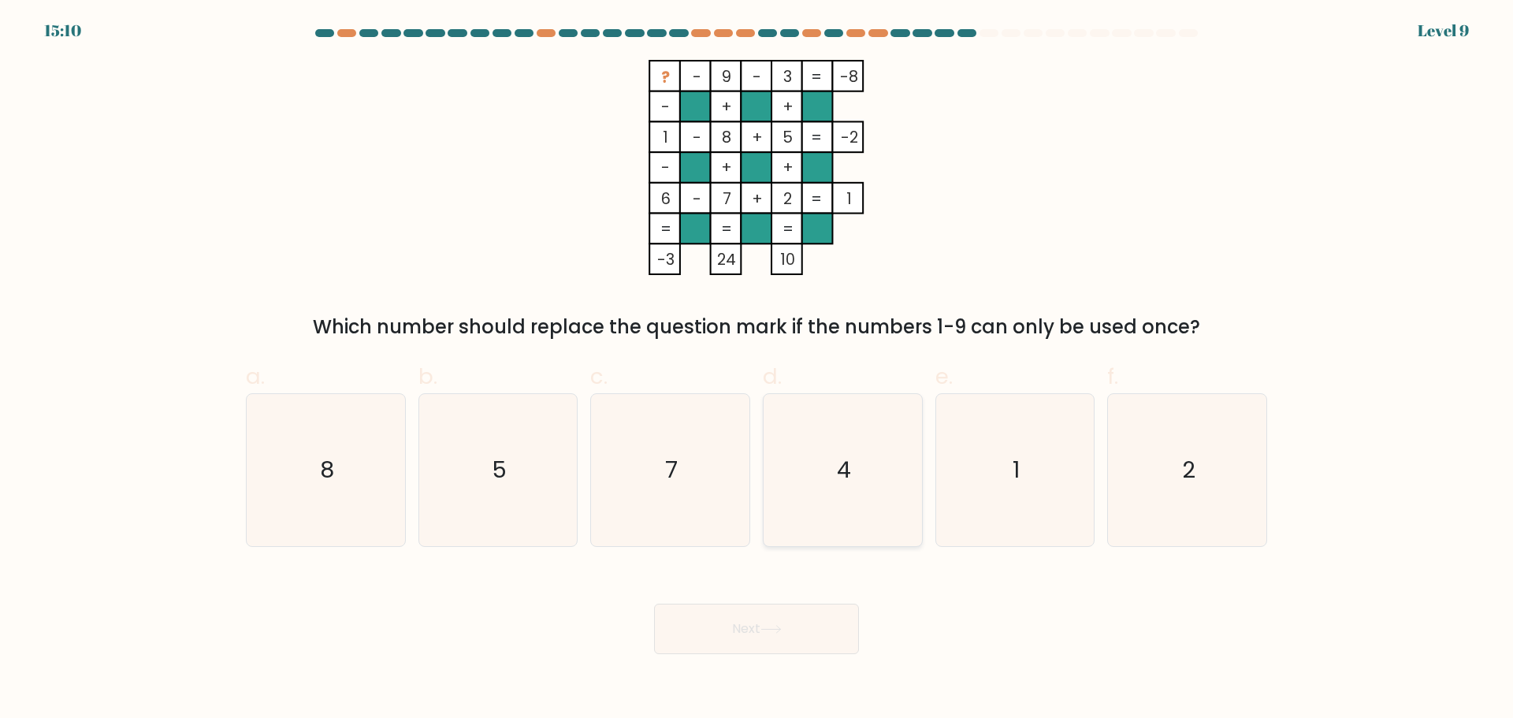
click at [848, 477] on text "4" at bounding box center [844, 470] width 14 height 32
click at [757, 370] on input "d. 4" at bounding box center [756, 364] width 1 height 10
radio input "true"
click at [757, 619] on button "Next" at bounding box center [756, 629] width 205 height 50
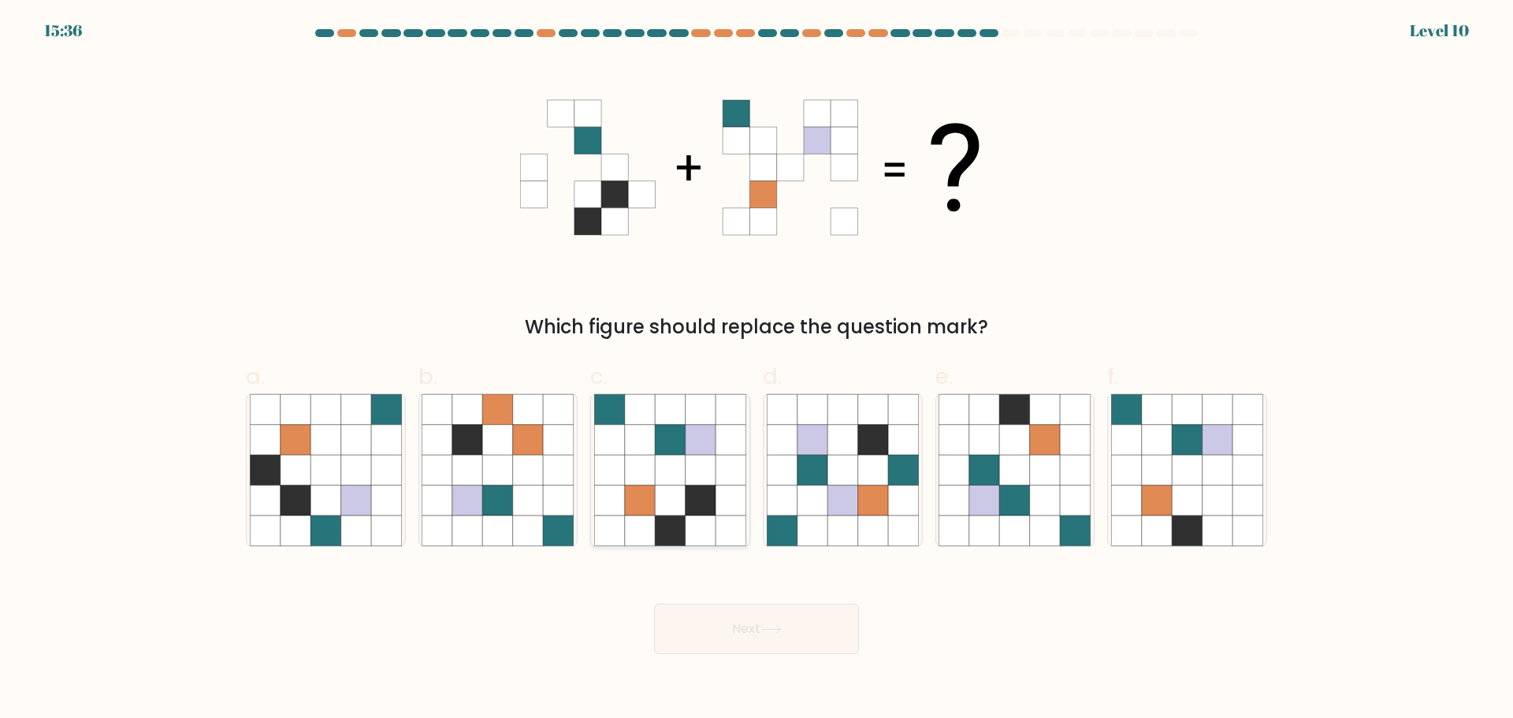
click at [712, 498] on icon at bounding box center [700, 500] width 30 height 30
click at [756, 370] on input "c." at bounding box center [756, 364] width 1 height 10
radio input "true"
click at [751, 632] on button "Next" at bounding box center [756, 629] width 205 height 50
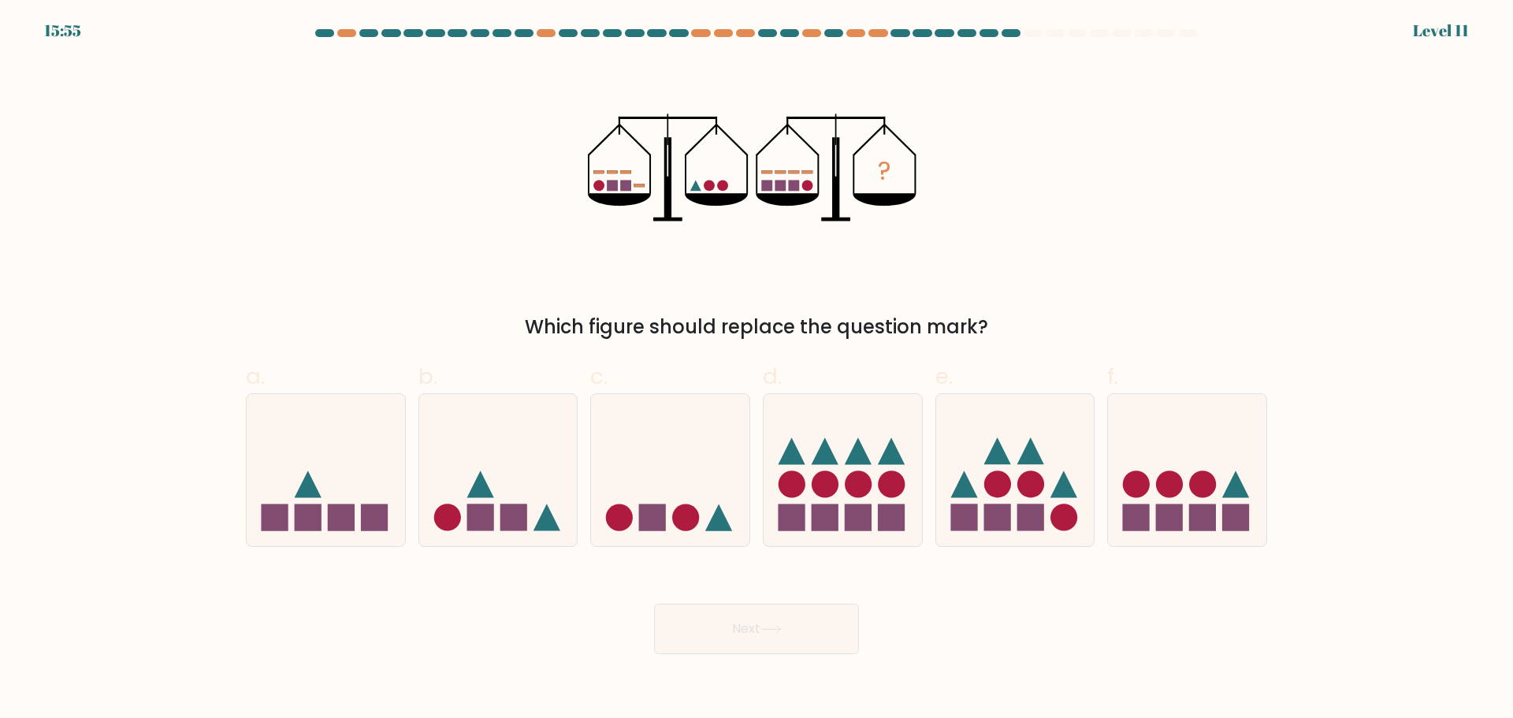
click at [607, 188] on rect at bounding box center [612, 185] width 11 height 11
click at [362, 512] on rect at bounding box center [374, 517] width 27 height 27
click at [756, 370] on input "a." at bounding box center [756, 364] width 1 height 10
radio input "true"
drag, startPoint x: 766, startPoint y: 642, endPoint x: 740, endPoint y: 634, distance: 27.2
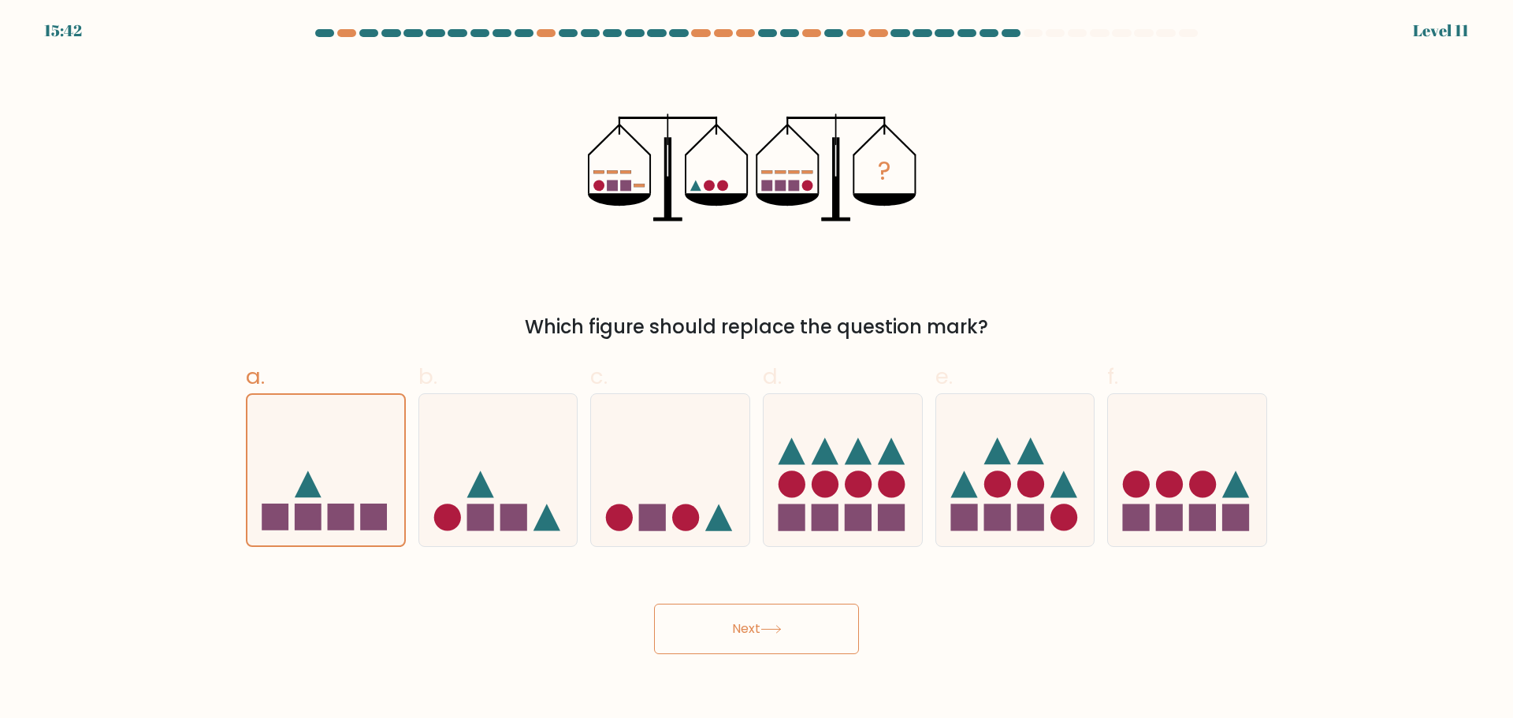
click at [766, 641] on button "Next" at bounding box center [756, 629] width 205 height 50
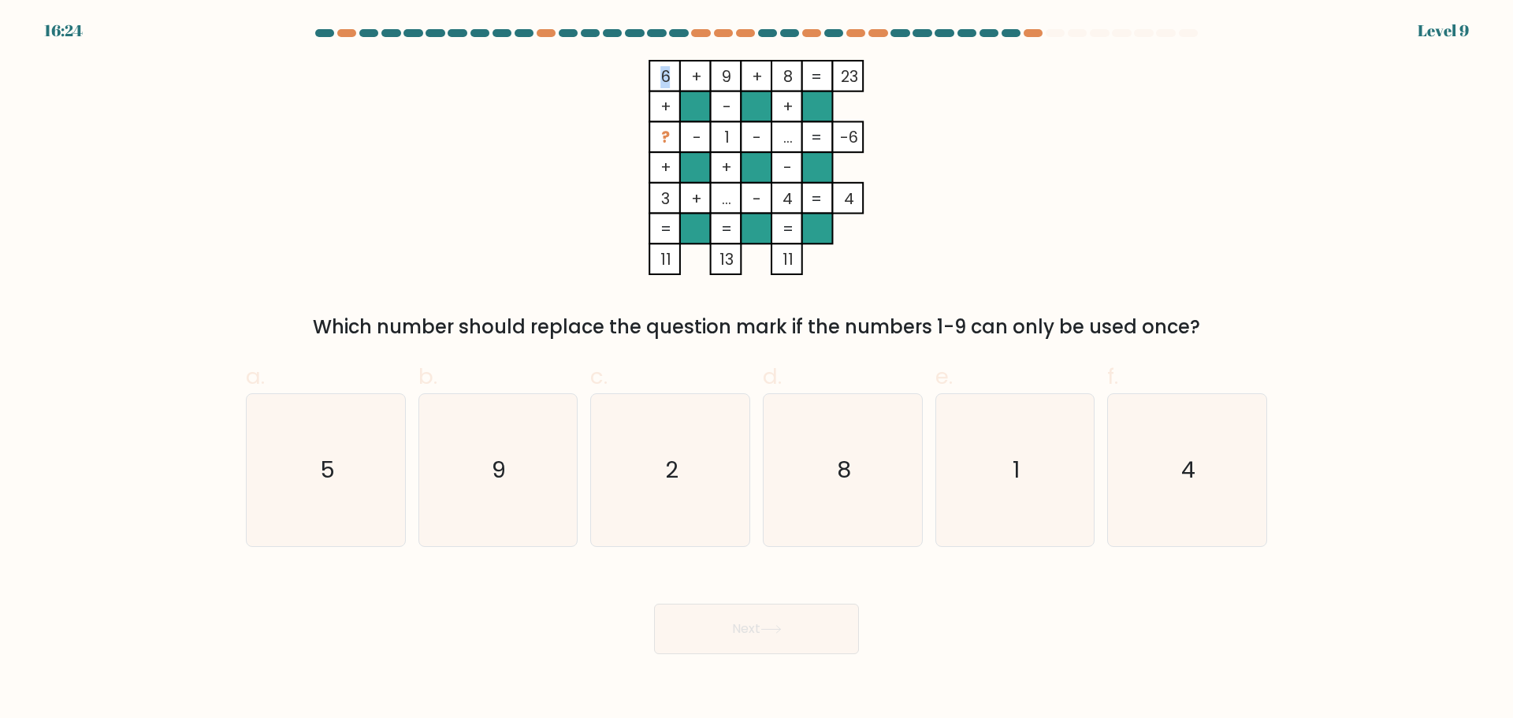
click at [662, 82] on tspan "6" at bounding box center [665, 77] width 9 height 22
click at [609, 106] on icon "6 + 9 + 8 23 + - + ? - 1 - ... -6 + + - 3 + ... - 4 = 4 = = = = 11 13 11 =" at bounding box center [756, 167] width 473 height 215
drag, startPoint x: 670, startPoint y: 135, endPoint x: 649, endPoint y: 140, distance: 22.0
click at [646, 139] on icon "6 + 9 + 8 23 + - + ? - 1 - ... -6 + + - 3 + ... - 4 = 4 = = = = 11 13 11 =" at bounding box center [756, 167] width 473 height 215
click at [668, 138] on tspan "?" at bounding box center [665, 137] width 9 height 22
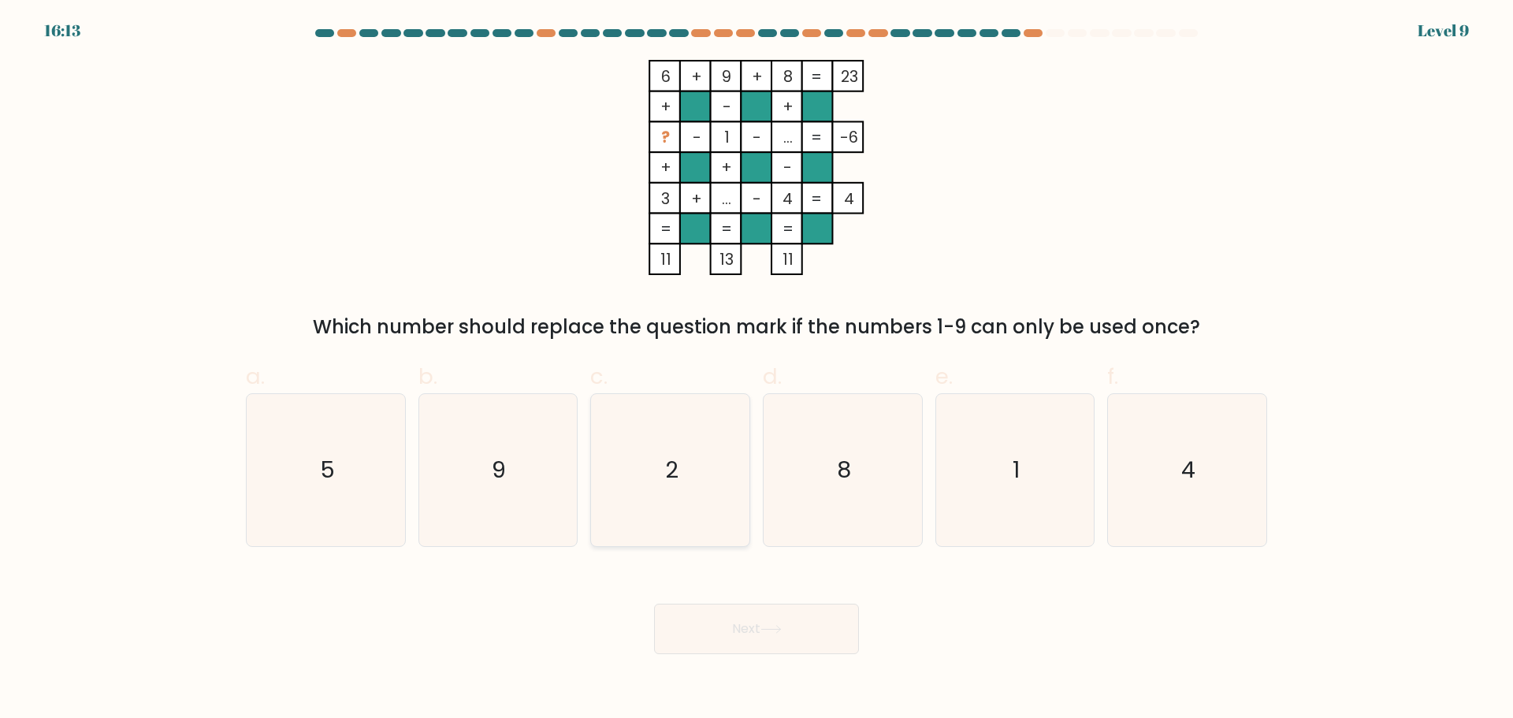
click at [676, 470] on text "2" at bounding box center [671, 470] width 13 height 32
click at [756, 370] on input "c. 2" at bounding box center [756, 364] width 1 height 10
radio input "true"
click at [743, 619] on button "Next" at bounding box center [756, 629] width 205 height 50
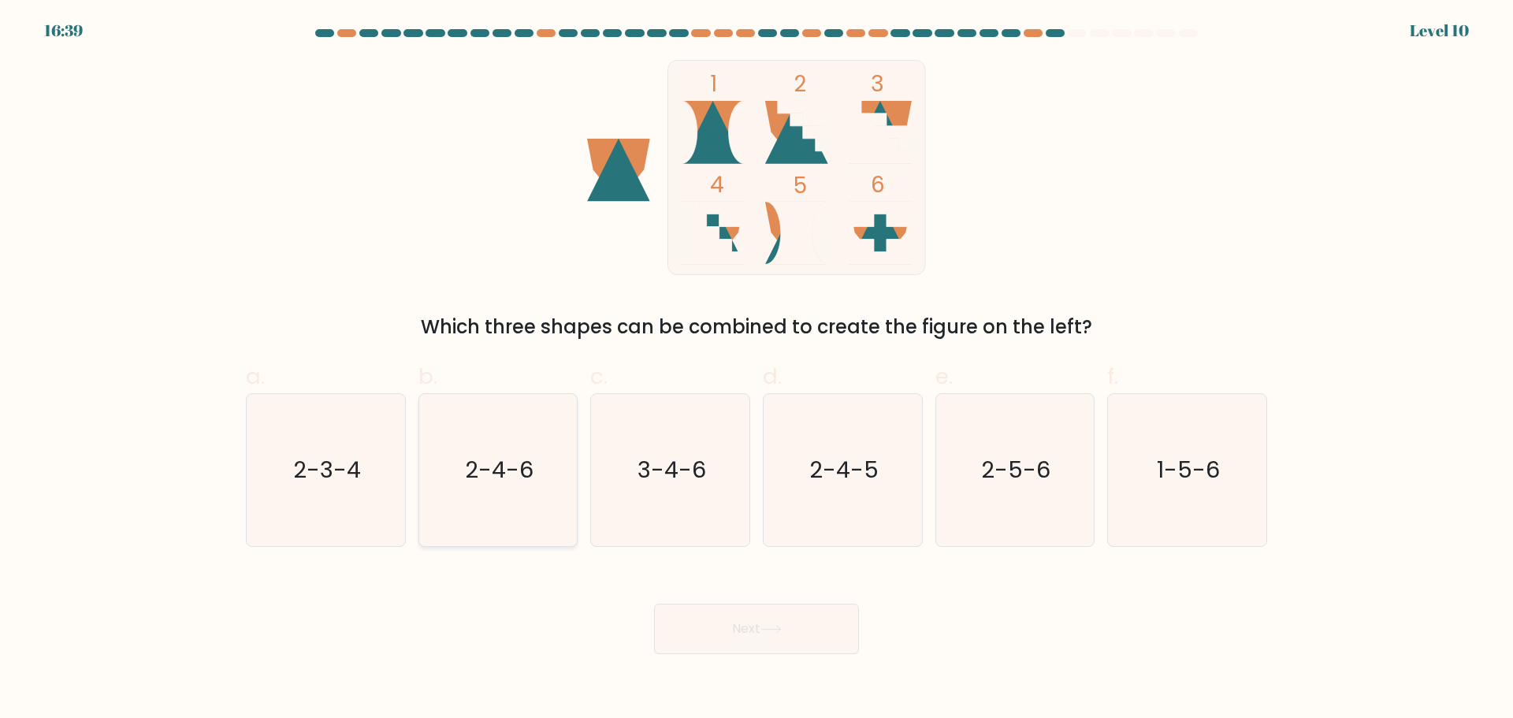
click at [517, 477] on text "2-4-6" at bounding box center [499, 470] width 69 height 32
click at [756, 370] on input "b. 2-4-6" at bounding box center [756, 364] width 1 height 10
radio input "true"
click at [768, 633] on icon at bounding box center [770, 629] width 21 height 9
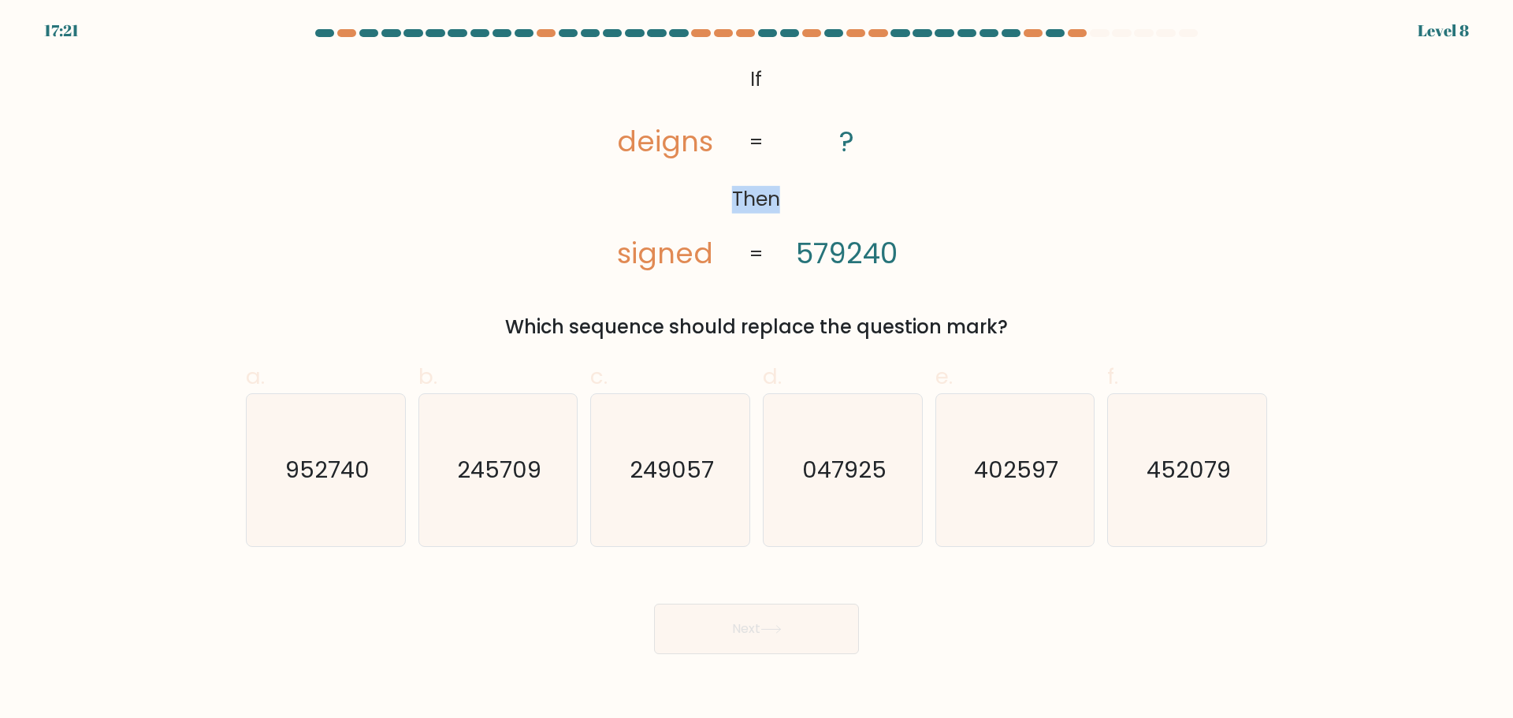
drag, startPoint x: 796, startPoint y: 201, endPoint x: 731, endPoint y: 199, distance: 64.6
click at [731, 200] on icon "@import url('https://fonts.googleapis.com/css?family=Abril+Fatface:400,100,100i…" at bounding box center [756, 167] width 350 height 215
click at [893, 202] on icon "@import url('https://fonts.googleapis.com/css?family=Abril+Fatface:400,100,100i…" at bounding box center [756, 167] width 350 height 215
click at [730, 251] on icon "@import url('https://fonts.googleapis.com/css?family=Abril+Fatface:400,100,100i…" at bounding box center [756, 167] width 350 height 215
click at [827, 460] on text "047925" at bounding box center [844, 470] width 84 height 32
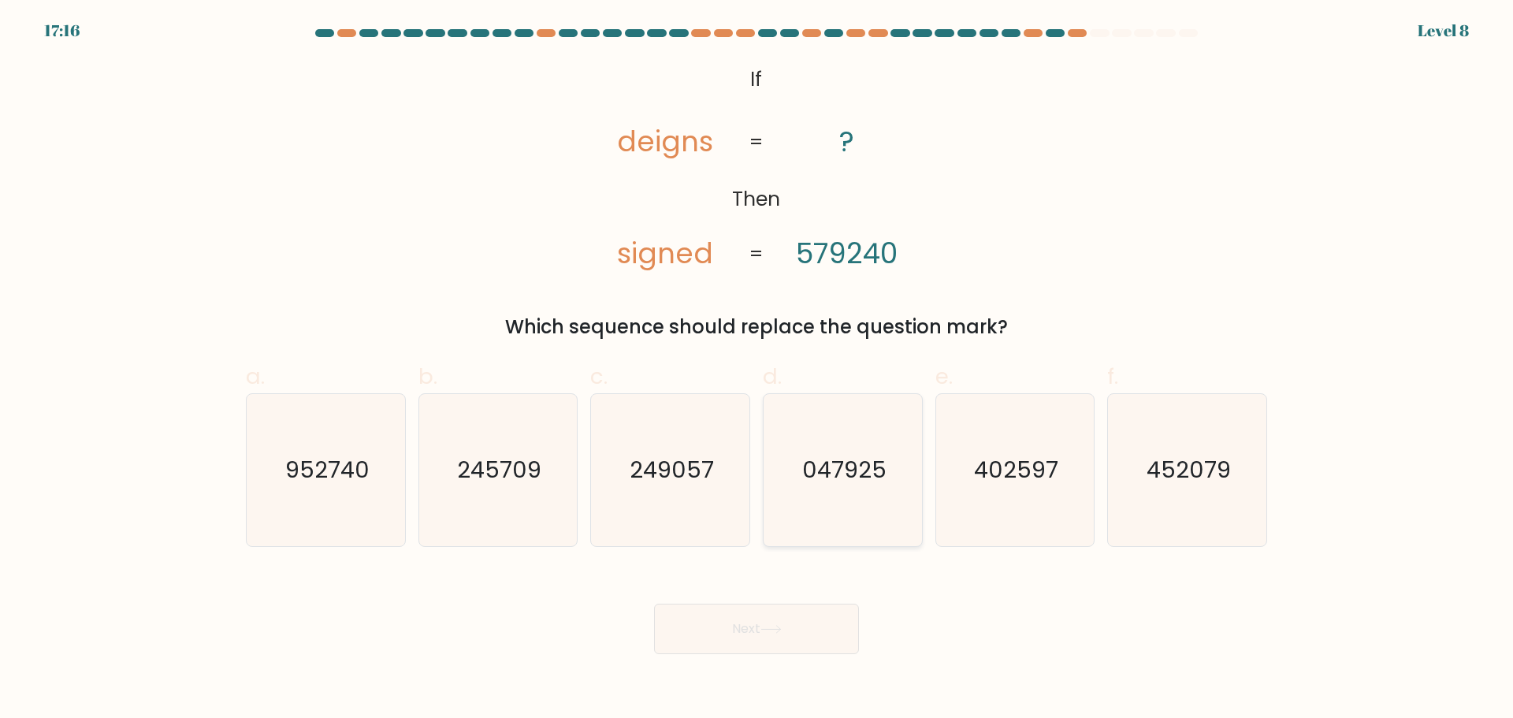
click at [757, 370] on input "d. 047925" at bounding box center [756, 364] width 1 height 10
radio input "true"
click at [762, 617] on button "Next" at bounding box center [756, 629] width 205 height 50
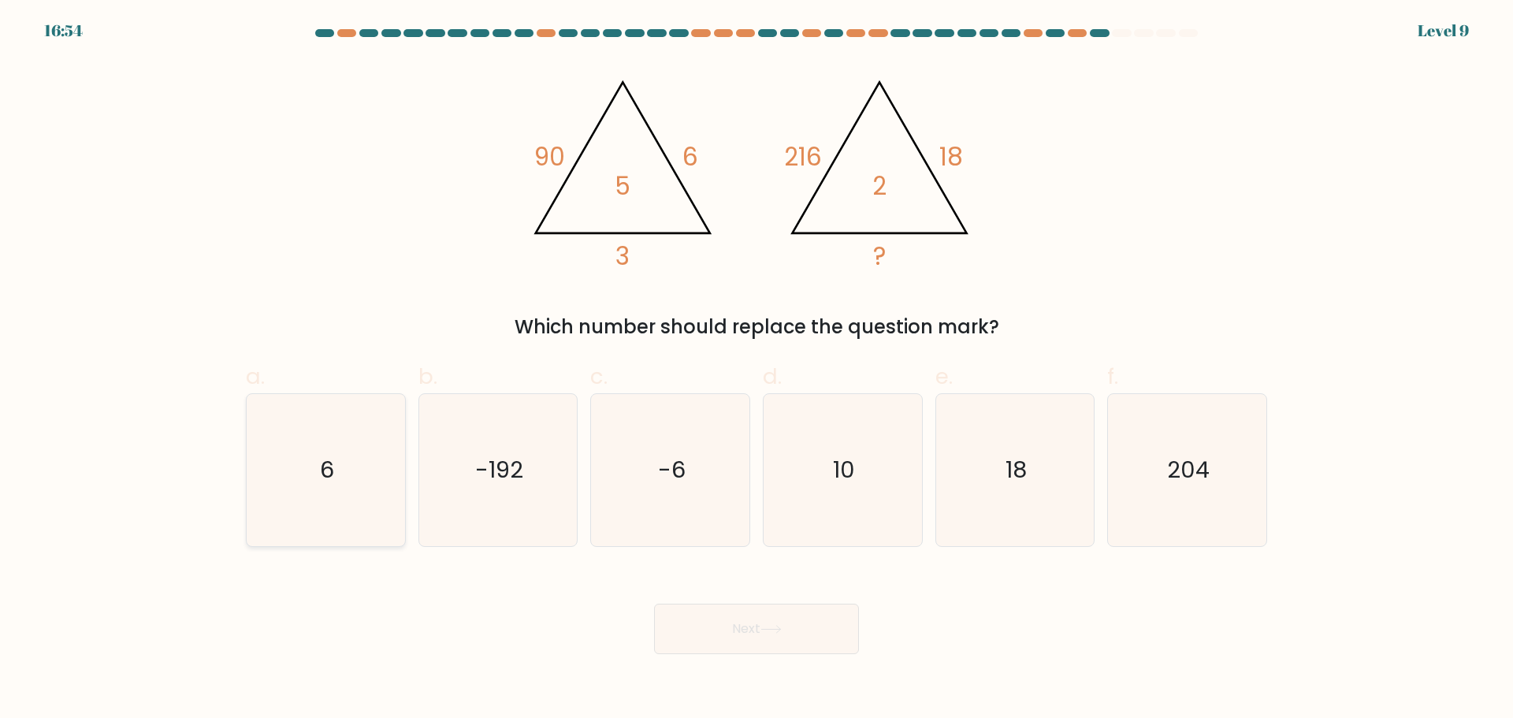
click at [334, 462] on text "6" at bounding box center [327, 470] width 14 height 32
click at [756, 370] on input "a. 6" at bounding box center [756, 364] width 1 height 10
radio input "true"
click at [778, 644] on button "Next" at bounding box center [756, 629] width 205 height 50
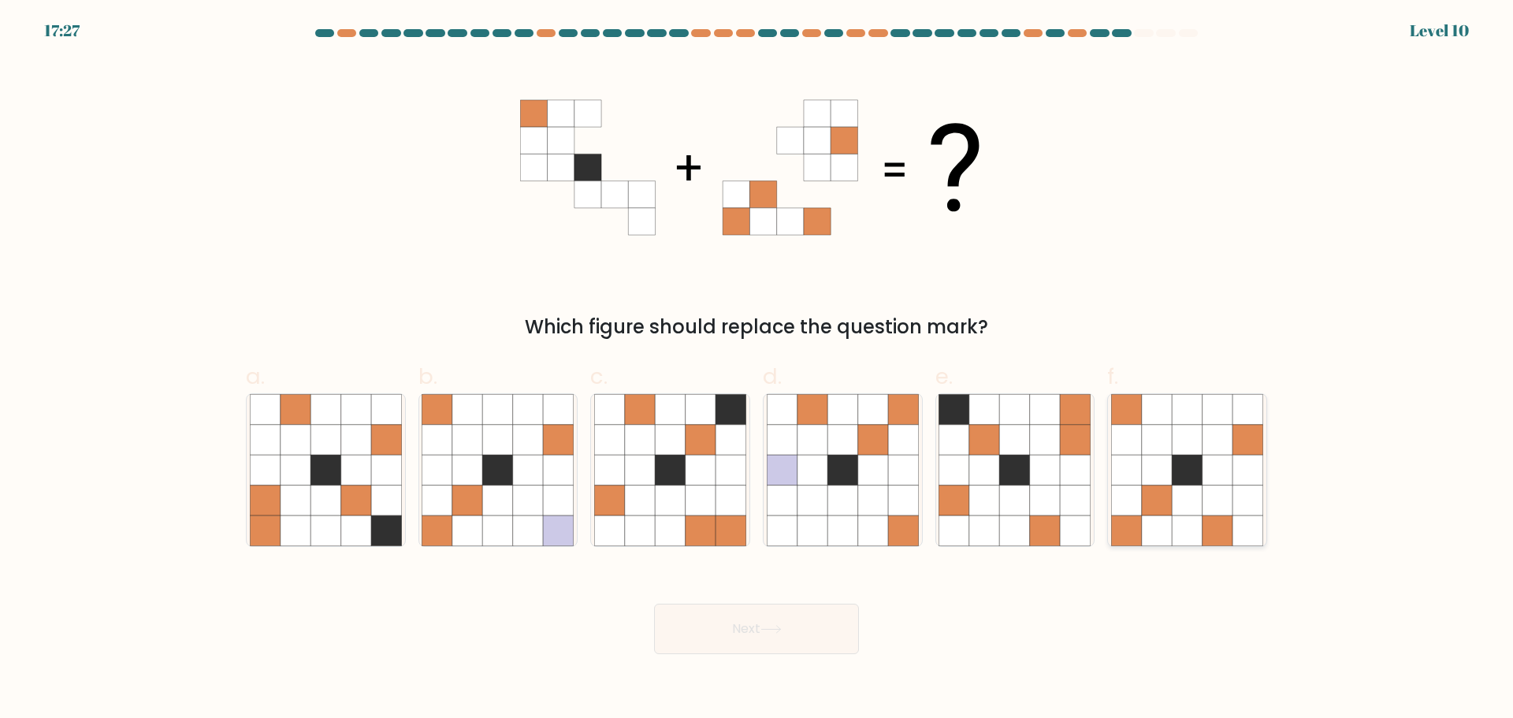
click at [1149, 508] on icon at bounding box center [1157, 500] width 30 height 30
click at [757, 370] on input "f." at bounding box center [756, 364] width 1 height 10
radio input "true"
drag, startPoint x: 815, startPoint y: 639, endPoint x: 826, endPoint y: 633, distance: 13.0
click at [815, 637] on button "Next" at bounding box center [756, 629] width 205 height 50
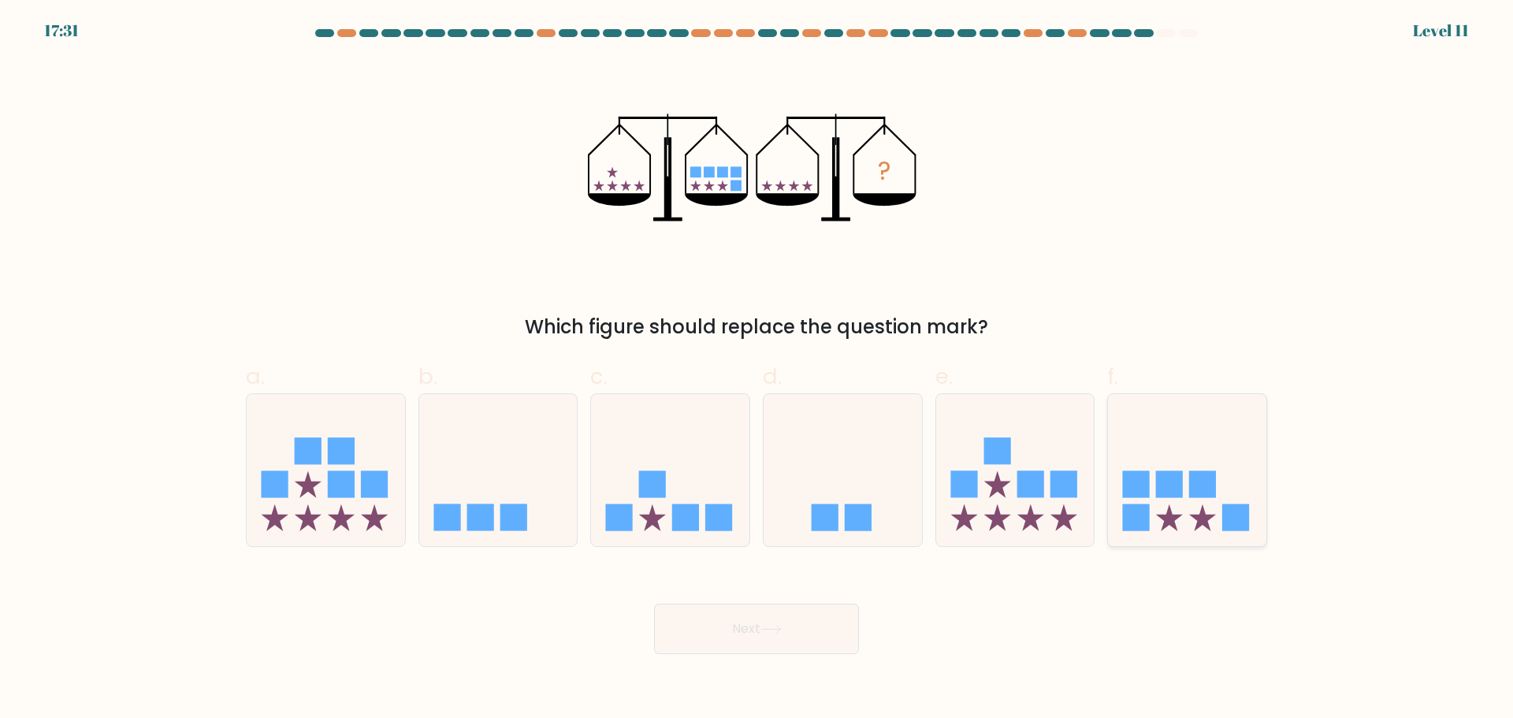
click at [1108, 458] on div "f." at bounding box center [1187, 453] width 173 height 186
click at [1124, 469] on icon at bounding box center [1187, 469] width 158 height 131
click at [757, 370] on input "f." at bounding box center [756, 364] width 1 height 10
radio input "true"
click at [793, 626] on button "Next" at bounding box center [756, 629] width 205 height 50
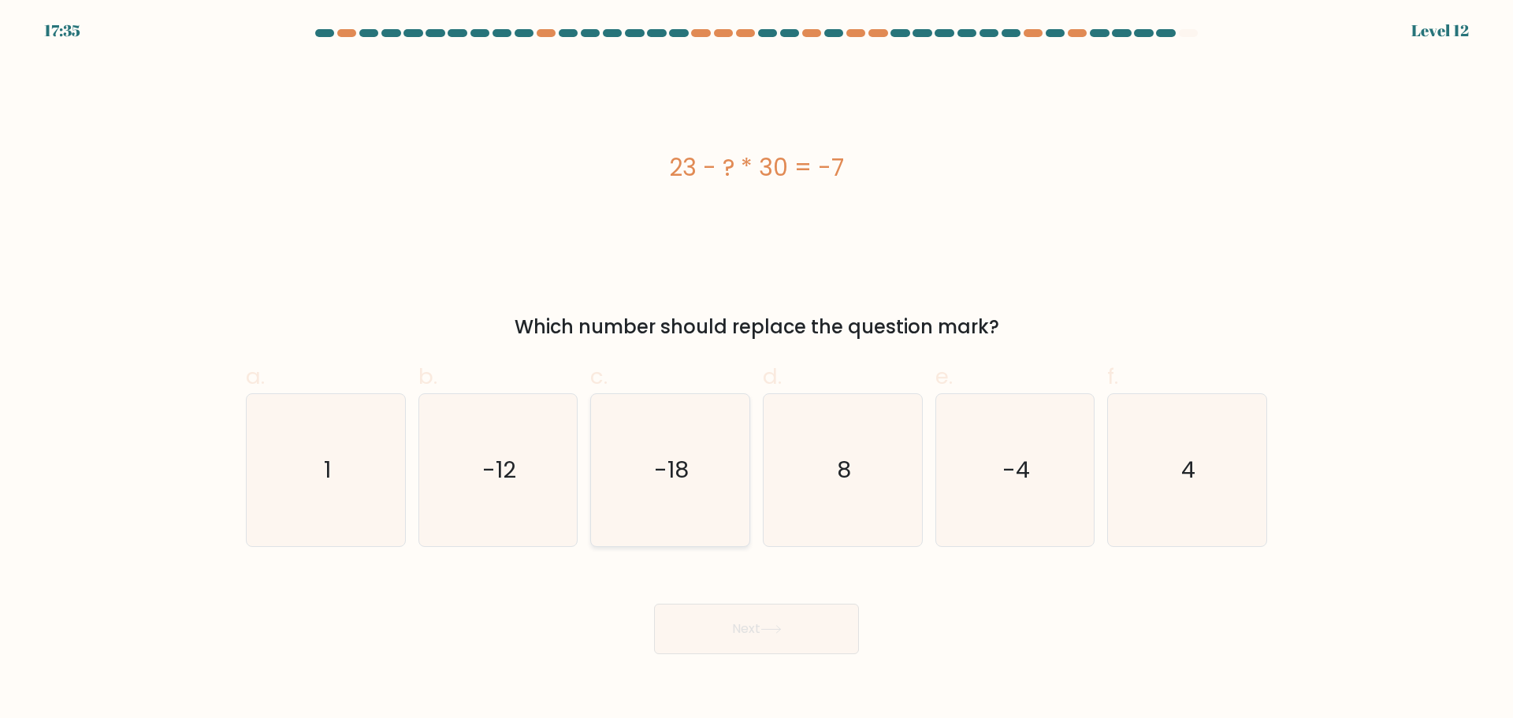
click at [707, 463] on icon "-18" at bounding box center [670, 470] width 152 height 152
click at [756, 370] on input "c. -18" at bounding box center [756, 364] width 1 height 10
radio input "true"
click at [777, 615] on button "Next" at bounding box center [756, 629] width 205 height 50
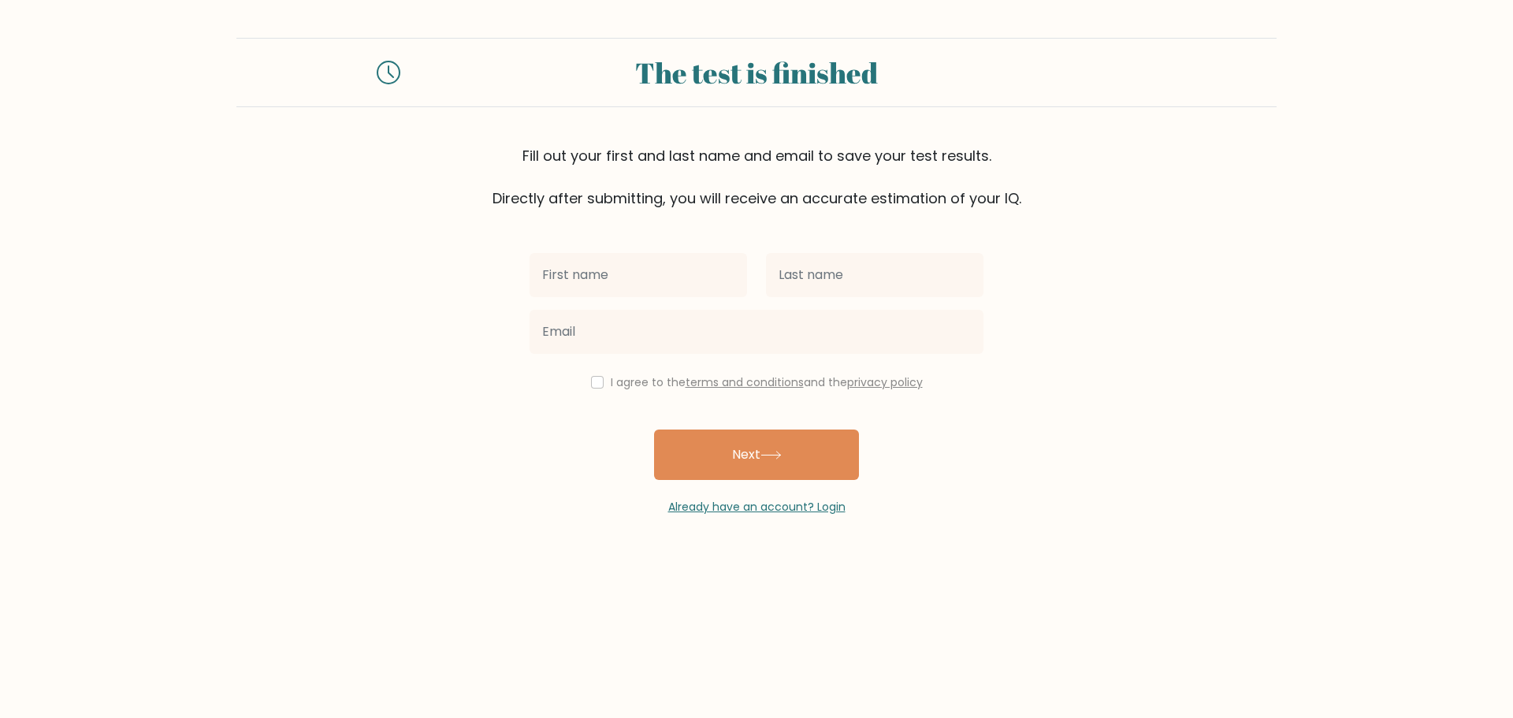
click at [660, 272] on input "text" at bounding box center [637, 275] width 217 height 44
click at [674, 277] on input "text" at bounding box center [637, 275] width 217 height 44
click at [813, 508] on link "Already have an account? Login" at bounding box center [756, 507] width 177 height 16
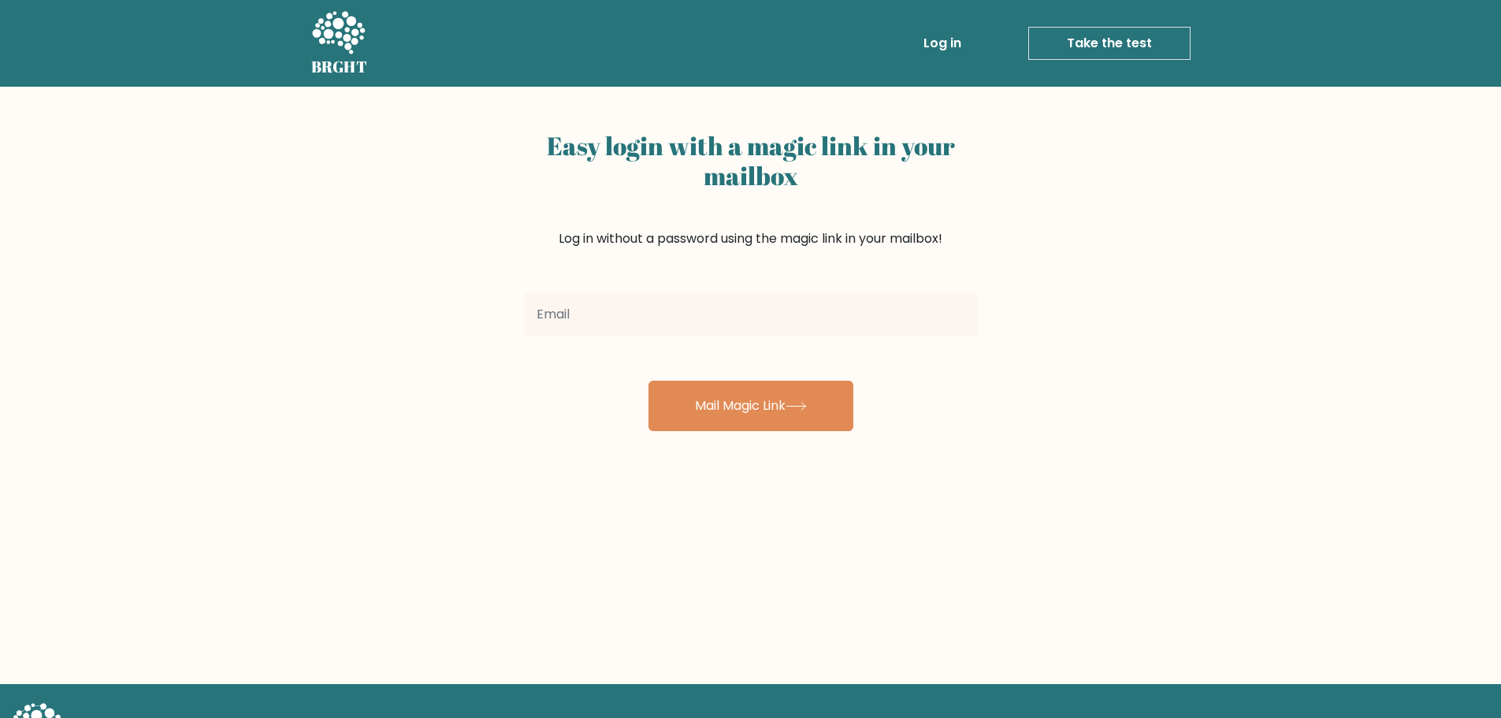
drag, startPoint x: 668, startPoint y: 291, endPoint x: 663, endPoint y: 300, distance: 10.6
click at [669, 292] on div at bounding box center [750, 314] width 473 height 57
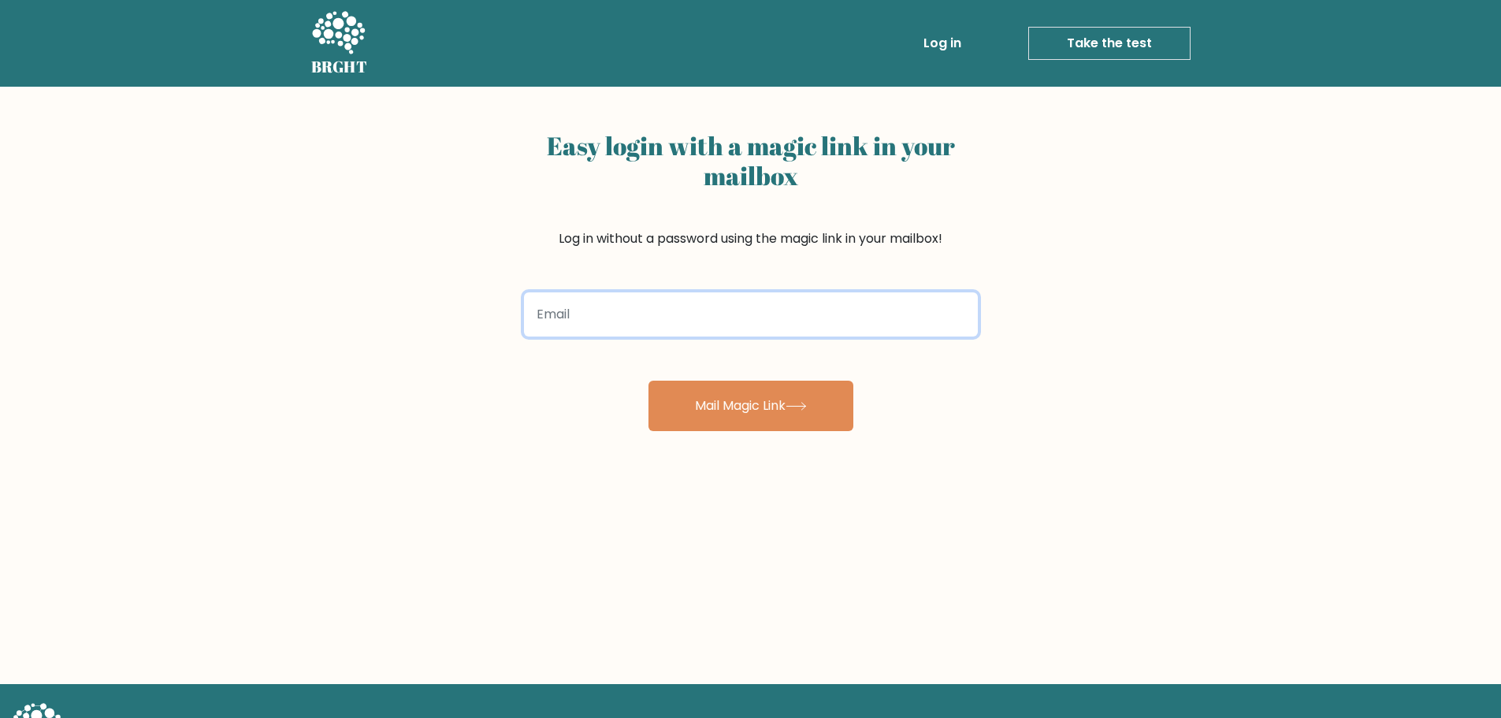
click at [663, 306] on input "email" at bounding box center [751, 314] width 454 height 44
type input "[EMAIL_ADDRESS][DOMAIN_NAME]"
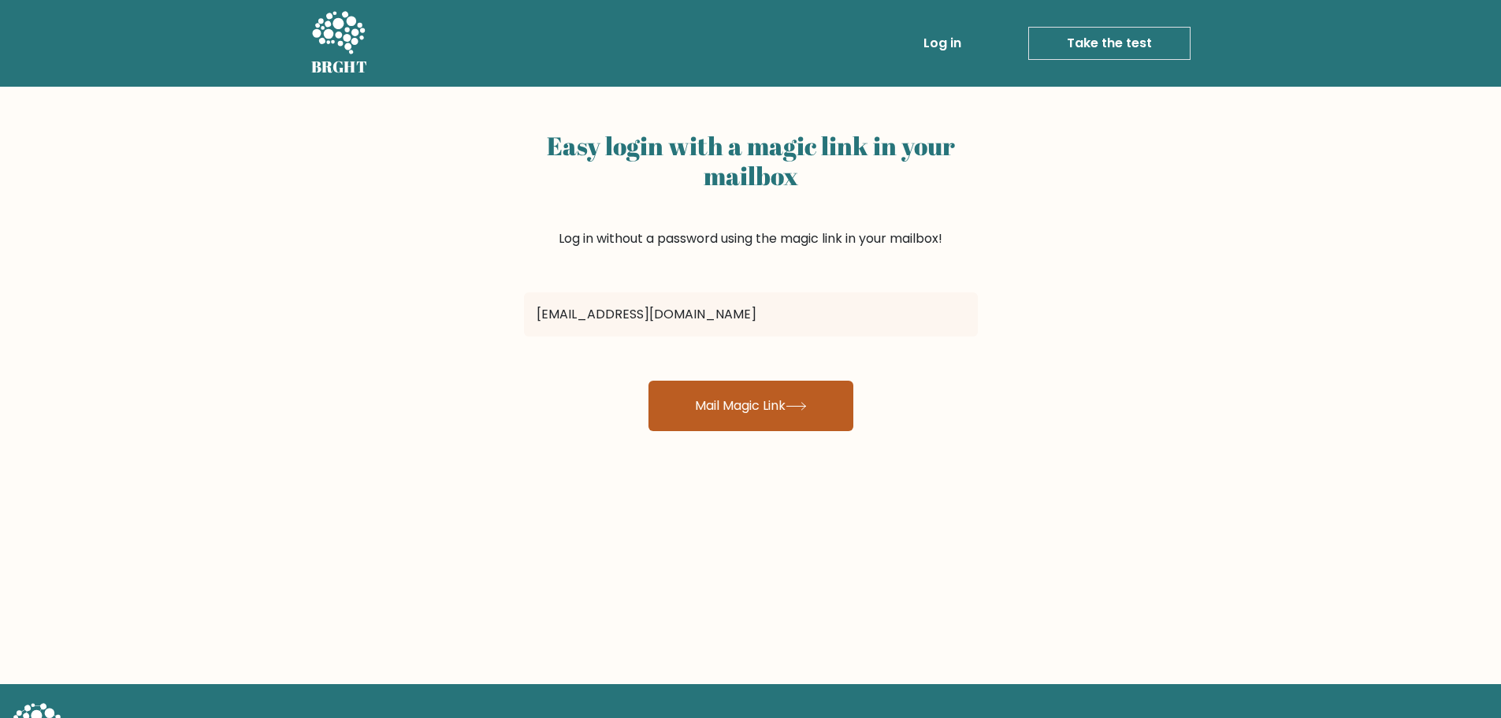
click at [708, 406] on button "Mail Magic Link" at bounding box center [750, 406] width 205 height 50
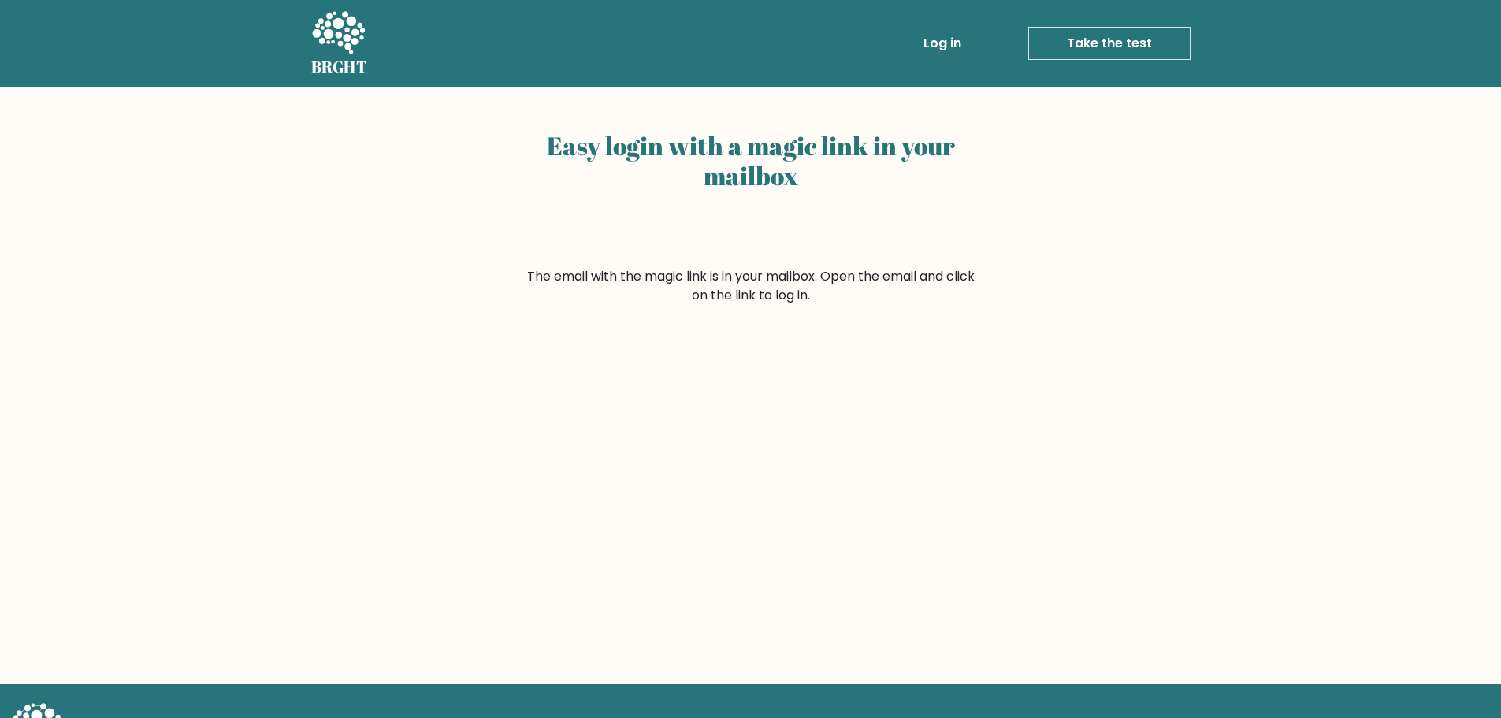
click at [774, 183] on h2 "Easy login with a magic link in your mailbox" at bounding box center [751, 161] width 454 height 61
click at [749, 291] on form "The email with the magic link is in your mailbox. Open the email and click on t…" at bounding box center [751, 286] width 454 height 38
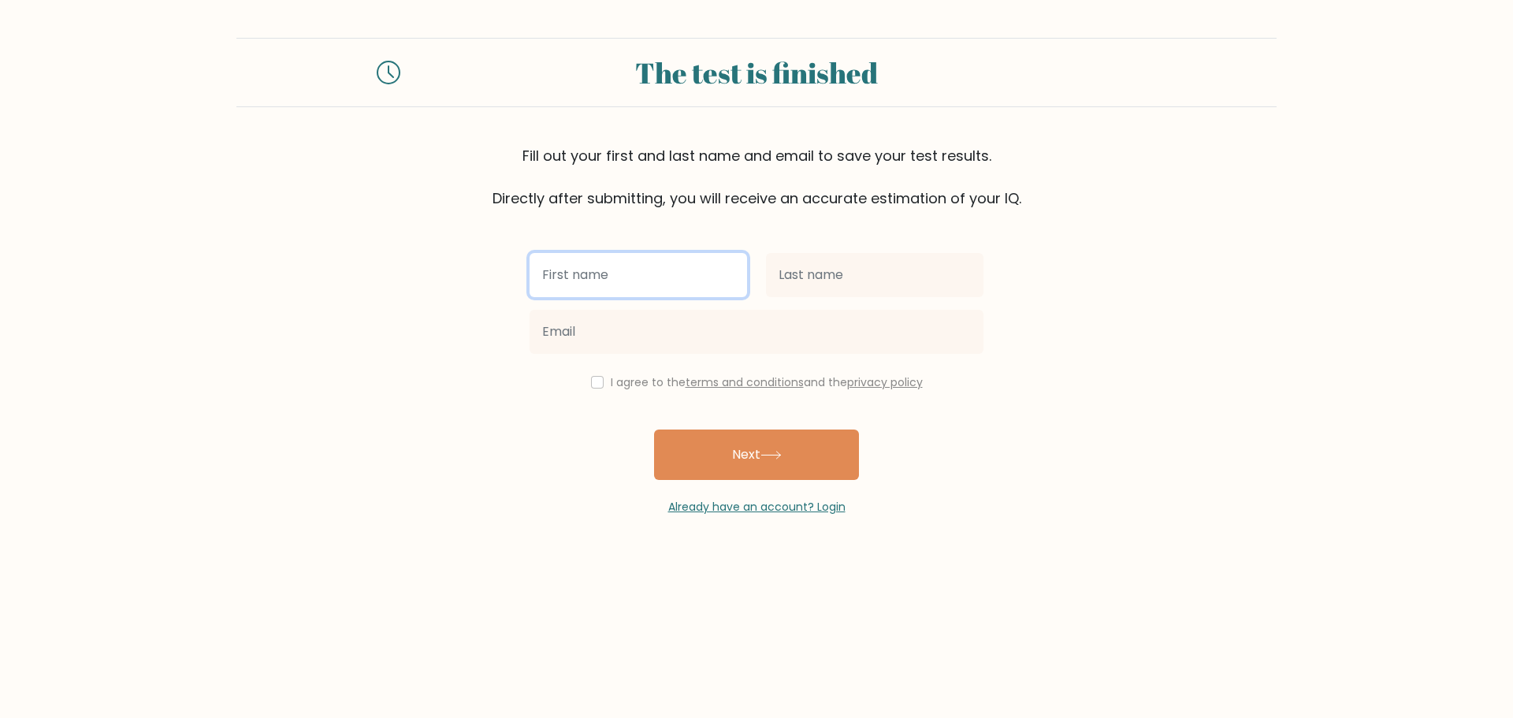
click at [566, 279] on input "text" at bounding box center [637, 275] width 217 height 44
click at [567, 279] on input "text" at bounding box center [637, 275] width 217 height 44
type input "j"
type input "ken"
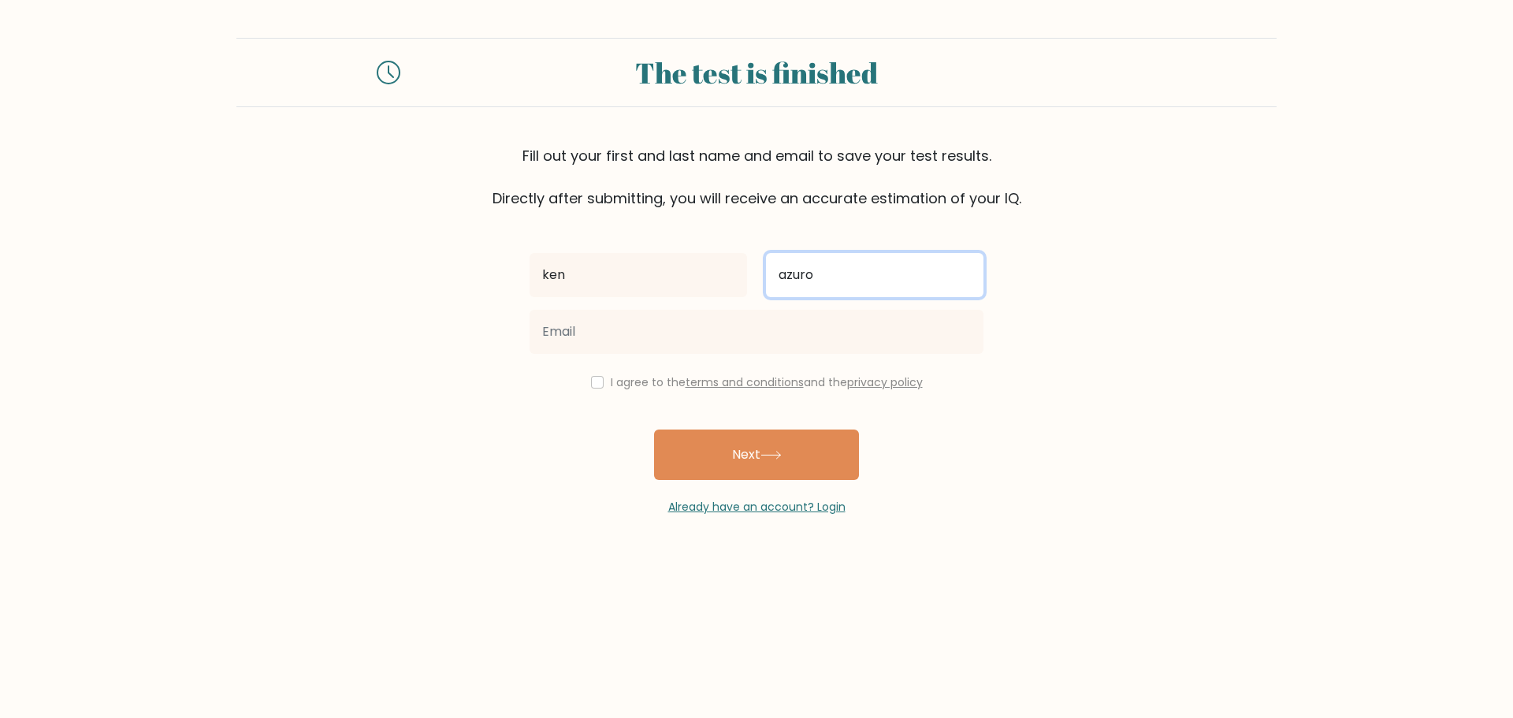
type input "azuro"
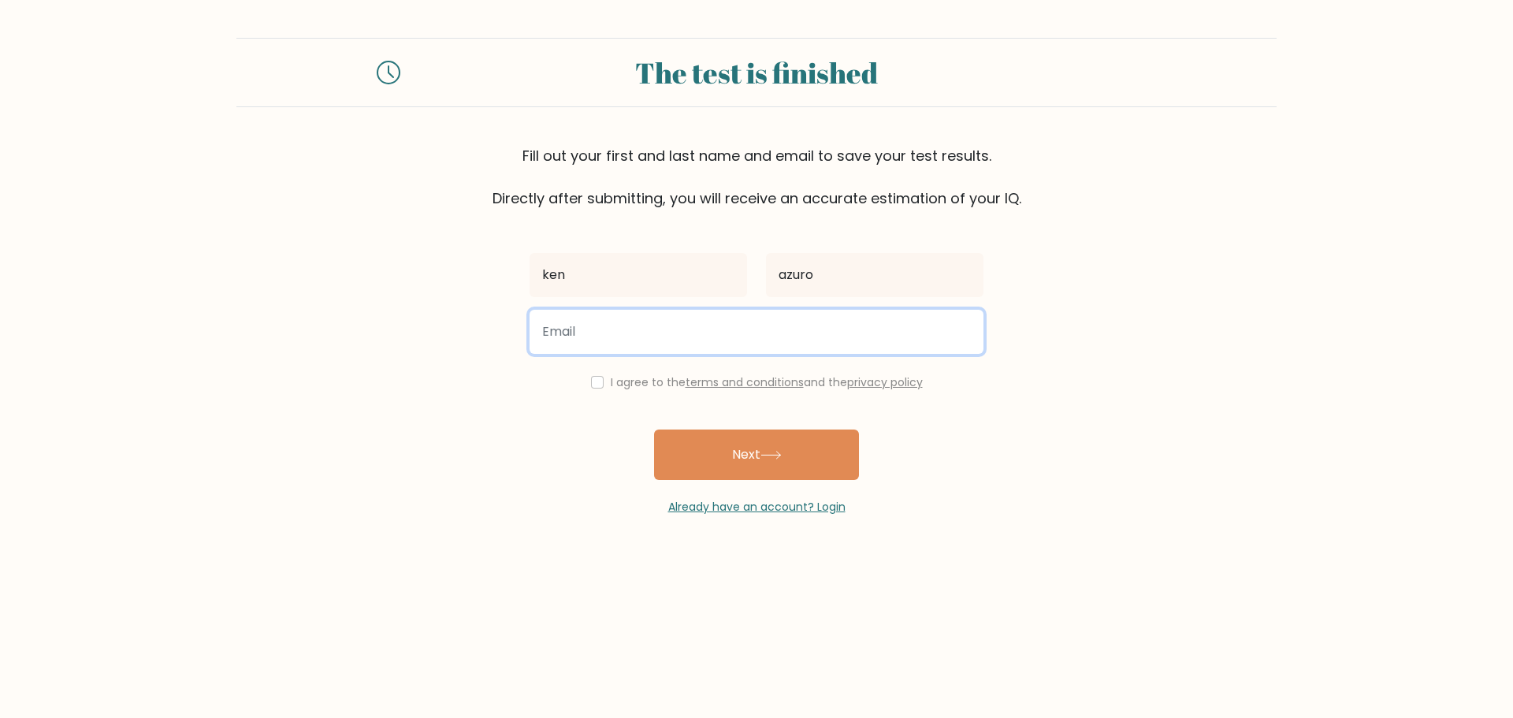
click at [607, 333] on input "email" at bounding box center [756, 332] width 454 height 44
type input "[EMAIL_ADDRESS][DOMAIN_NAME]"
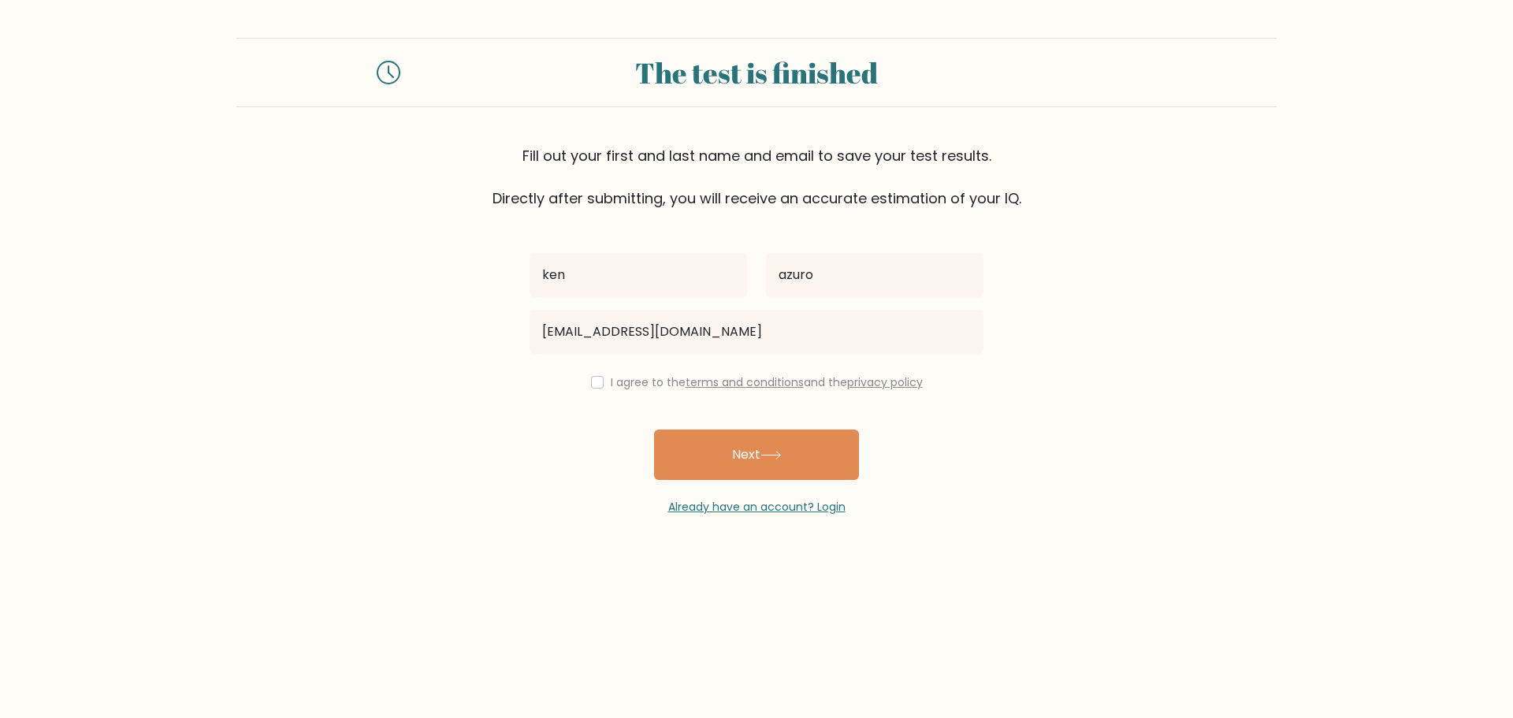
click at [581, 371] on div "[PERSON_NAME] azuro [EMAIL_ADDRESS][DOMAIN_NAME] I agree to the terms and condi…" at bounding box center [756, 362] width 473 height 306
click at [591, 381] on input "checkbox" at bounding box center [597, 382] width 13 height 13
checkbox input "true"
click at [730, 455] on button "Next" at bounding box center [756, 454] width 205 height 50
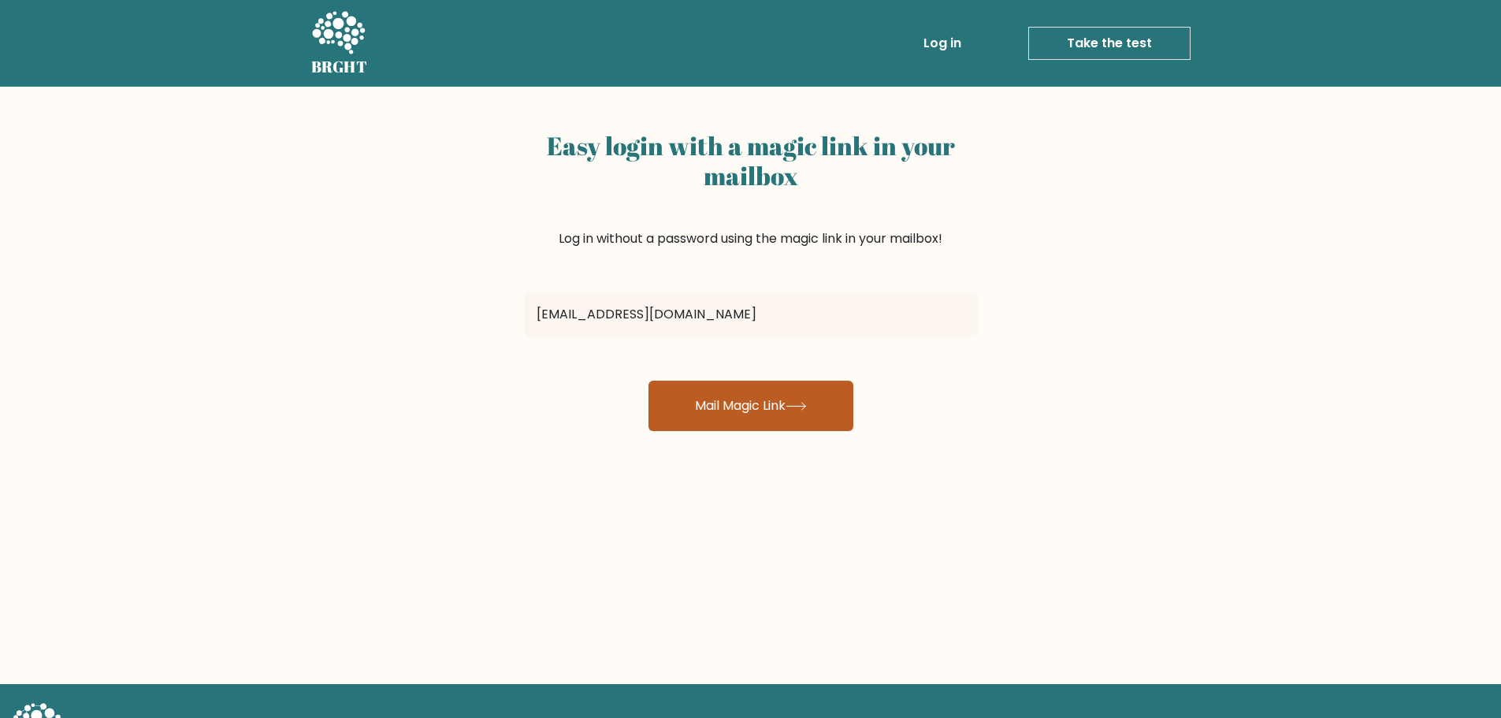
click at [774, 410] on button "Mail Magic Link" at bounding box center [750, 406] width 205 height 50
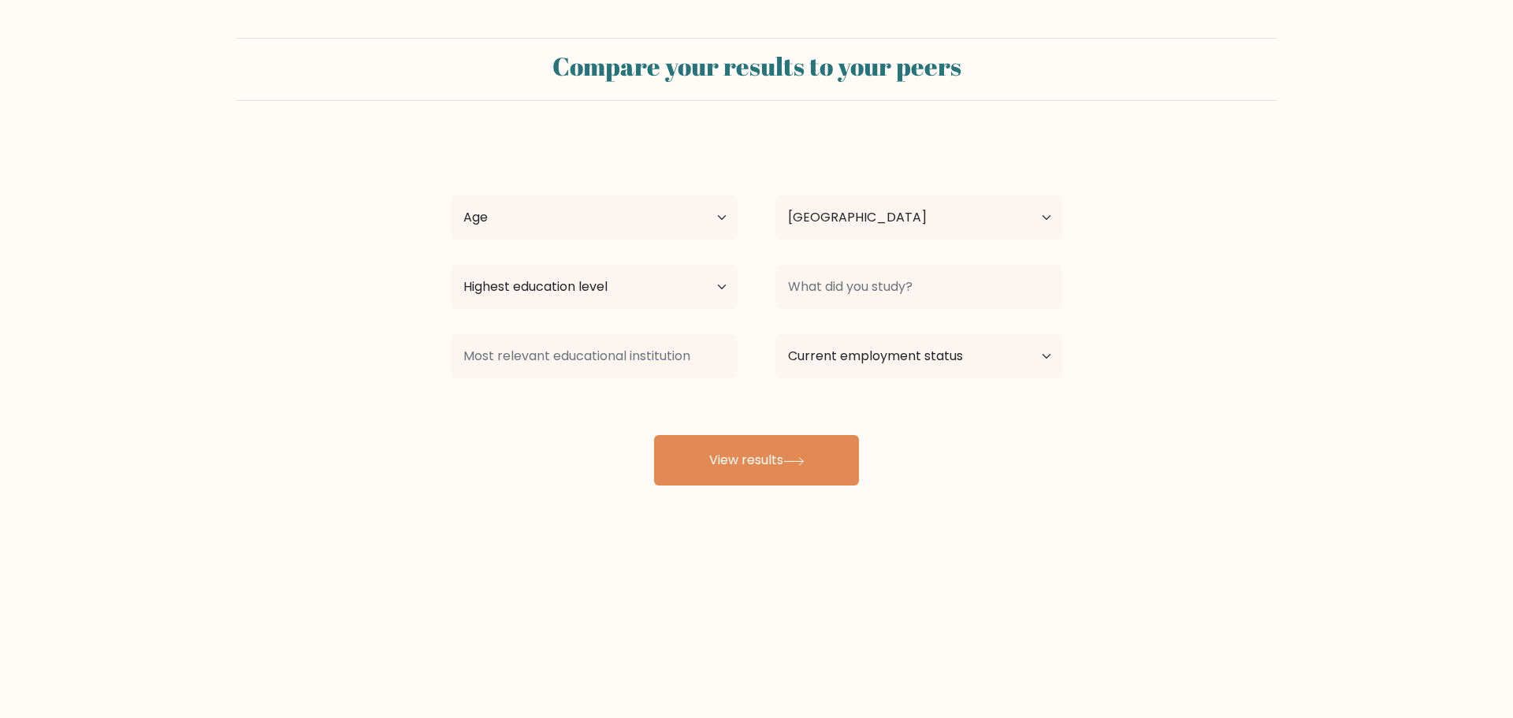
select select "GB"
click at [641, 219] on select "Age Under 18 years old 18-24 years old 25-34 years old 35-44 years old 45-54 ye…" at bounding box center [594, 217] width 287 height 44
select select "25_34"
click at [451, 195] on select "Age Under 18 years old 18-24 years old 25-34 years old 35-44 years old 45-54 ye…" at bounding box center [594, 217] width 287 height 44
click at [925, 209] on select "Country Afghanistan Albania Algeria American Samoa Andorra Angola Anguilla Anta…" at bounding box center [918, 217] width 287 height 44
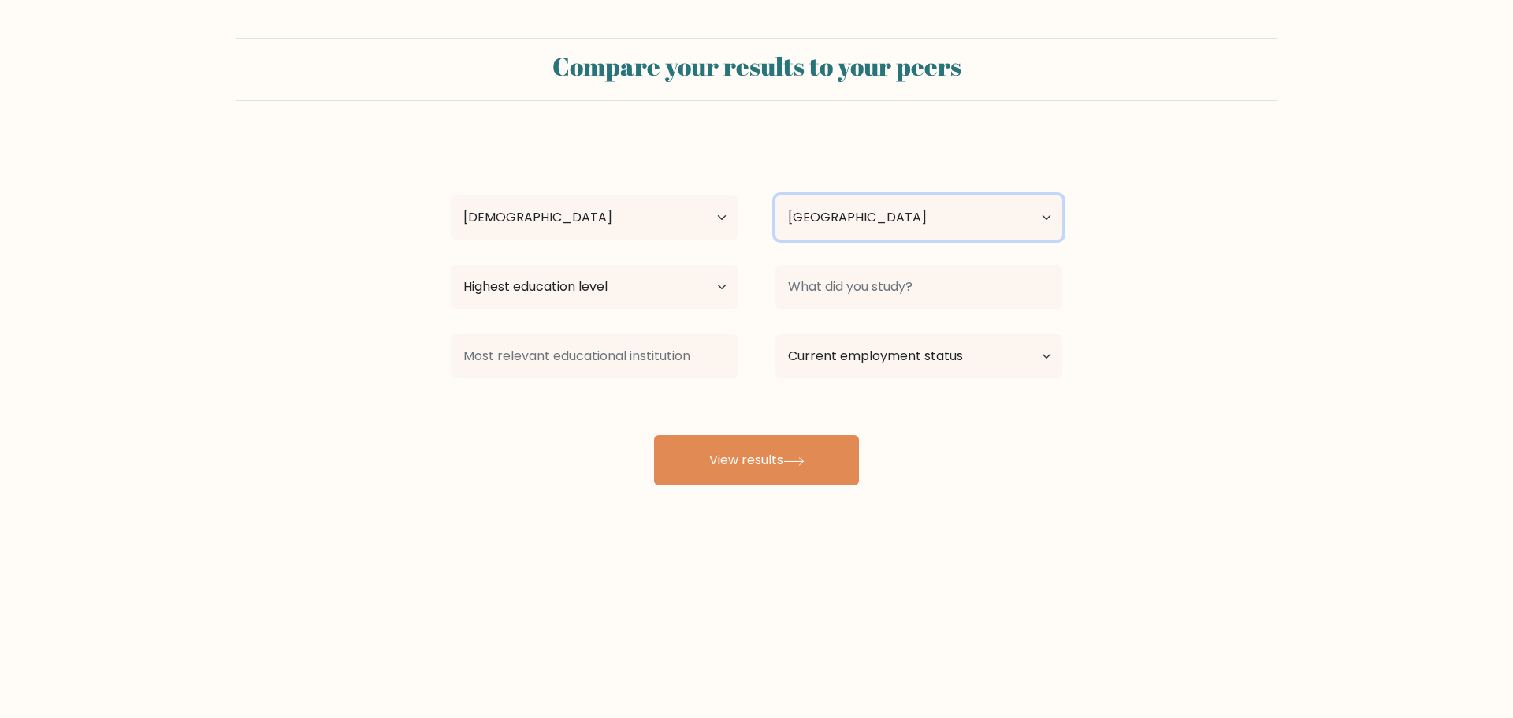
click at [921, 211] on select "Country Afghanistan Albania Algeria American Samoa Andorra Angola Anguilla Anta…" at bounding box center [918, 217] width 287 height 44
click at [656, 286] on select "Highest education level No schooling Primary Lower Secondary Upper Secondary Oc…" at bounding box center [594, 287] width 287 height 44
click at [997, 467] on div "ken azuro Age Under 18 years old 18-24 years old 25-34 years old 35-44 years ol…" at bounding box center [756, 312] width 630 height 347
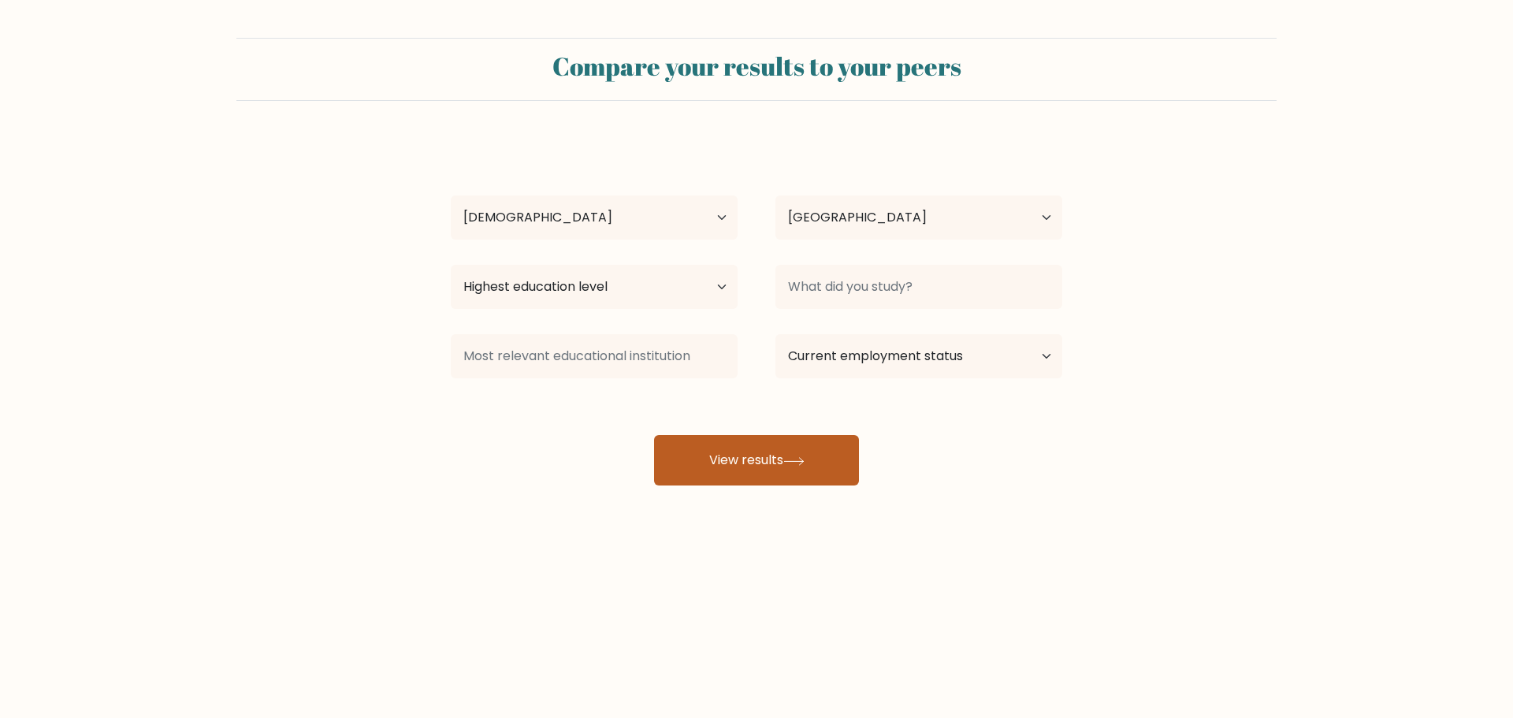
click at [831, 450] on button "View results" at bounding box center [756, 460] width 205 height 50
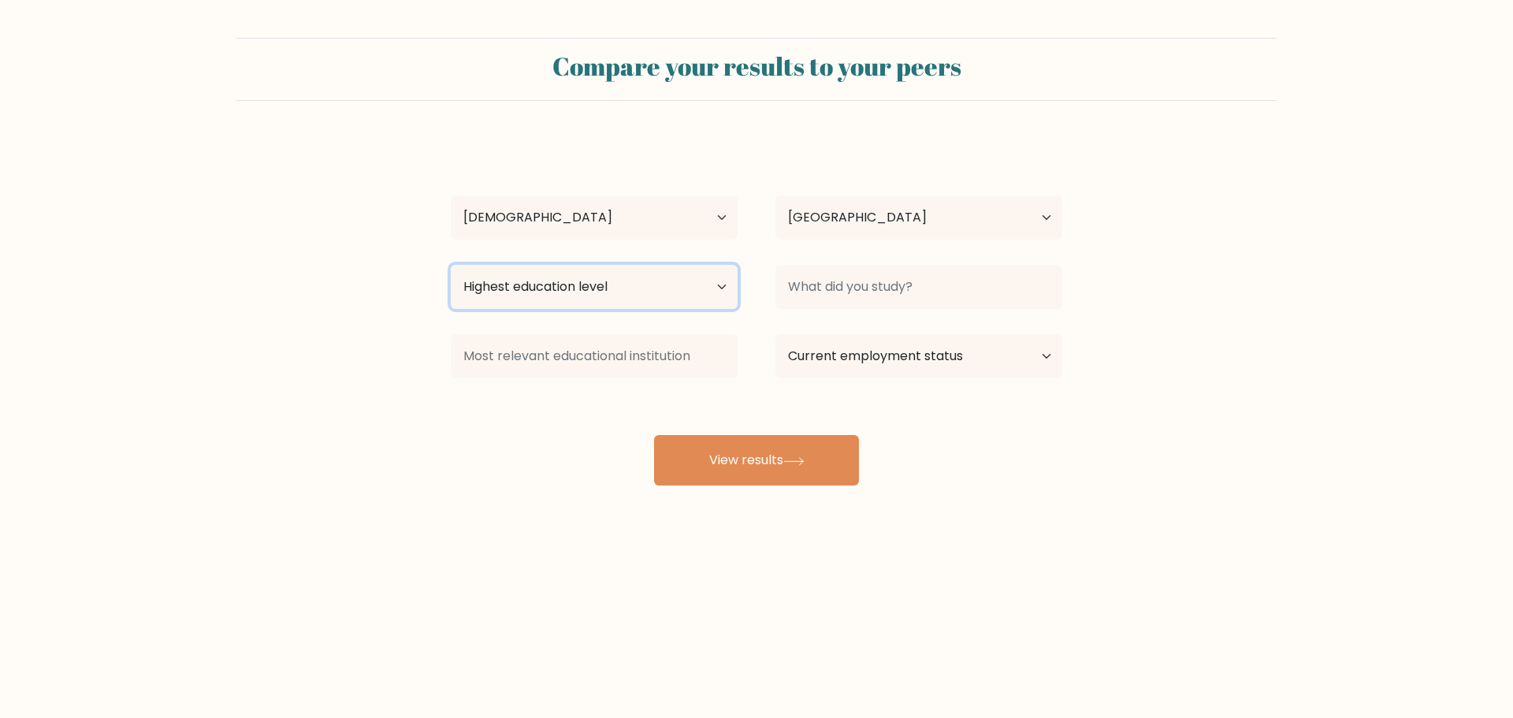
click at [700, 297] on select "Highest education level No schooling Primary Lower Secondary Upper Secondary Oc…" at bounding box center [594, 287] width 287 height 44
select select "occupation_specific"
click at [451, 265] on select "Highest education level No schooling Primary Lower Secondary Upper Secondary Oc…" at bounding box center [594, 287] width 287 height 44
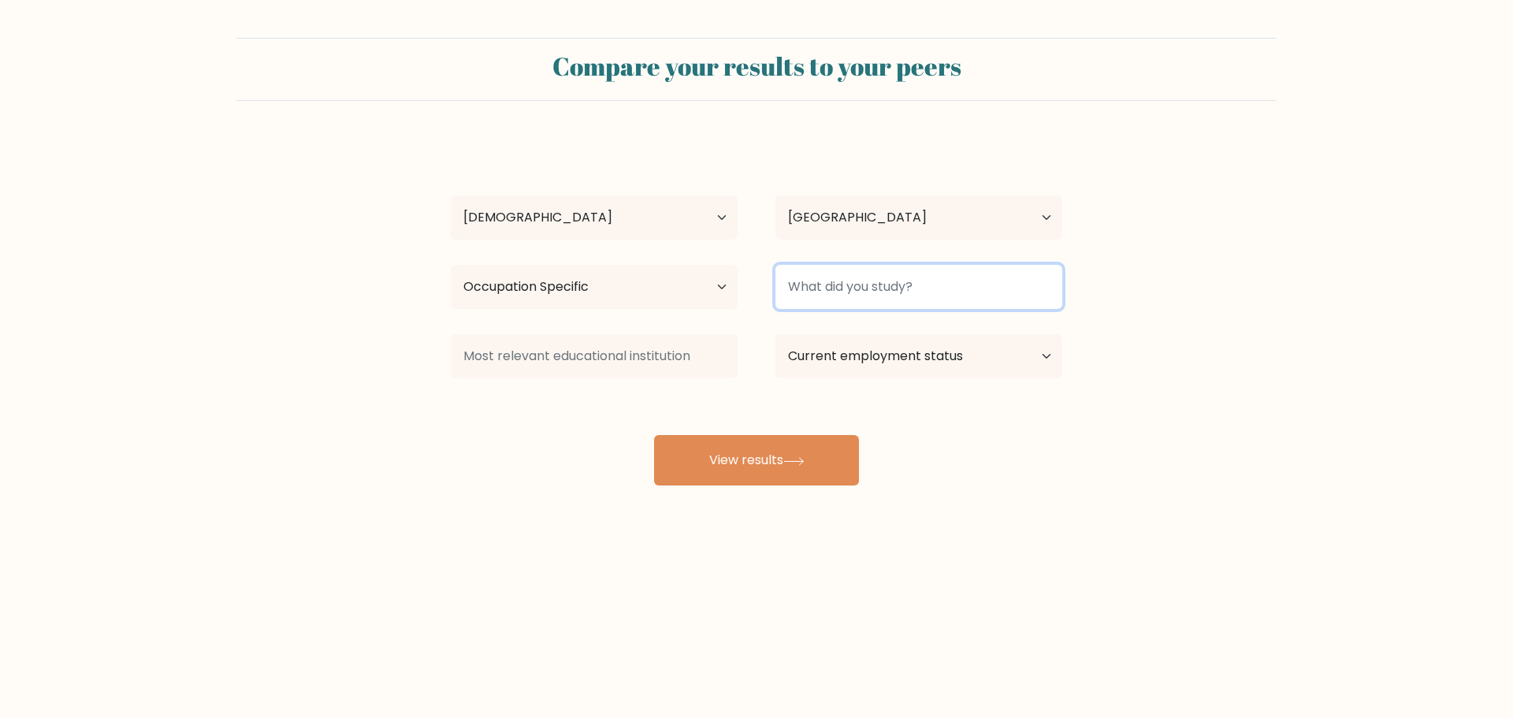
click at [938, 269] on input at bounding box center [918, 287] width 287 height 44
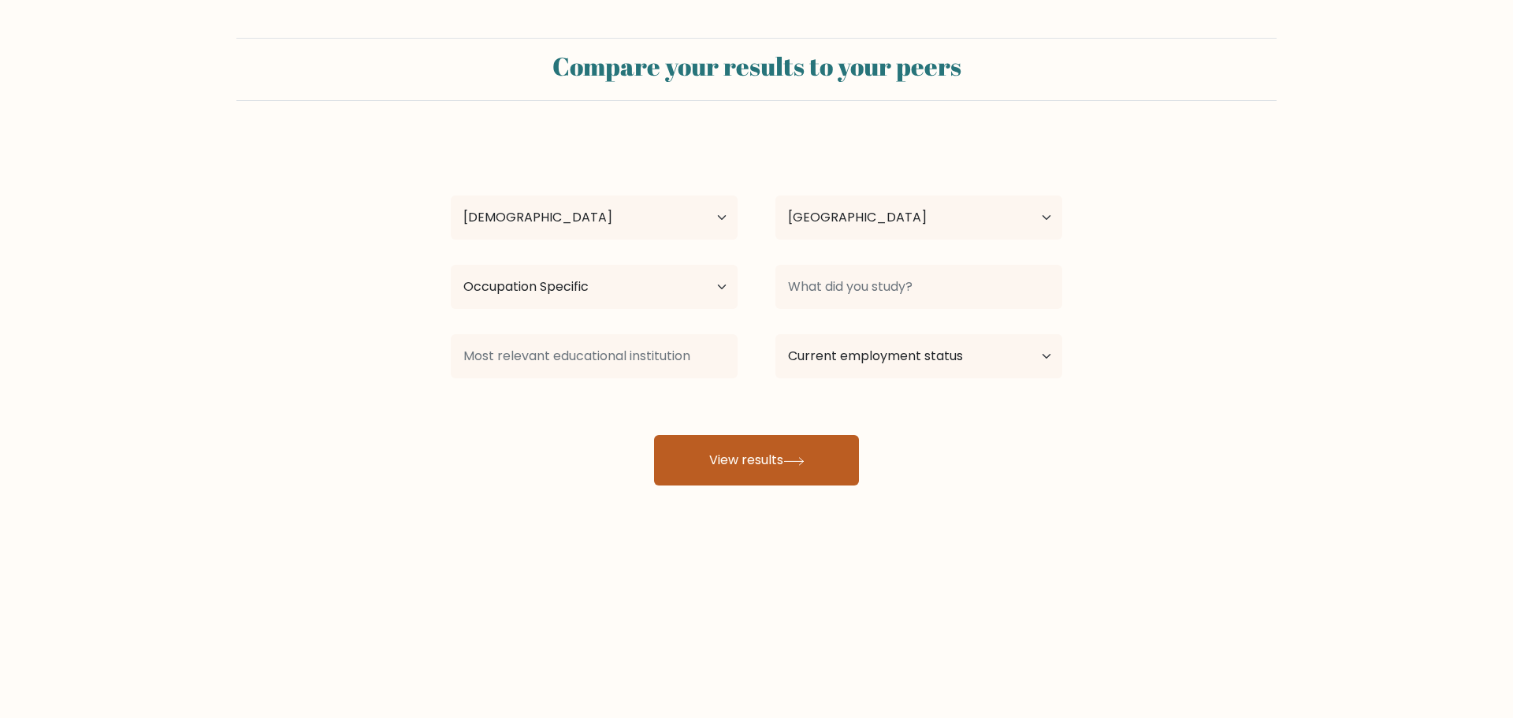
drag, startPoint x: 796, startPoint y: 466, endPoint x: 805, endPoint y: 456, distance: 13.4
click at [796, 465] on button "View results" at bounding box center [756, 460] width 205 height 50
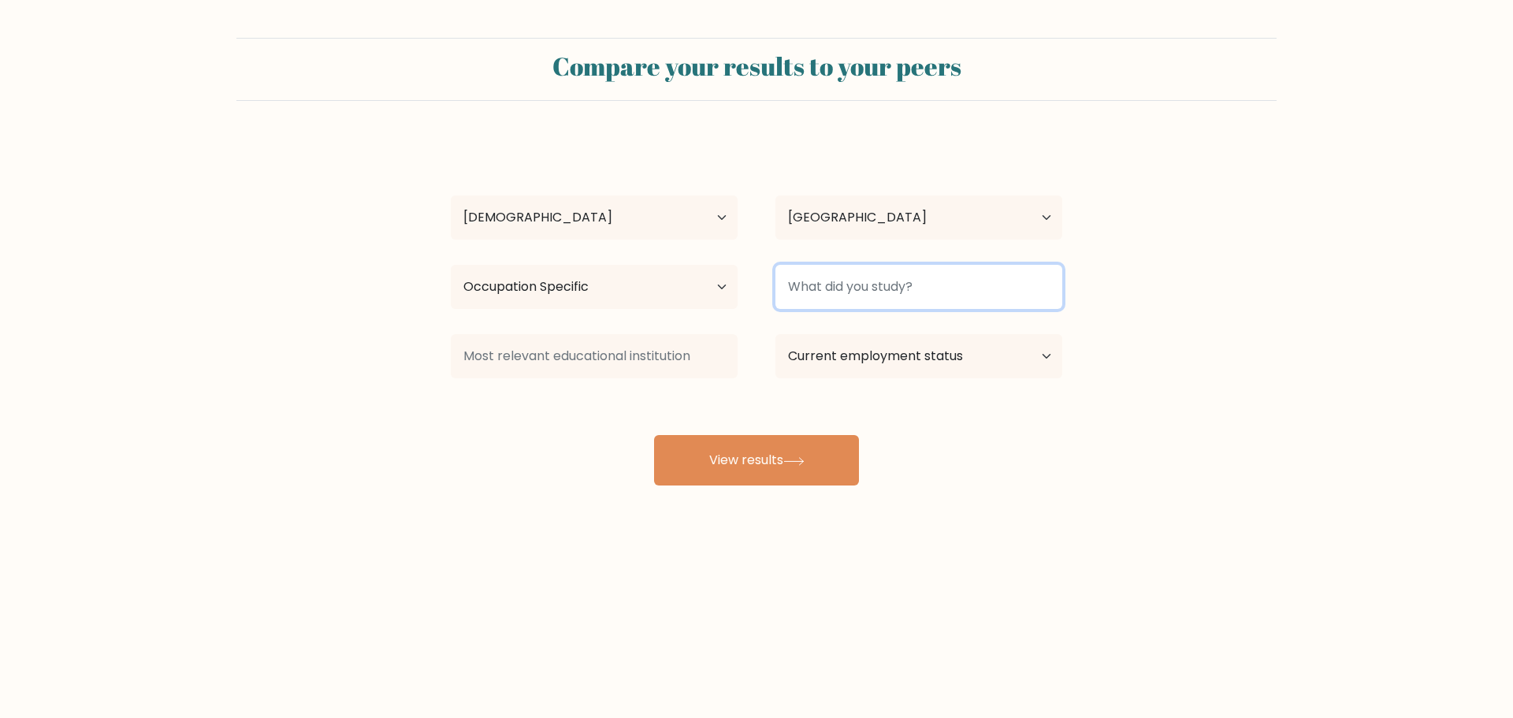
click at [912, 289] on input at bounding box center [918, 287] width 287 height 44
type input "nothing"
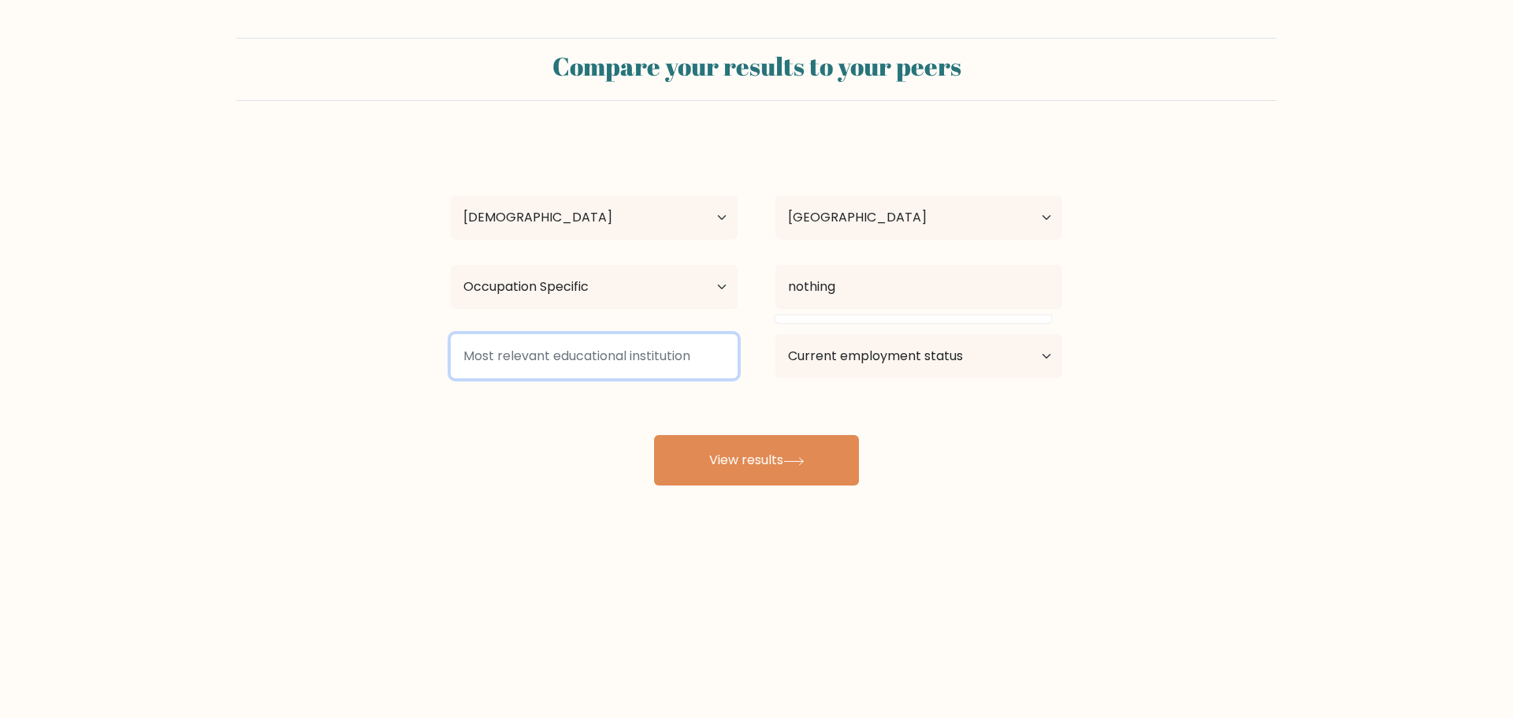
click at [642, 355] on input at bounding box center [594, 356] width 287 height 44
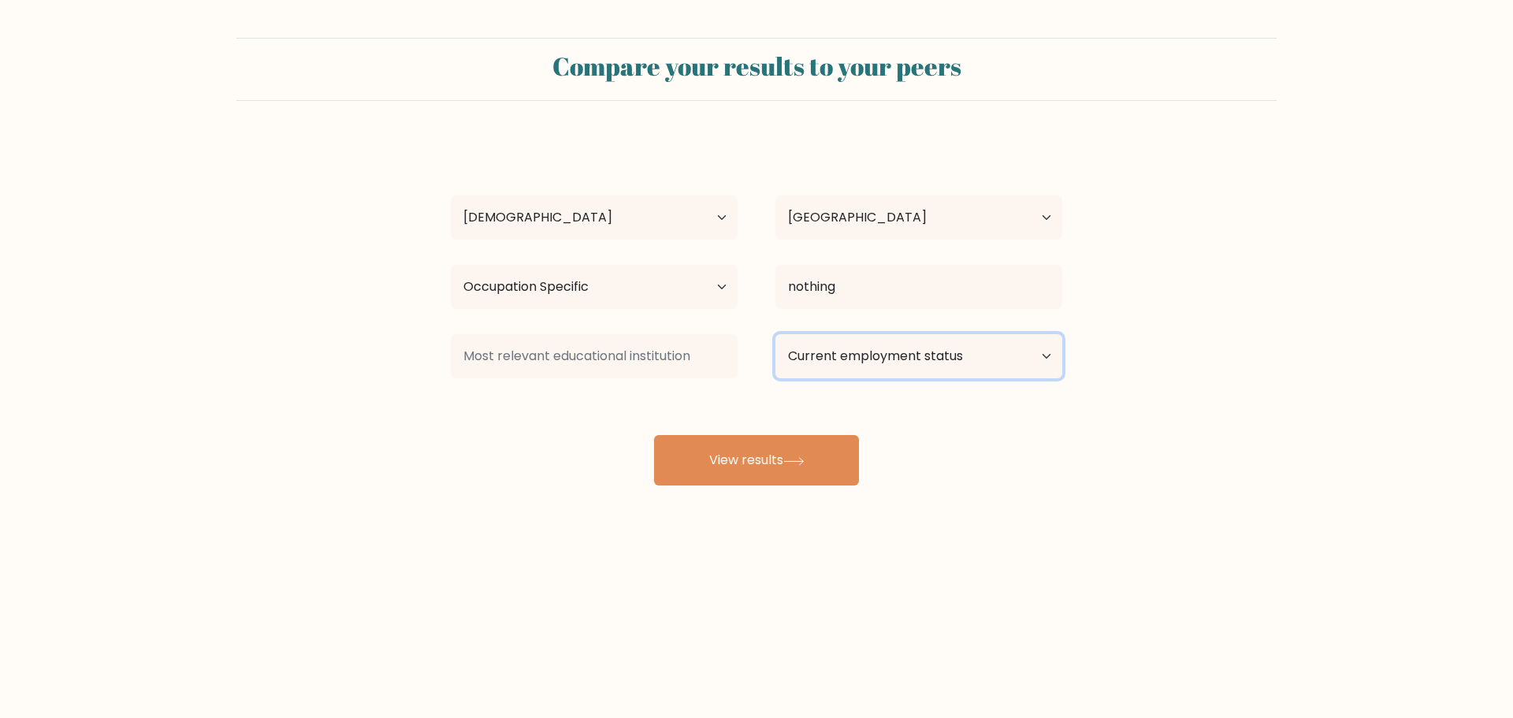
click at [849, 363] on select "Current employment status Employed Student Retired Other / prefer not to answer" at bounding box center [918, 356] width 287 height 44
select select "employed"
click at [775, 334] on select "Current employment status Employed Student Retired Other / prefer not to answer" at bounding box center [918, 356] width 287 height 44
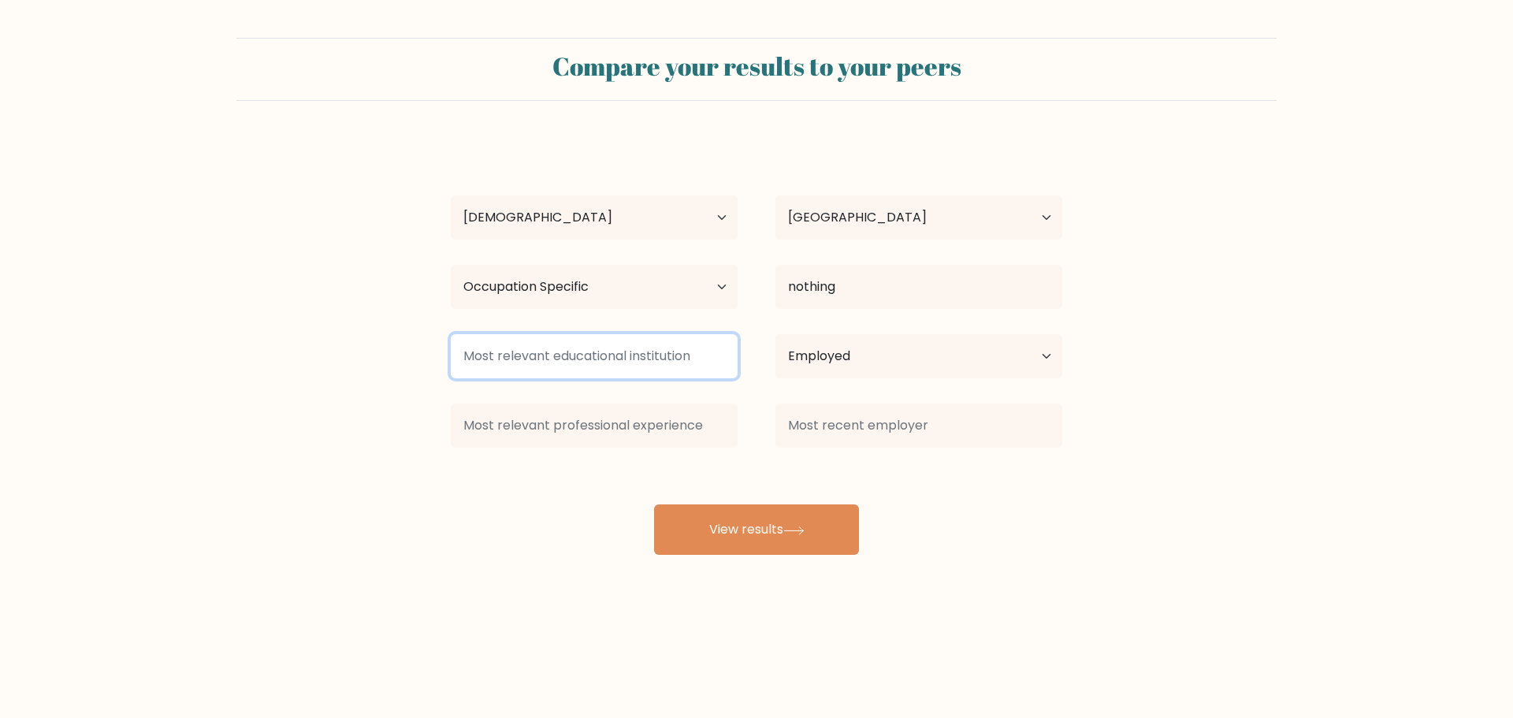
click at [579, 355] on input at bounding box center [594, 356] width 287 height 44
click at [579, 355] on input "nothing" at bounding box center [594, 356] width 287 height 44
type input "nothing"
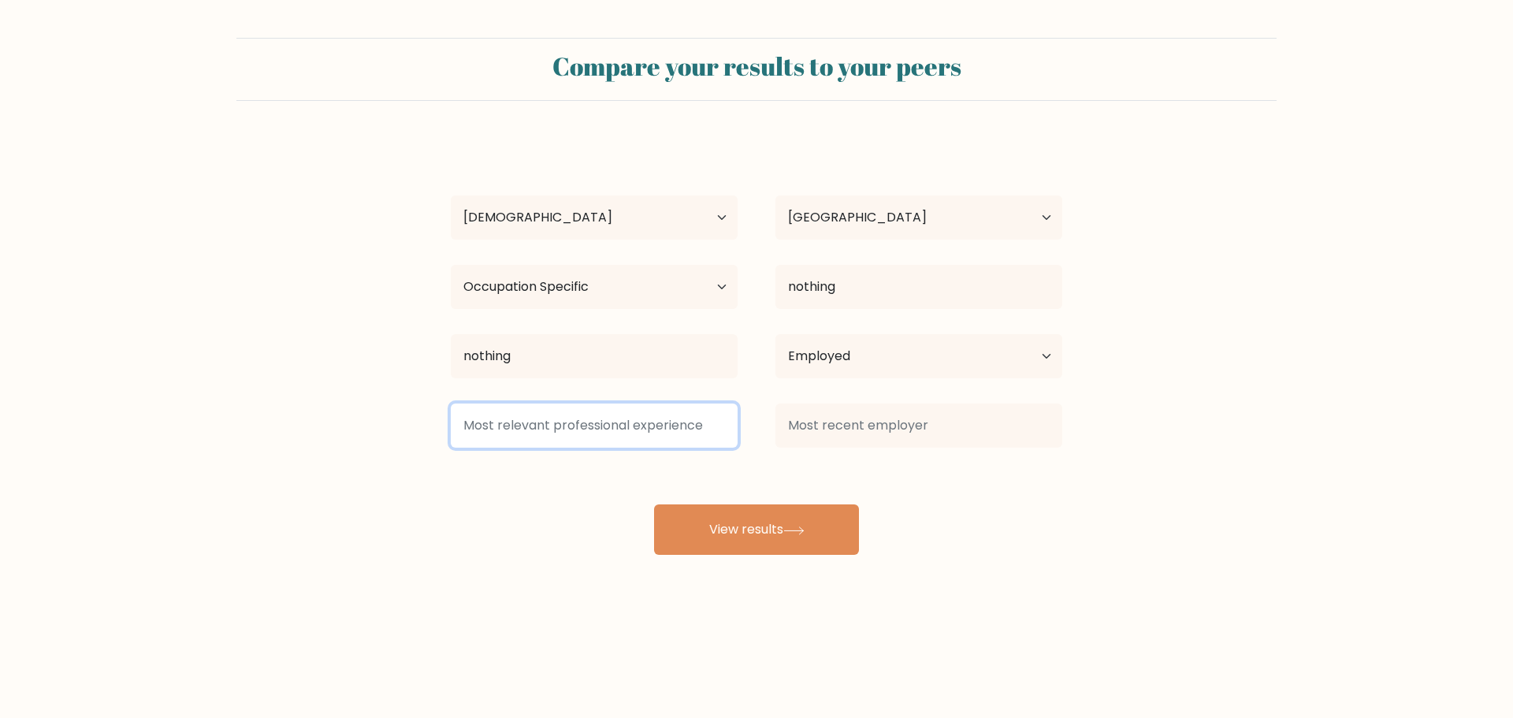
paste input "nothing"
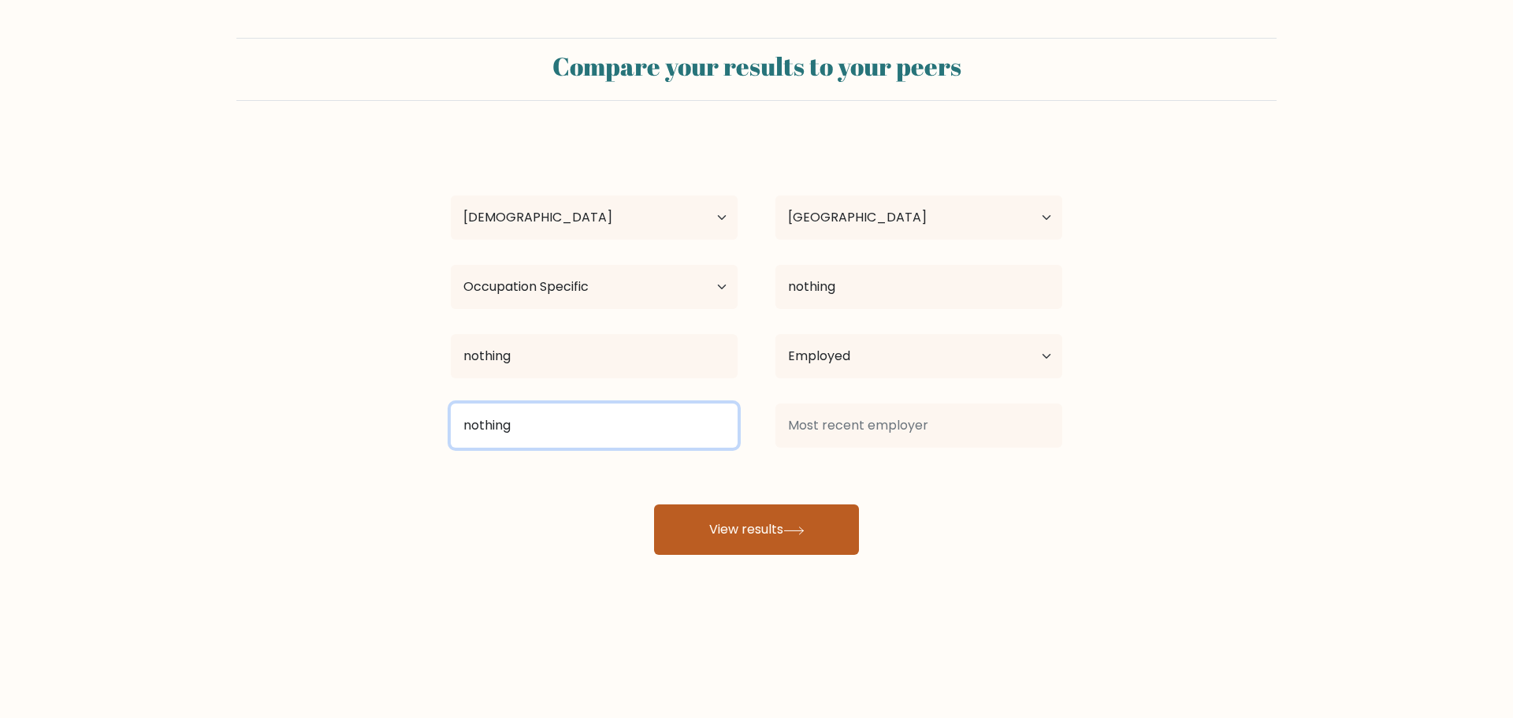
type input "nothing"
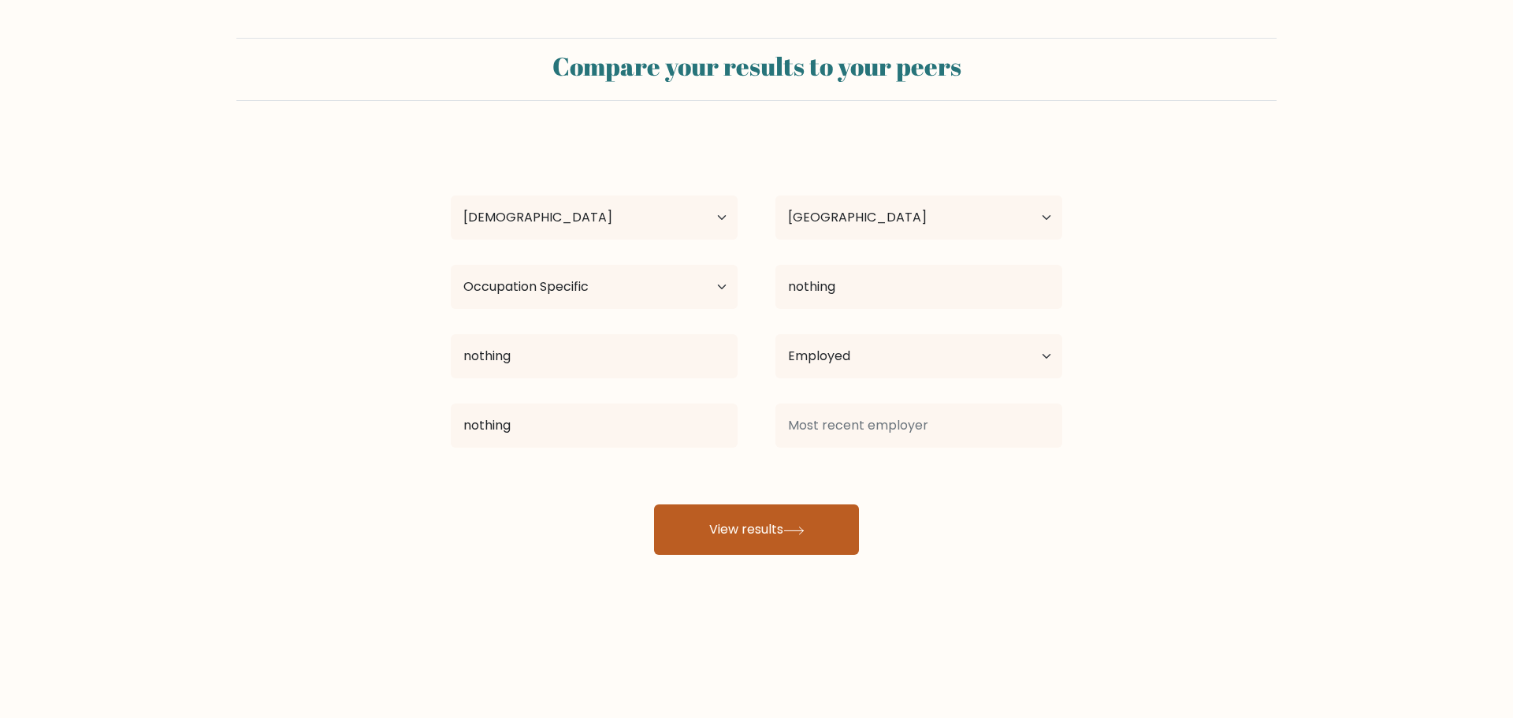
click at [779, 528] on button "View results" at bounding box center [756, 529] width 205 height 50
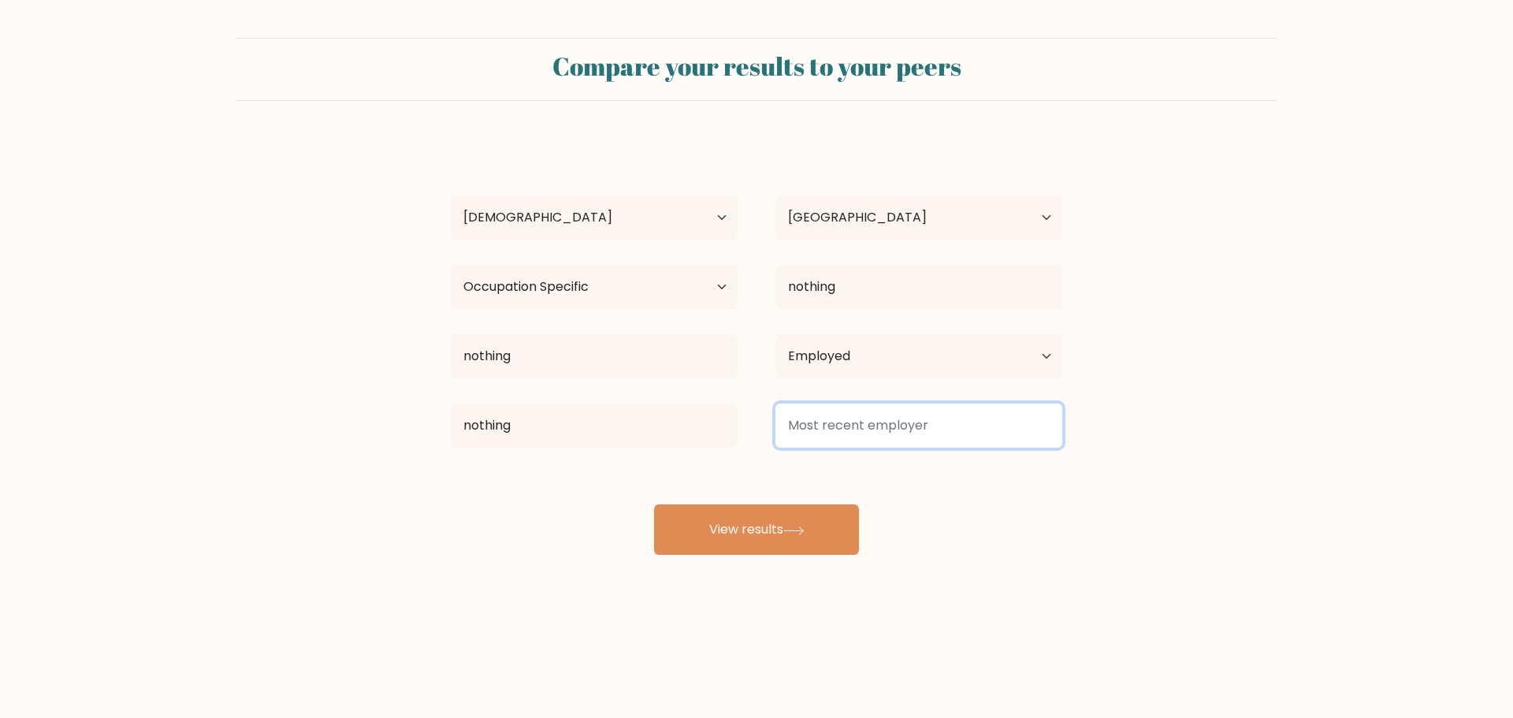
paste input "nothing"
type input "nothing"
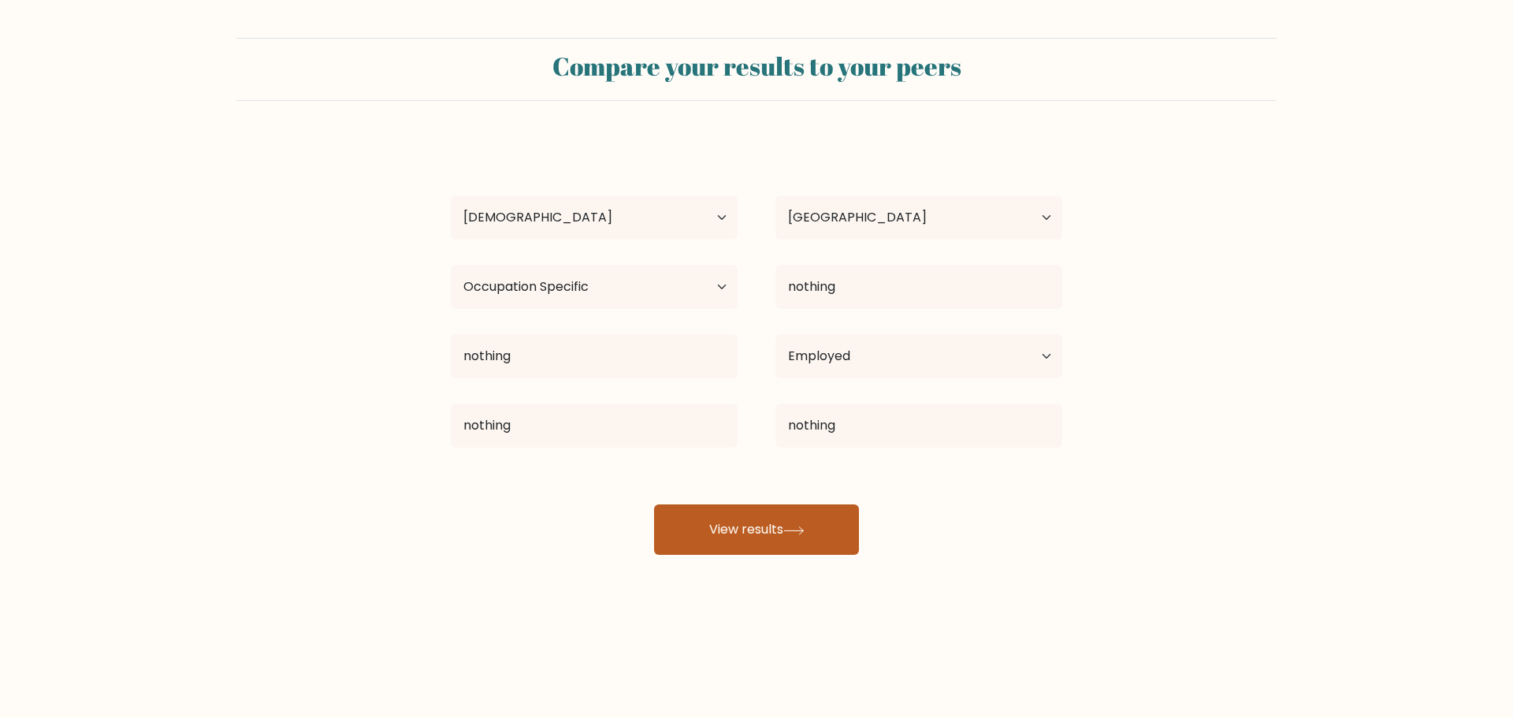
click at [792, 513] on button "View results" at bounding box center [756, 529] width 205 height 50
